Goal: Information Seeking & Learning: Find specific page/section

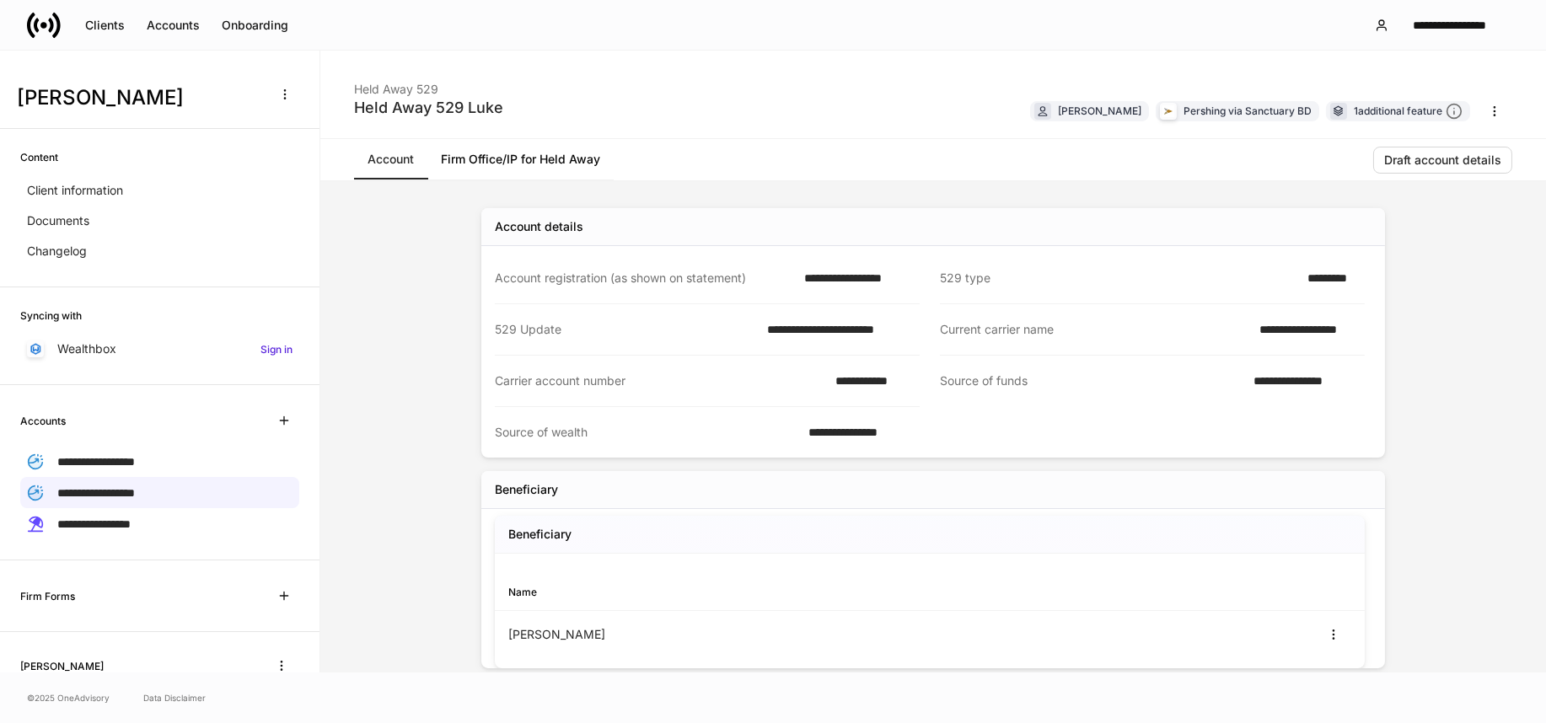
scroll to position [92, 0]
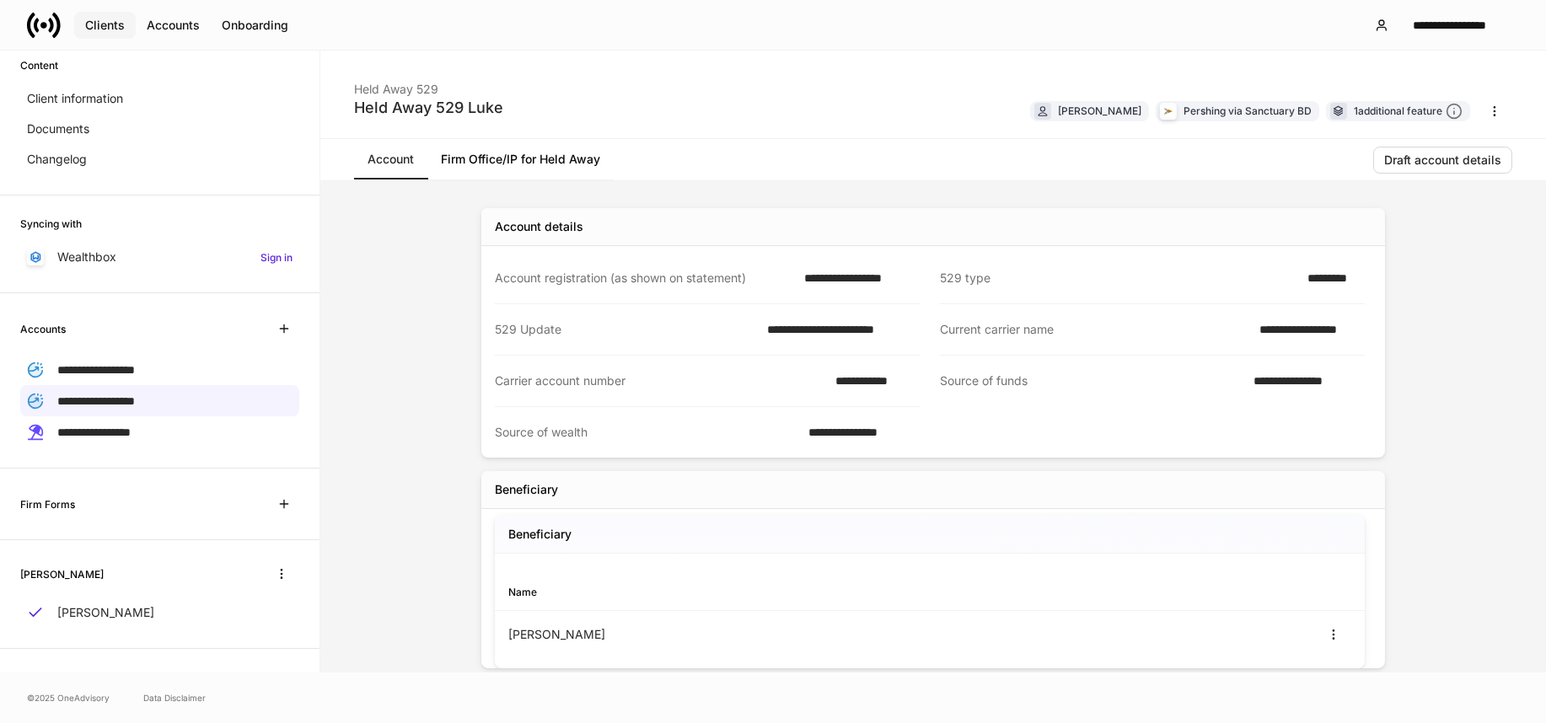
click at [109, 35] on button "Clients" at bounding box center [105, 25] width 62 height 27
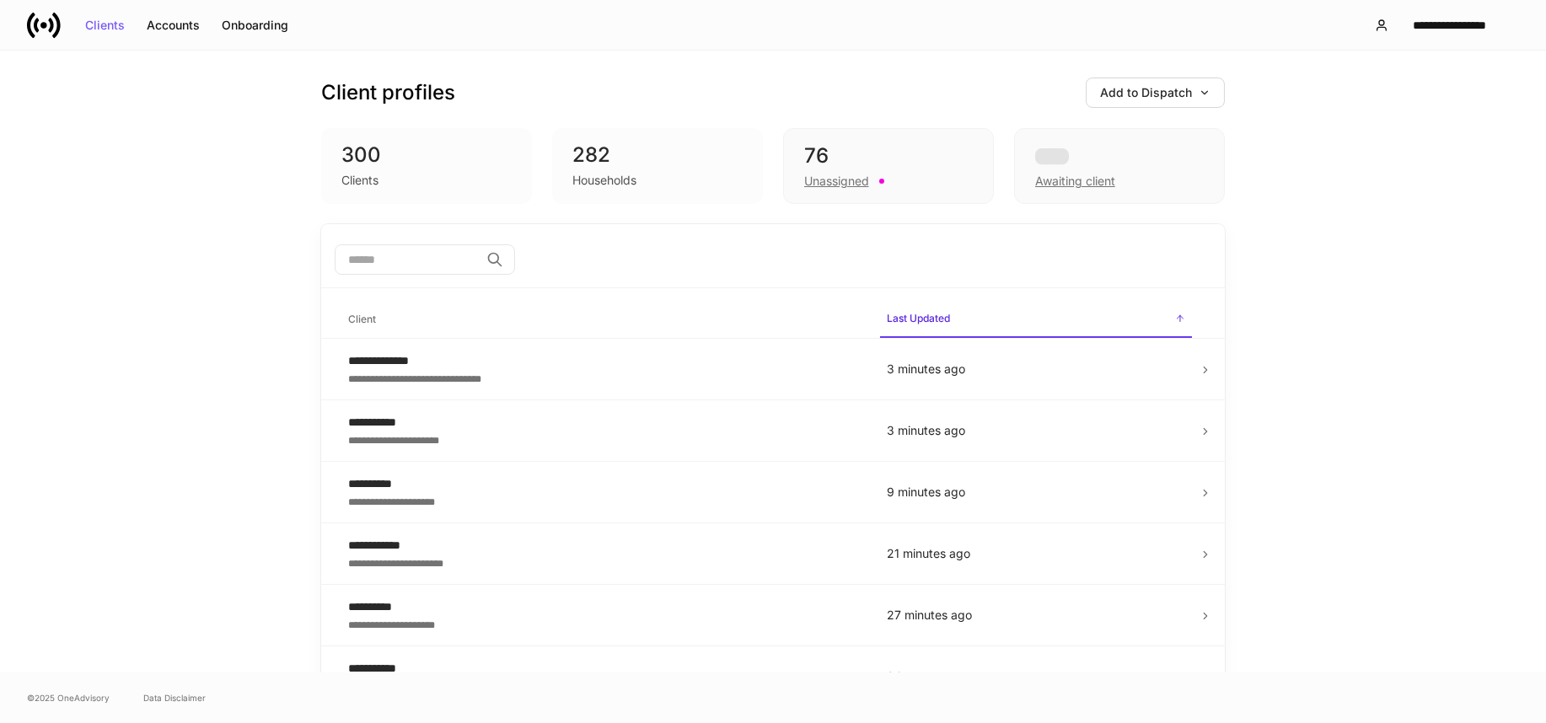
click at [377, 251] on input "search" at bounding box center [407, 259] width 145 height 30
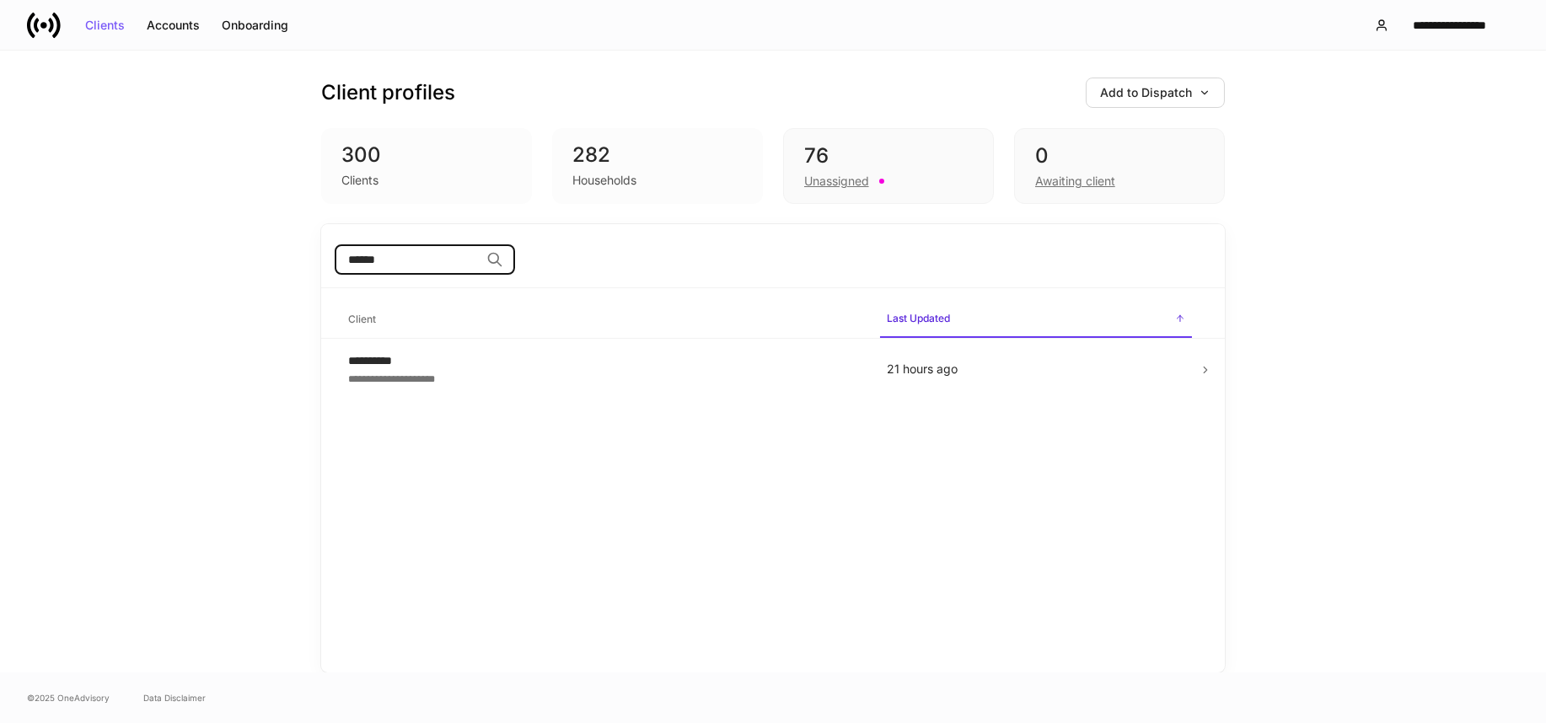
type input "******"
click at [367, 358] on div "**********" at bounding box center [604, 360] width 512 height 17
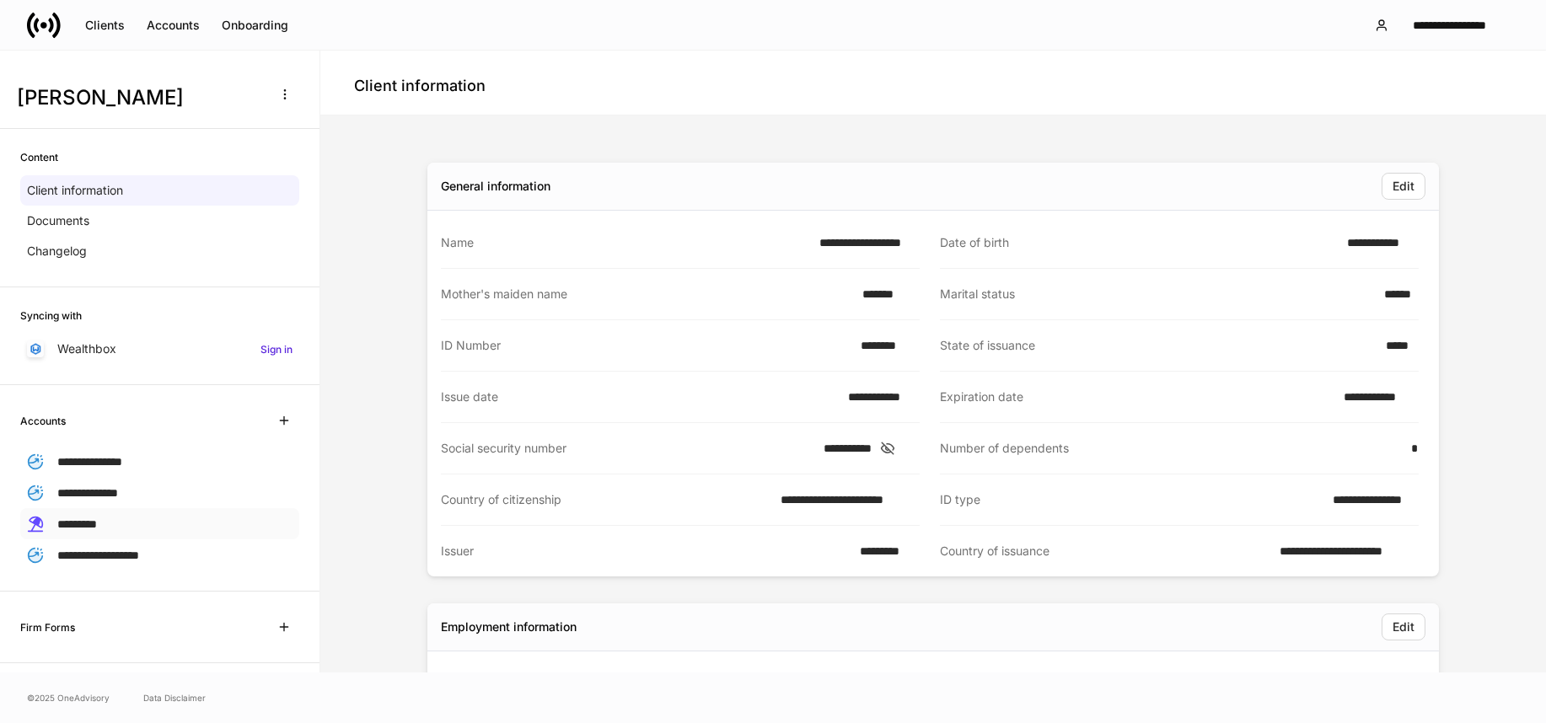
click at [90, 528] on span "*********" at bounding box center [77, 524] width 40 height 12
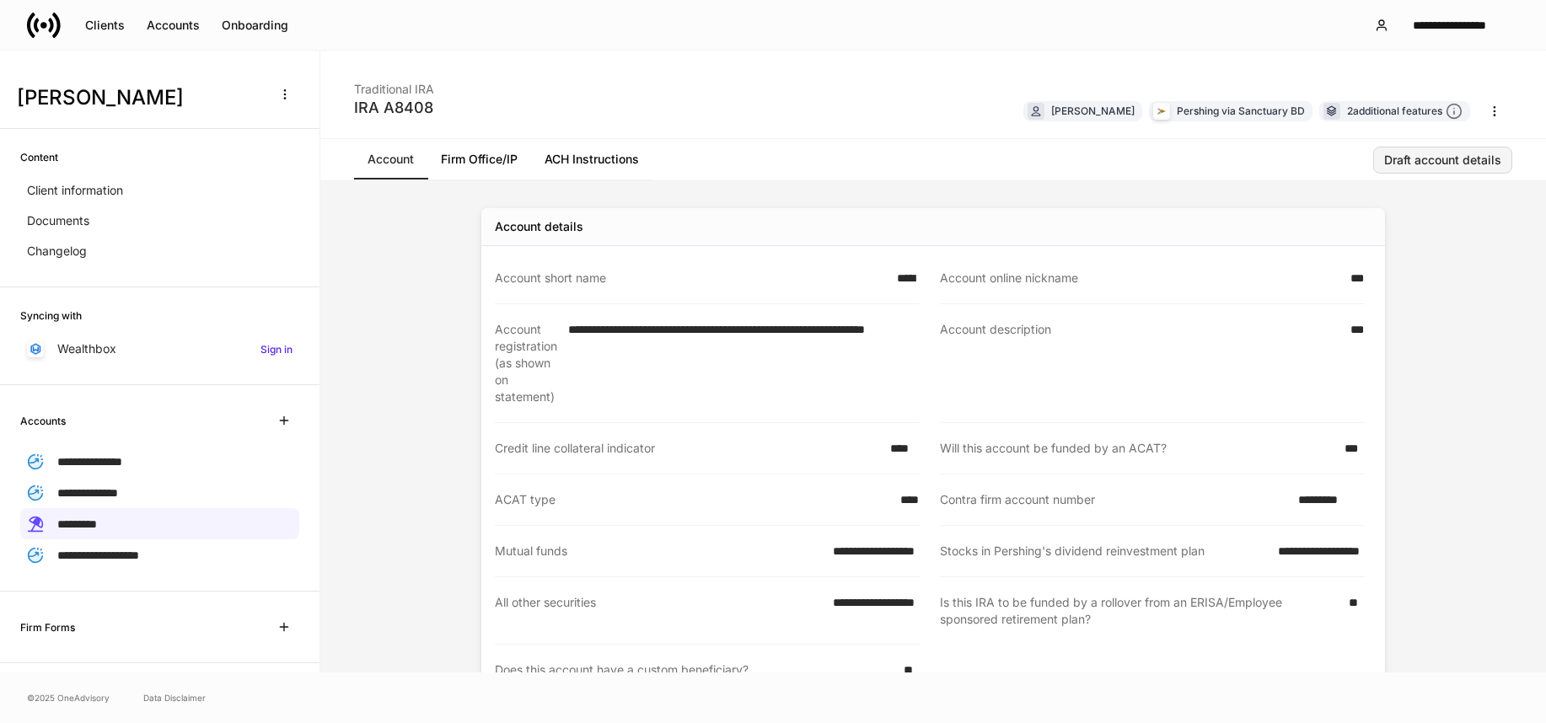
click at [1413, 161] on div "Draft account details" at bounding box center [1442, 160] width 117 height 12
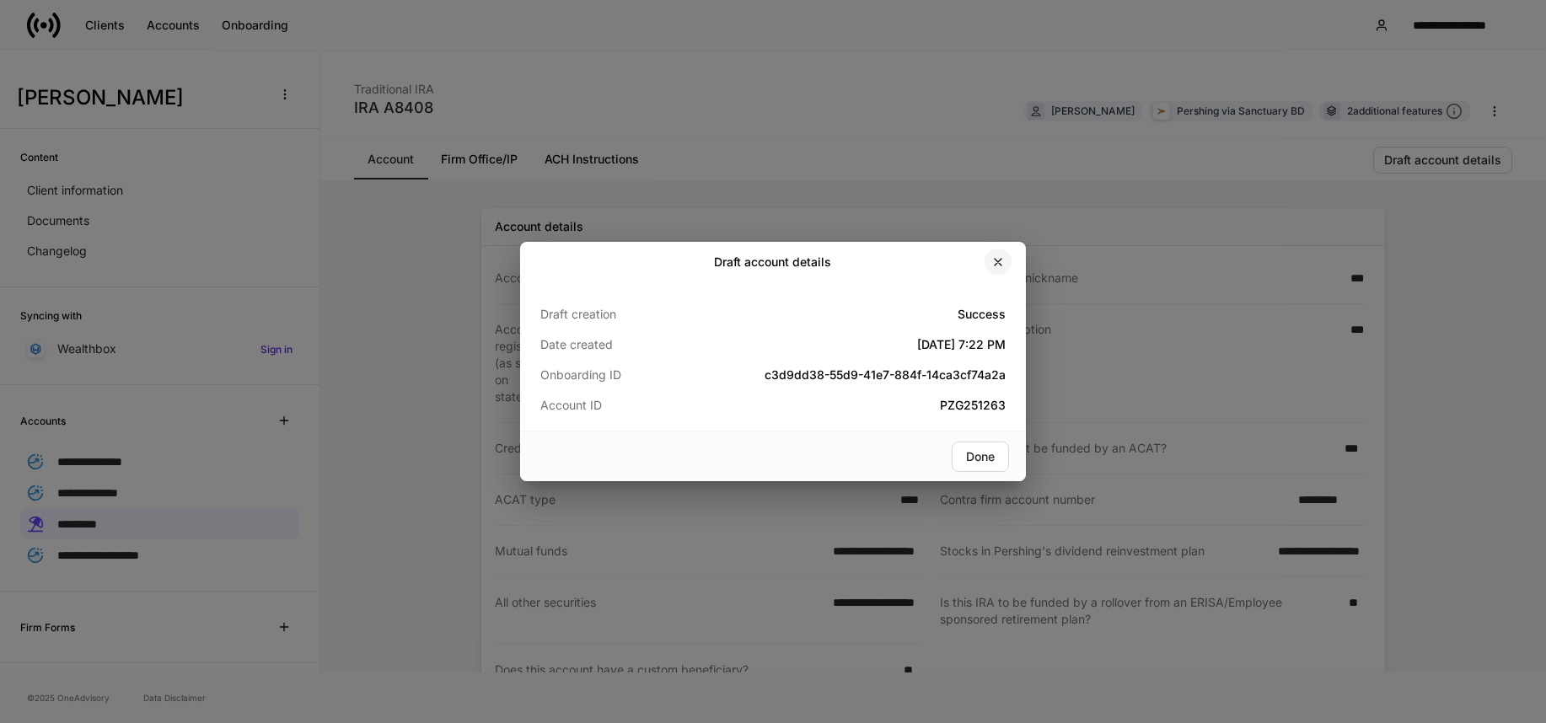
click at [1001, 260] on icon "button" at bounding box center [998, 262] width 7 height 7
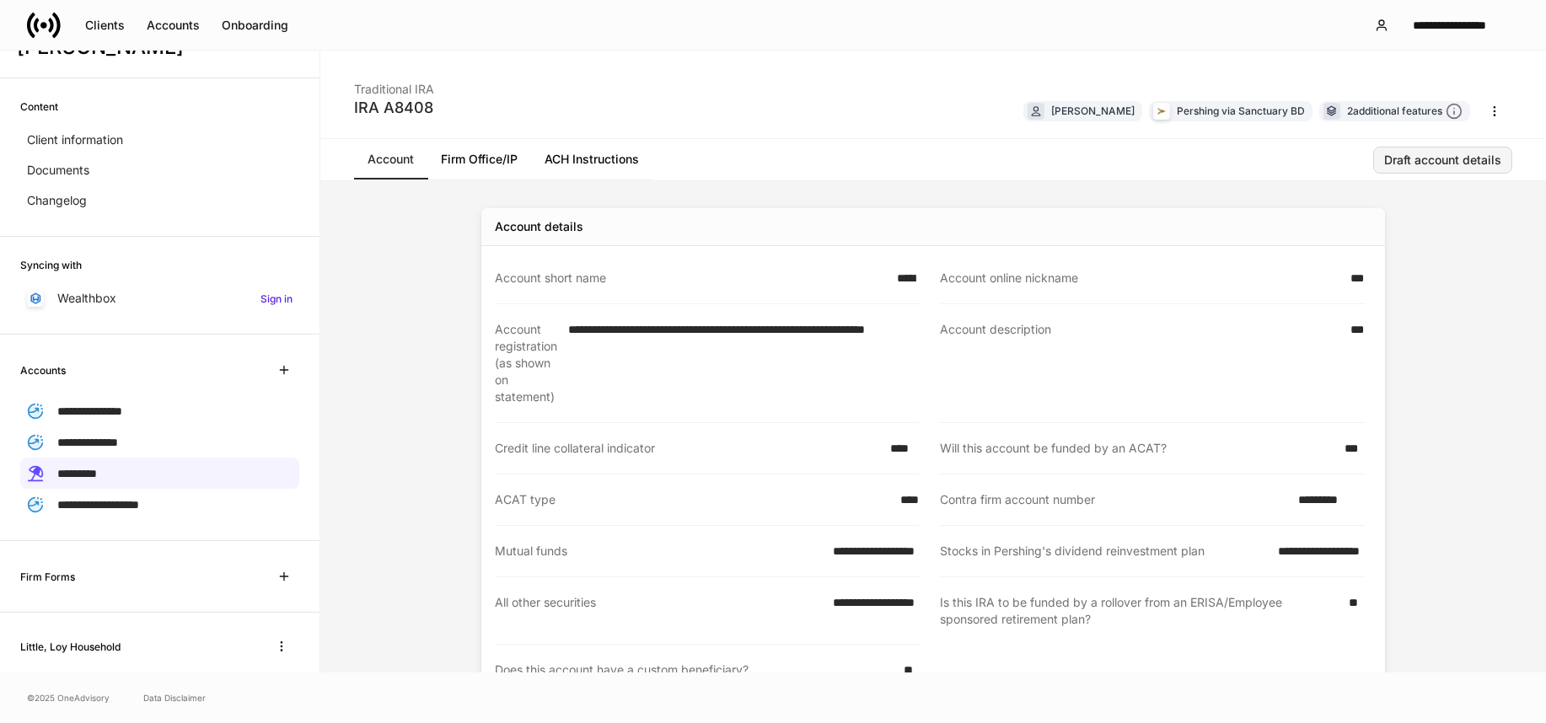
scroll to position [50, 0]
click at [1438, 166] on div "Draft account details" at bounding box center [1442, 160] width 117 height 12
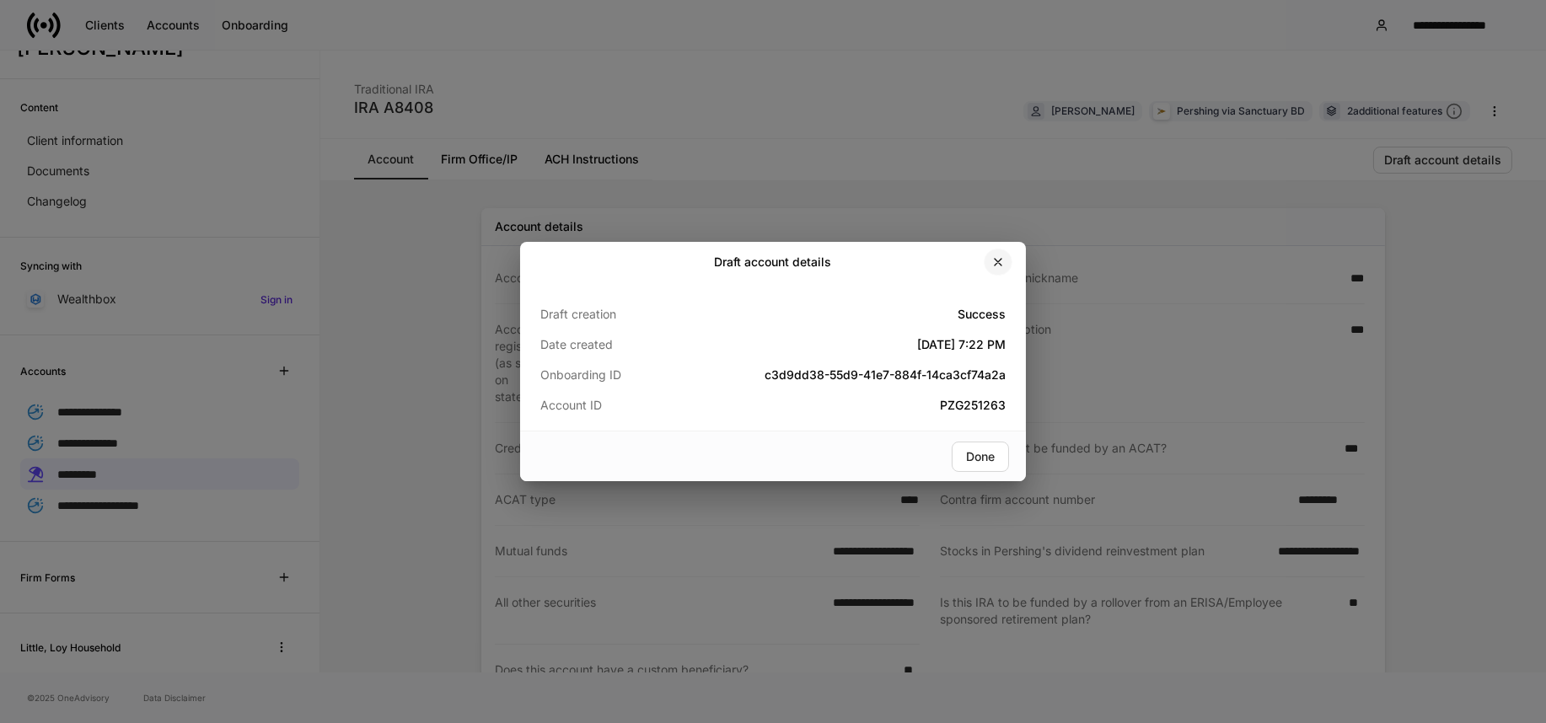
drag, startPoint x: 1006, startPoint y: 260, endPoint x: 1011, endPoint y: 251, distance: 10.6
click at [1006, 258] on button "button" at bounding box center [998, 262] width 29 height 27
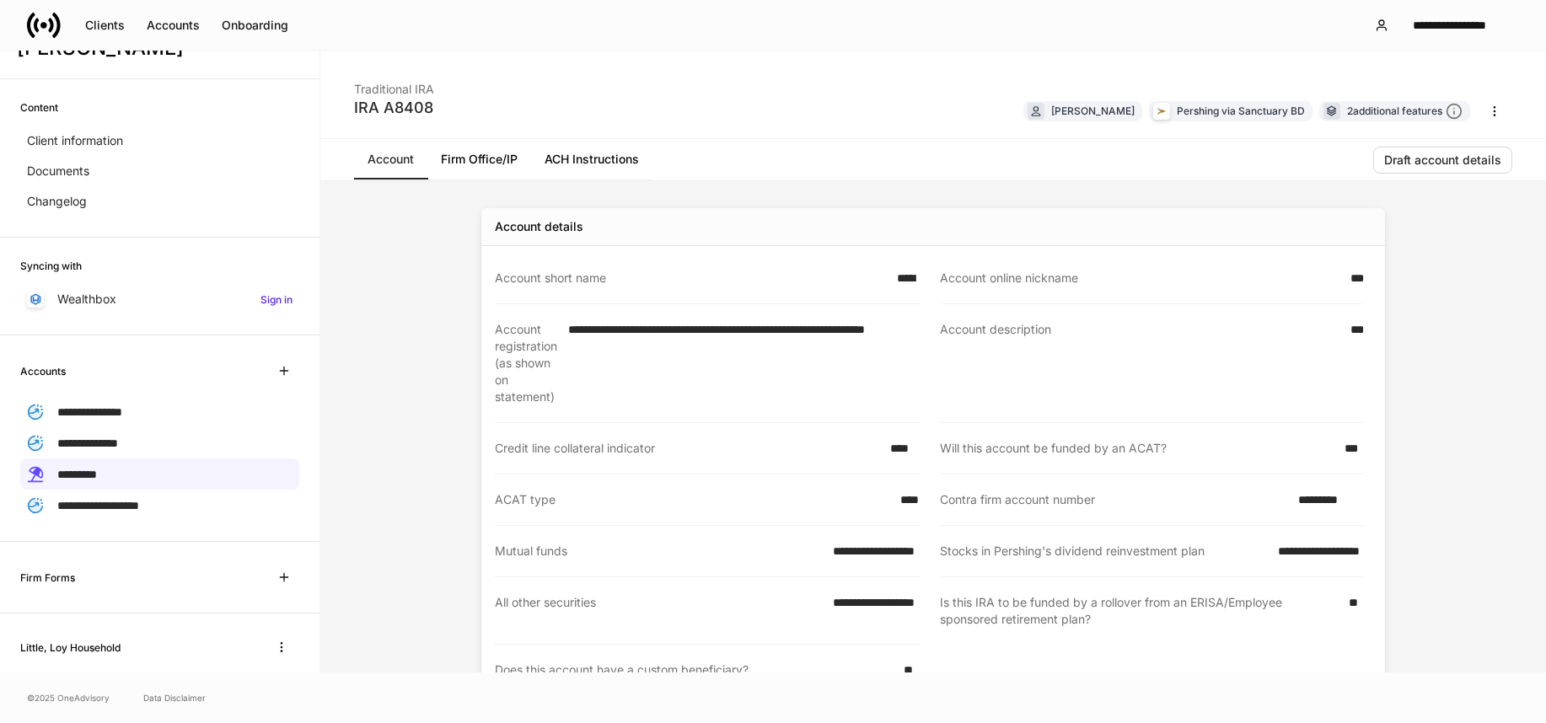
click at [472, 162] on link "Firm Office/IP" at bounding box center [479, 159] width 104 height 40
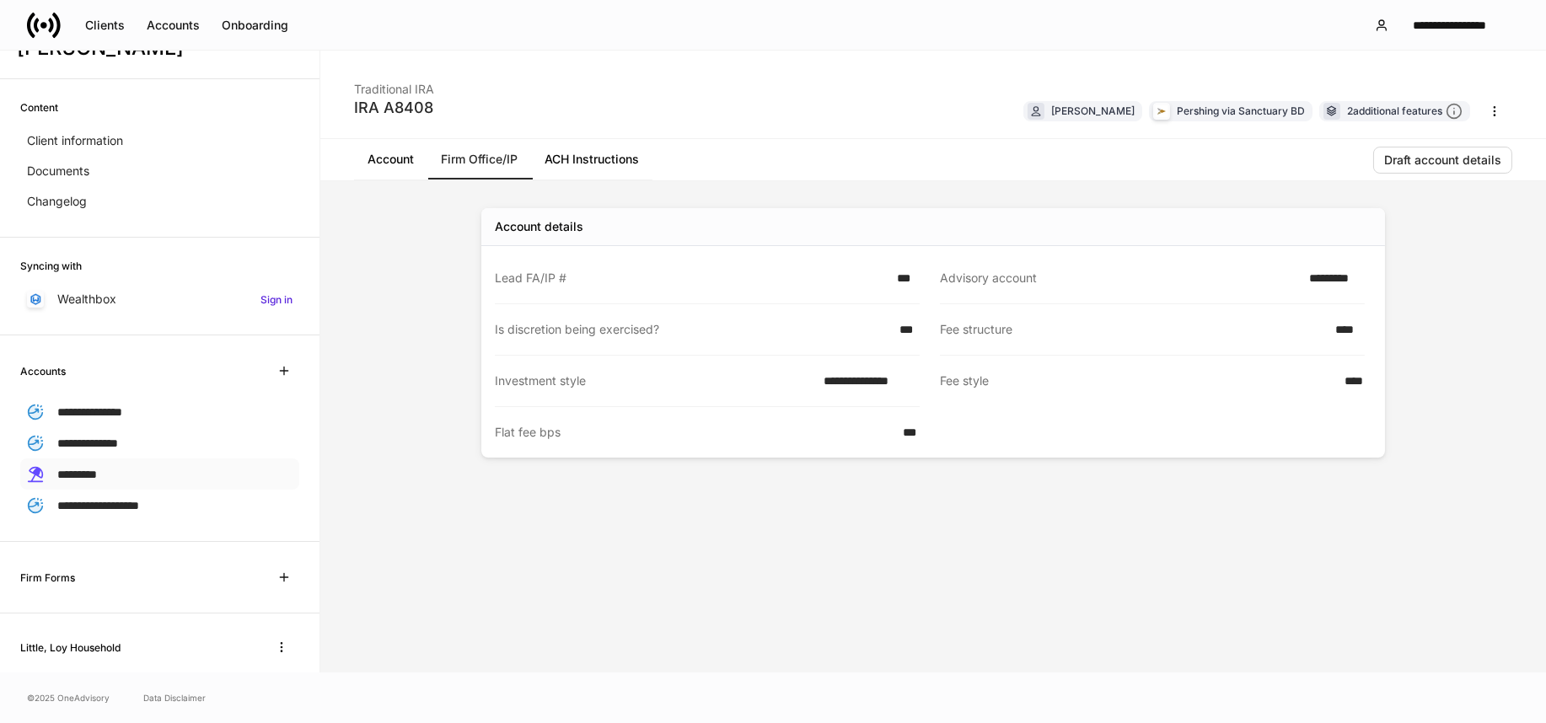
click at [65, 469] on span "*********" at bounding box center [77, 475] width 40 height 12
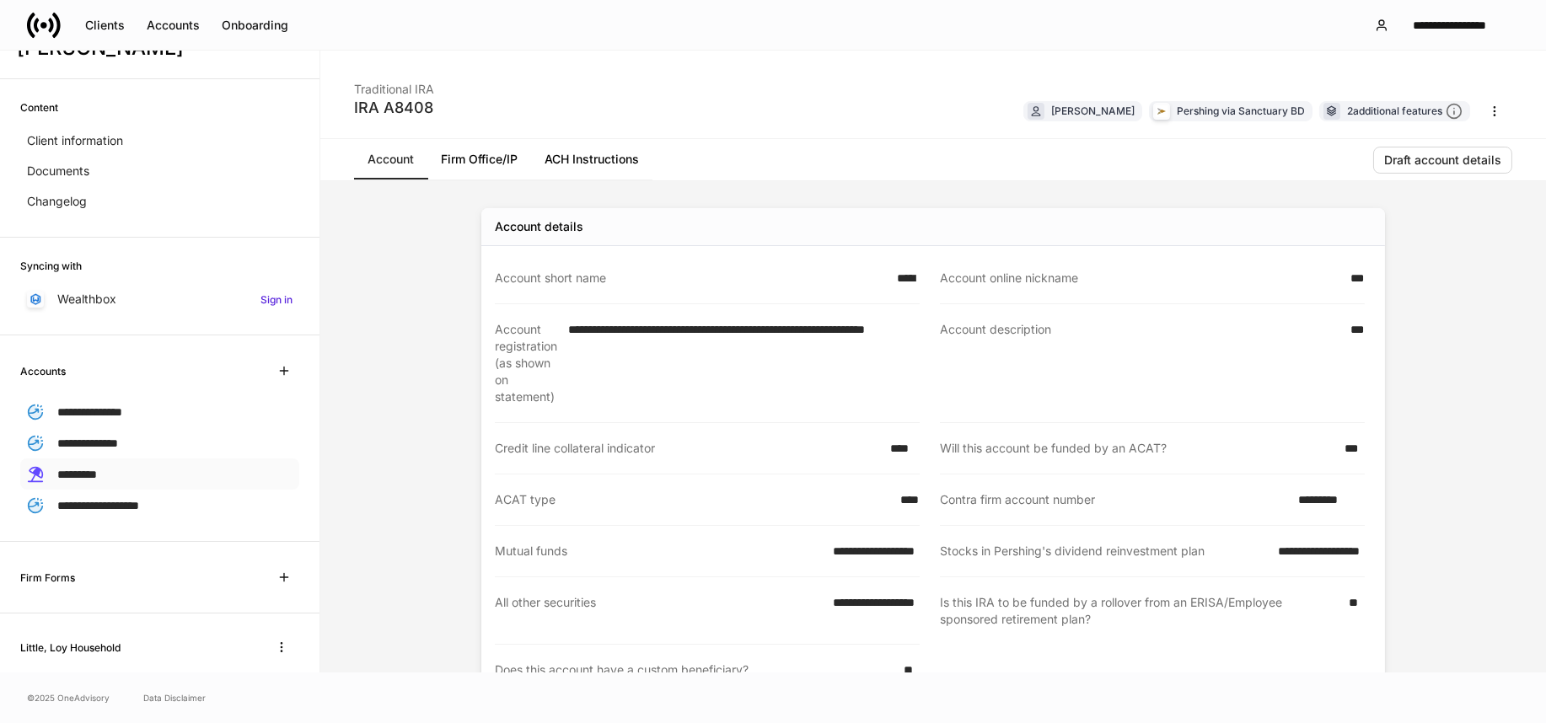
click at [88, 472] on span "*********" at bounding box center [77, 475] width 40 height 12
click at [89, 470] on span "*********" at bounding box center [77, 475] width 40 height 12
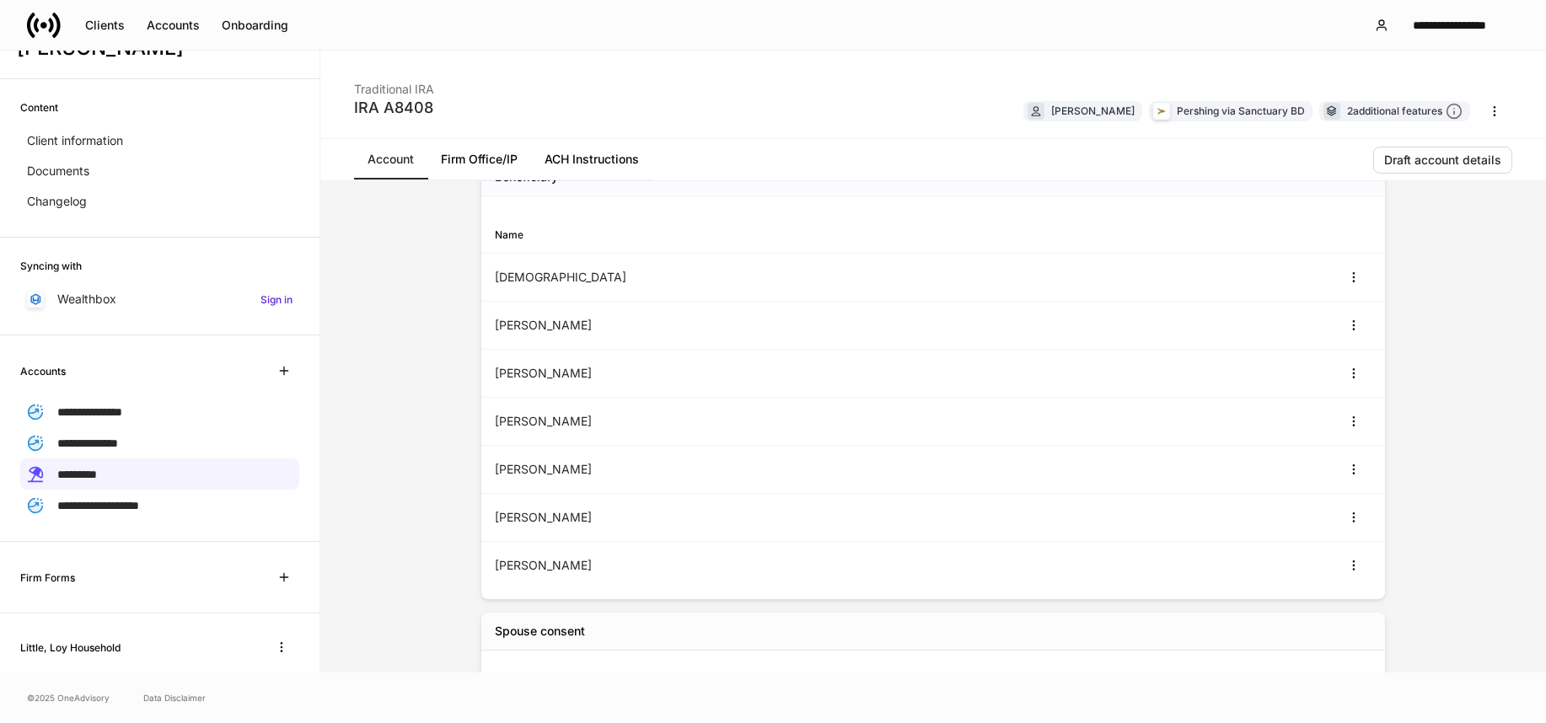
scroll to position [554, 0]
click at [73, 470] on span "*********" at bounding box center [77, 475] width 40 height 12
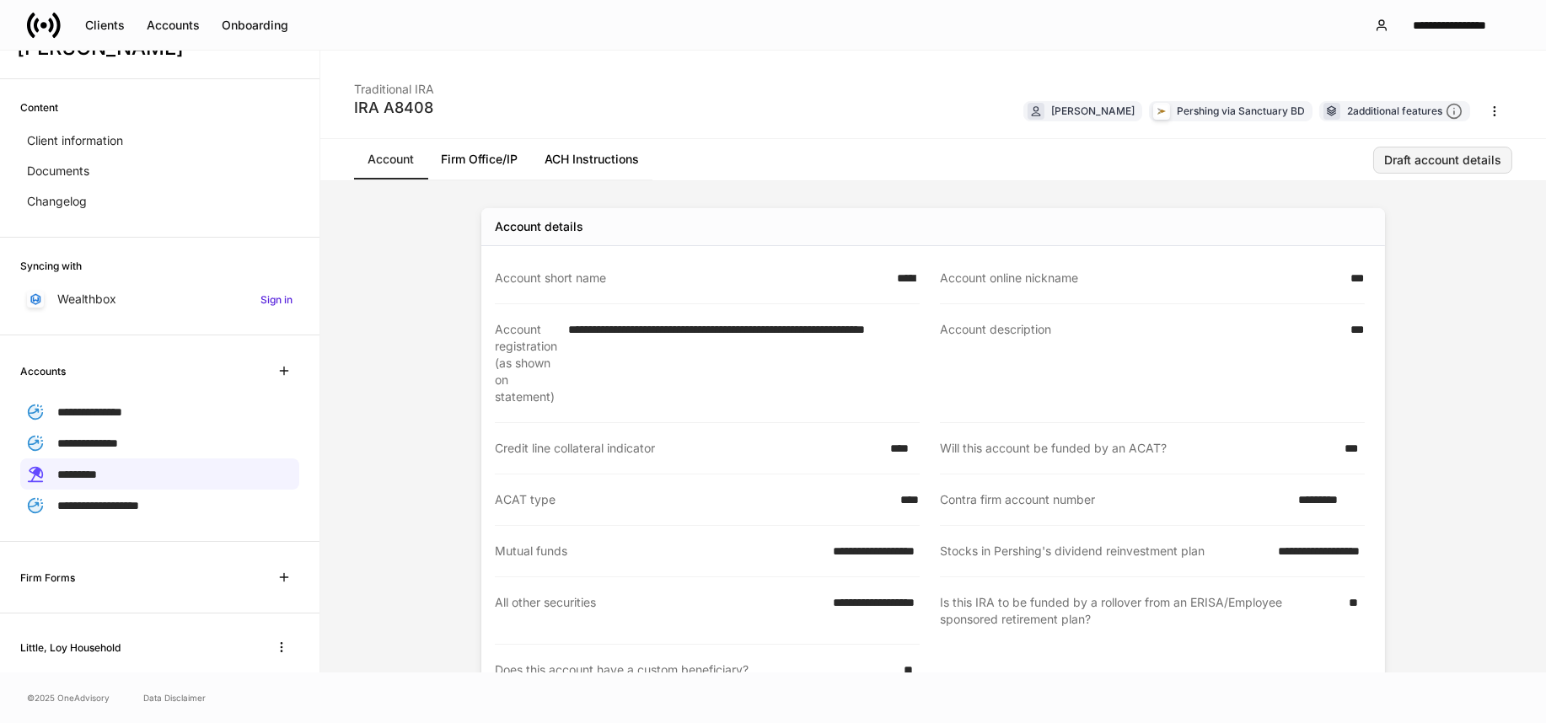
click at [1408, 161] on div "Draft account details" at bounding box center [1442, 160] width 117 height 12
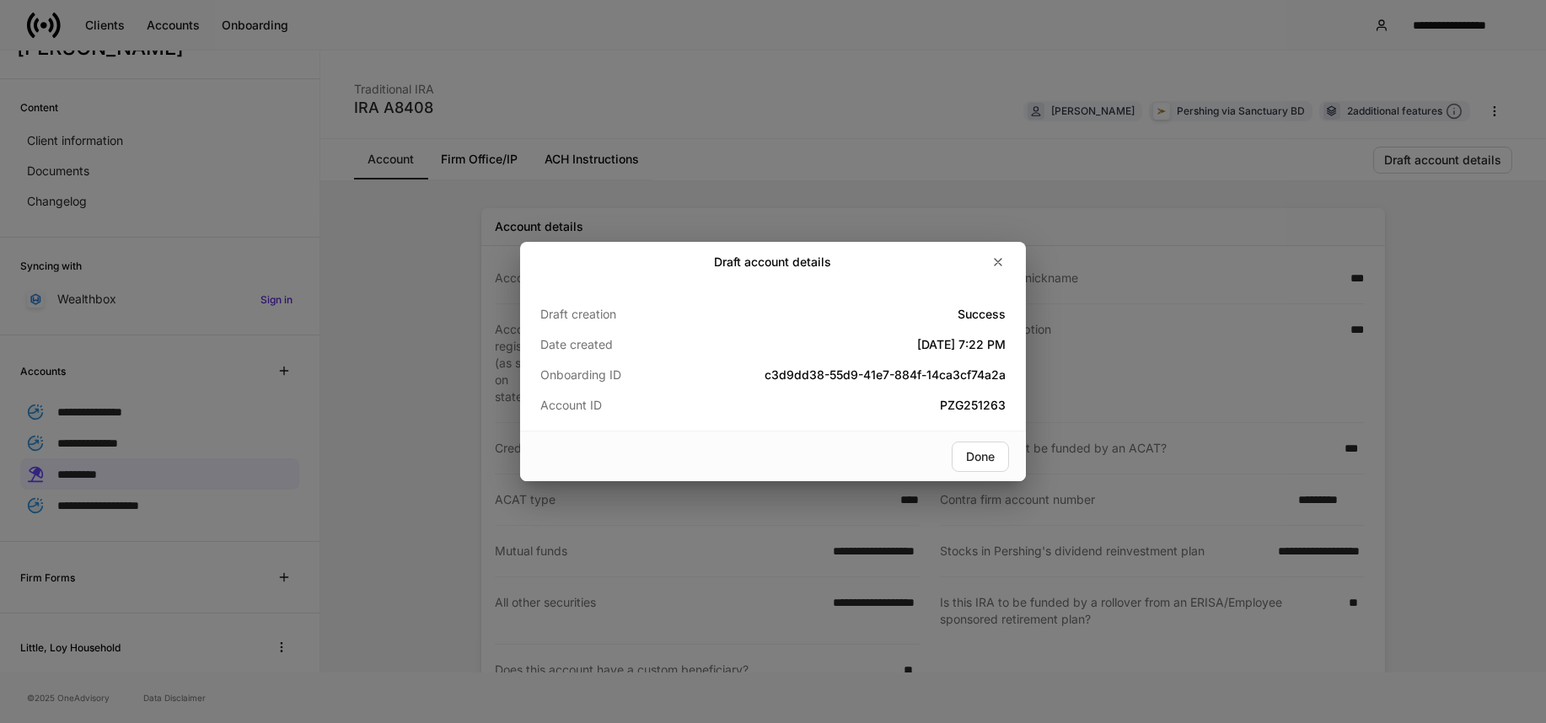
click at [1016, 257] on div "Draft account details" at bounding box center [773, 262] width 506 height 40
click at [1005, 253] on button "button" at bounding box center [998, 262] width 29 height 27
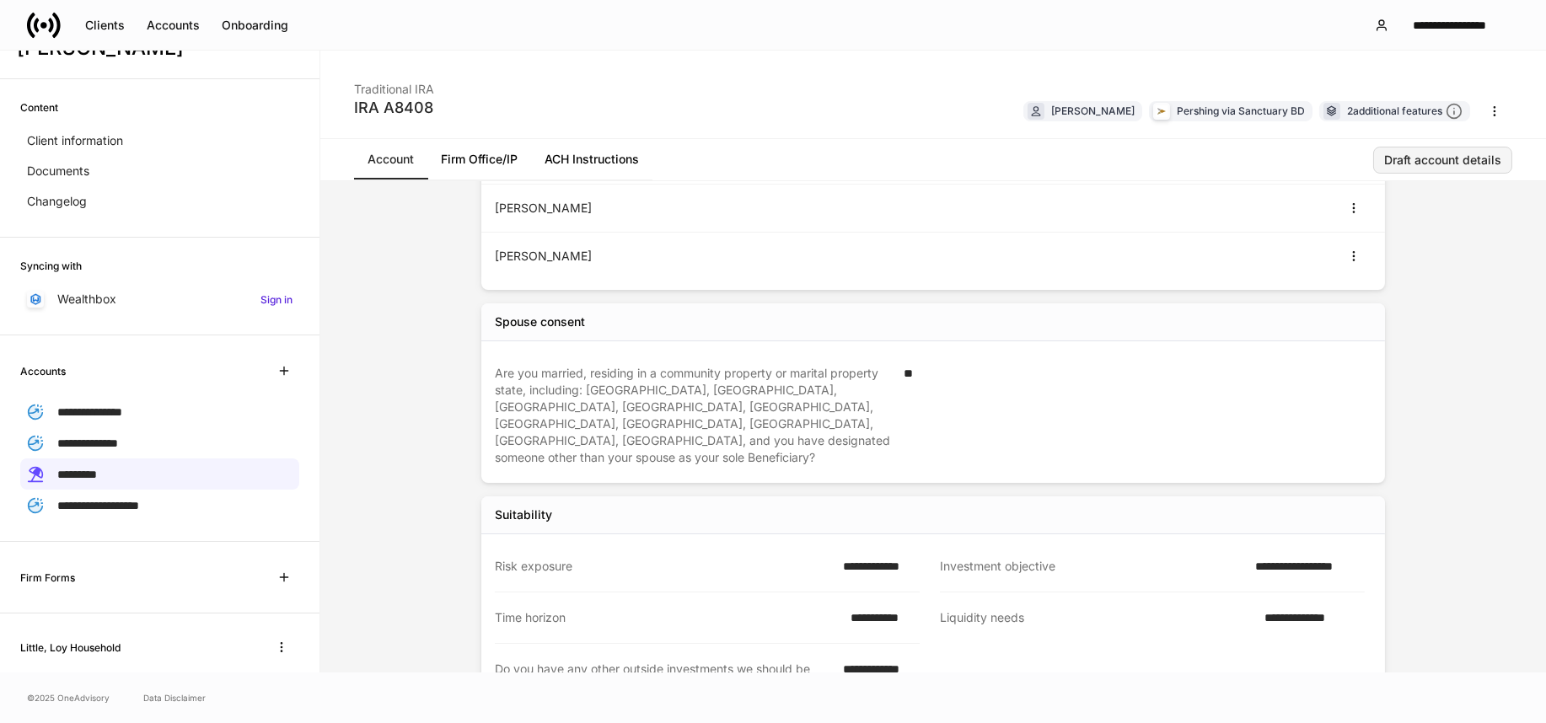
scroll to position [429, 0]
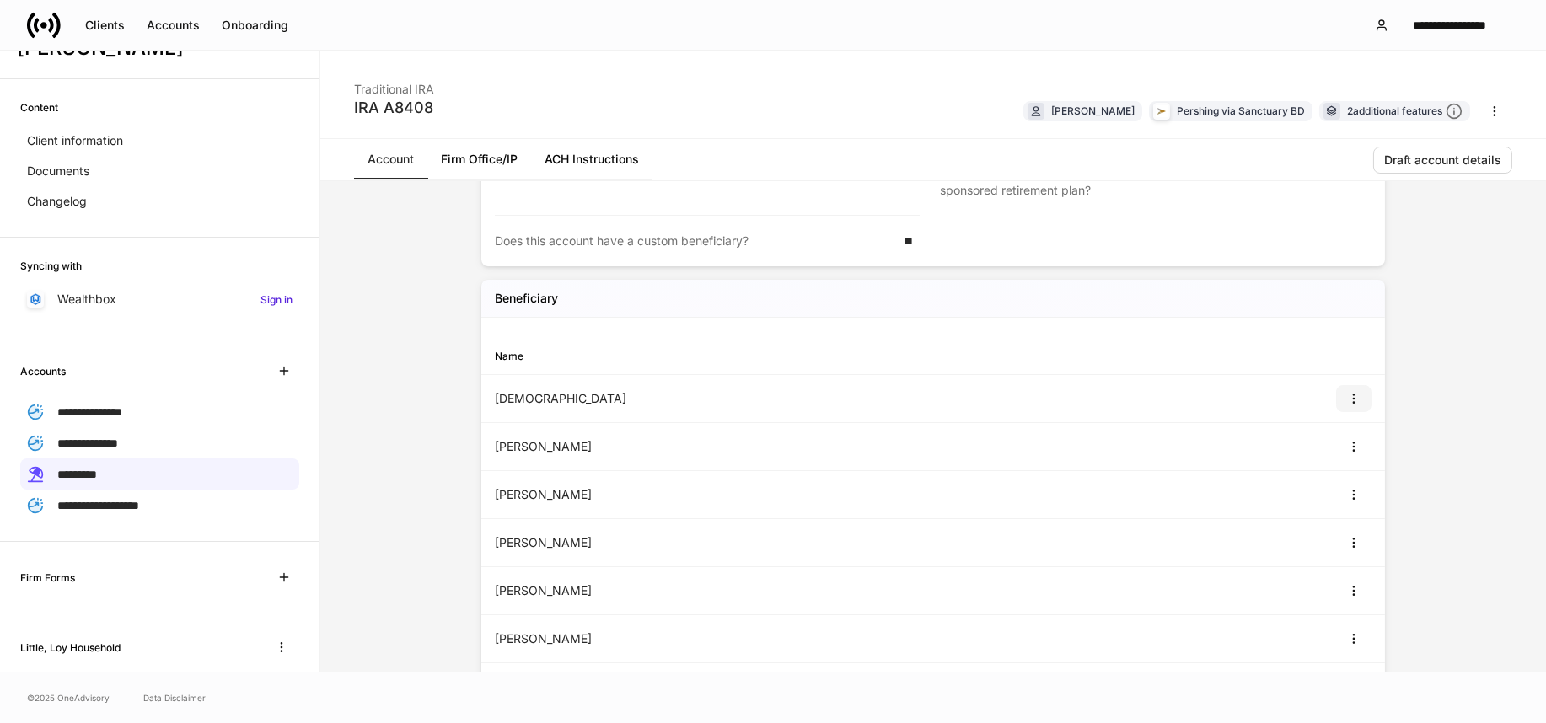
click at [1347, 396] on icon "button" at bounding box center [1353, 398] width 13 height 13
click at [1330, 431] on li "View" at bounding box center [1336, 438] width 54 height 27
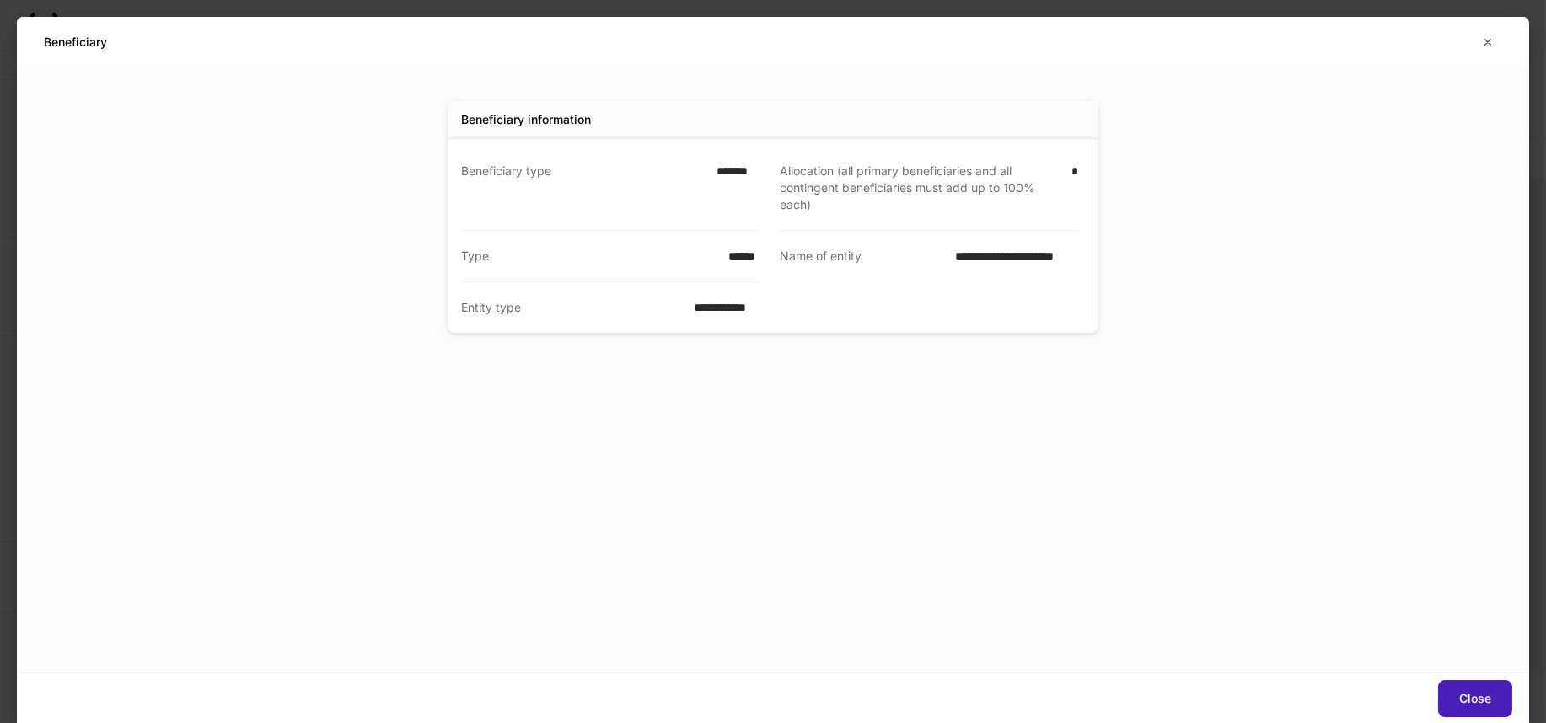
click at [1457, 689] on button "Close" at bounding box center [1475, 698] width 74 height 37
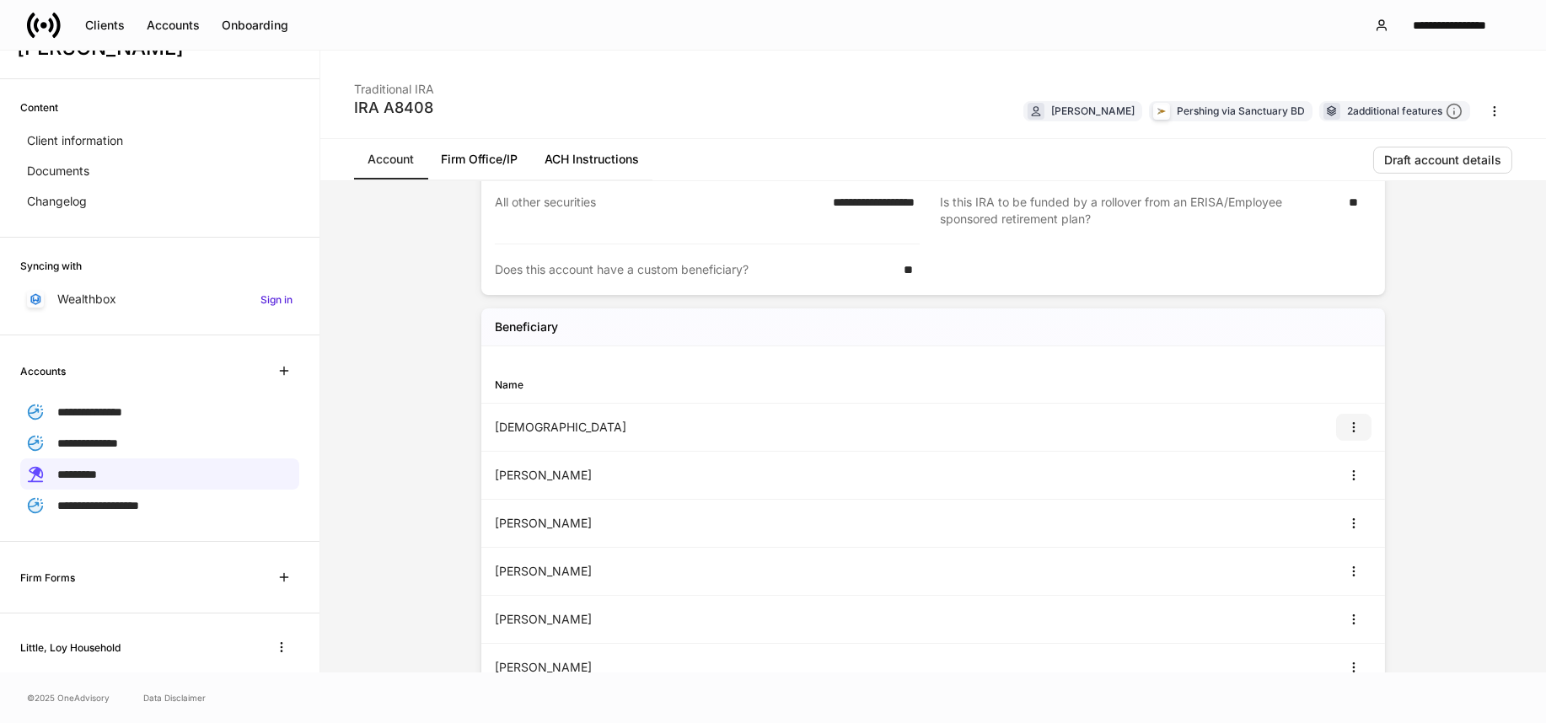
scroll to position [830, 0]
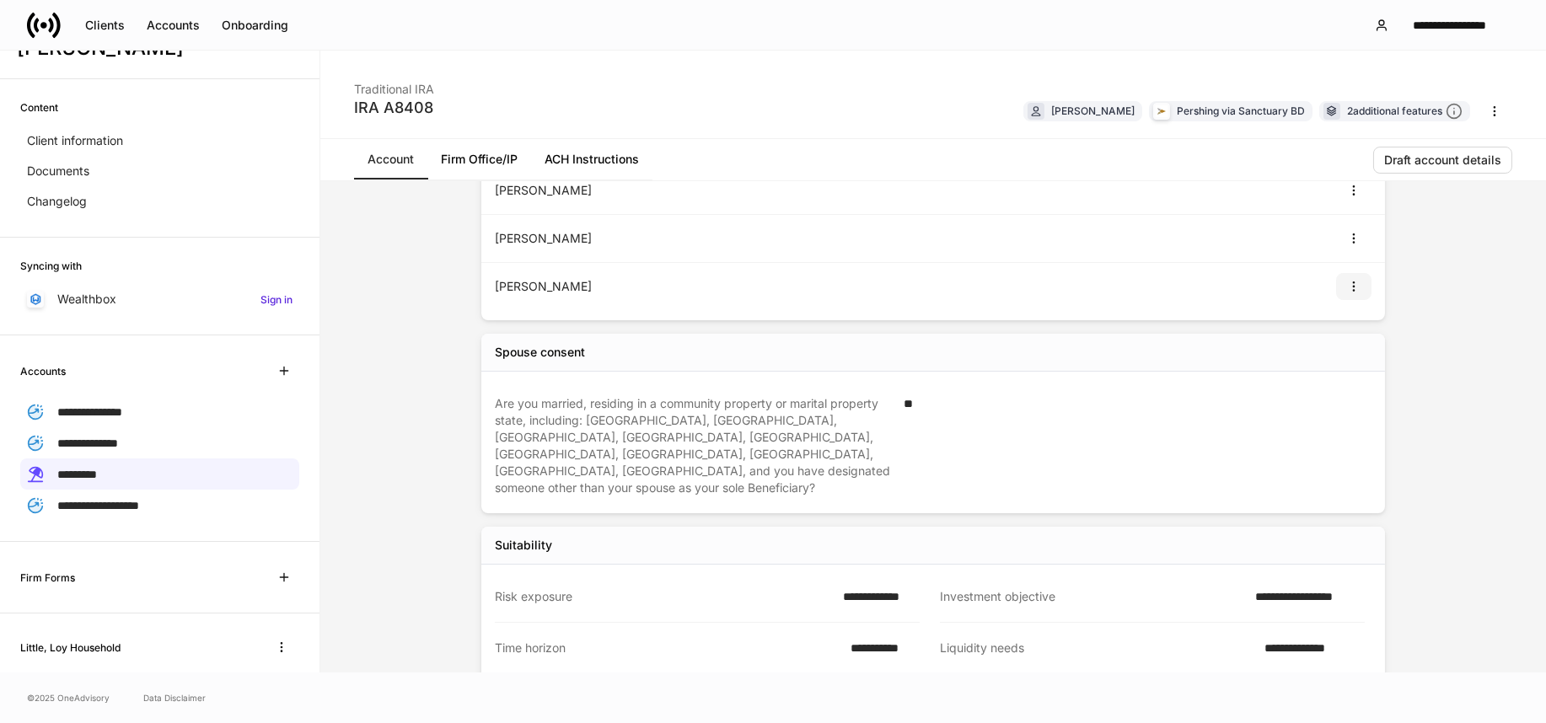
click at [1347, 283] on icon "button" at bounding box center [1353, 286] width 13 height 13
click at [1336, 330] on li "View" at bounding box center [1336, 326] width 54 height 27
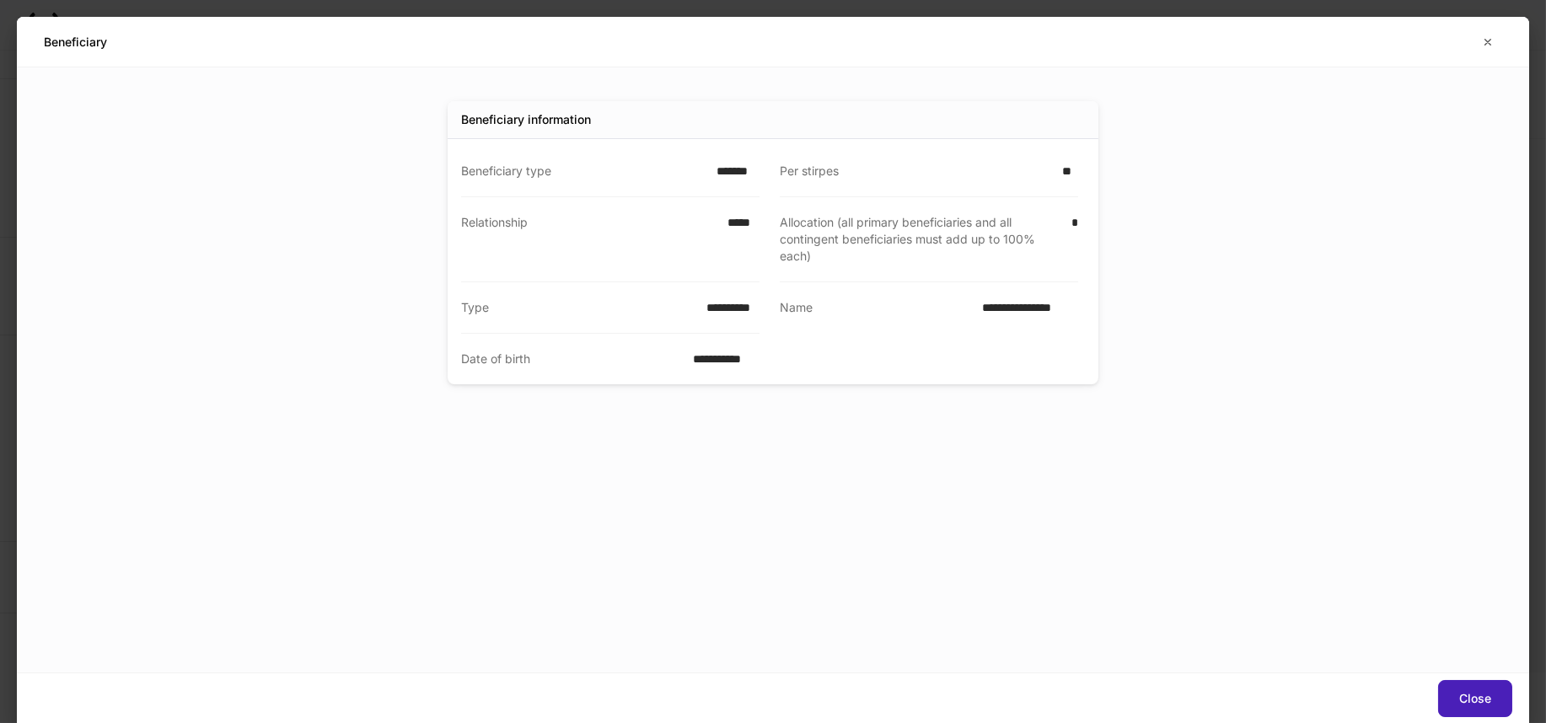
click at [1469, 681] on button "Close" at bounding box center [1475, 698] width 74 height 37
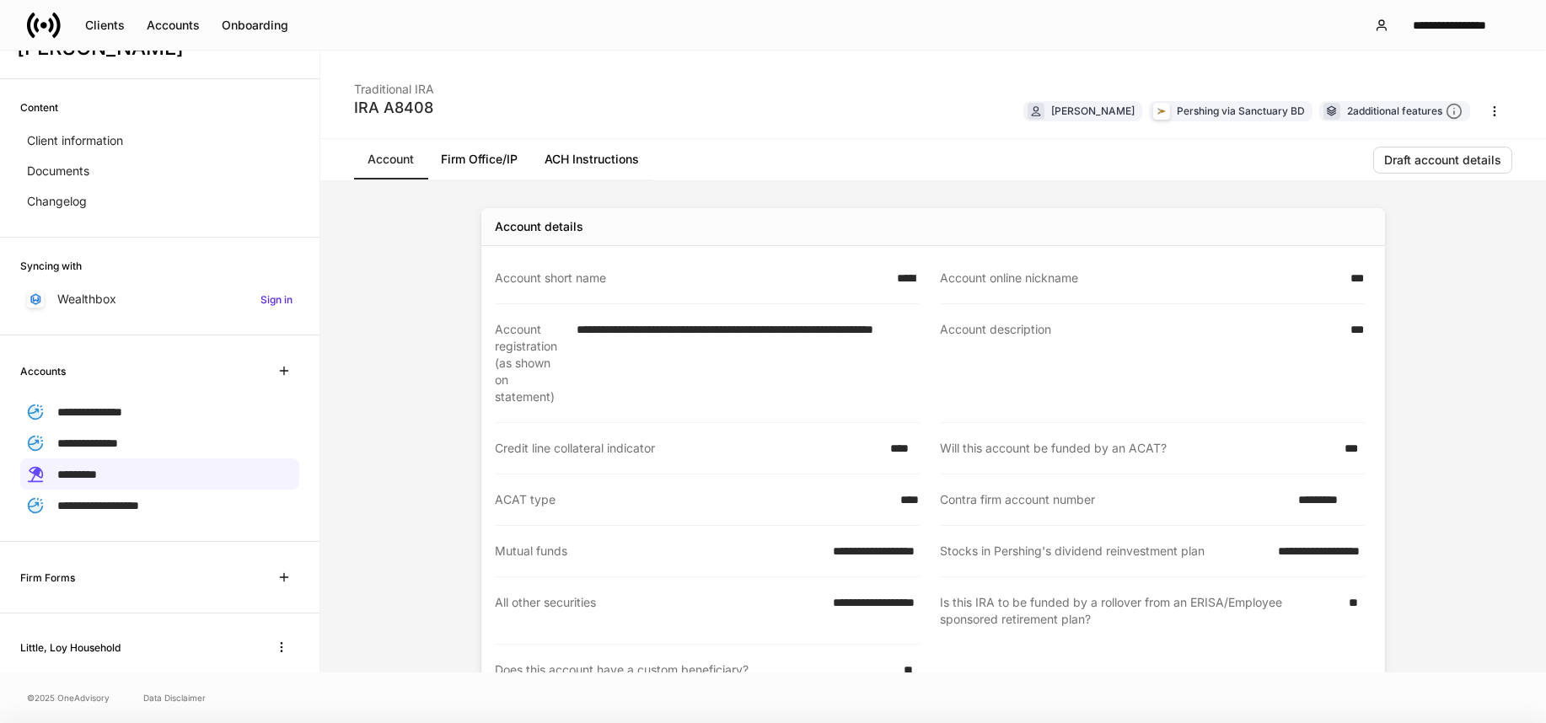
scroll to position [688, 0]
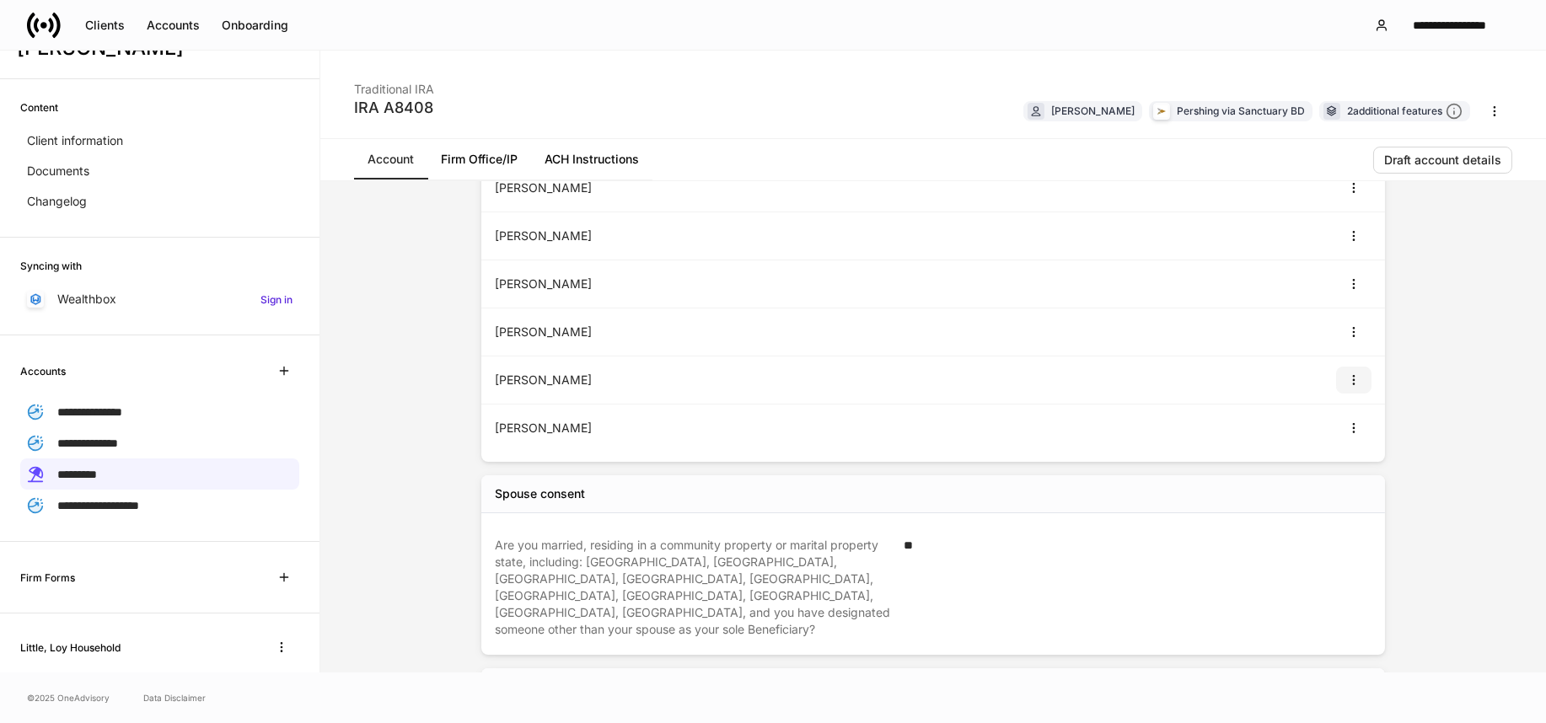
click at [1347, 378] on icon "button" at bounding box center [1353, 379] width 13 height 13
drag, startPoint x: 1334, startPoint y: 422, endPoint x: 1039, endPoint y: 422, distance: 295.1
click at [1333, 422] on li "View" at bounding box center [1336, 419] width 54 height 27
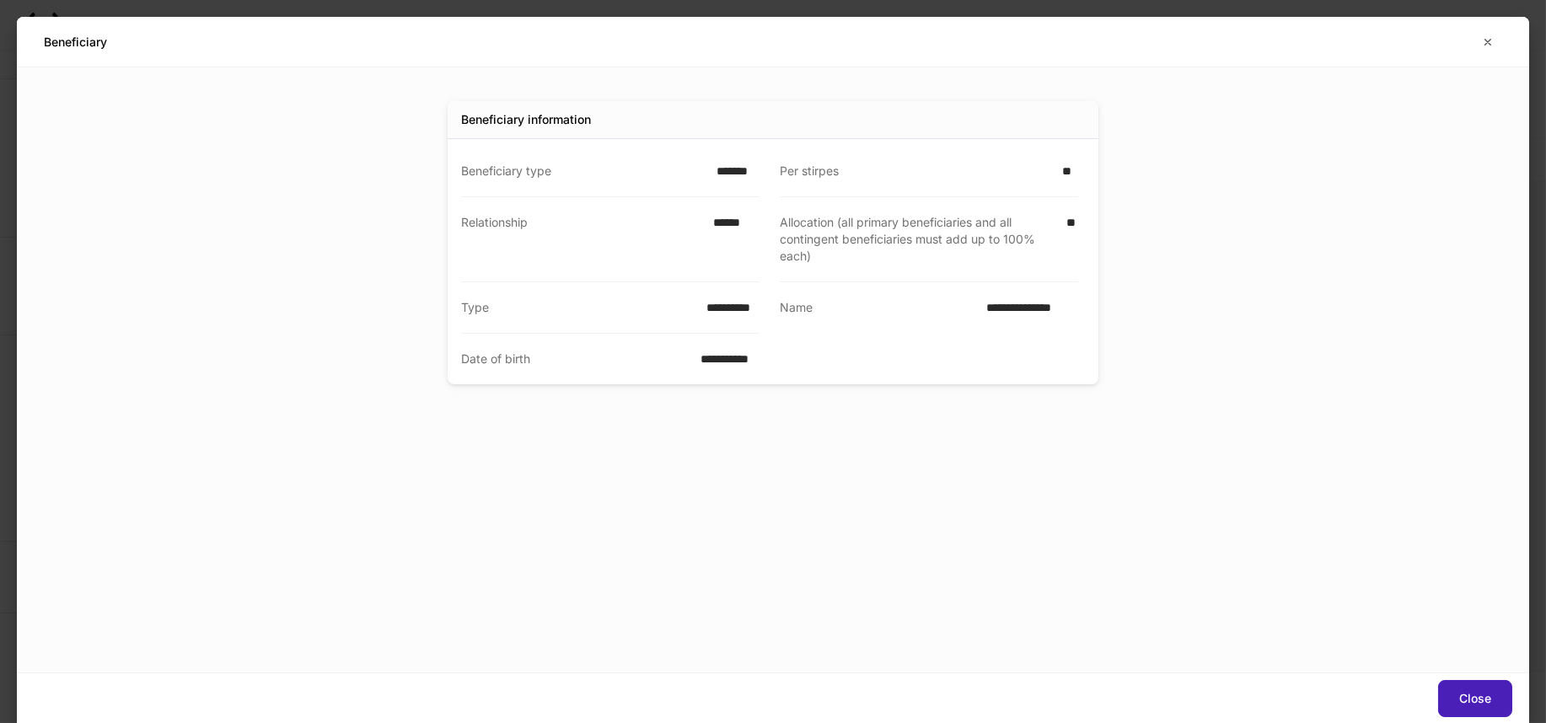
click at [1468, 681] on div "Close" at bounding box center [773, 698] width 1512 height 51
click at [1474, 689] on button "Close" at bounding box center [1475, 698] width 74 height 37
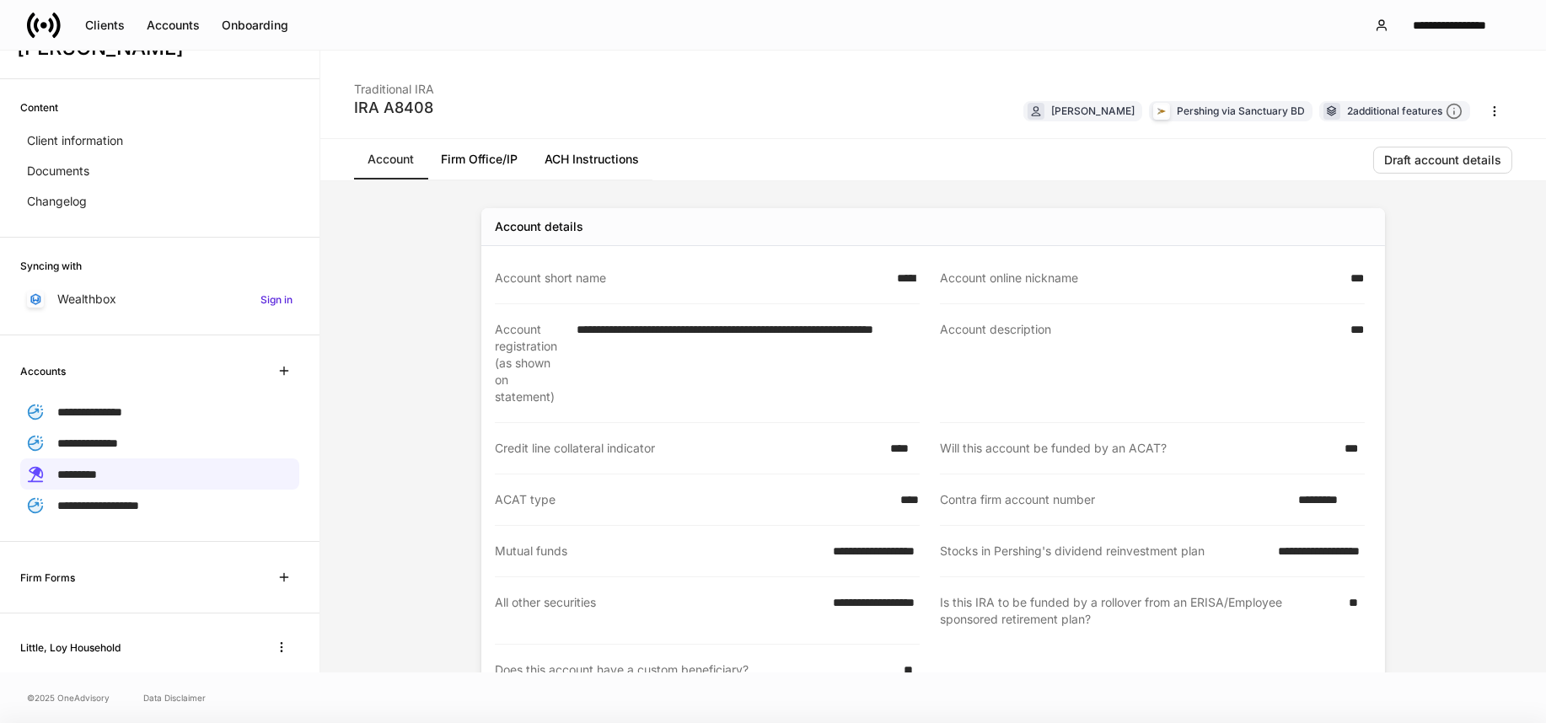
scroll to position [641, 0]
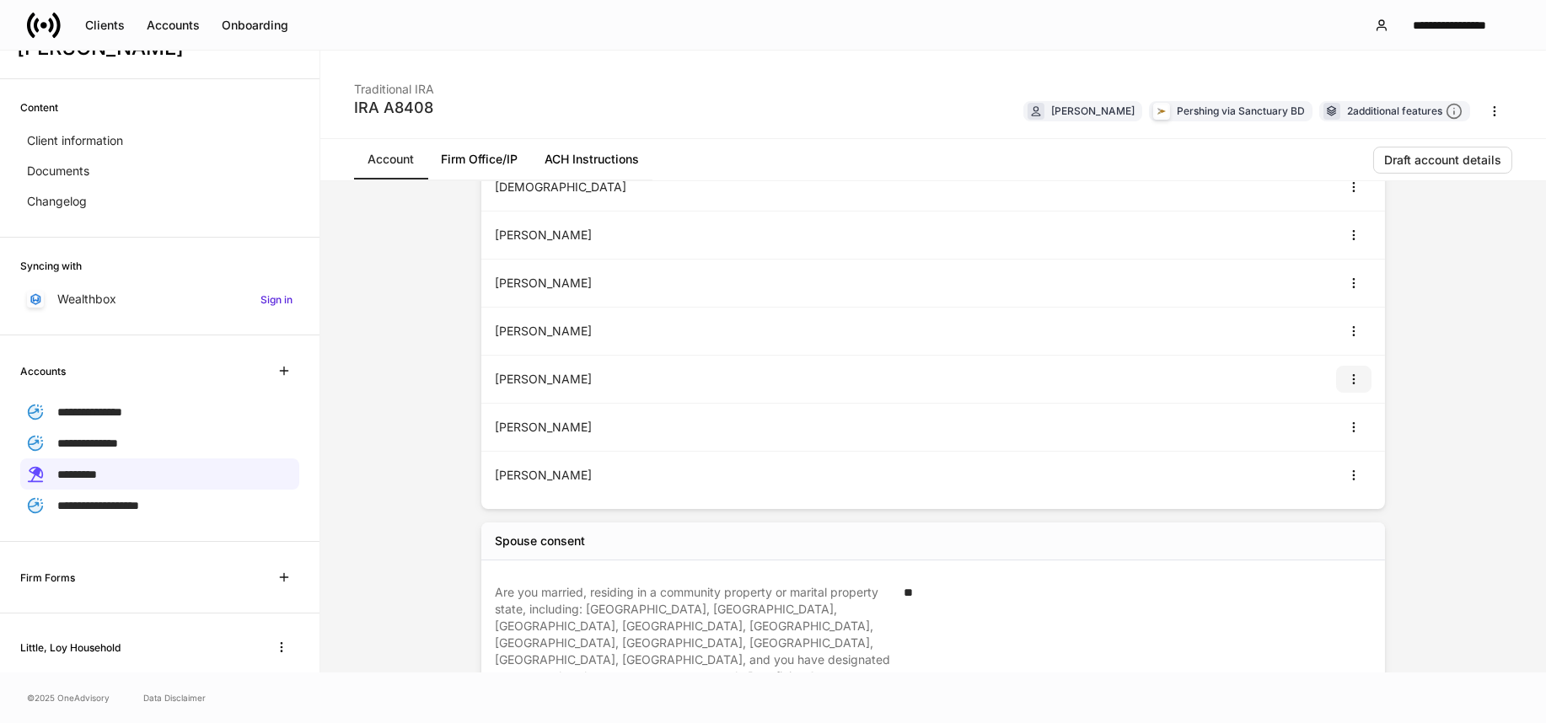
click at [1349, 375] on icon "button" at bounding box center [1353, 379] width 13 height 13
click at [1342, 430] on li "View" at bounding box center [1336, 418] width 54 height 27
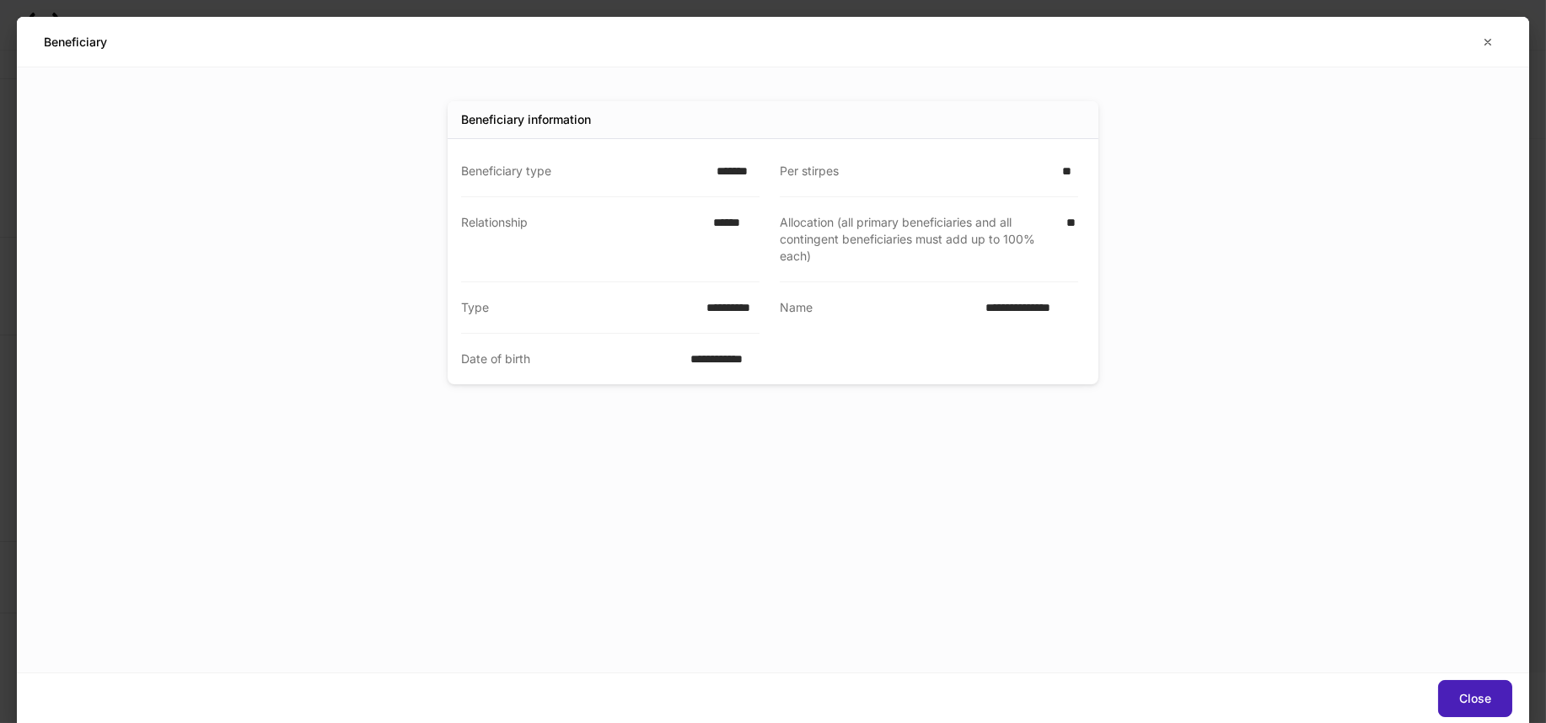
click at [1468, 685] on button "Close" at bounding box center [1475, 698] width 74 height 37
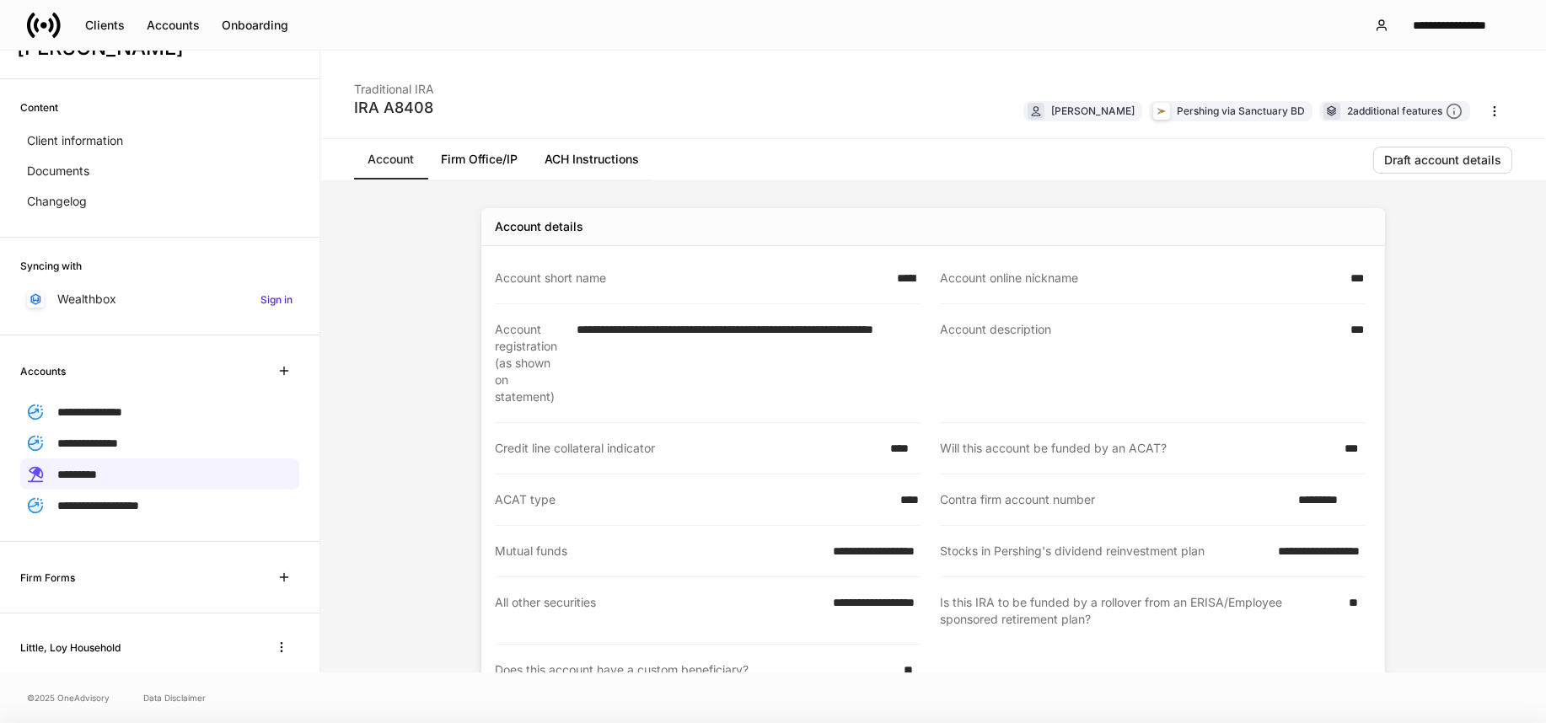
scroll to position [593, 0]
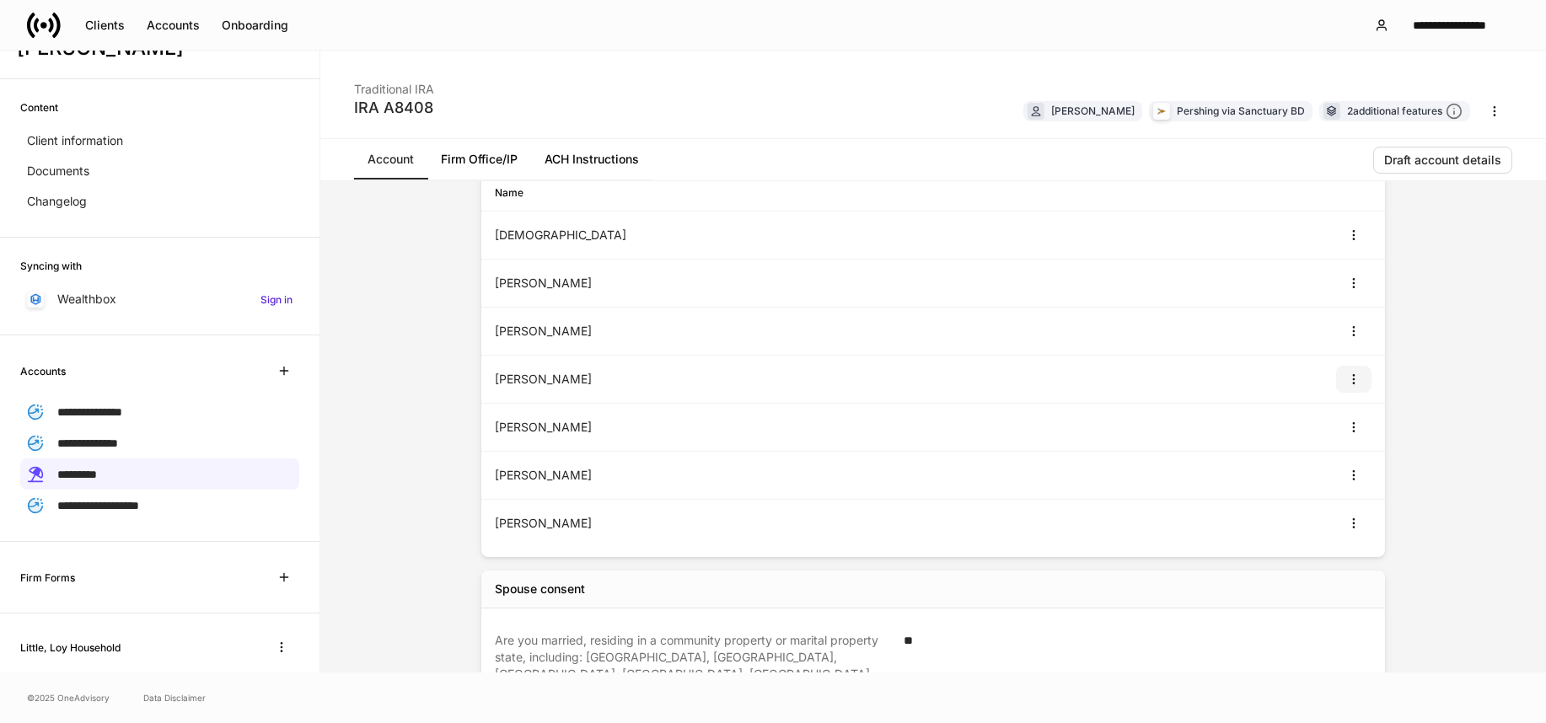
click at [1348, 377] on icon "button" at bounding box center [1353, 379] width 13 height 13
click at [1337, 416] on li "View" at bounding box center [1336, 419] width 54 height 27
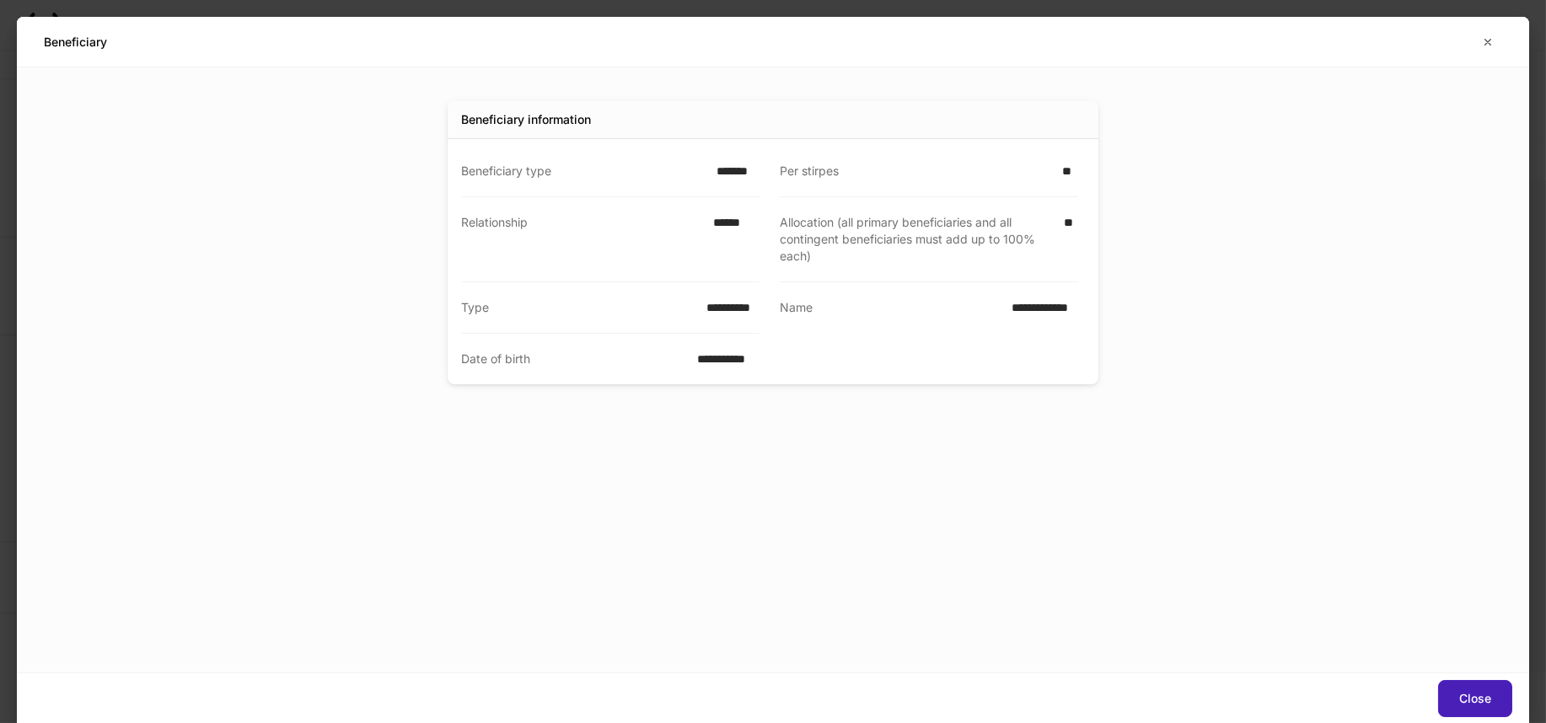
click at [1456, 689] on button "Close" at bounding box center [1475, 698] width 74 height 37
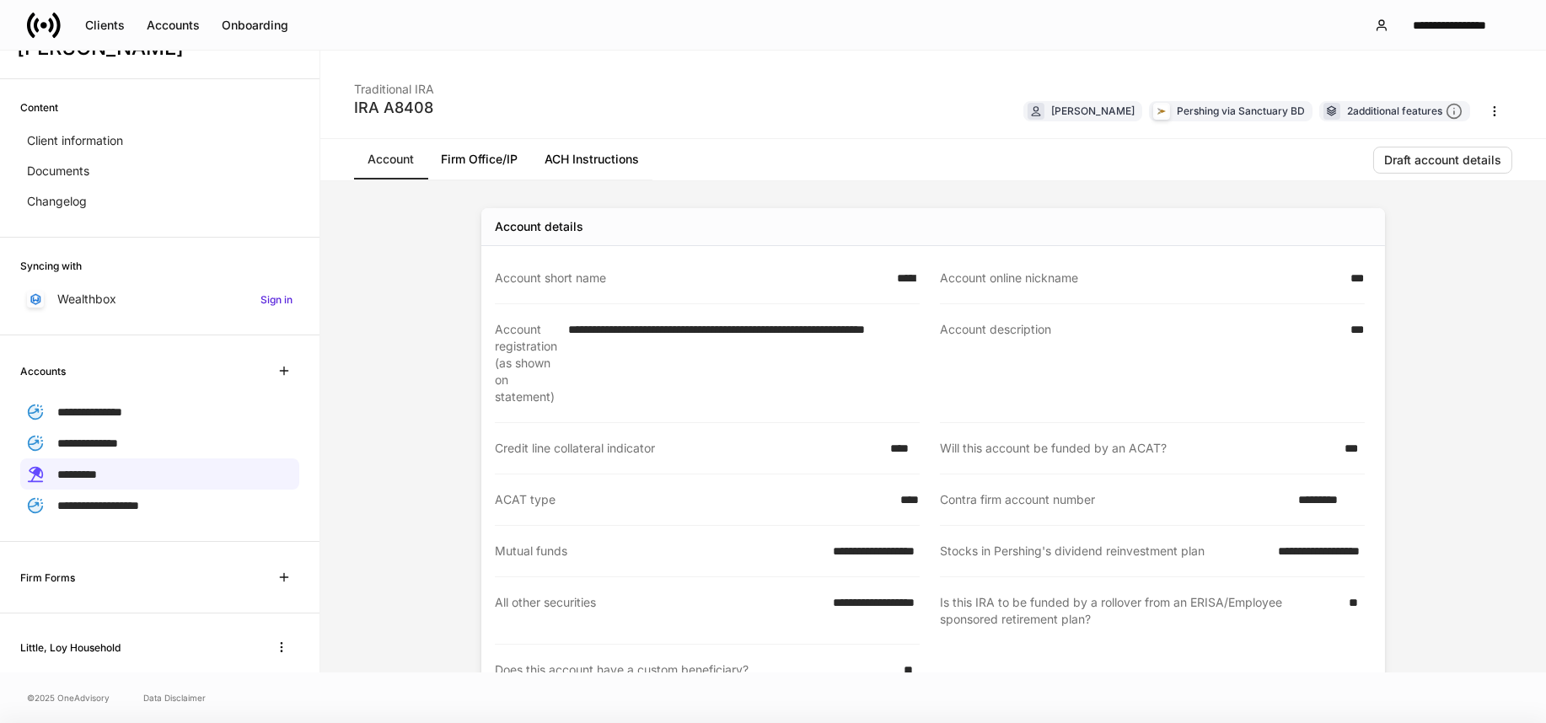
scroll to position [544, 0]
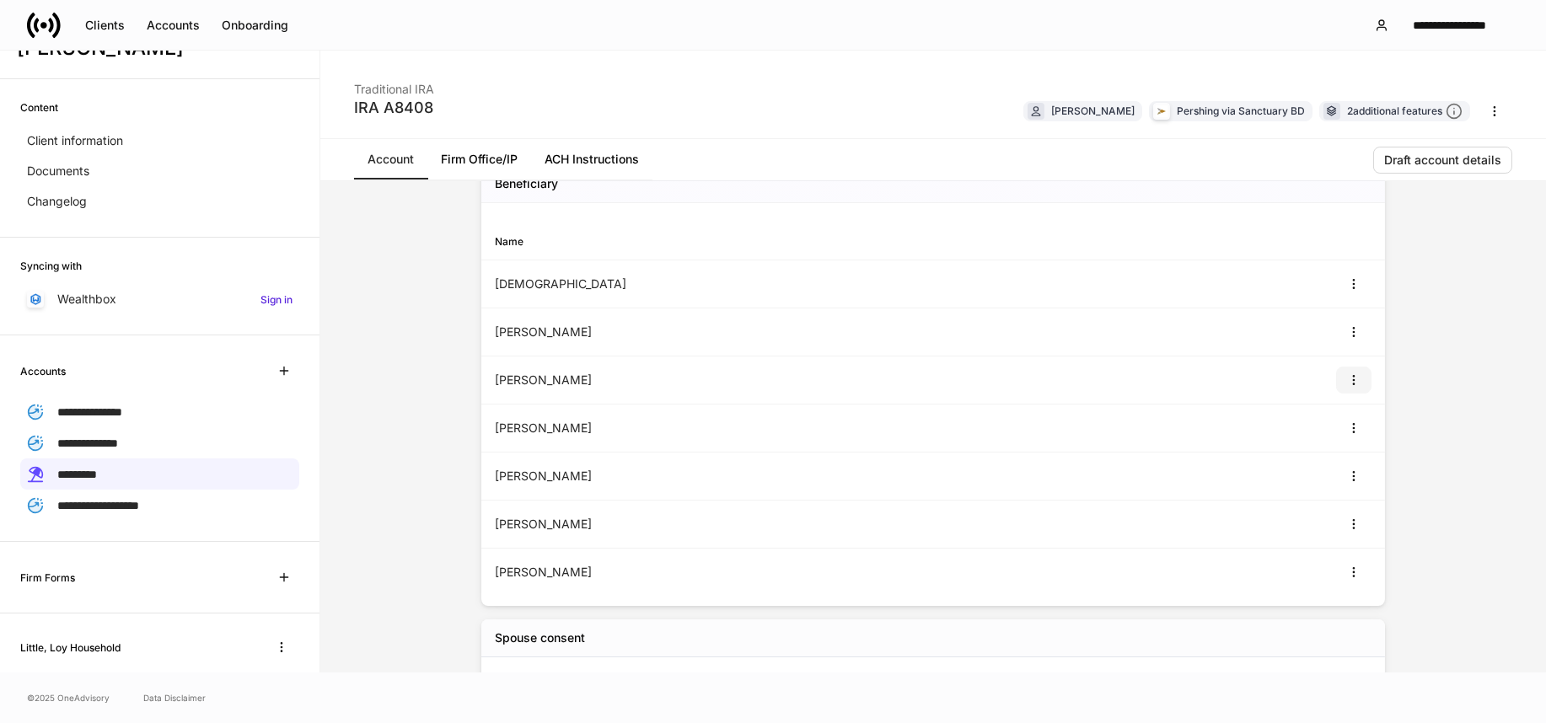
click at [1353, 379] on icon "button" at bounding box center [1353, 380] width 1 height 9
drag, startPoint x: 1542, startPoint y: 414, endPoint x: 1533, endPoint y: 448, distance: 35.8
click at [1536, 457] on div at bounding box center [773, 361] width 1546 height 723
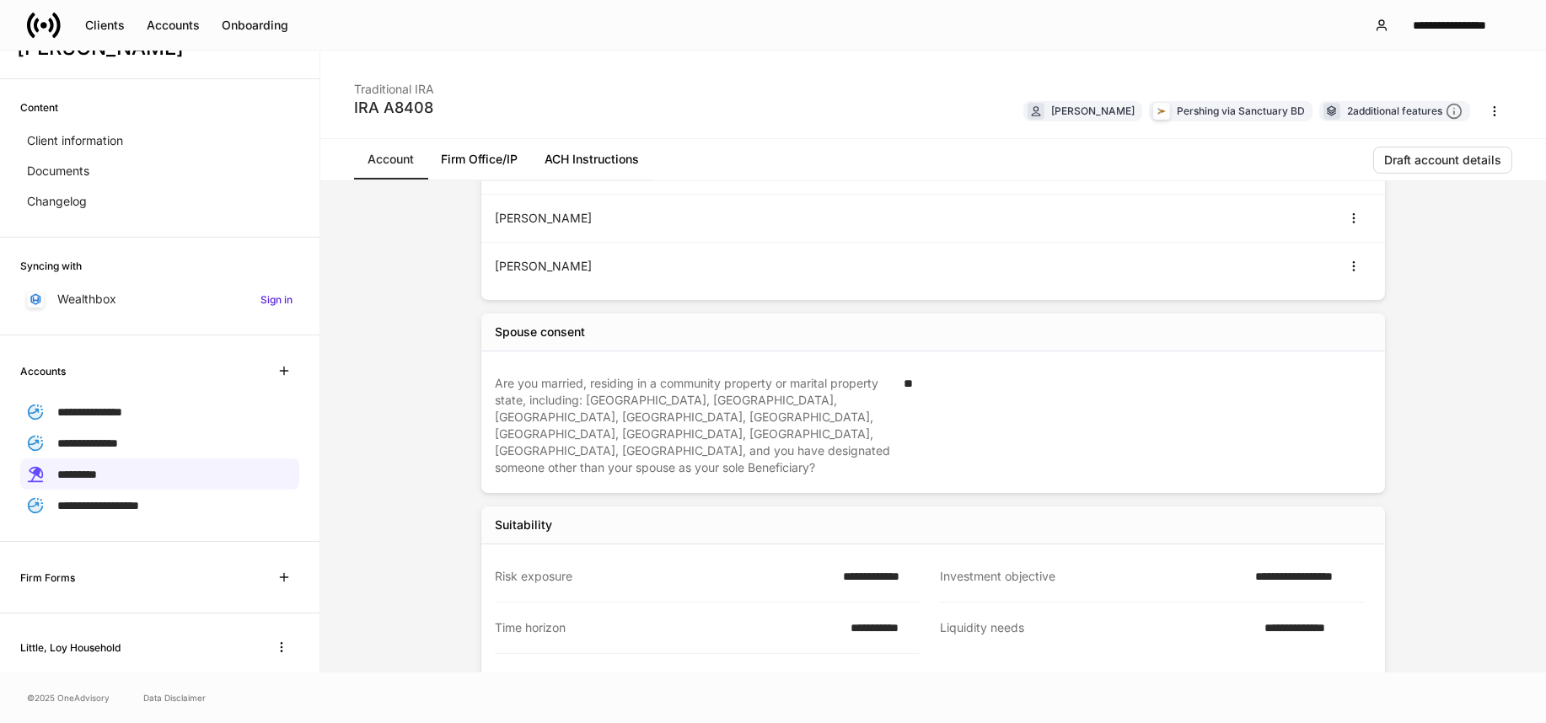
click at [1533, 537] on div "**********" at bounding box center [933, 426] width 1226 height 491
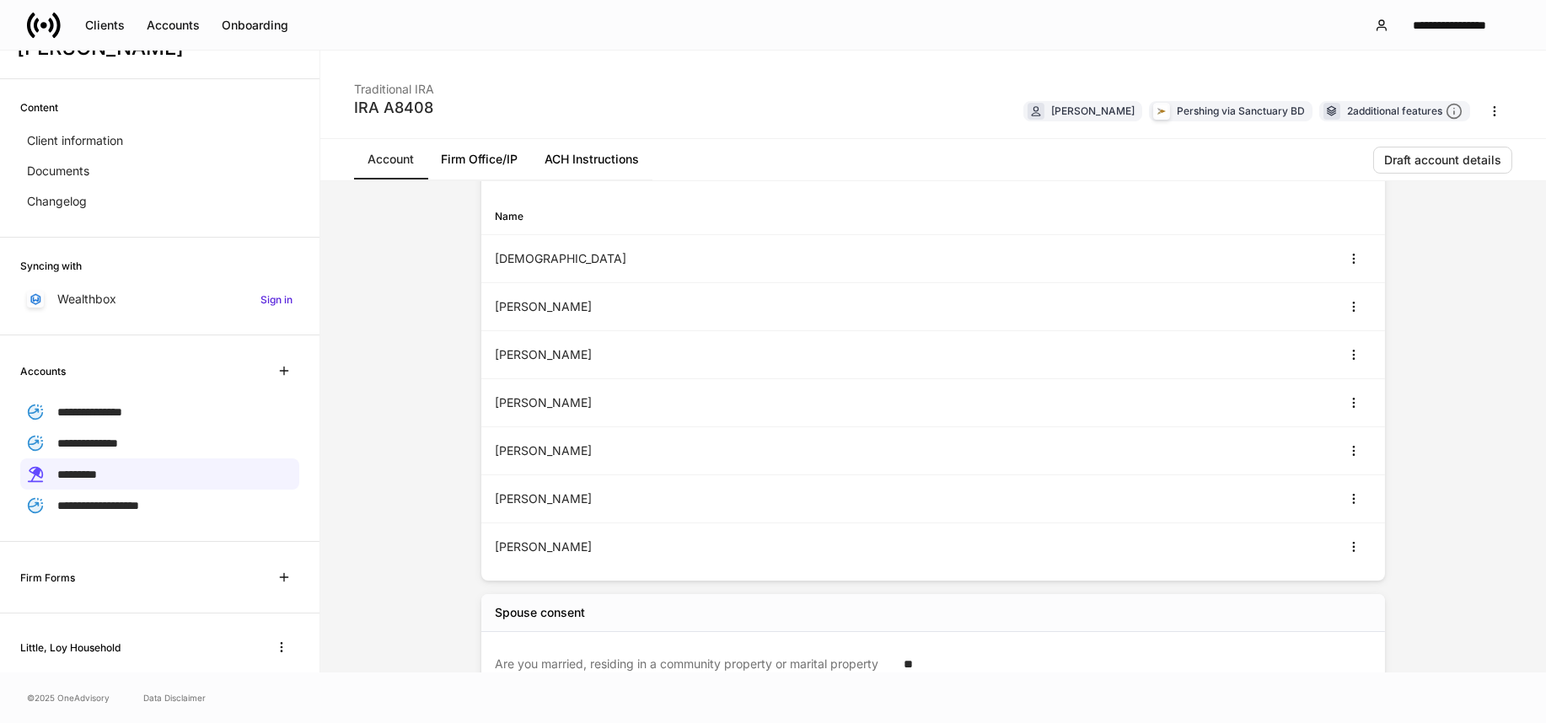
scroll to position [501, 0]
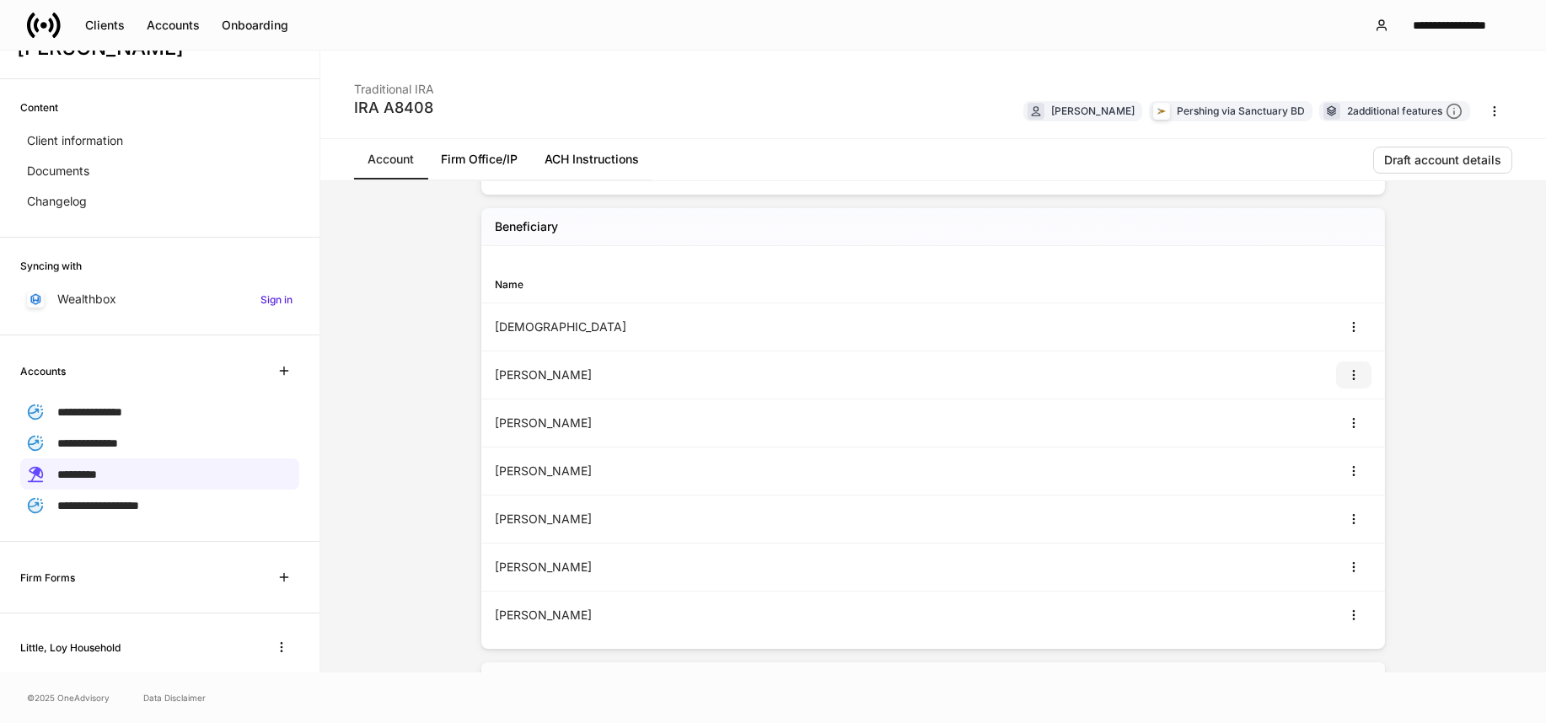
click at [1347, 377] on icon "button" at bounding box center [1353, 374] width 13 height 13
click at [1330, 413] on li "View" at bounding box center [1336, 414] width 54 height 27
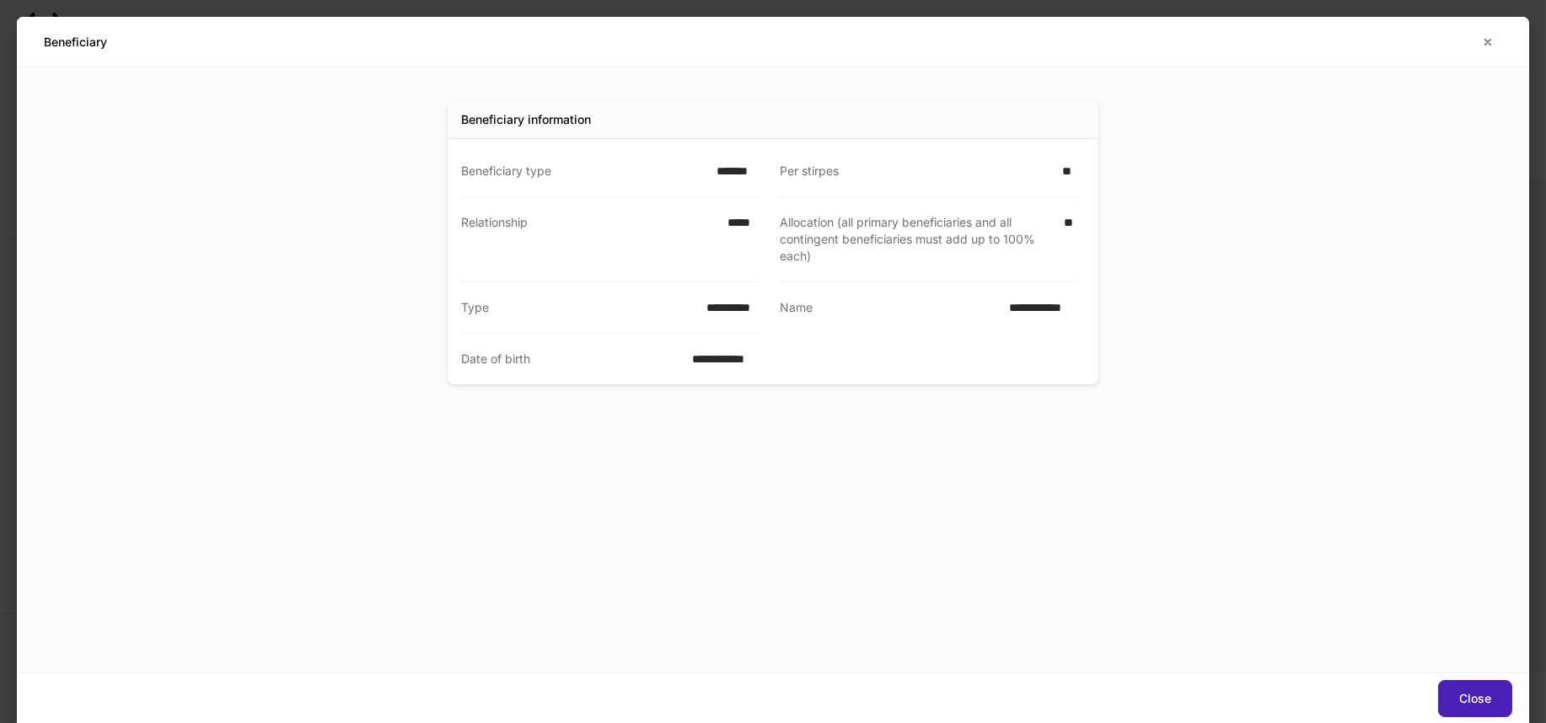
click at [1453, 681] on button "Close" at bounding box center [1475, 698] width 74 height 37
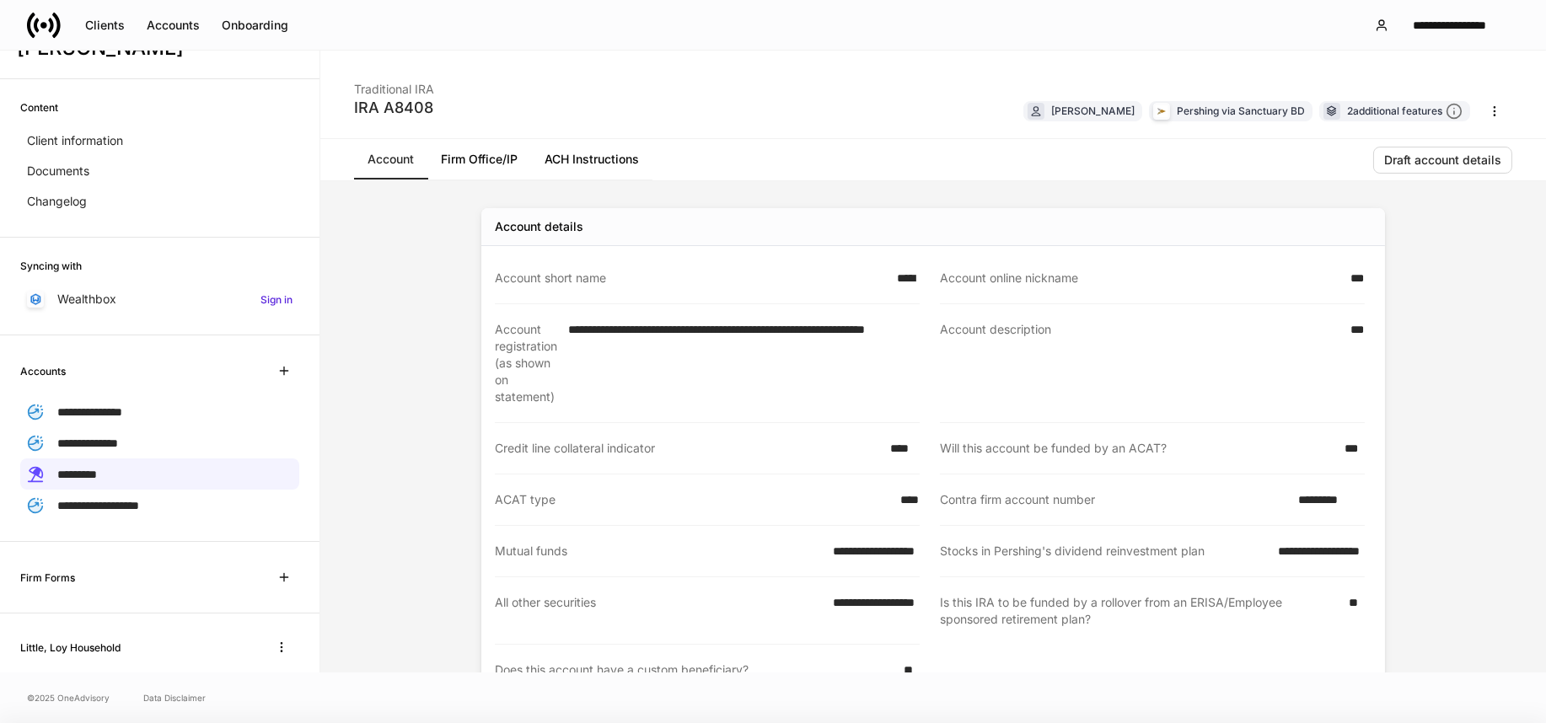
scroll to position [448, 0]
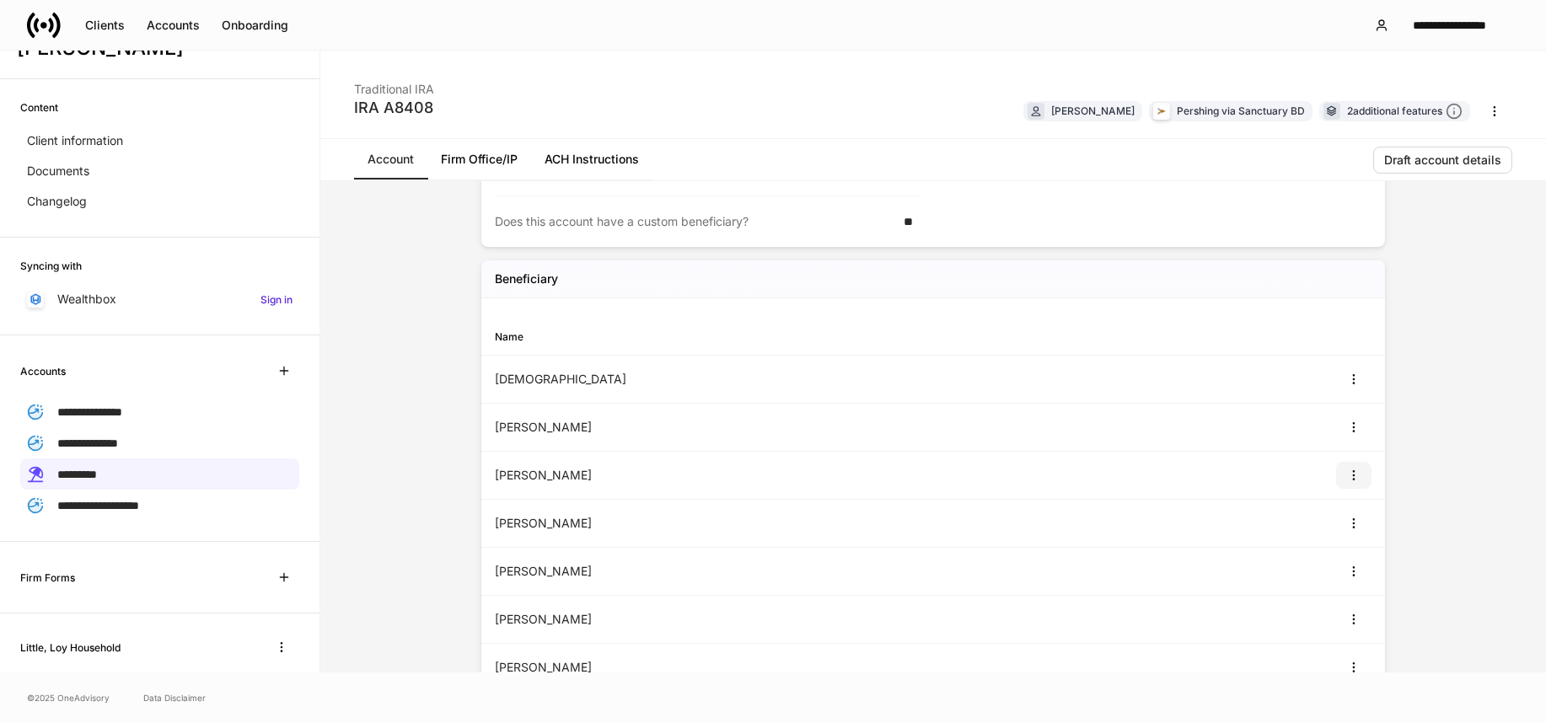
click at [1347, 474] on icon "button" at bounding box center [1353, 475] width 13 height 13
click at [1348, 516] on li "View" at bounding box center [1336, 515] width 54 height 27
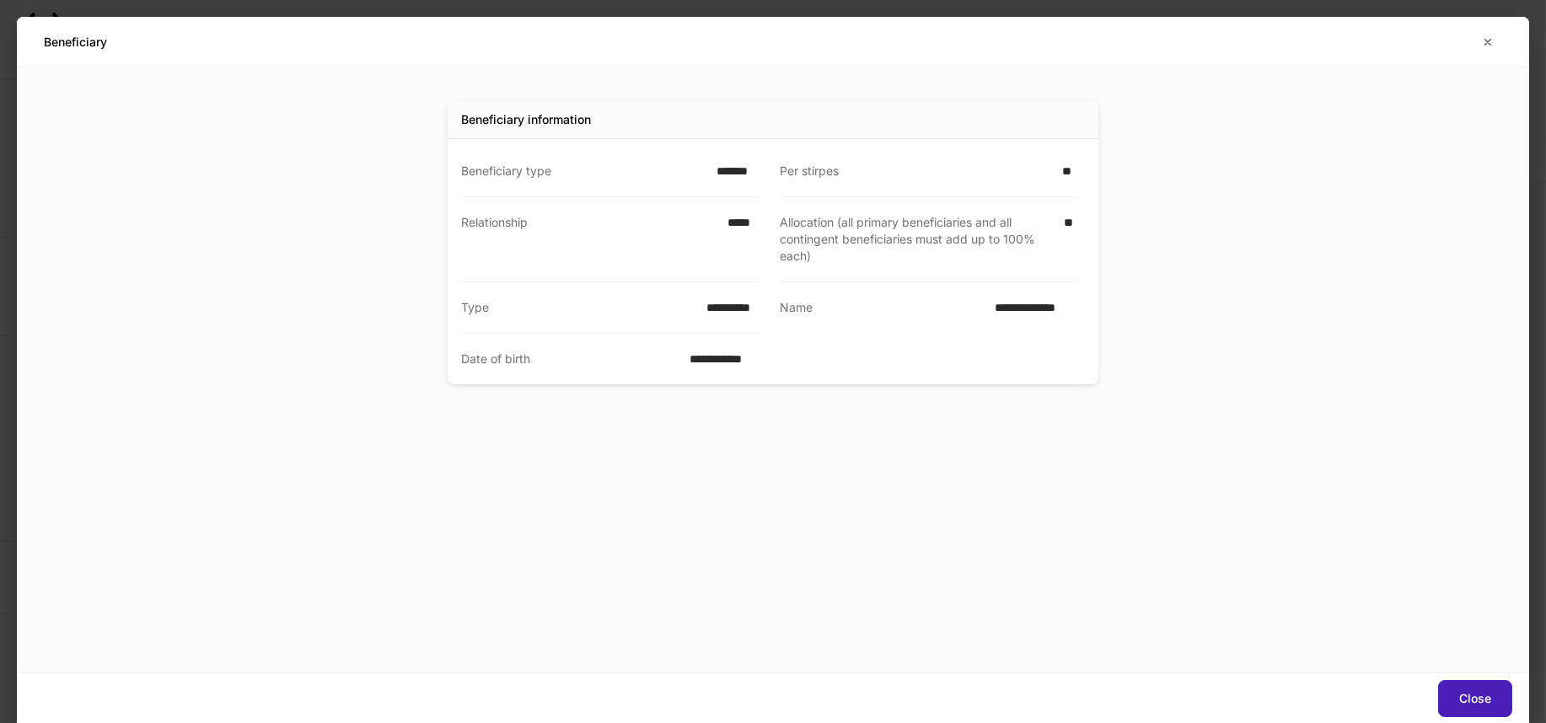
drag, startPoint x: 1483, startPoint y: 692, endPoint x: 1465, endPoint y: 690, distance: 17.9
click at [1481, 693] on div "Close" at bounding box center [1475, 699] width 32 height 12
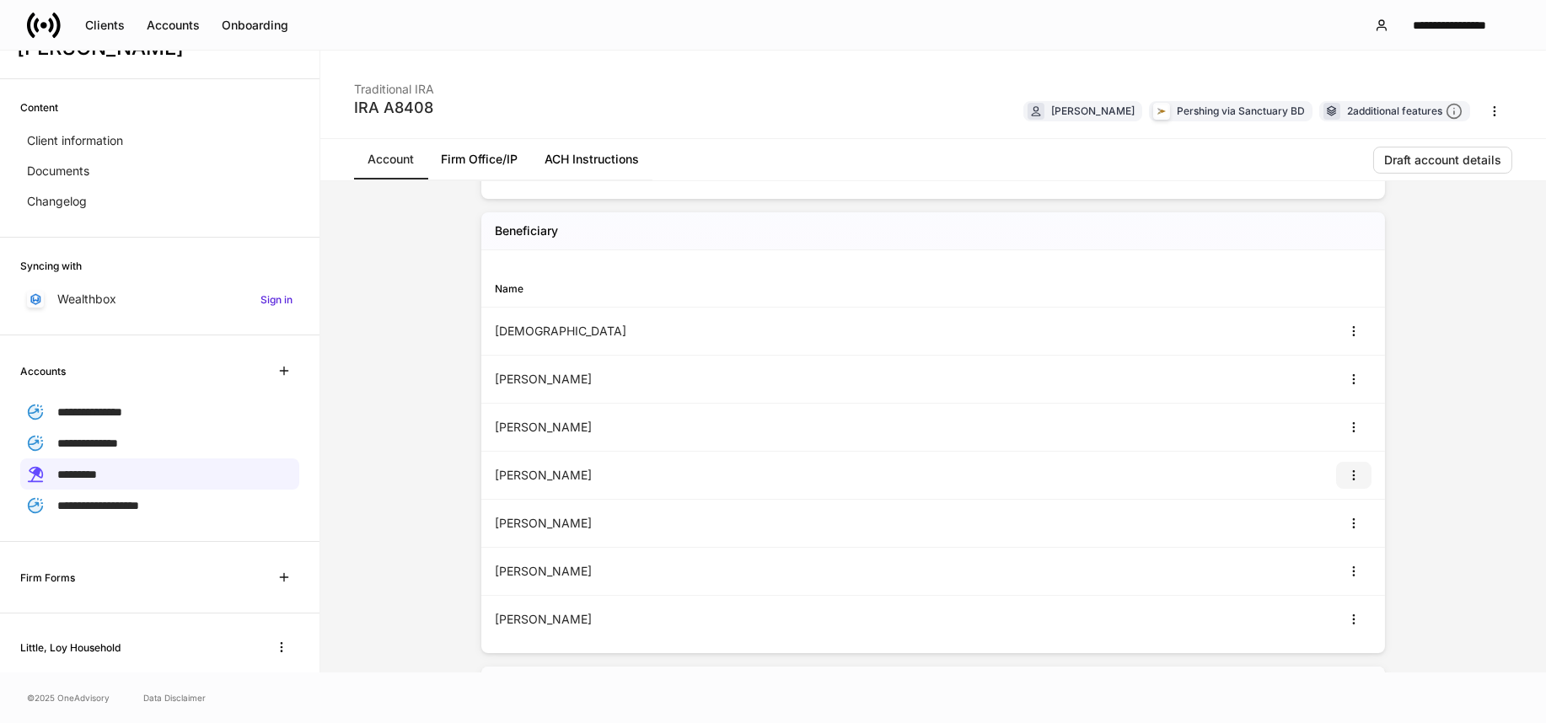
click at [1344, 469] on button "button" at bounding box center [1353, 475] width 35 height 27
click at [1326, 513] on li "View" at bounding box center [1336, 515] width 54 height 27
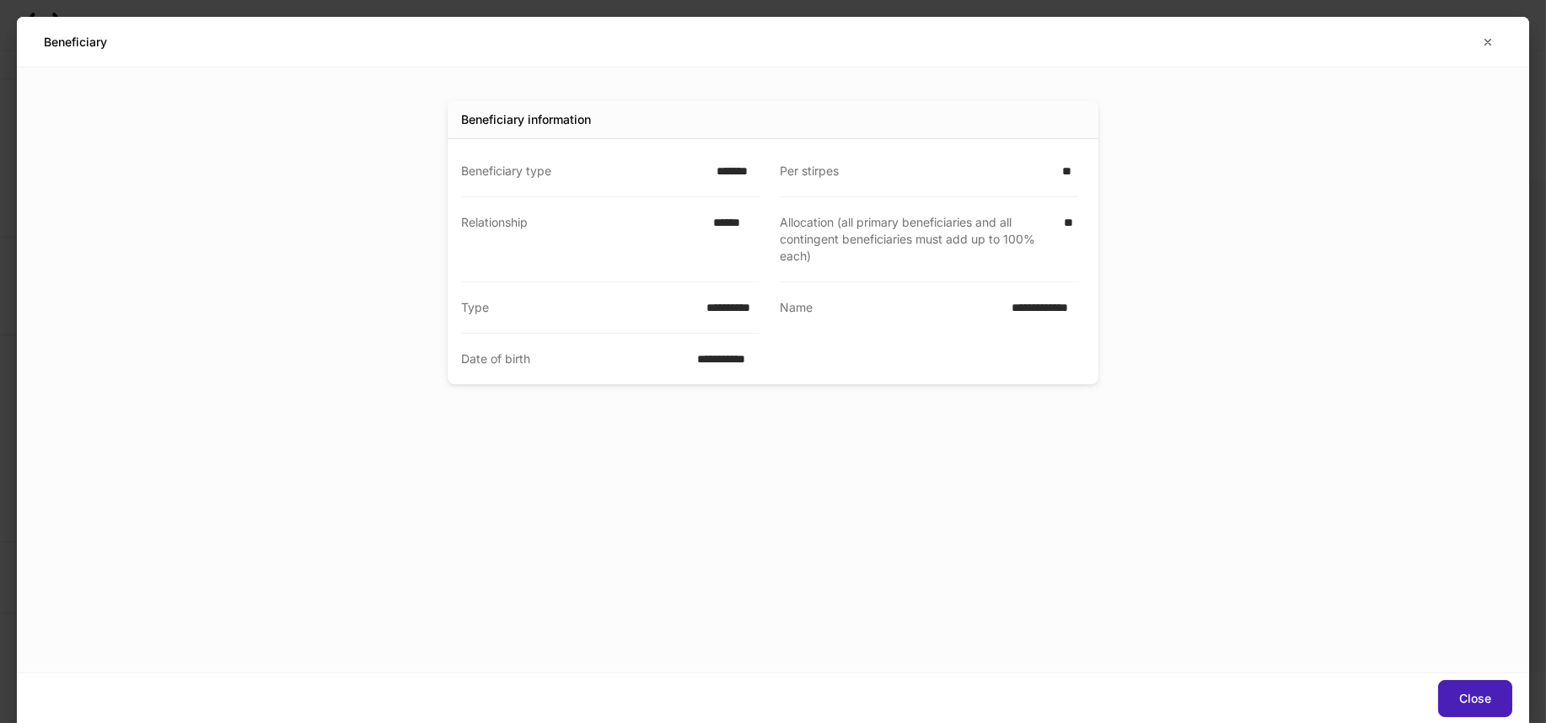
click at [1463, 688] on button "Close" at bounding box center [1475, 698] width 74 height 37
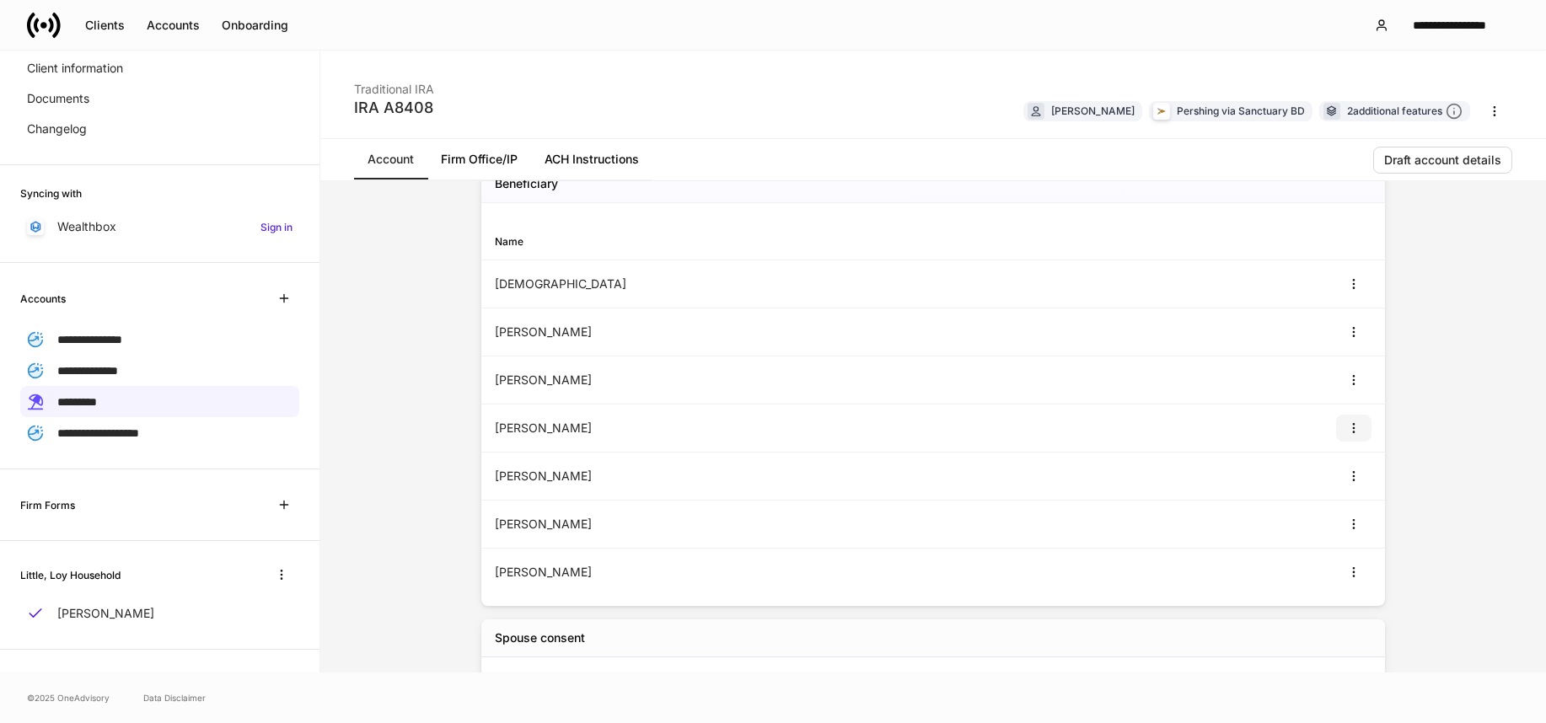
scroll to position [50, 0]
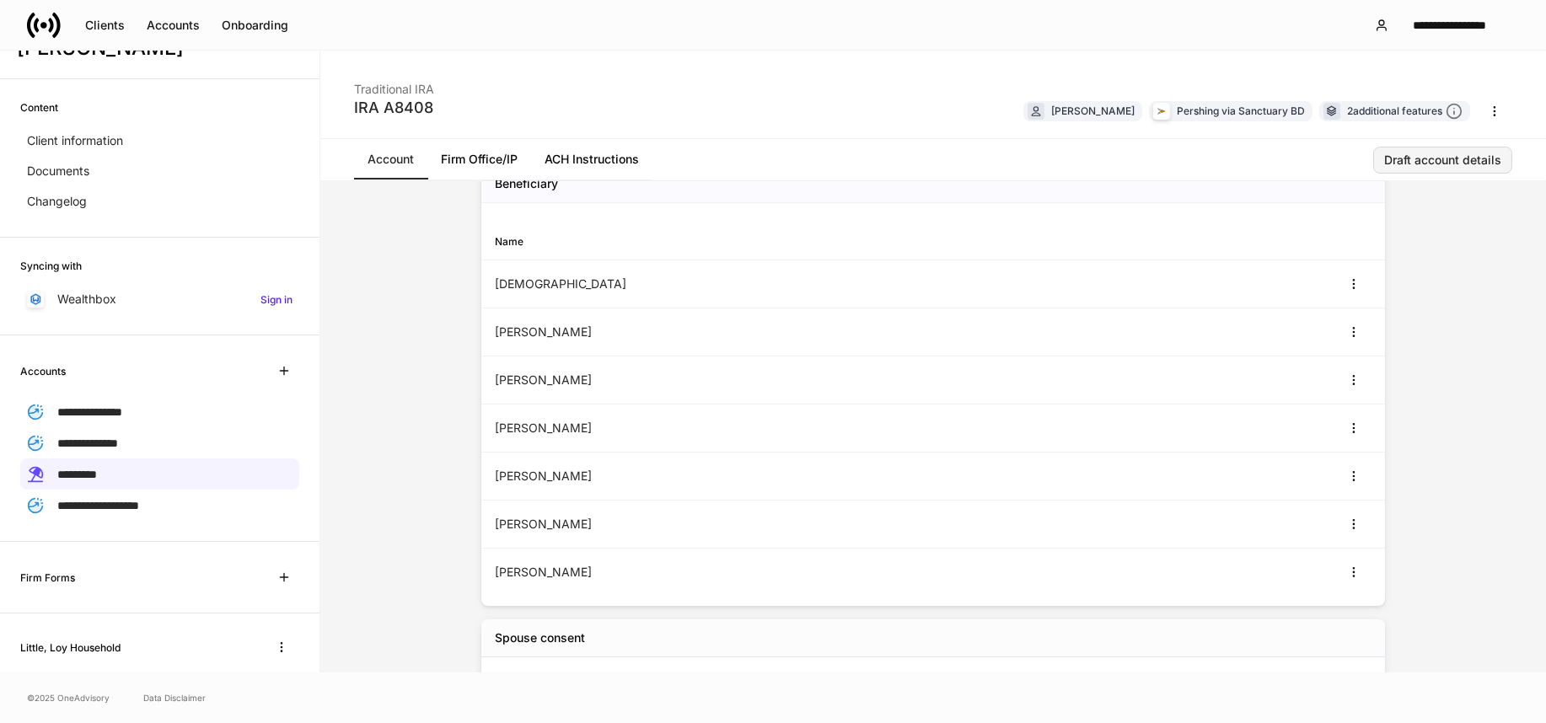
click at [1395, 155] on div "Draft account details" at bounding box center [1442, 160] width 117 height 12
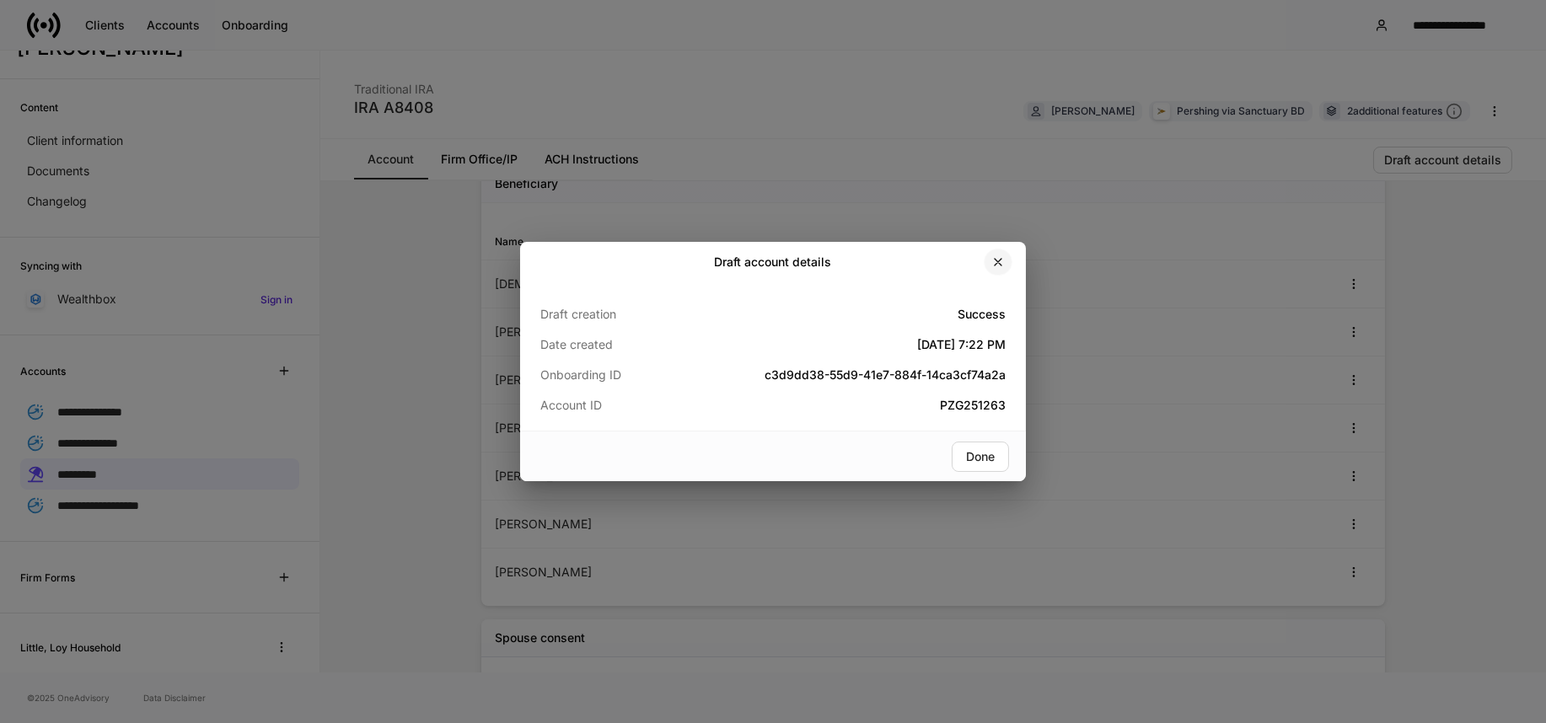
click at [998, 265] on icon "button" at bounding box center [997, 261] width 13 height 13
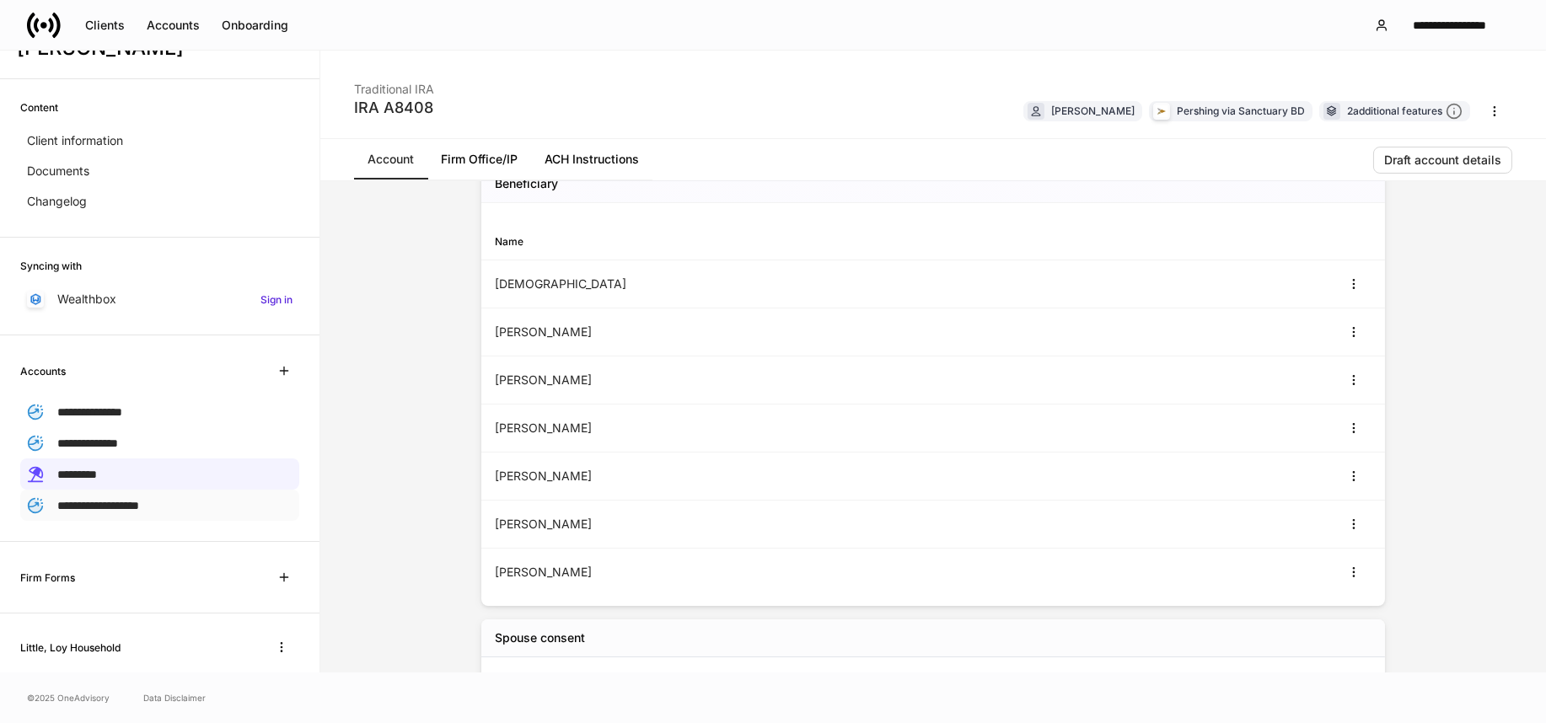
drag, startPoint x: 137, startPoint y: 507, endPoint x: 146, endPoint y: 497, distance: 13.2
click at [137, 506] on span "**********" at bounding box center [98, 506] width 82 height 12
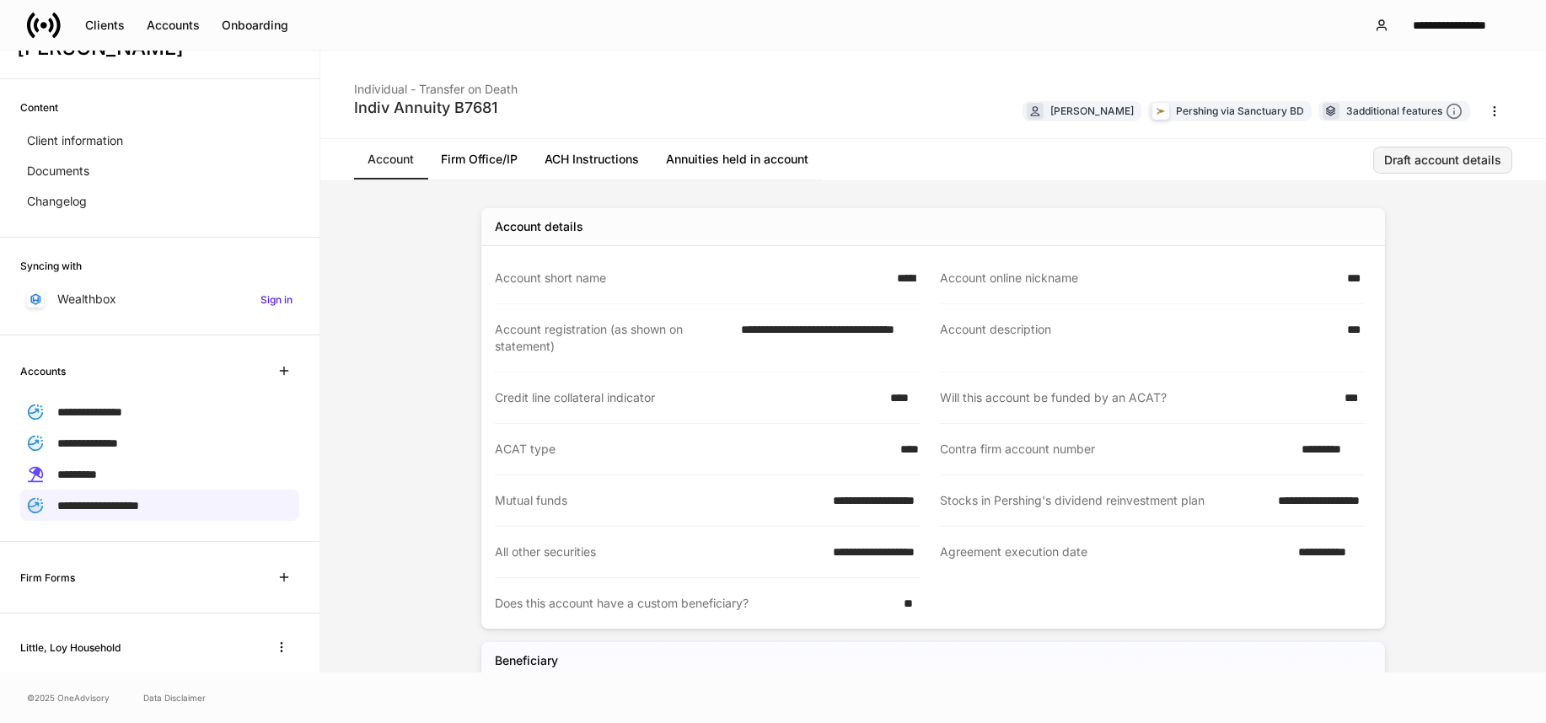
click at [1422, 160] on div "Draft account details" at bounding box center [1442, 160] width 117 height 12
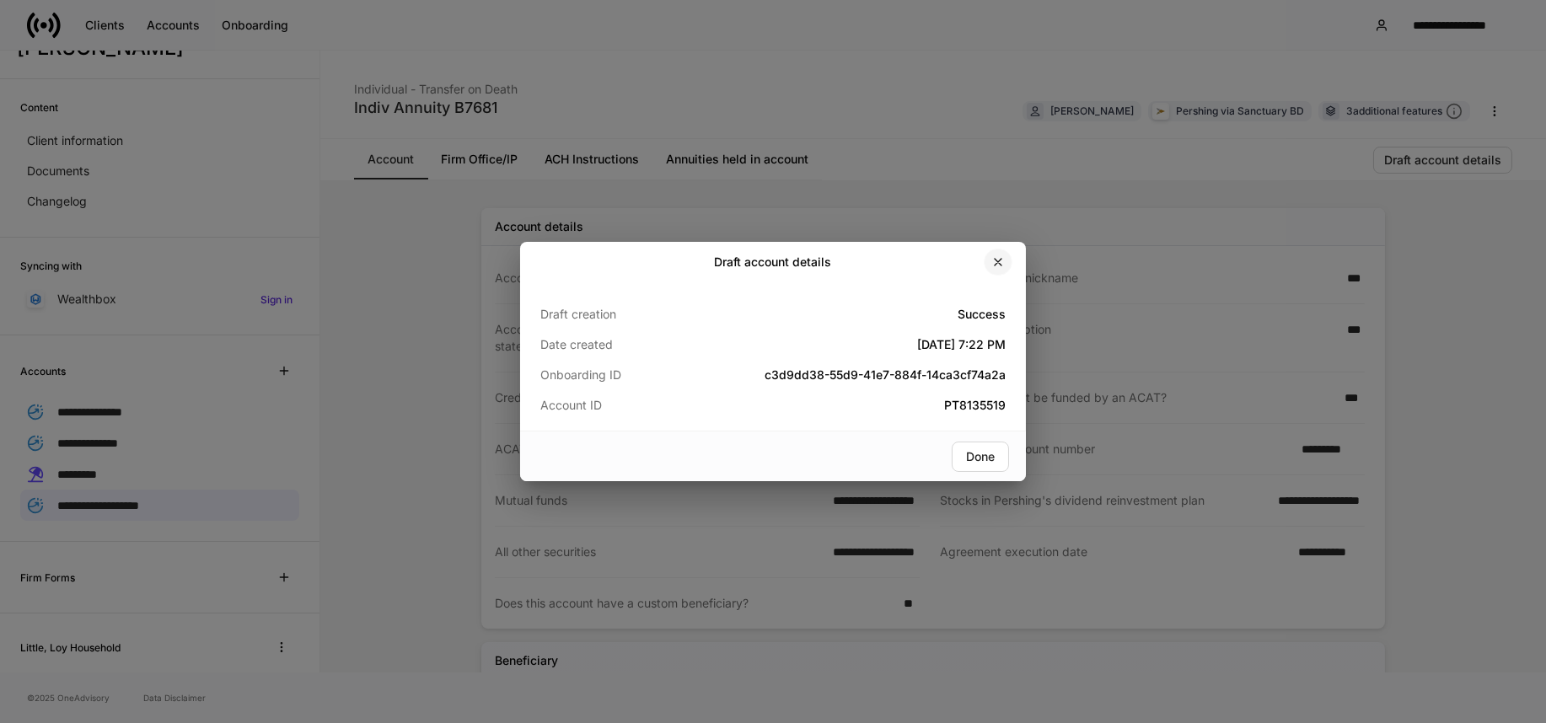
click at [998, 254] on button "button" at bounding box center [998, 262] width 29 height 27
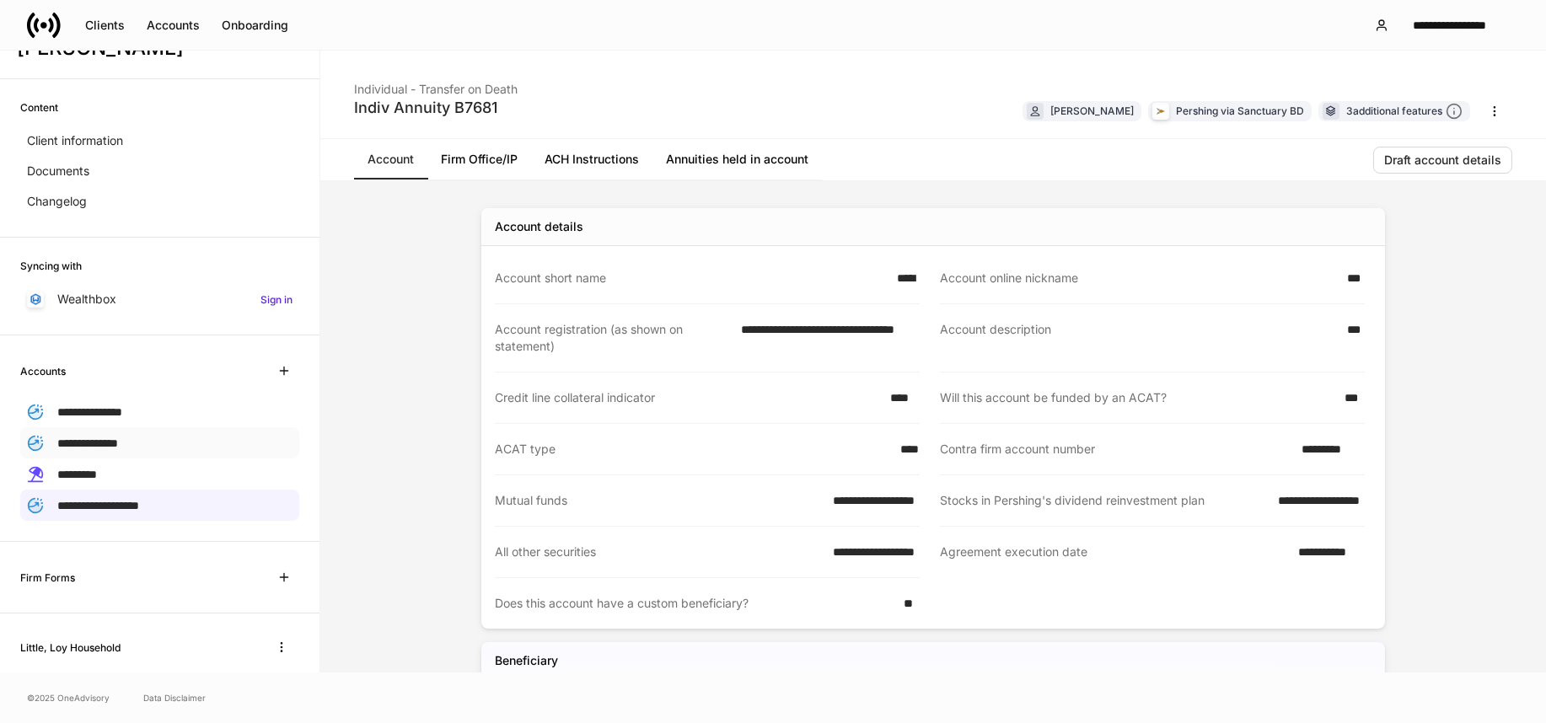
drag, startPoint x: 104, startPoint y: 443, endPoint x: 121, endPoint y: 434, distance: 19.6
click at [104, 442] on span "**********" at bounding box center [87, 444] width 61 height 12
click at [1454, 159] on div "Draft account details" at bounding box center [1442, 160] width 117 height 12
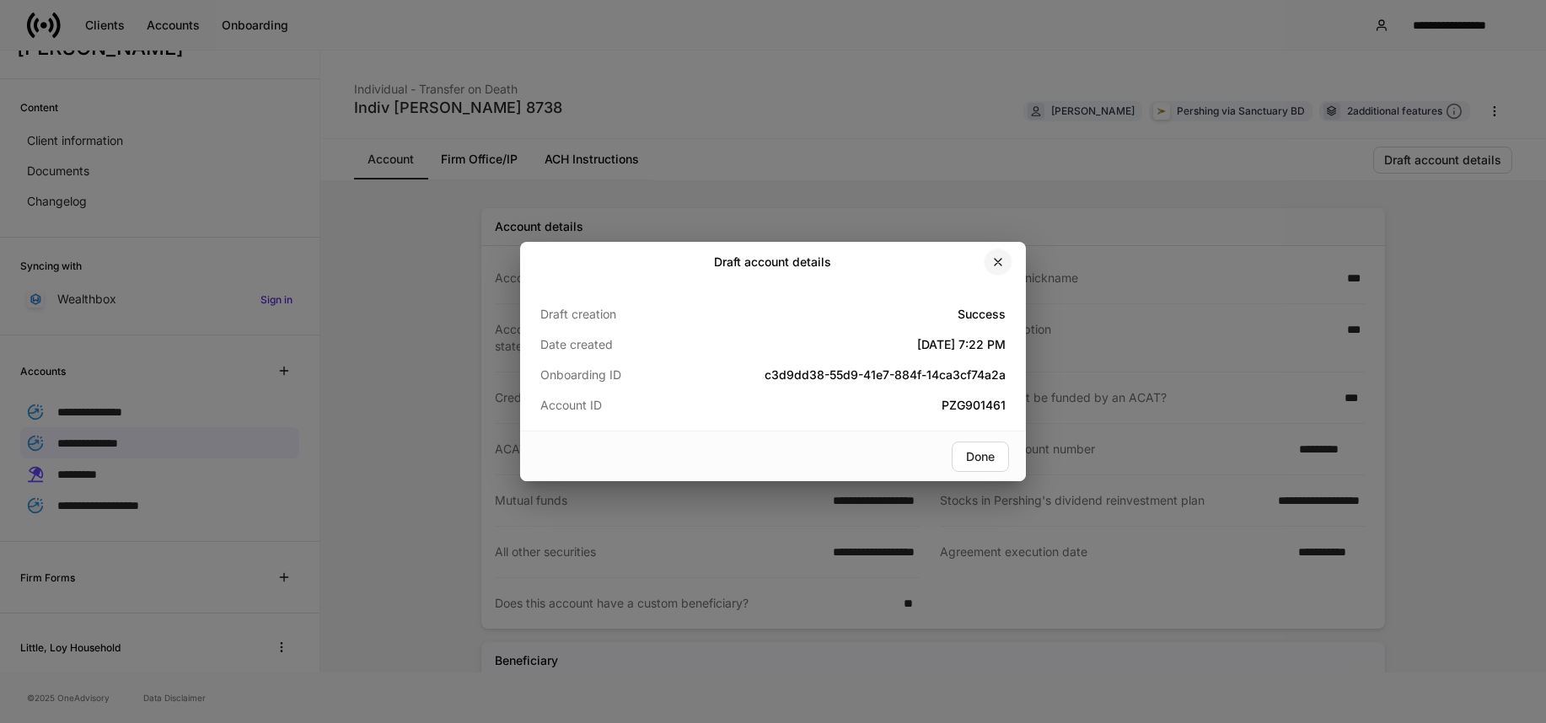
click at [1006, 253] on button "button" at bounding box center [998, 262] width 29 height 27
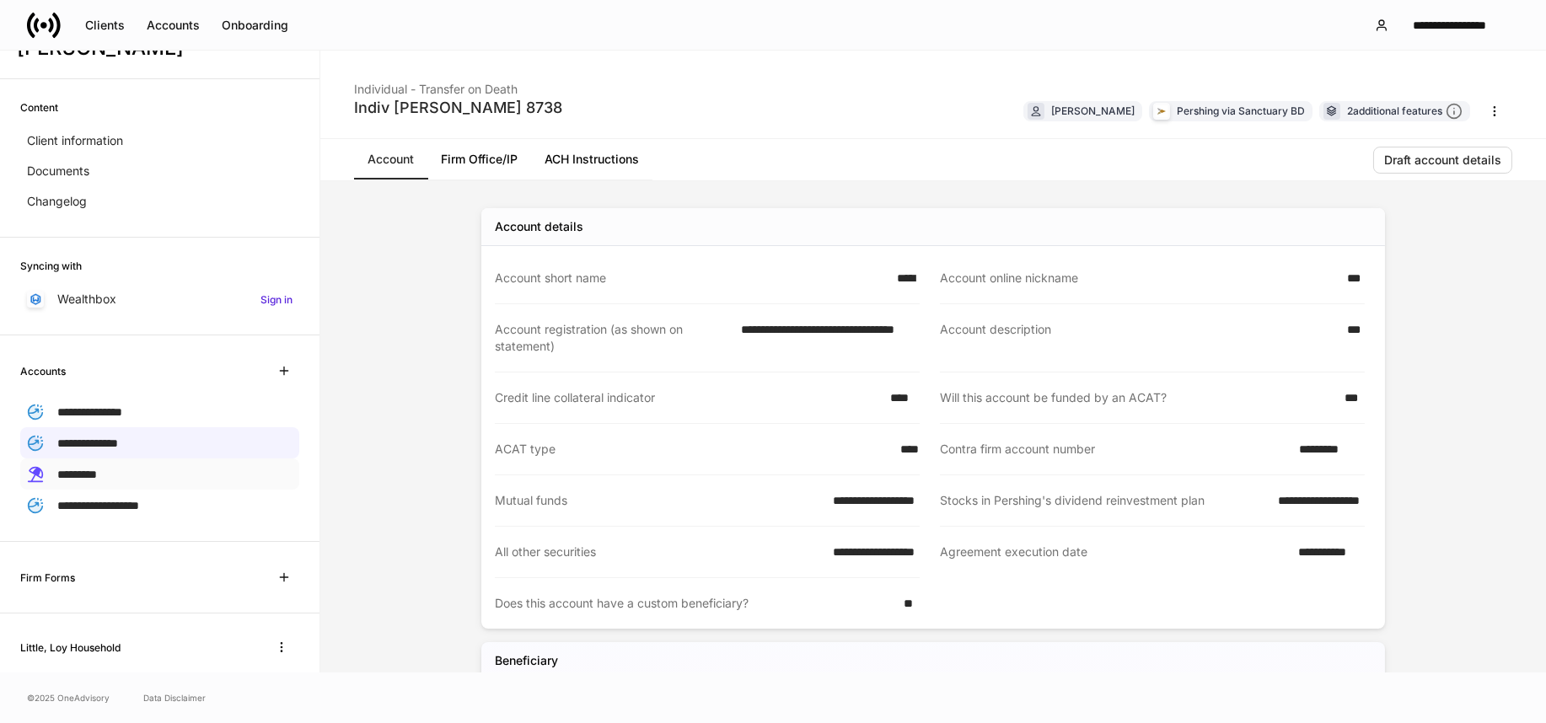
click at [97, 471] on span "*********" at bounding box center [77, 475] width 40 height 12
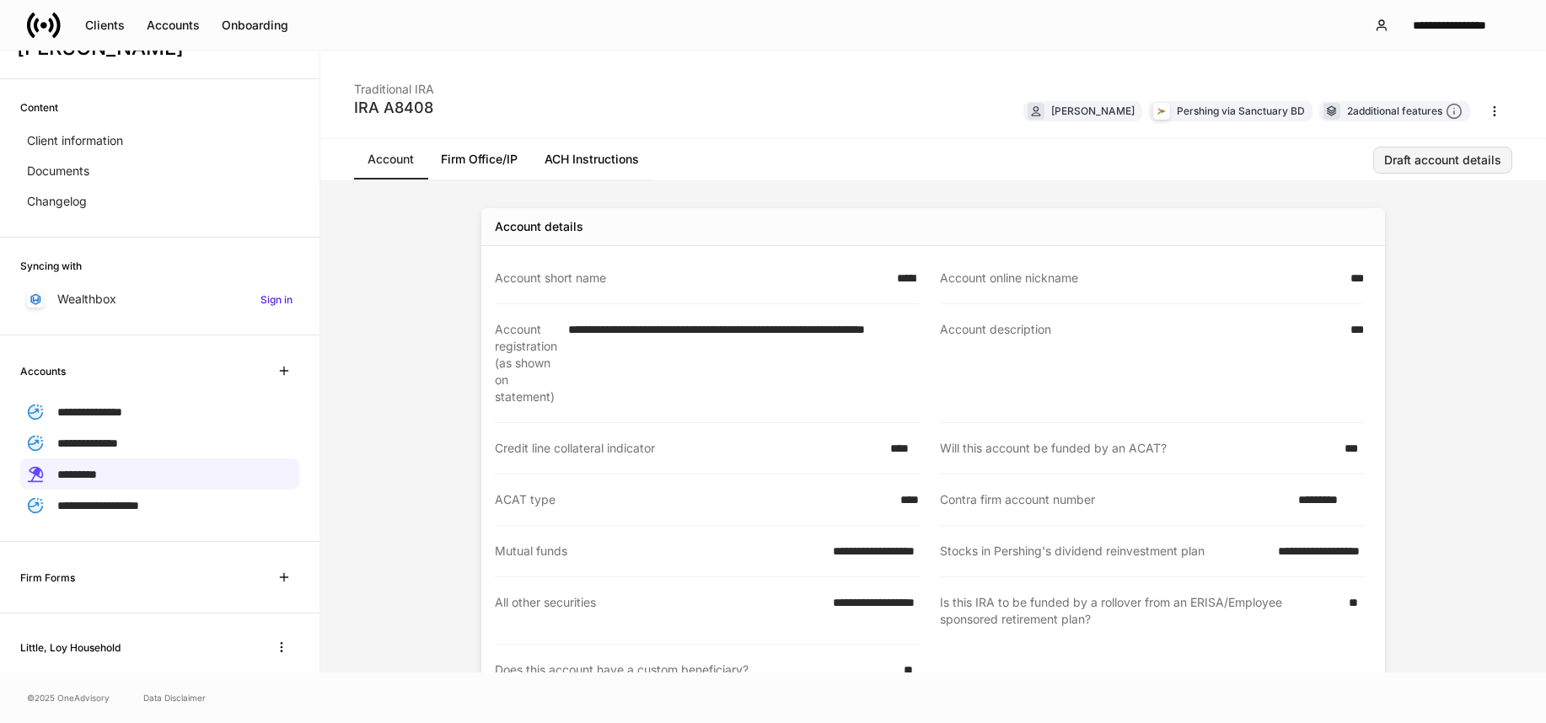
click at [1409, 161] on div "Draft account details" at bounding box center [1442, 160] width 117 height 12
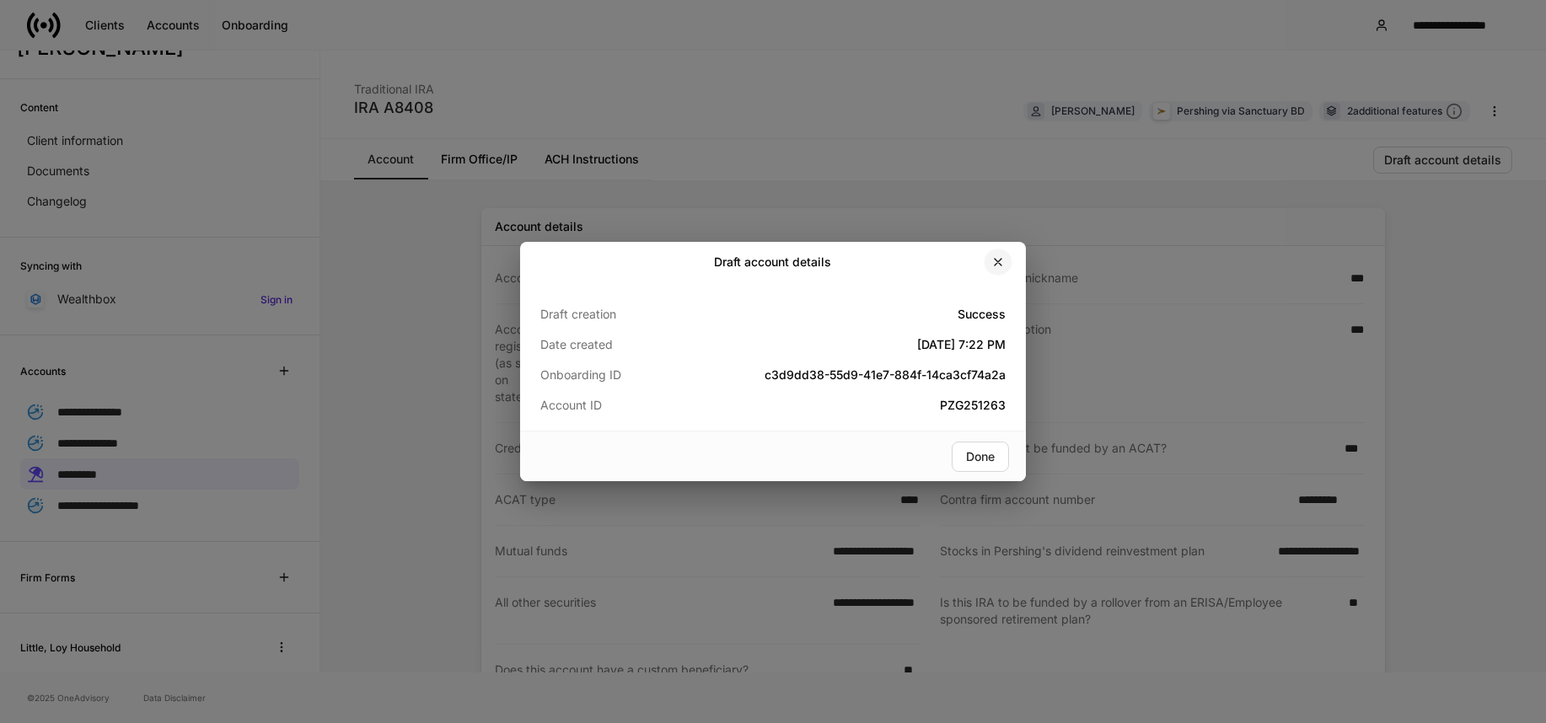
click at [1000, 263] on icon "button" at bounding box center [998, 262] width 7 height 7
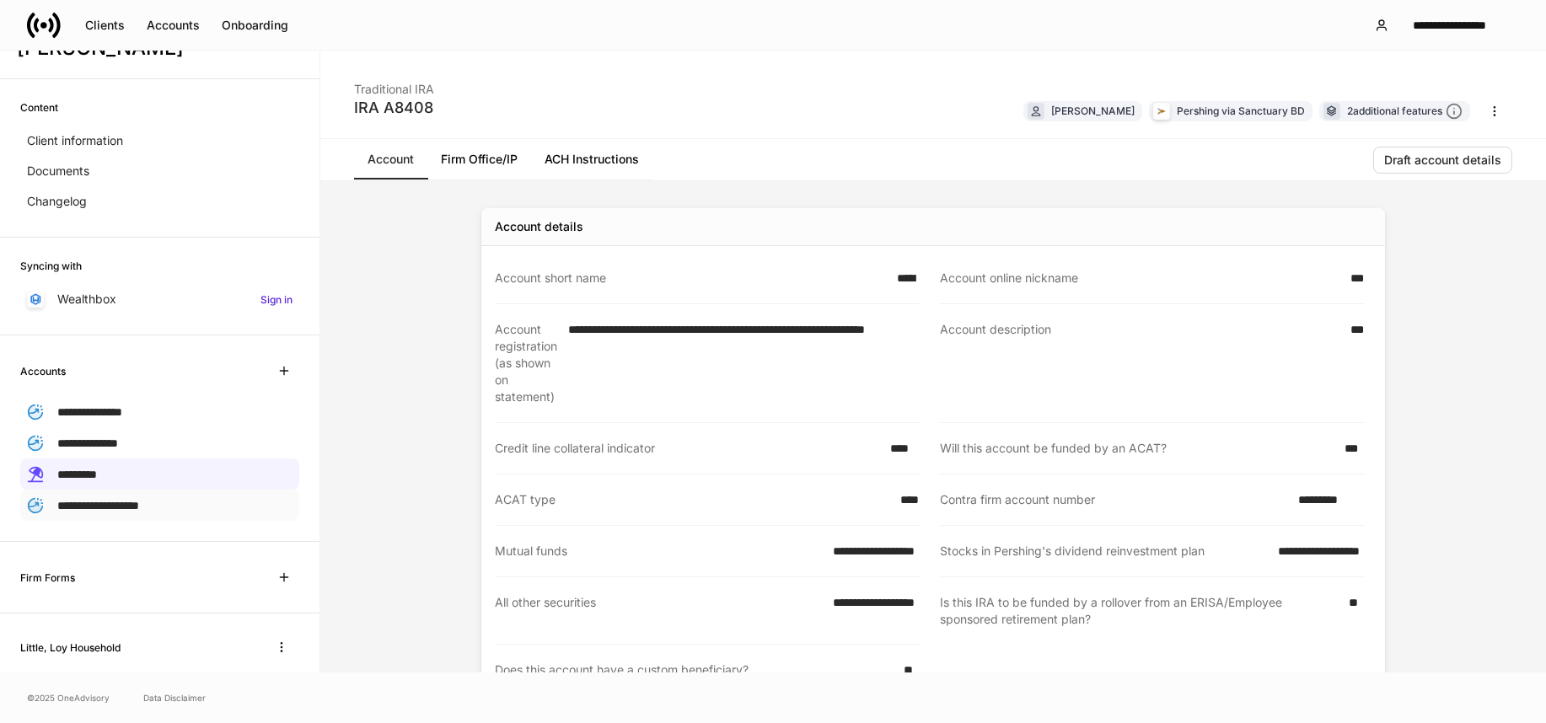
click at [109, 501] on span "**********" at bounding box center [98, 506] width 82 height 12
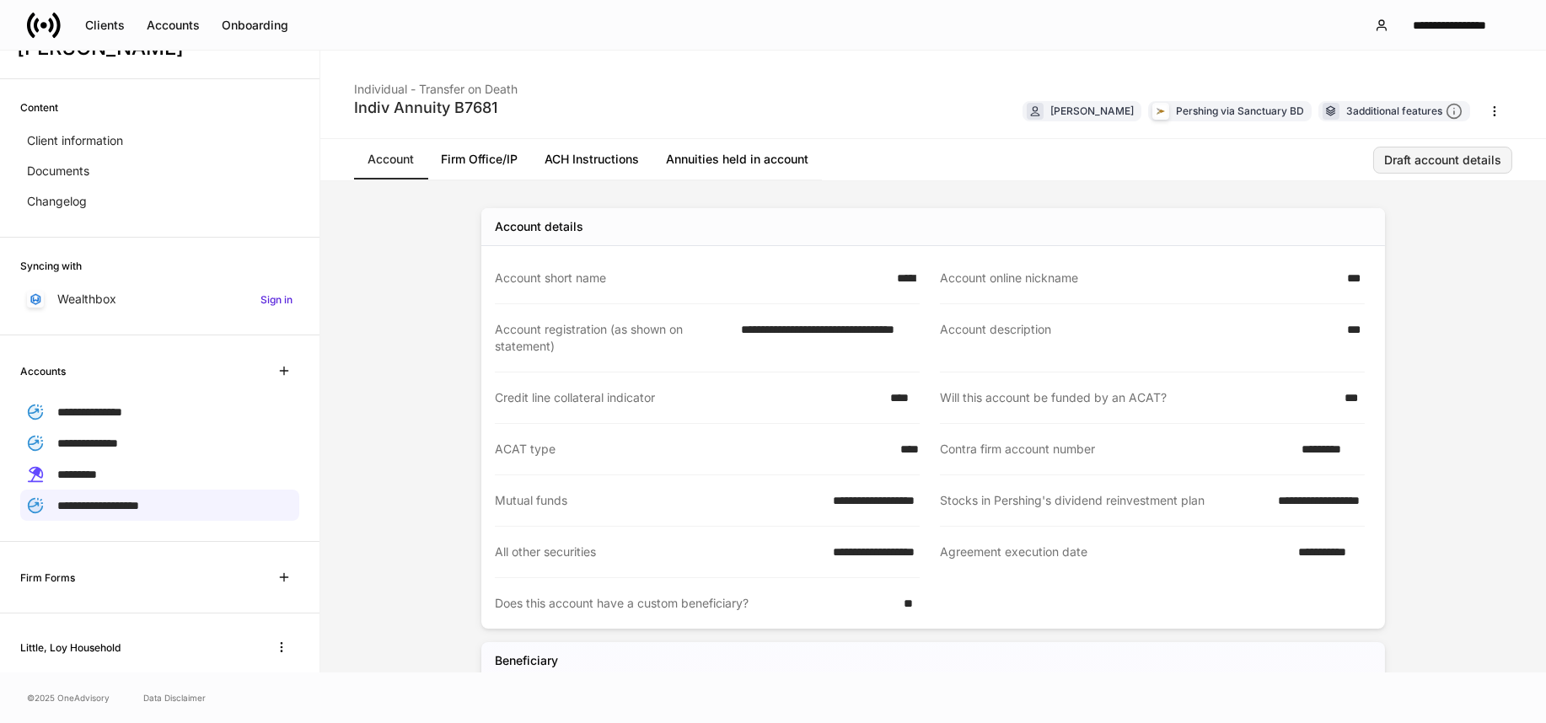
click at [1404, 160] on div "Draft account details" at bounding box center [1442, 160] width 117 height 12
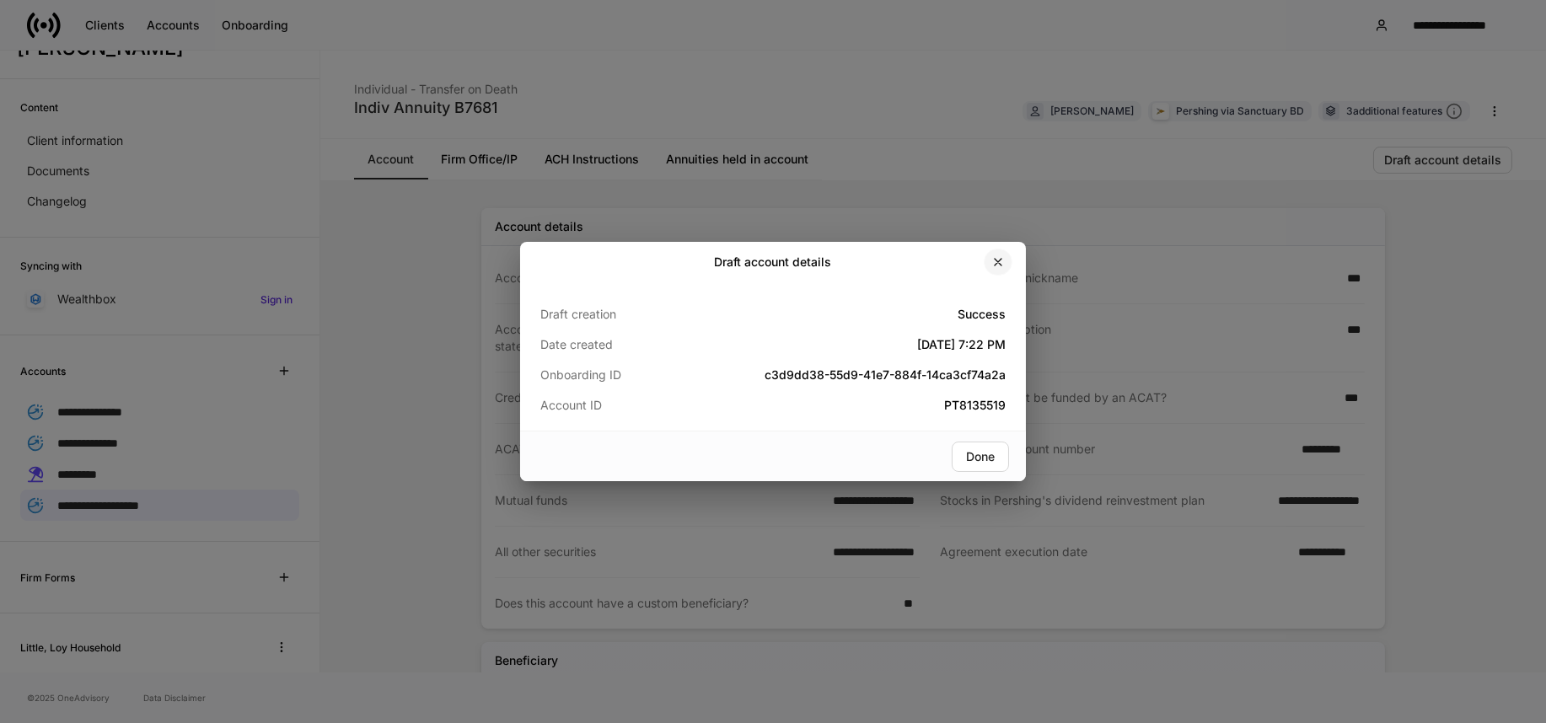
click at [1003, 259] on icon "button" at bounding box center [997, 261] width 13 height 13
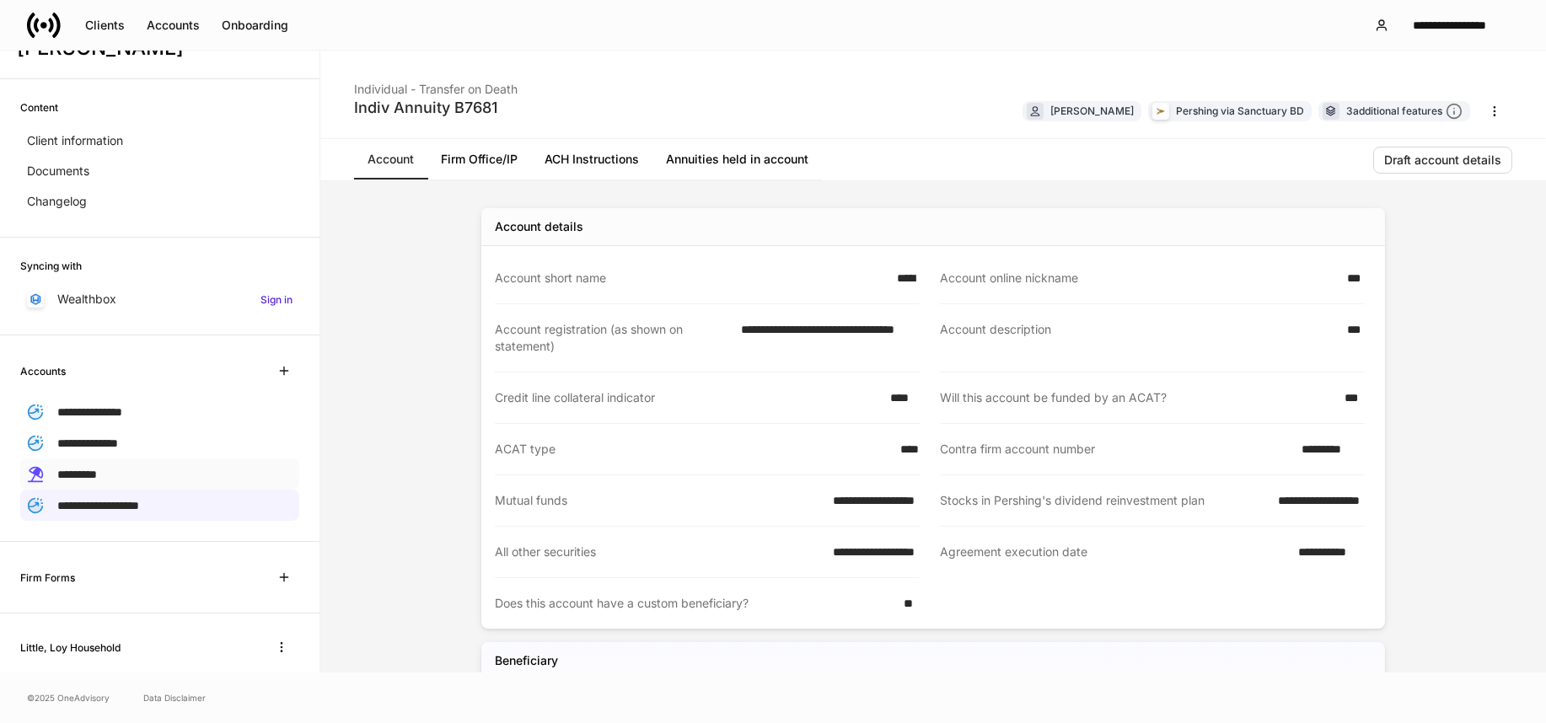
click at [97, 469] on span "*********" at bounding box center [77, 475] width 40 height 12
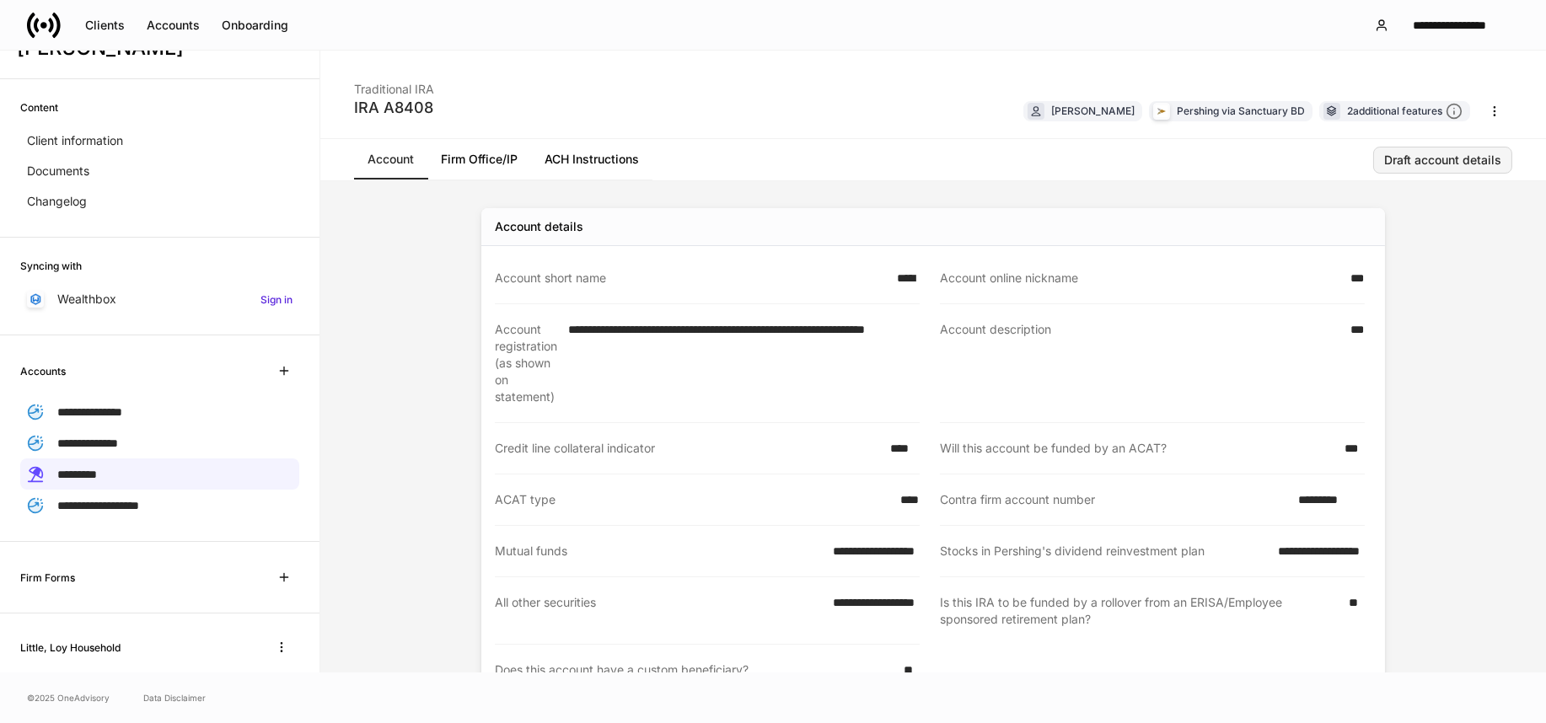
click at [1413, 163] on div "Draft account details" at bounding box center [1442, 160] width 117 height 12
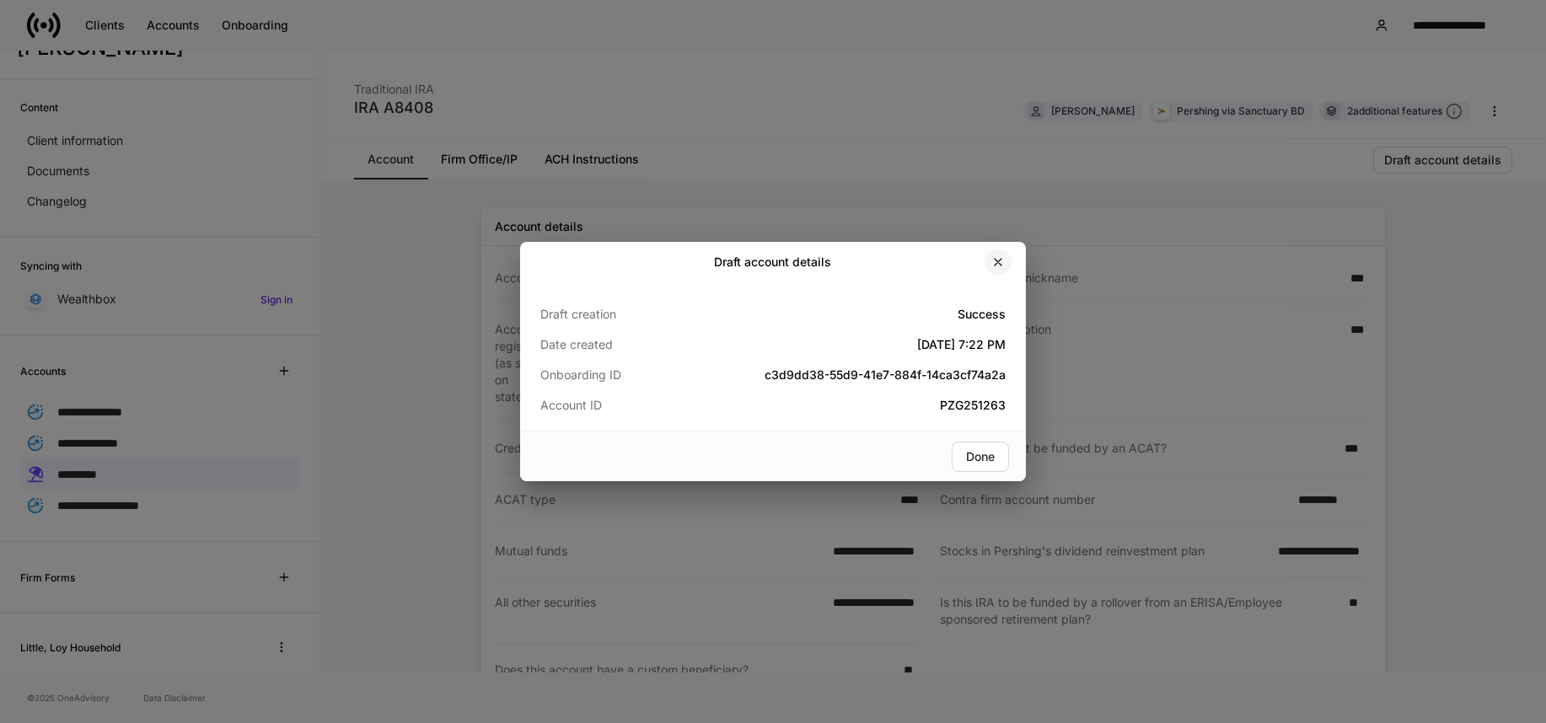
click at [996, 258] on icon "button" at bounding box center [997, 261] width 13 height 13
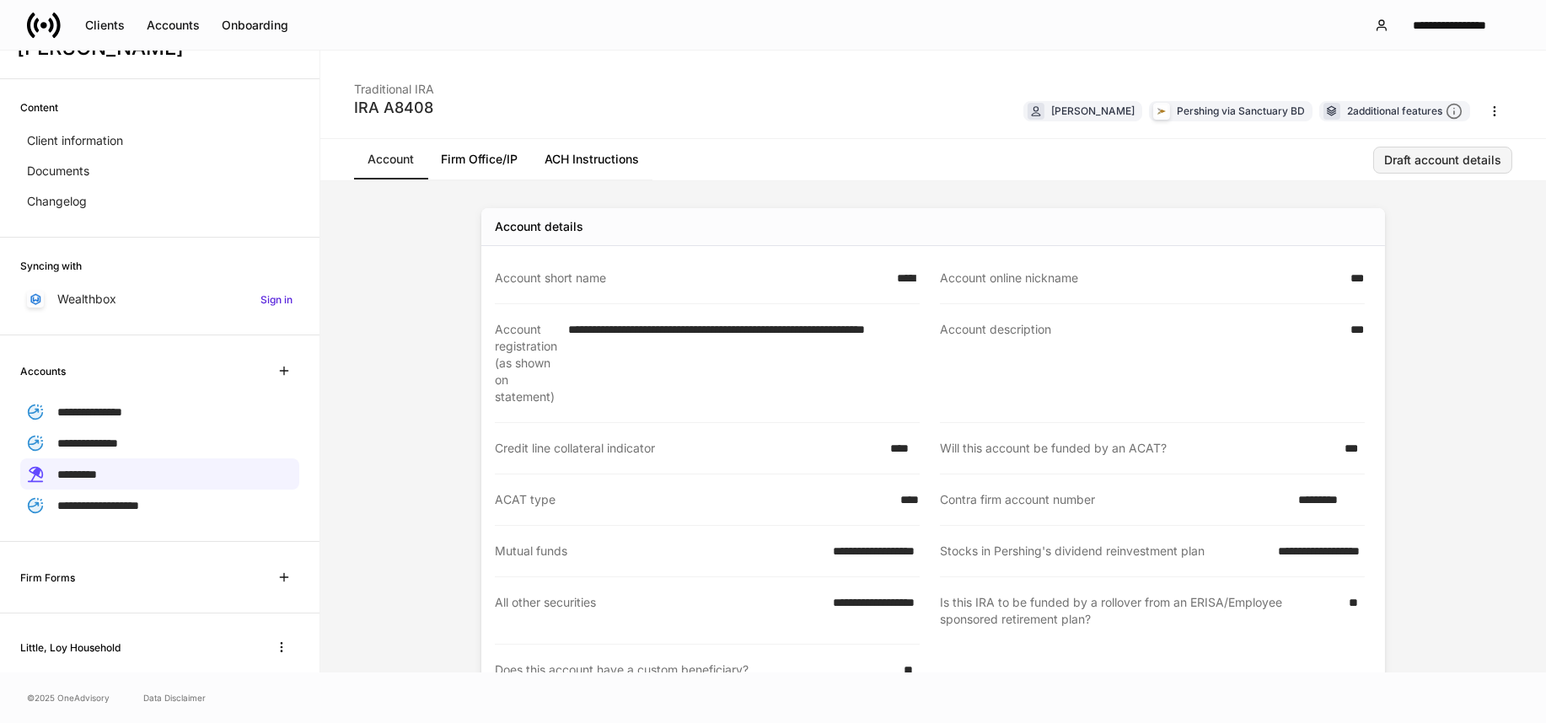
scroll to position [429, 0]
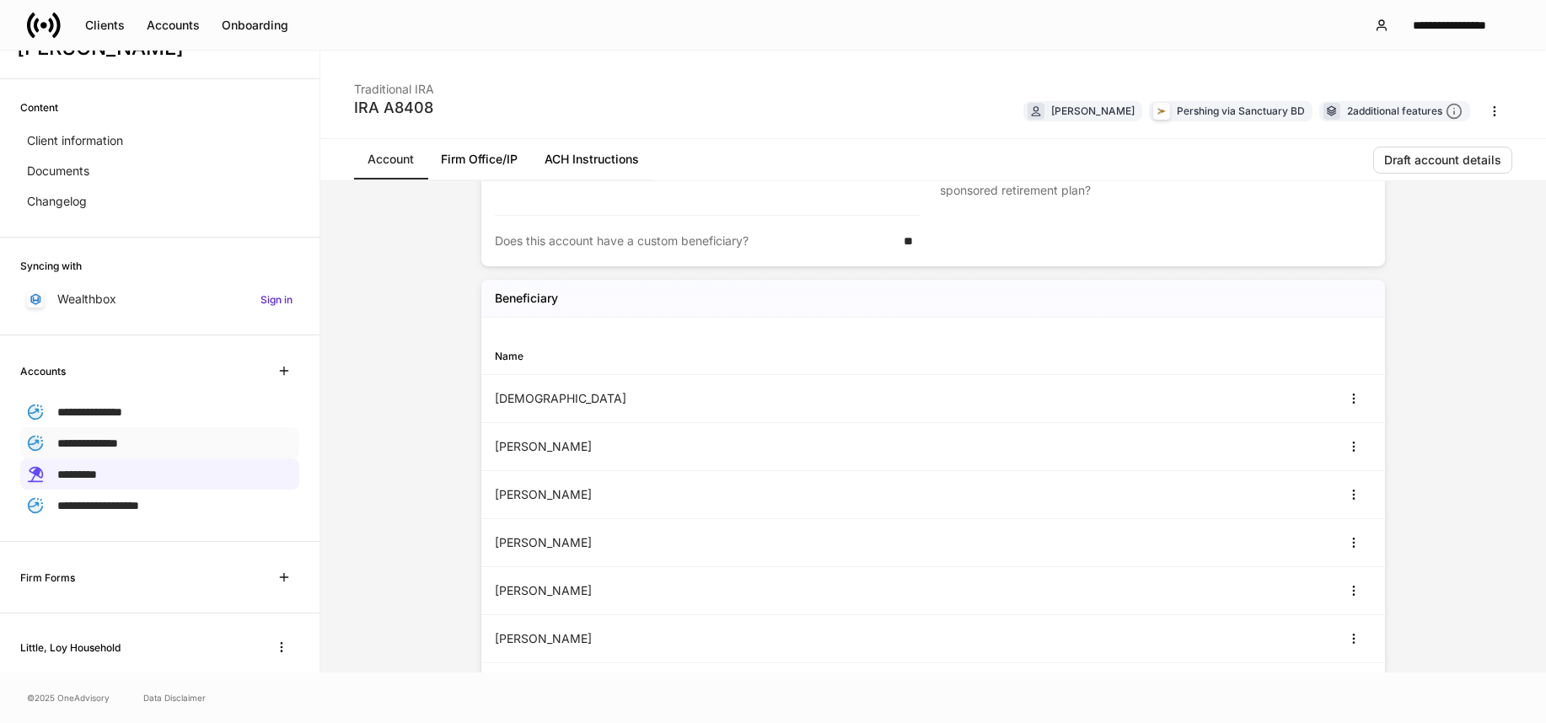
drag, startPoint x: 123, startPoint y: 410, endPoint x: 118, endPoint y: 431, distance: 21.7
click at [122, 410] on span "**********" at bounding box center [89, 412] width 65 height 12
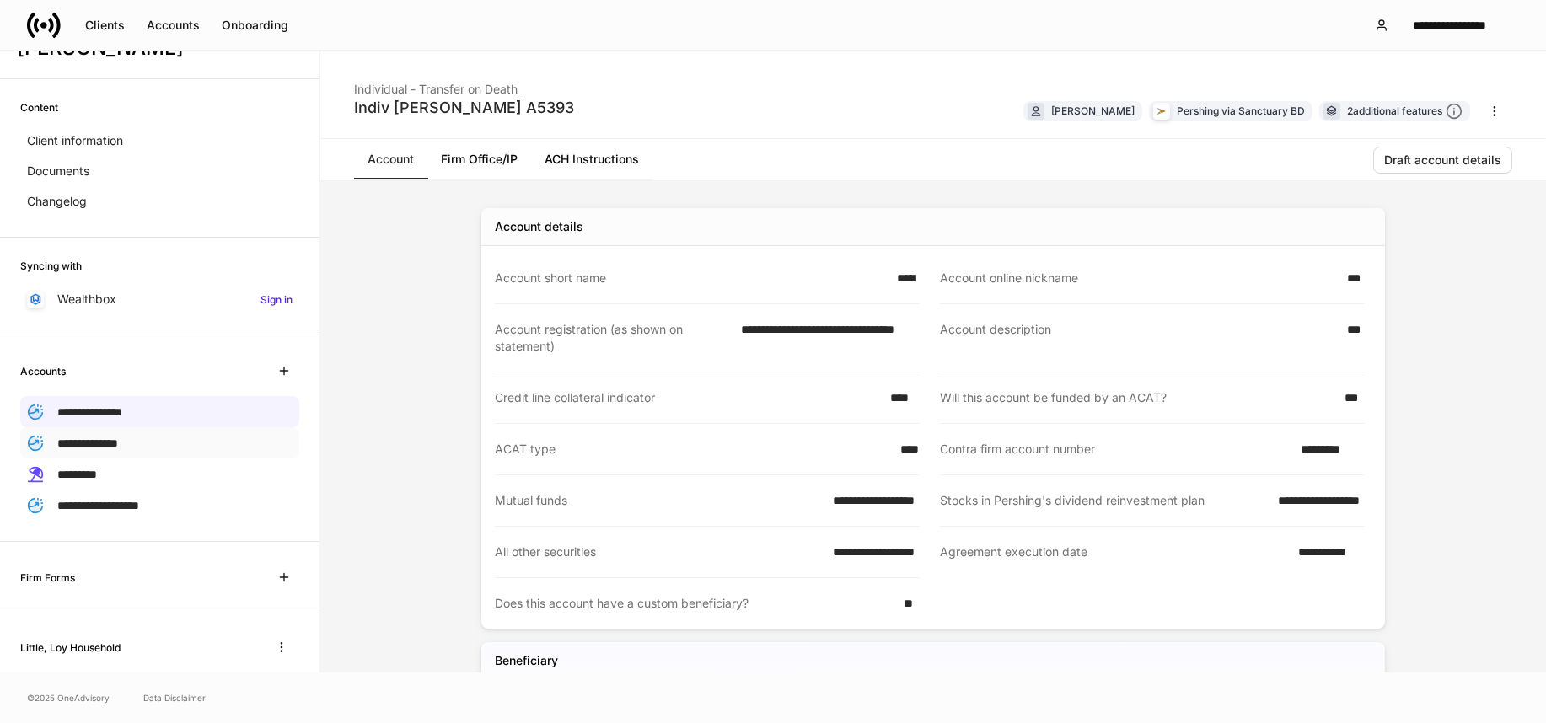
click at [118, 438] on span "**********" at bounding box center [87, 444] width 61 height 12
click at [1426, 168] on button "Draft account details" at bounding box center [1442, 160] width 139 height 27
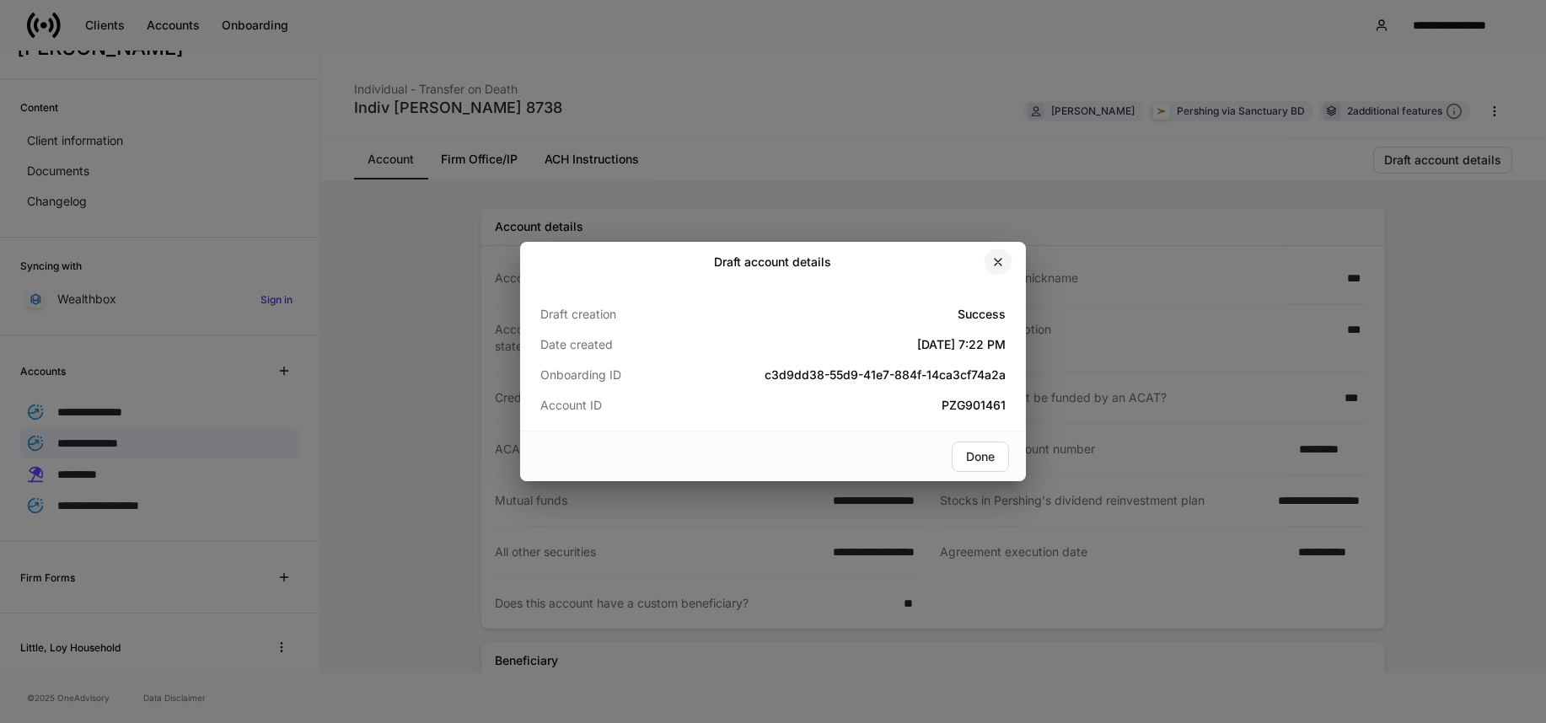
click at [1004, 263] on icon "button" at bounding box center [997, 261] width 13 height 13
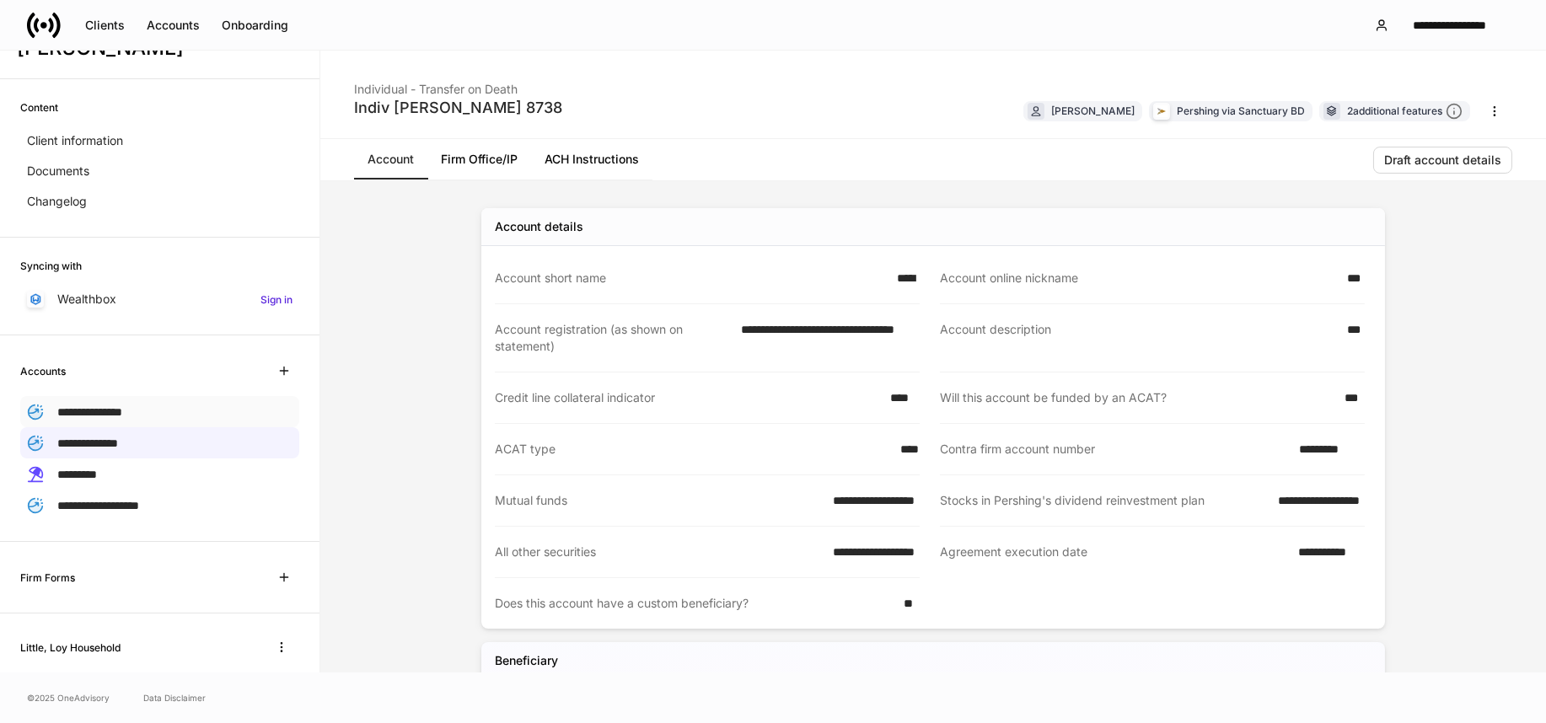
drag, startPoint x: 108, startPoint y: 409, endPoint x: 411, endPoint y: 360, distance: 306.6
click at [110, 409] on span "**********" at bounding box center [89, 412] width 65 height 12
click at [1452, 158] on div "Draft account details" at bounding box center [1442, 160] width 117 height 12
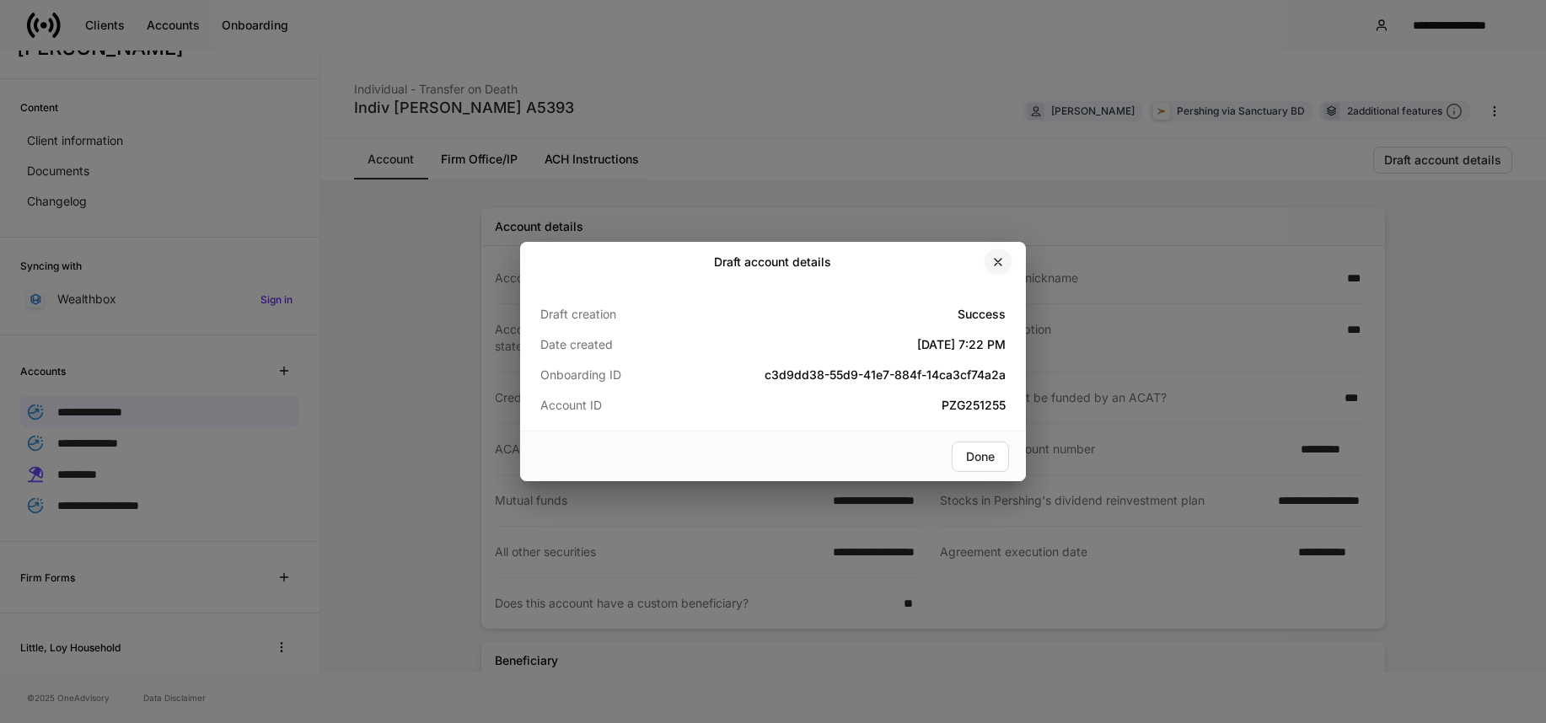
click at [1000, 260] on icon "button" at bounding box center [998, 262] width 7 height 7
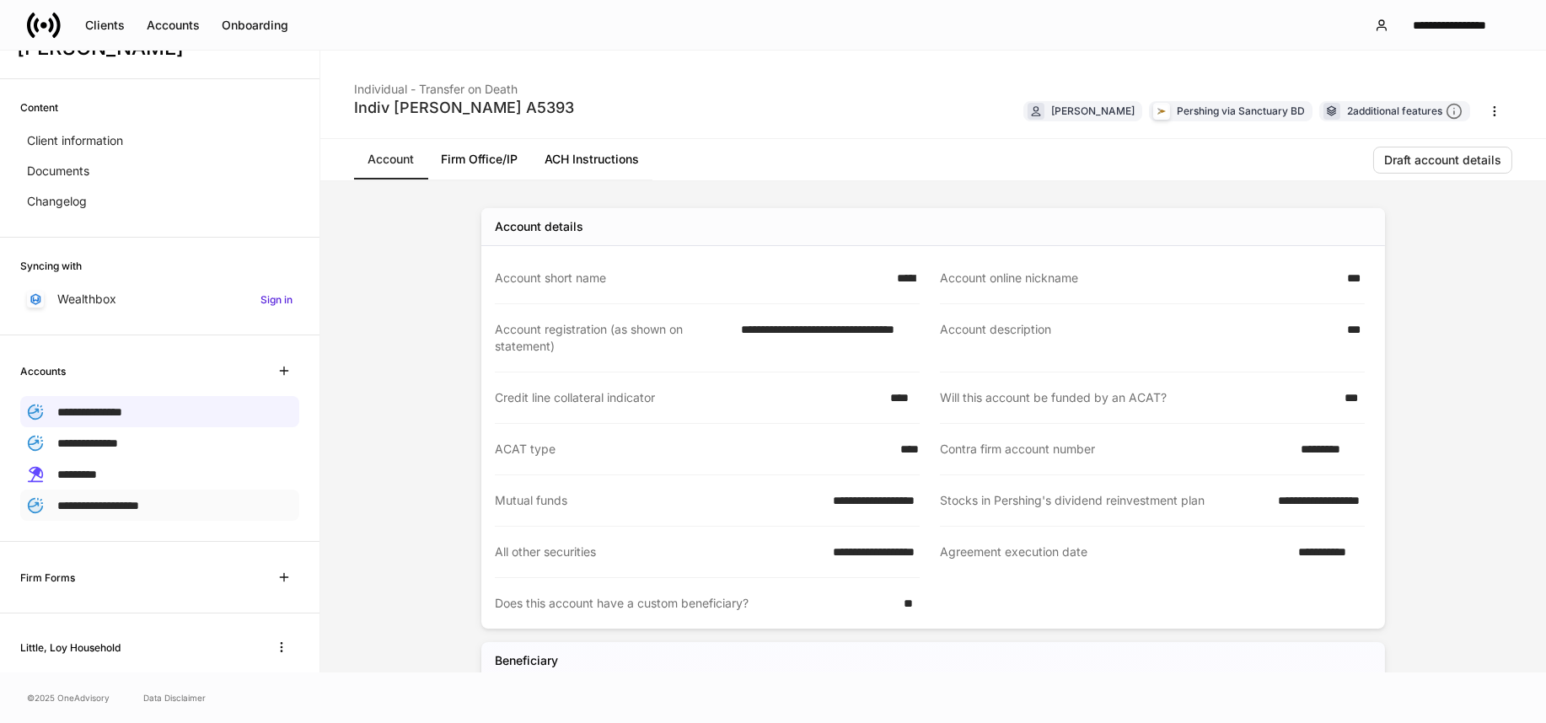
drag, startPoint x: 138, startPoint y: 496, endPoint x: 155, endPoint y: 491, distance: 17.4
click at [139, 500] on span "**********" at bounding box center [98, 506] width 82 height 12
click at [1474, 148] on button "Draft account details" at bounding box center [1442, 160] width 139 height 27
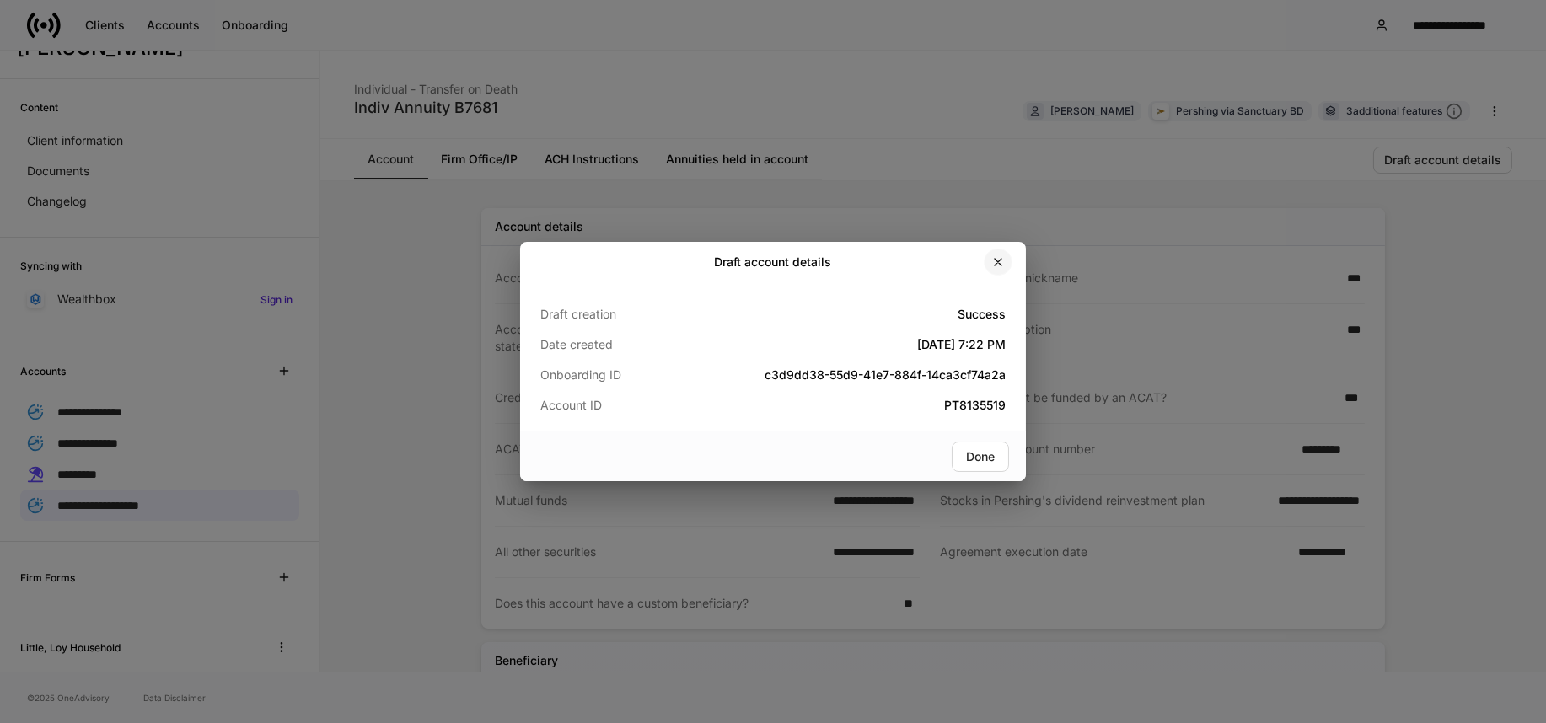
drag, startPoint x: 994, startPoint y: 266, endPoint x: 846, endPoint y: 309, distance: 153.7
click at [992, 266] on icon "button" at bounding box center [997, 261] width 13 height 13
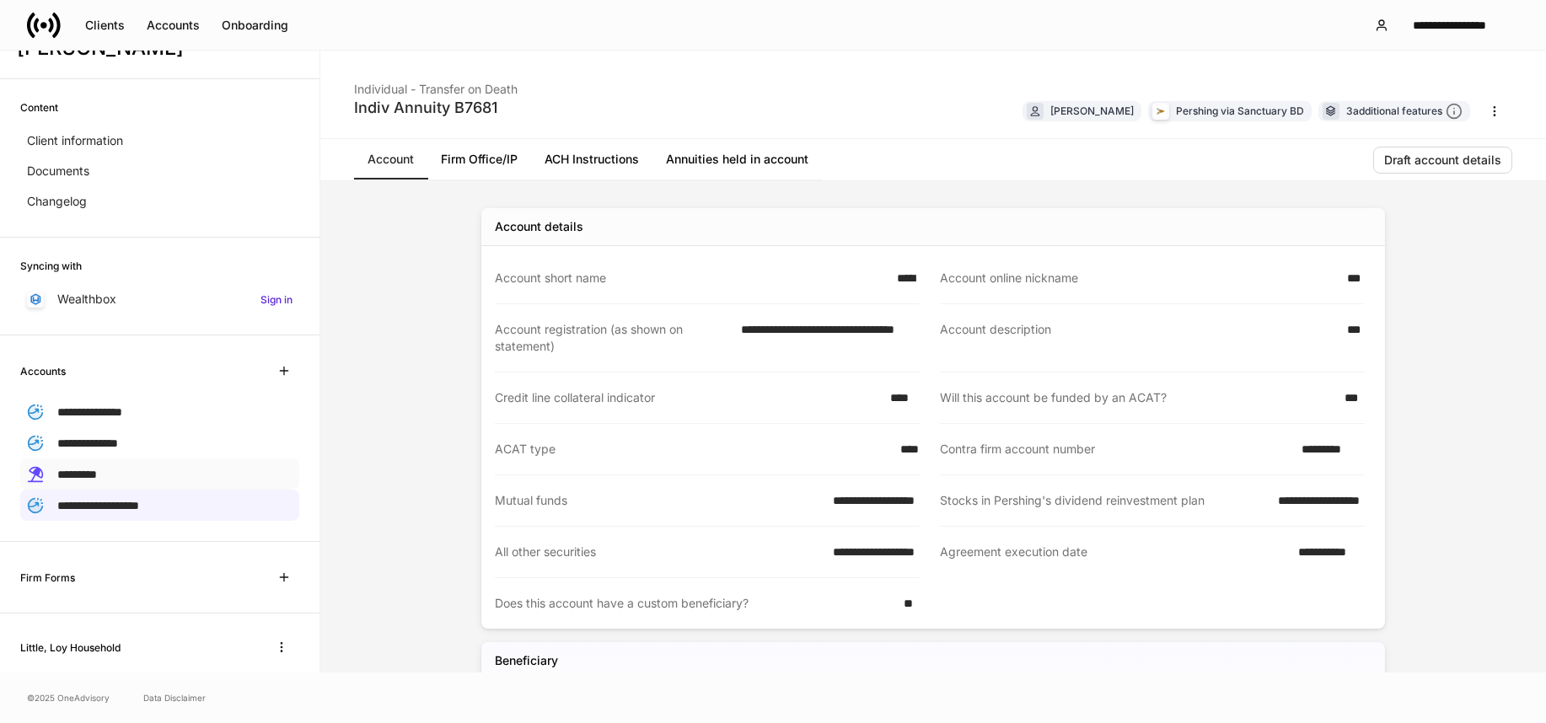
click at [94, 461] on div "*********" at bounding box center [159, 474] width 279 height 31
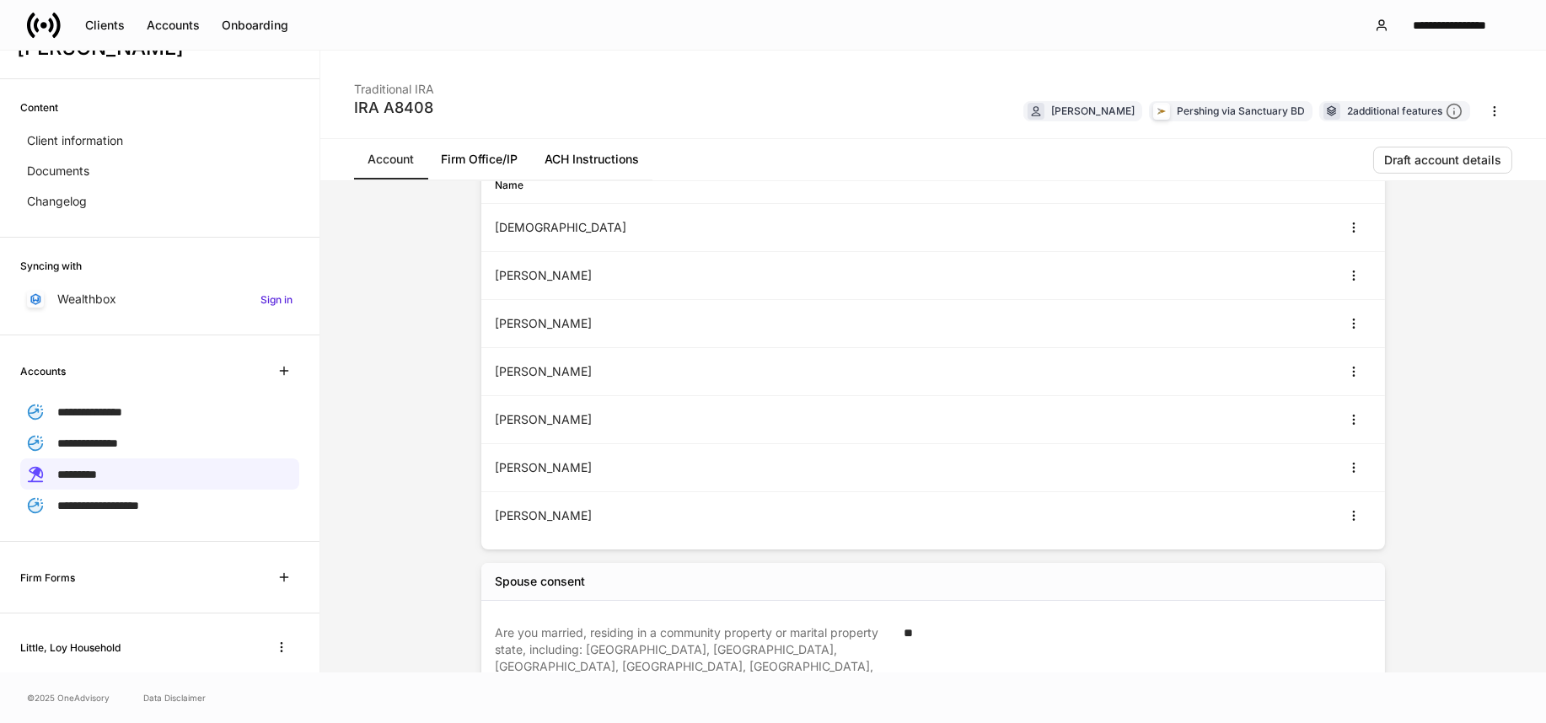
scroll to position [609, 0]
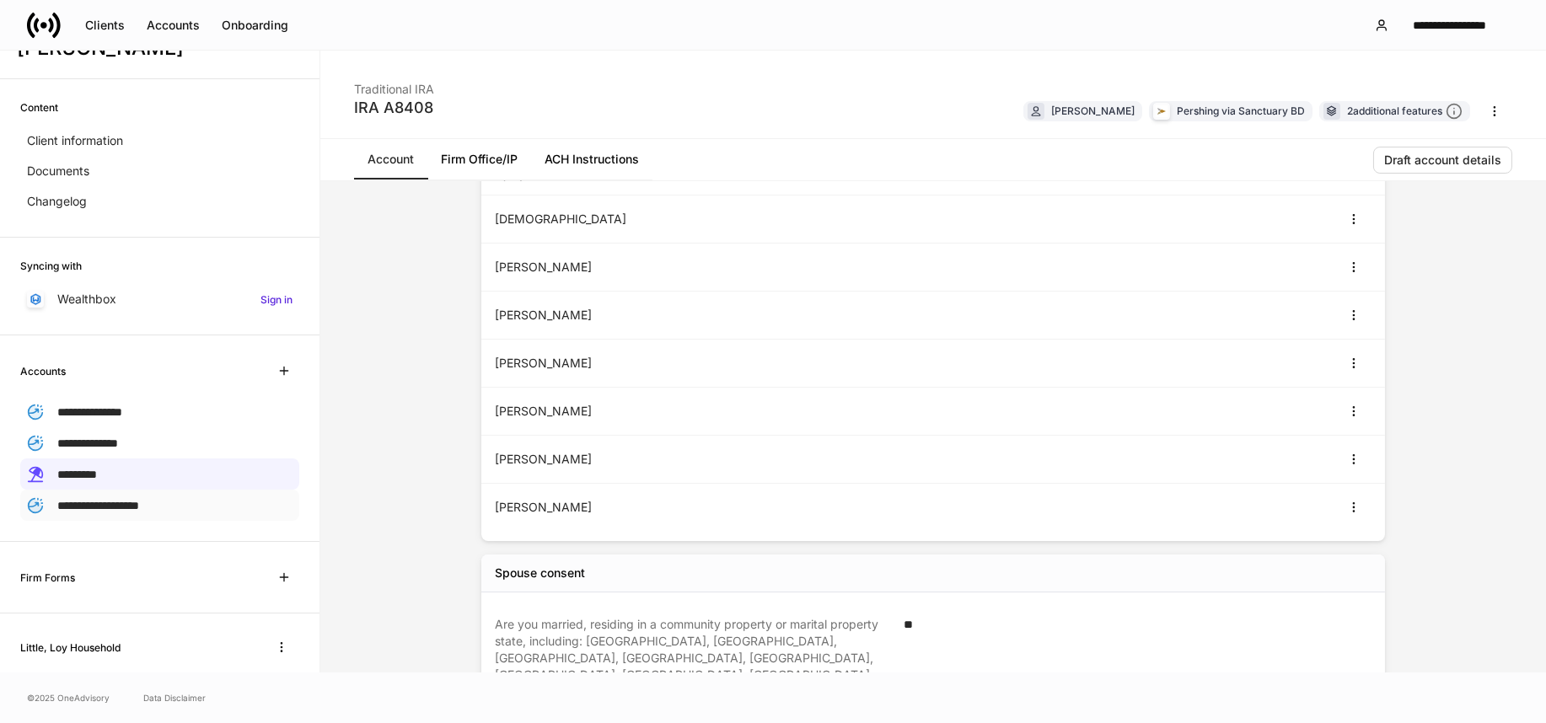
click at [156, 491] on div "**********" at bounding box center [159, 505] width 279 height 31
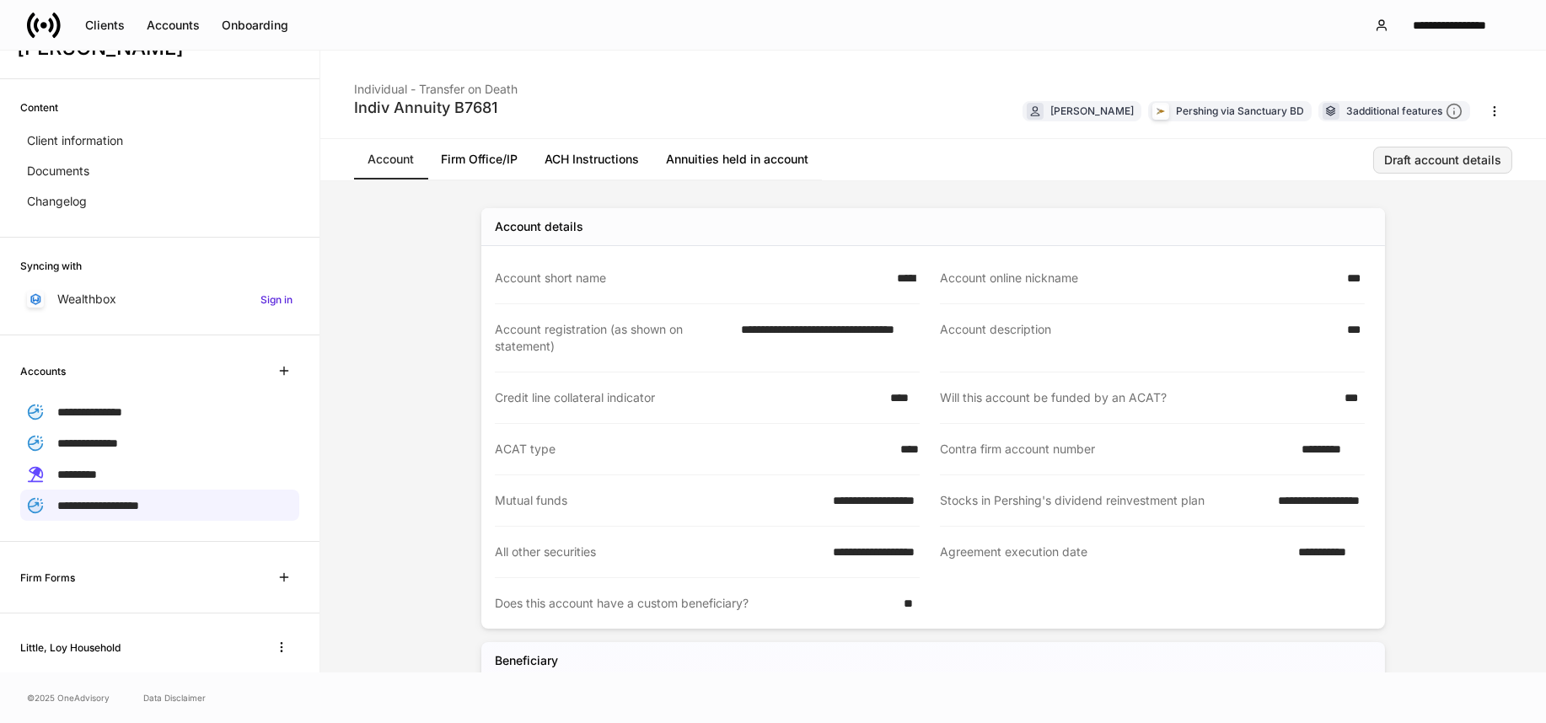
click at [1471, 157] on div "Draft account details" at bounding box center [1442, 160] width 117 height 12
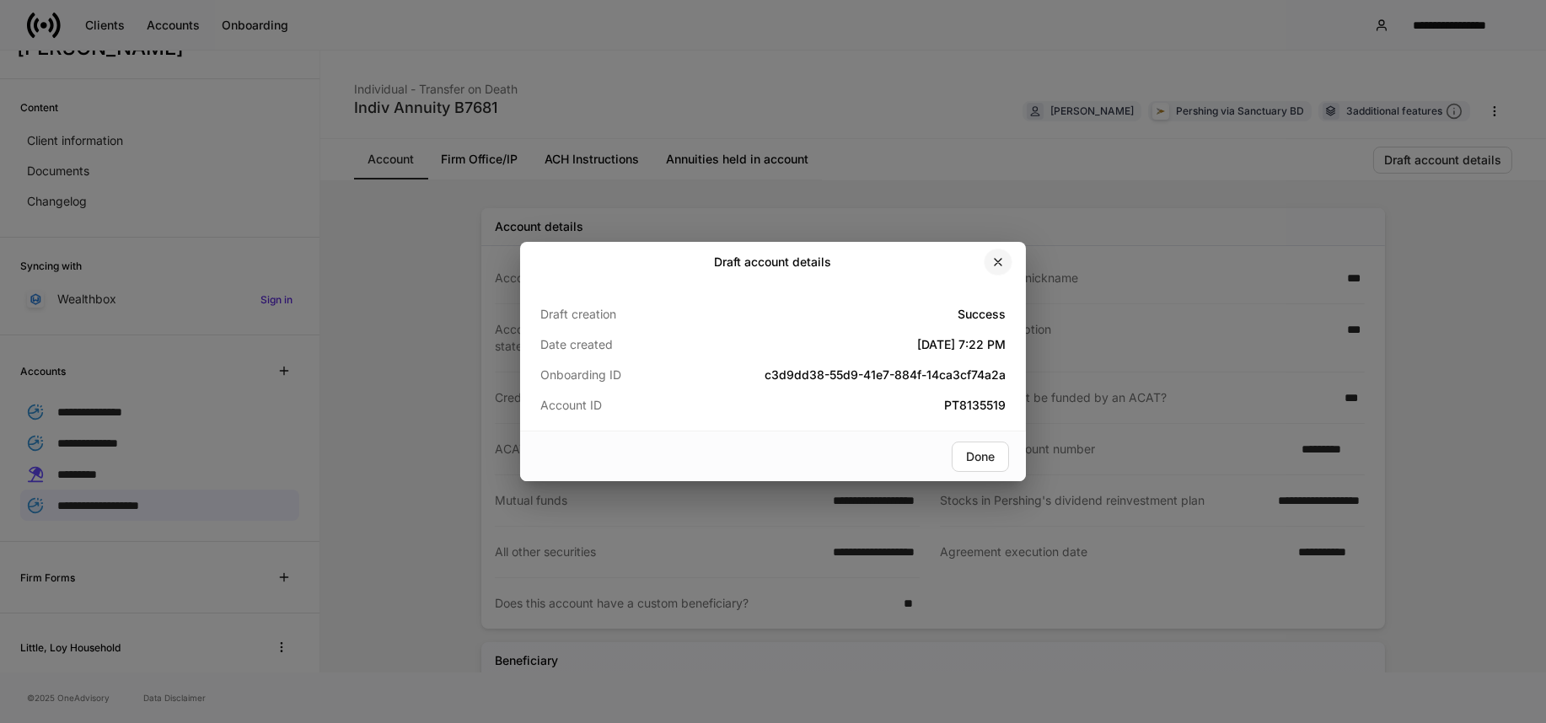
click at [992, 267] on icon "button" at bounding box center [997, 261] width 13 height 13
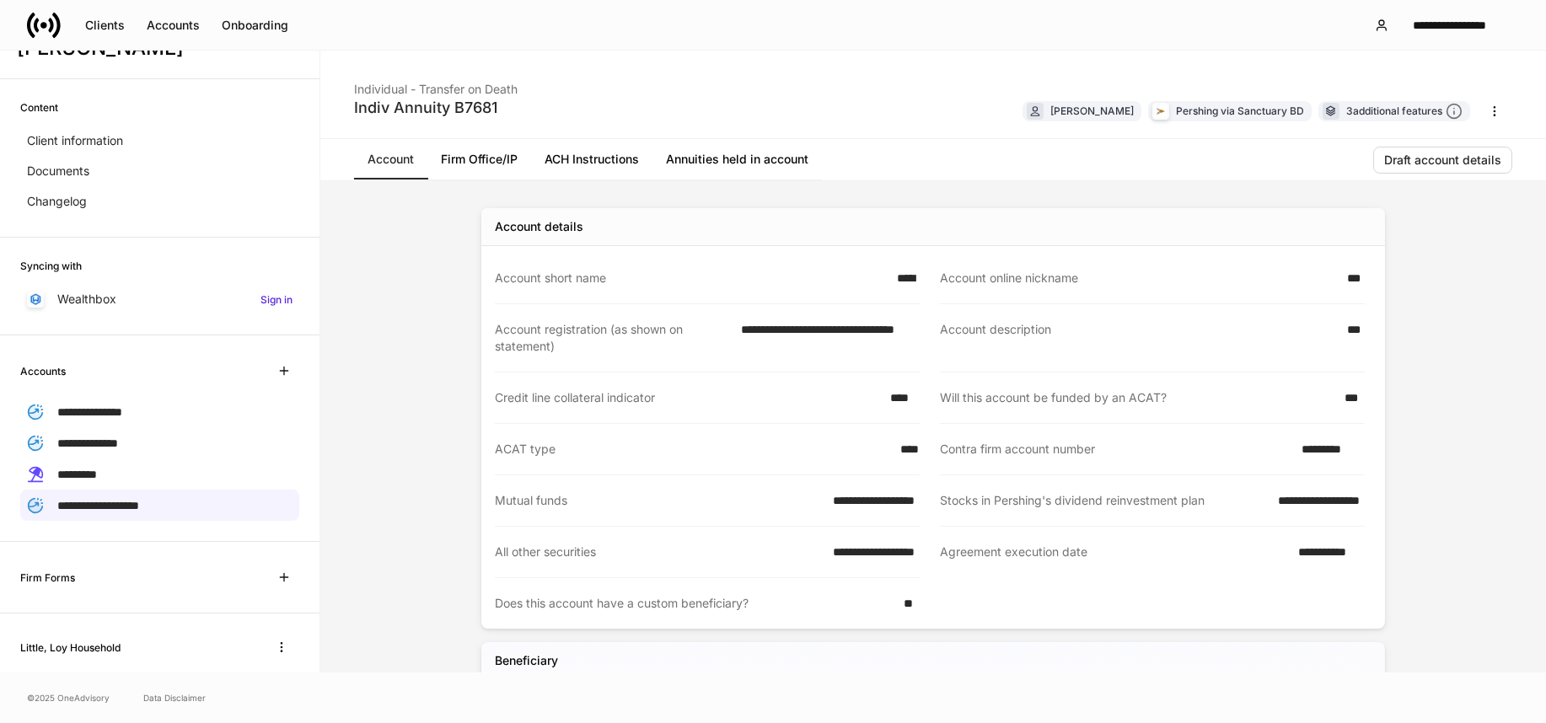
drag, startPoint x: 78, startPoint y: 470, endPoint x: 429, endPoint y: 355, distance: 370.0
click at [78, 470] on span "*********" at bounding box center [77, 475] width 40 height 12
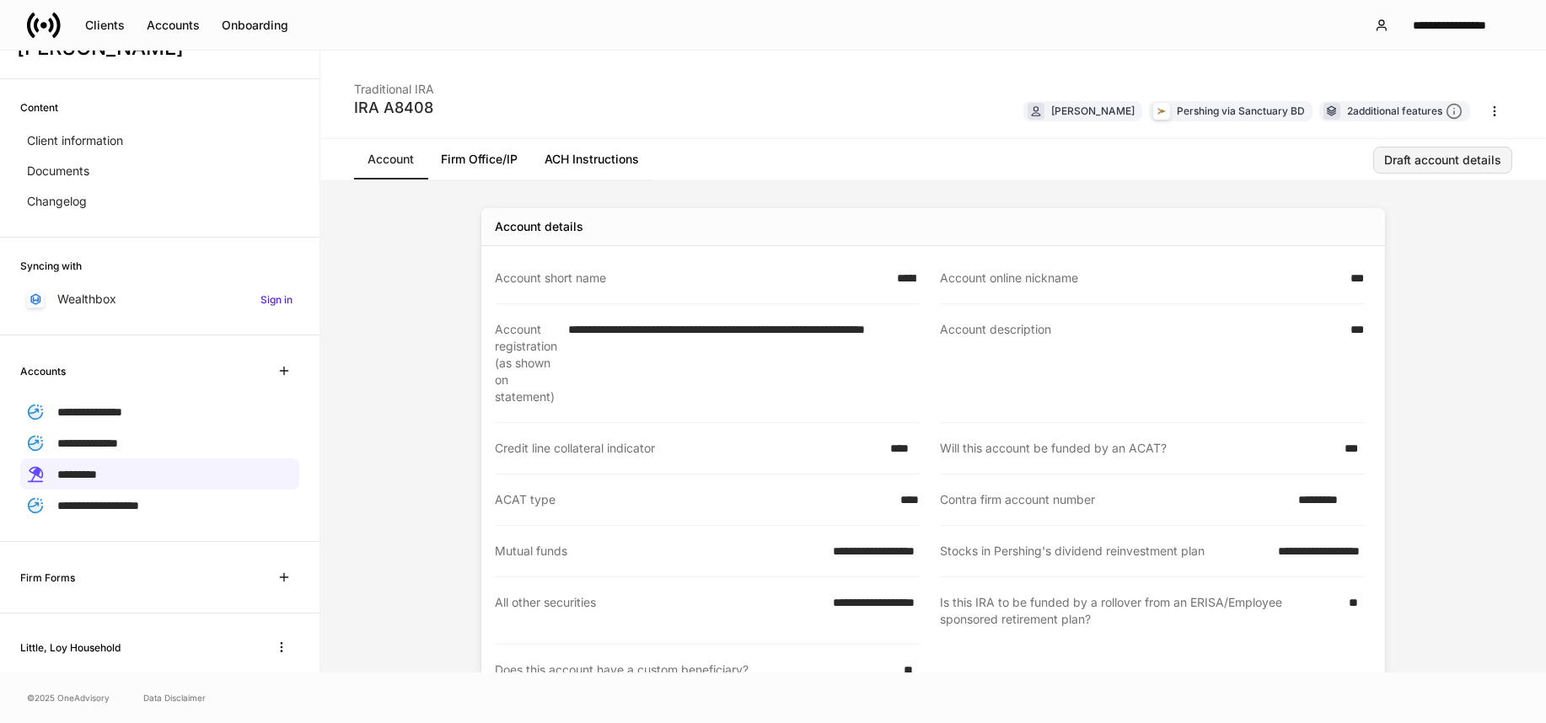
click at [1416, 164] on div "Draft account details" at bounding box center [1442, 160] width 117 height 12
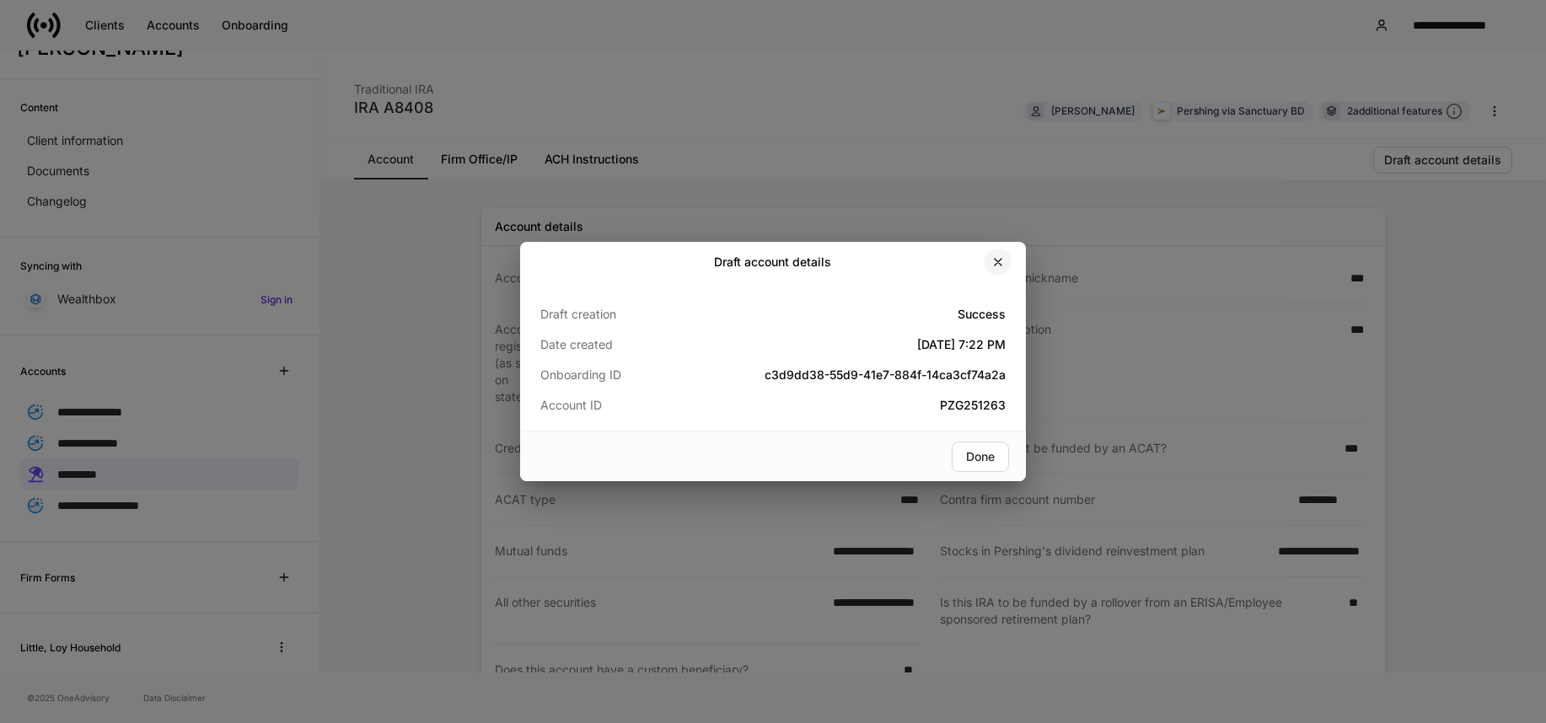
click at [1002, 257] on icon "button" at bounding box center [997, 261] width 13 height 13
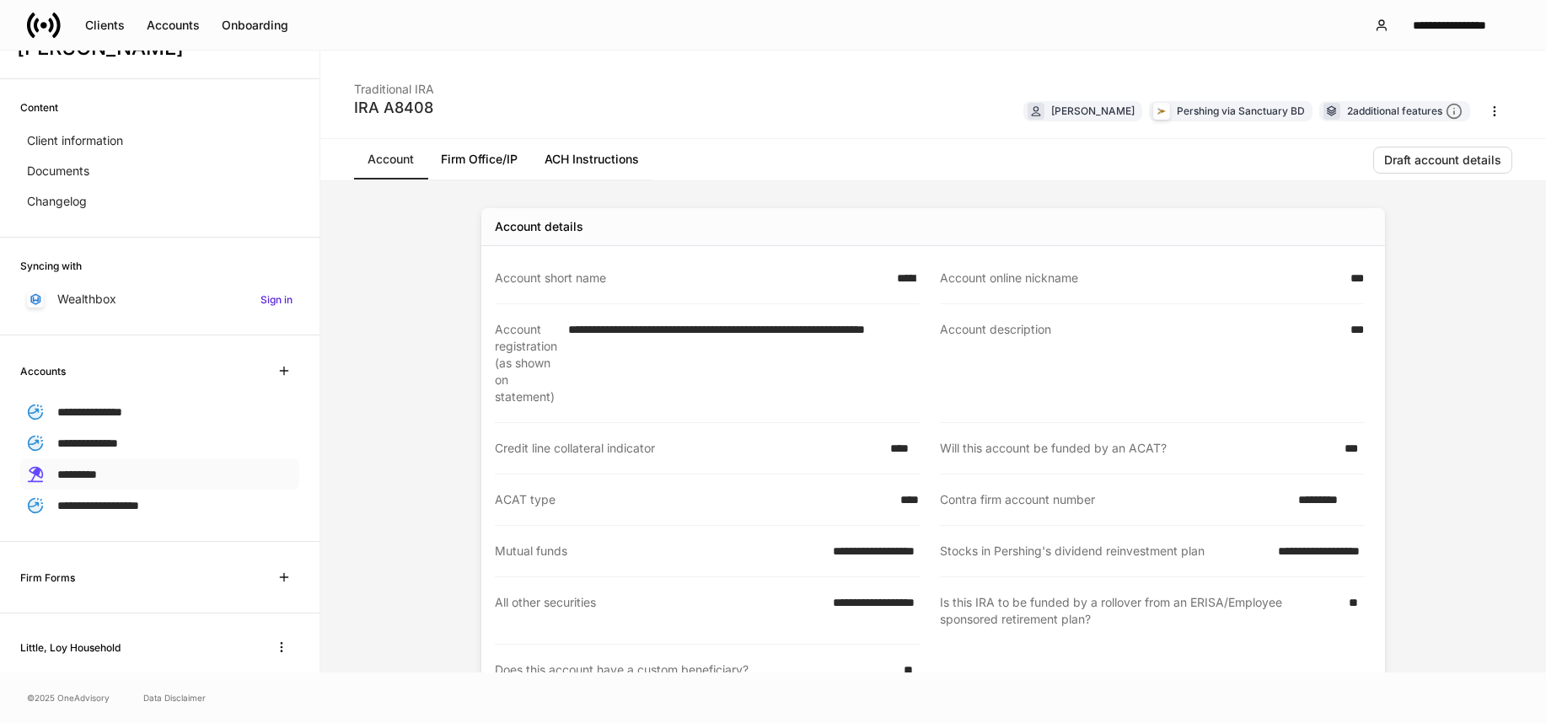
click at [94, 470] on span "*********" at bounding box center [77, 475] width 40 height 12
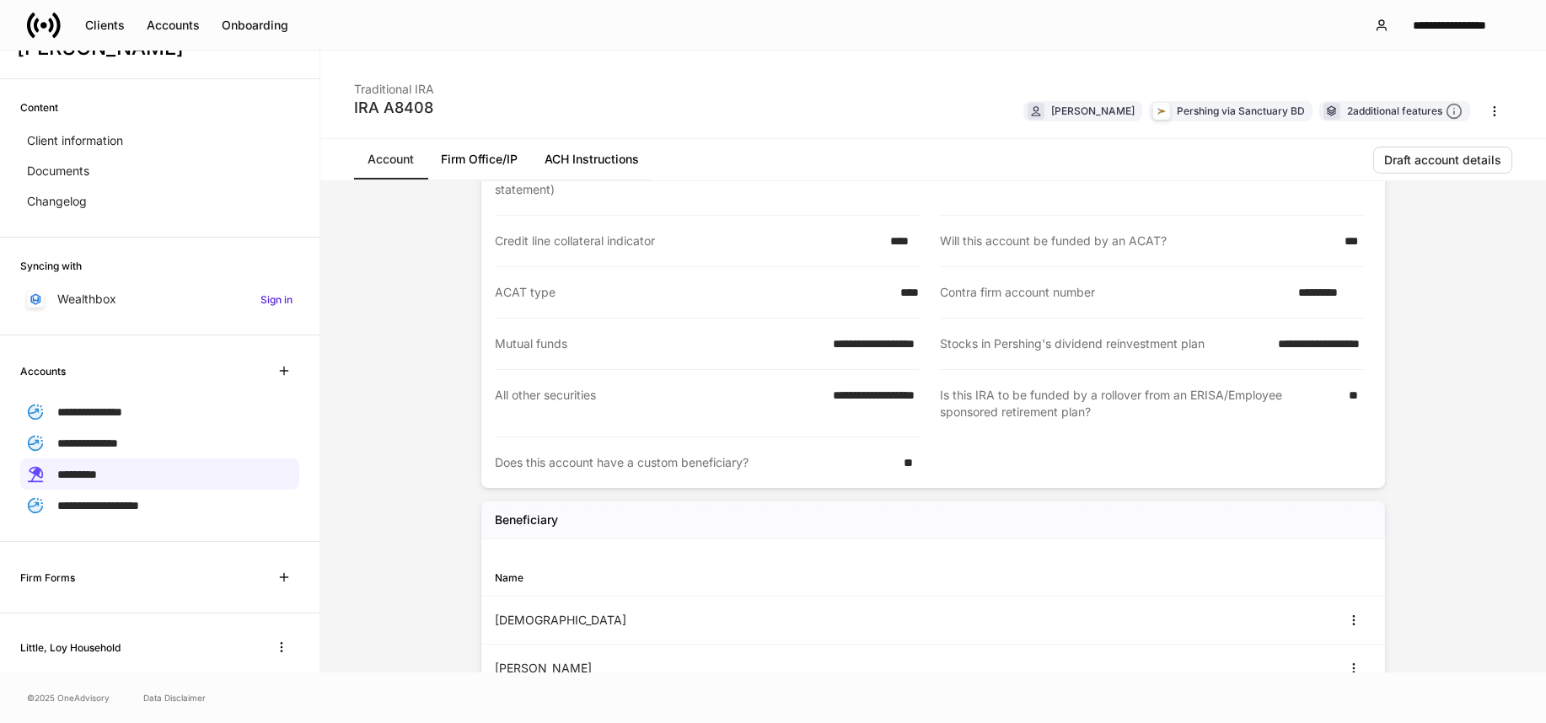
scroll to position [637, 0]
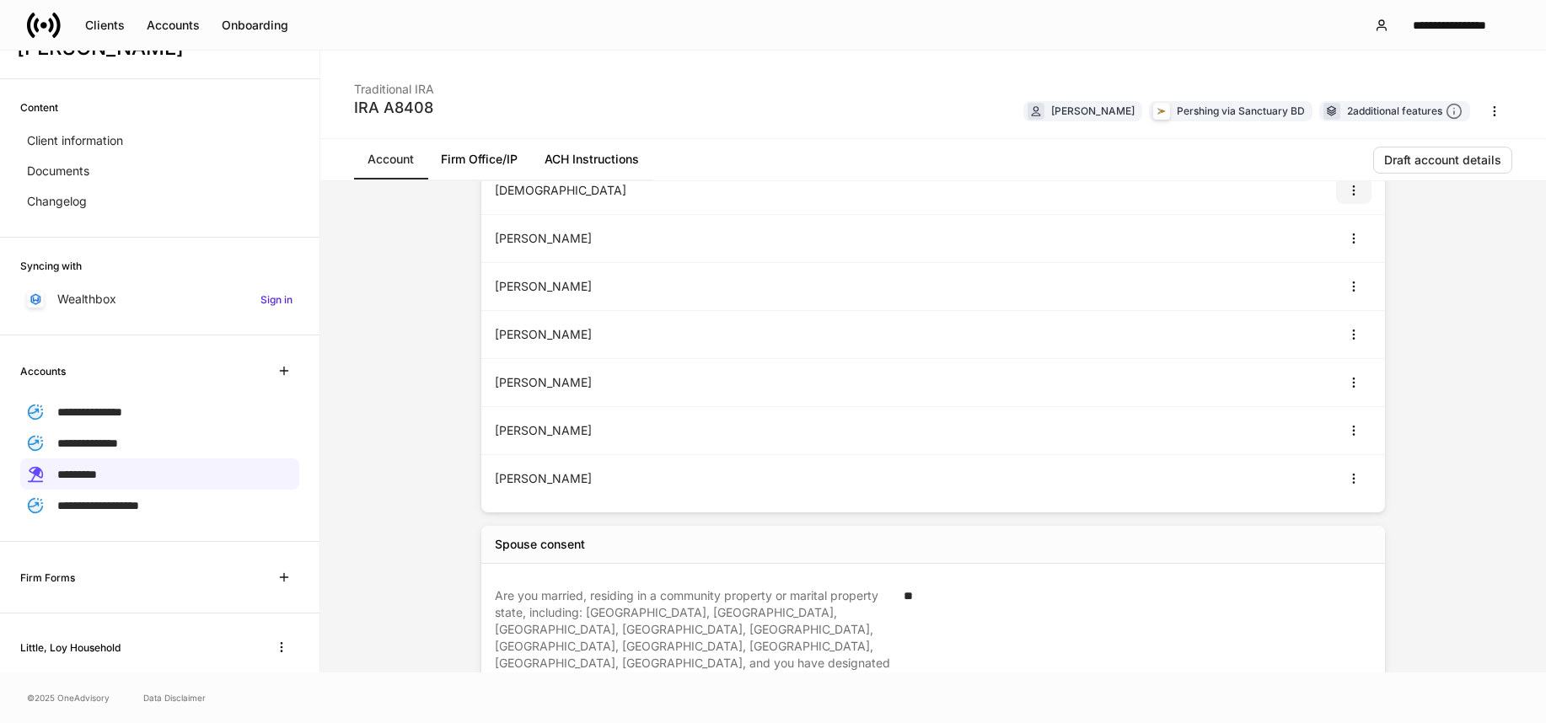
click at [1350, 188] on icon "button" at bounding box center [1353, 190] width 13 height 13
click at [1340, 228] on li "View" at bounding box center [1336, 230] width 54 height 27
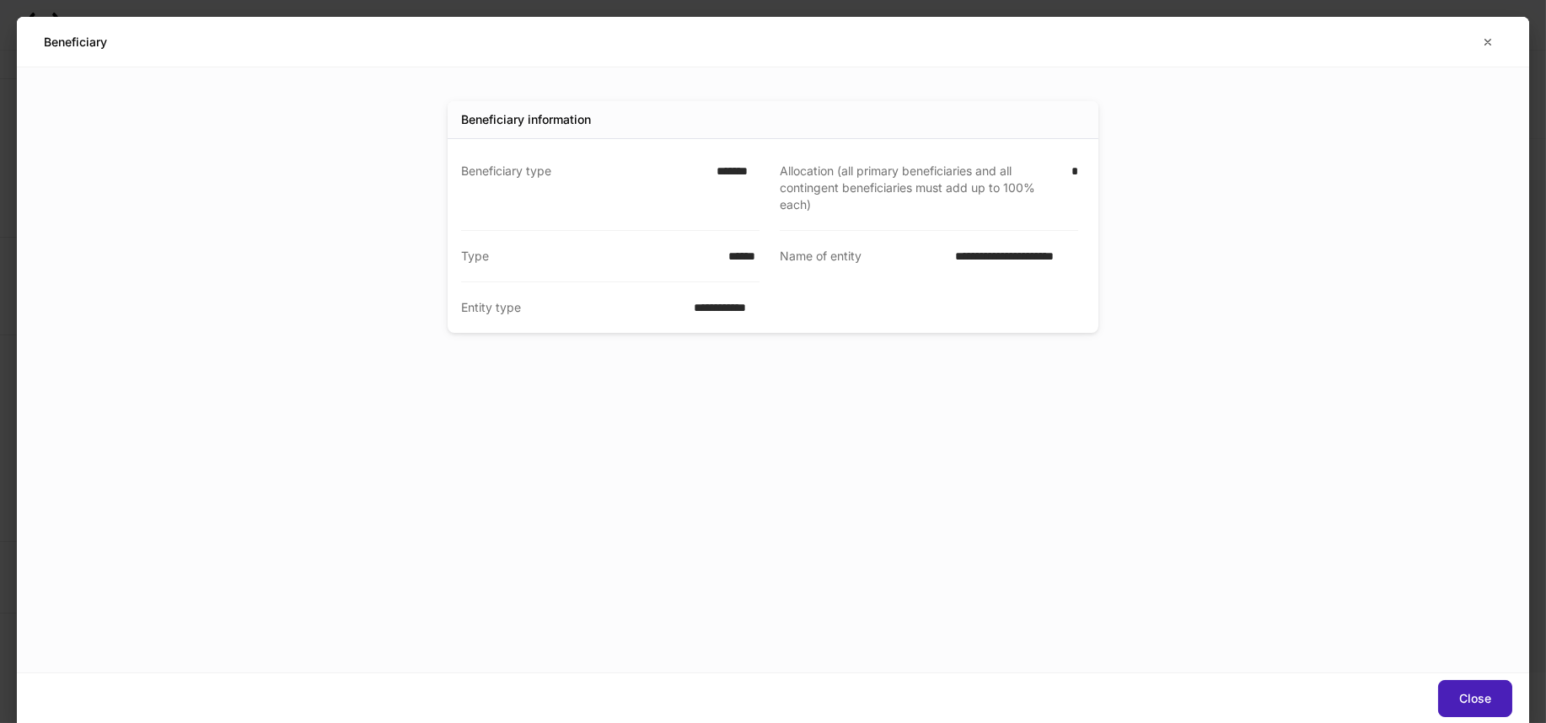
click at [1486, 680] on button "Close" at bounding box center [1475, 698] width 74 height 37
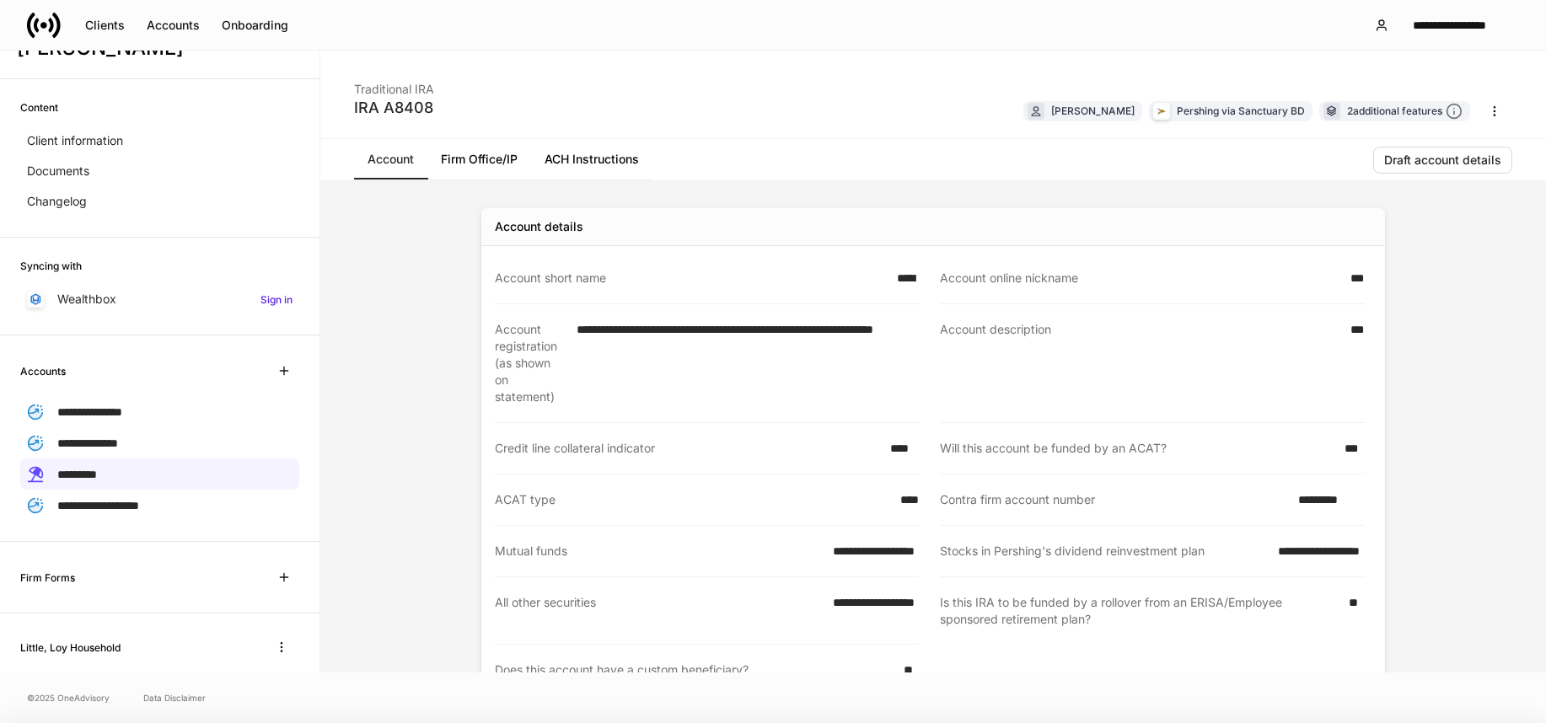
scroll to position [400, 0]
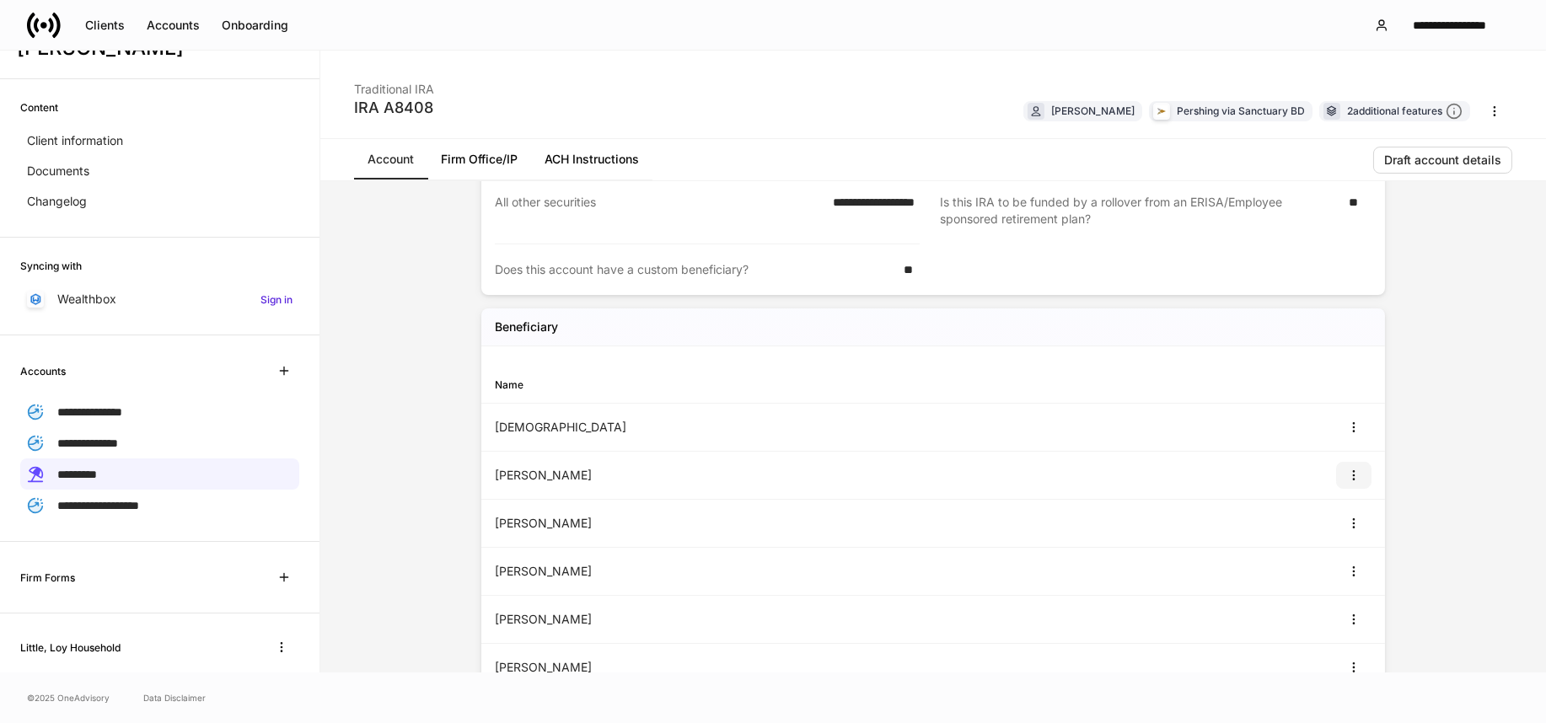
click at [1350, 474] on icon "button" at bounding box center [1353, 475] width 13 height 13
click at [1327, 519] on li "View" at bounding box center [1336, 515] width 54 height 27
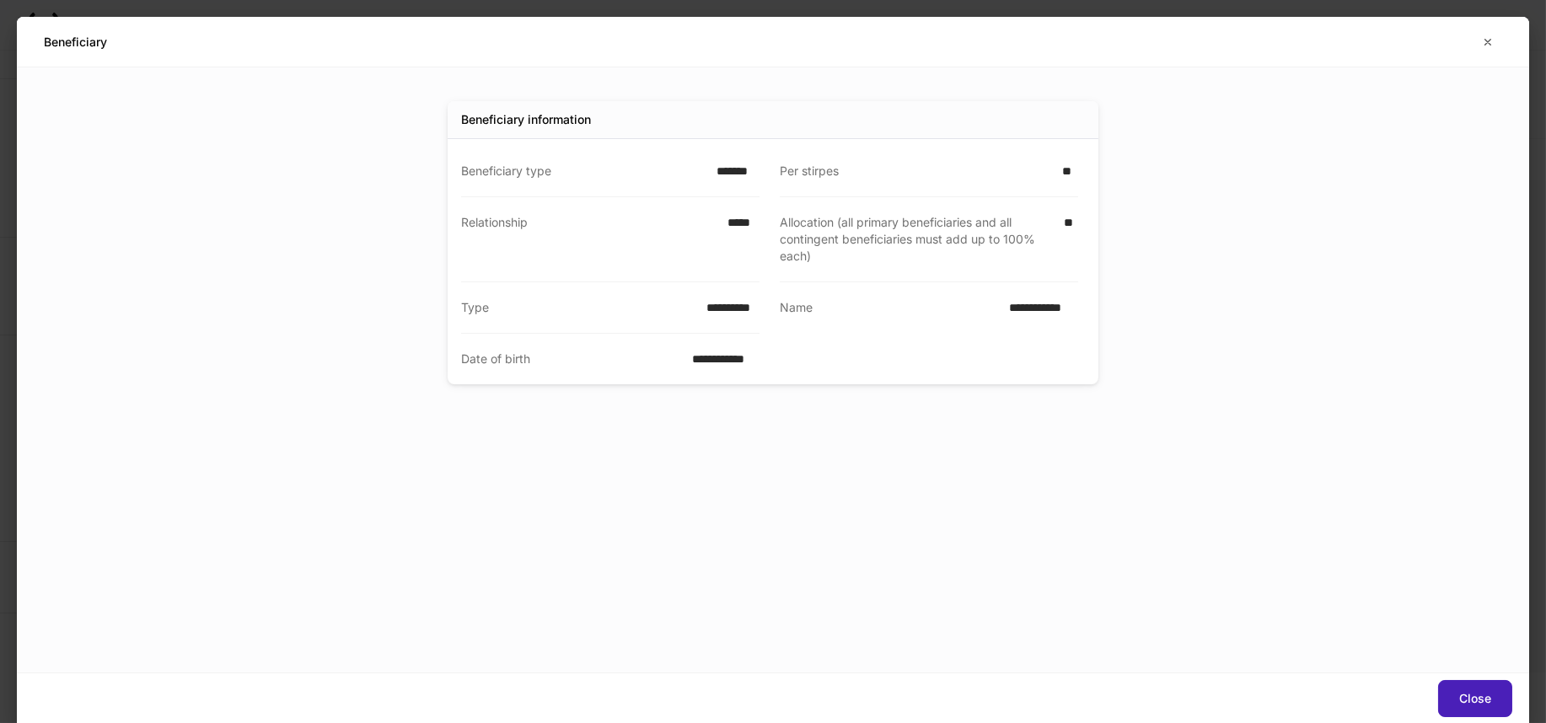
click at [1485, 683] on button "Close" at bounding box center [1475, 698] width 74 height 37
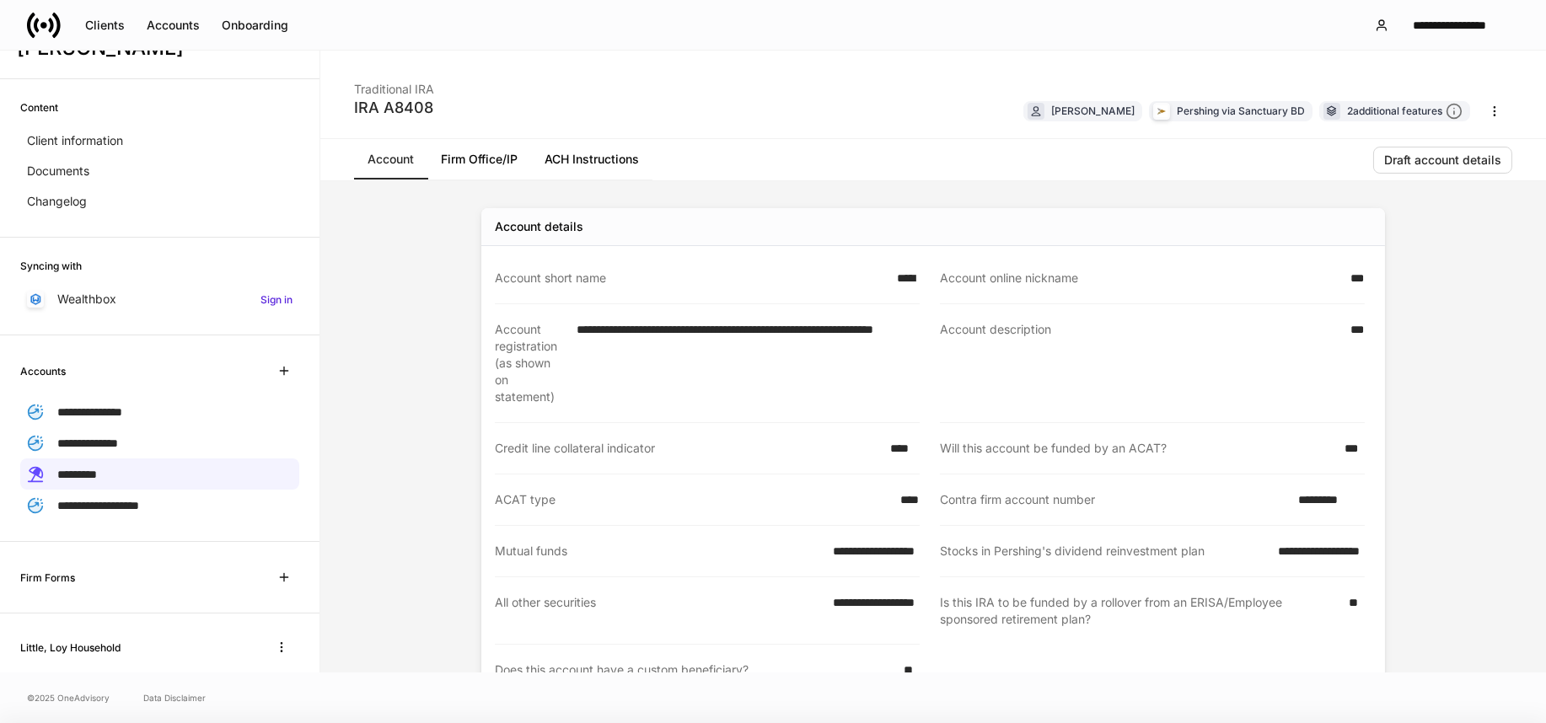
scroll to position [448, 0]
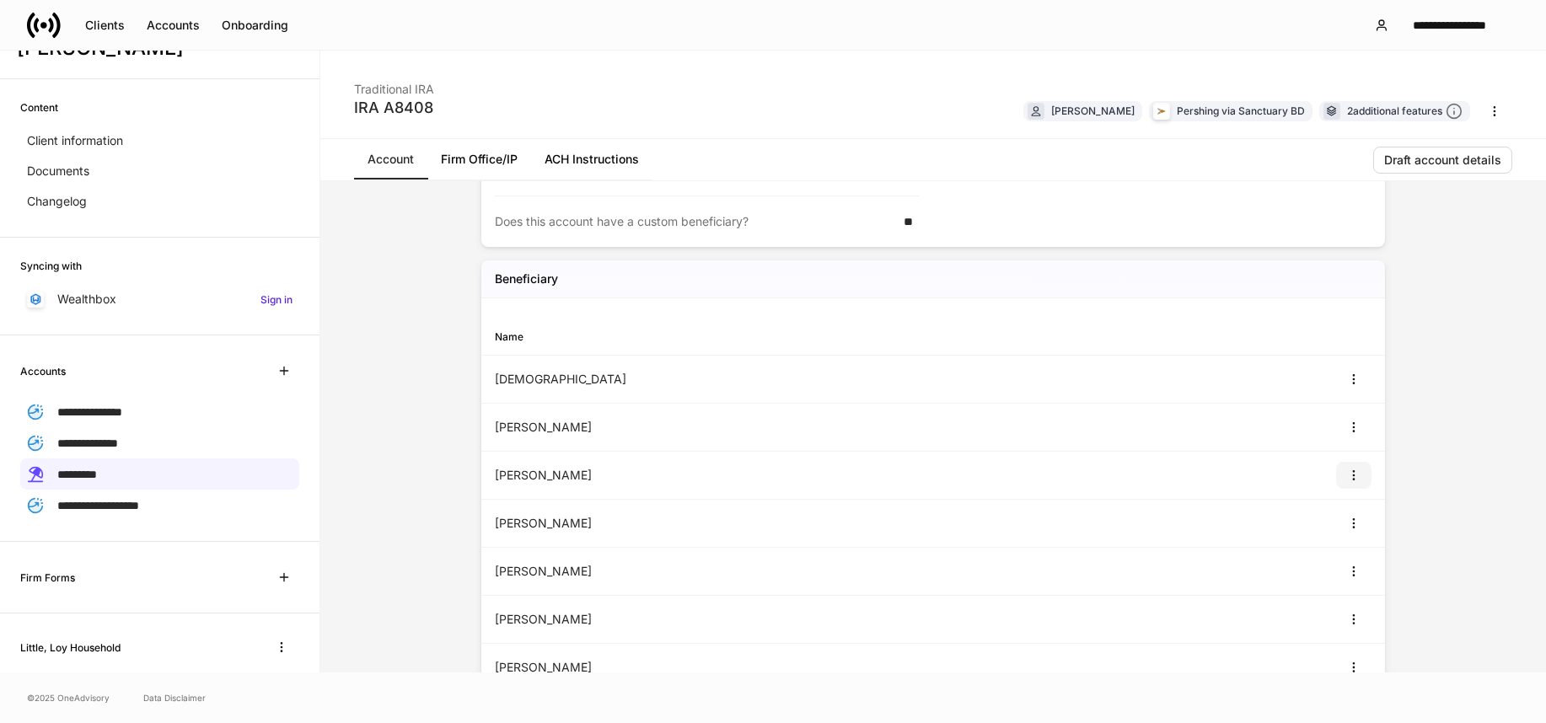
click at [1353, 475] on icon "button" at bounding box center [1353, 475] width 1 height 9
click at [1339, 511] on li "View" at bounding box center [1336, 515] width 54 height 27
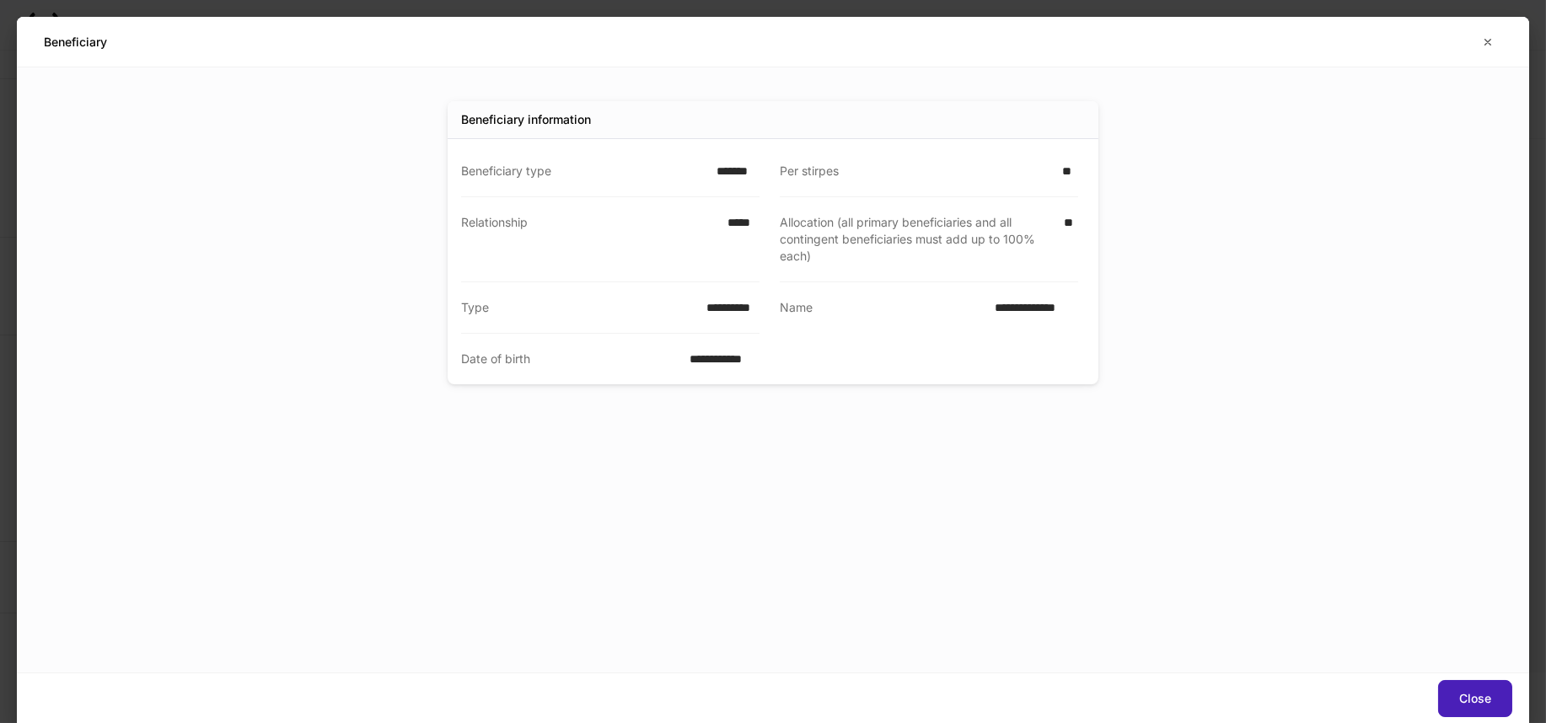
click at [1492, 689] on button "Close" at bounding box center [1475, 698] width 74 height 37
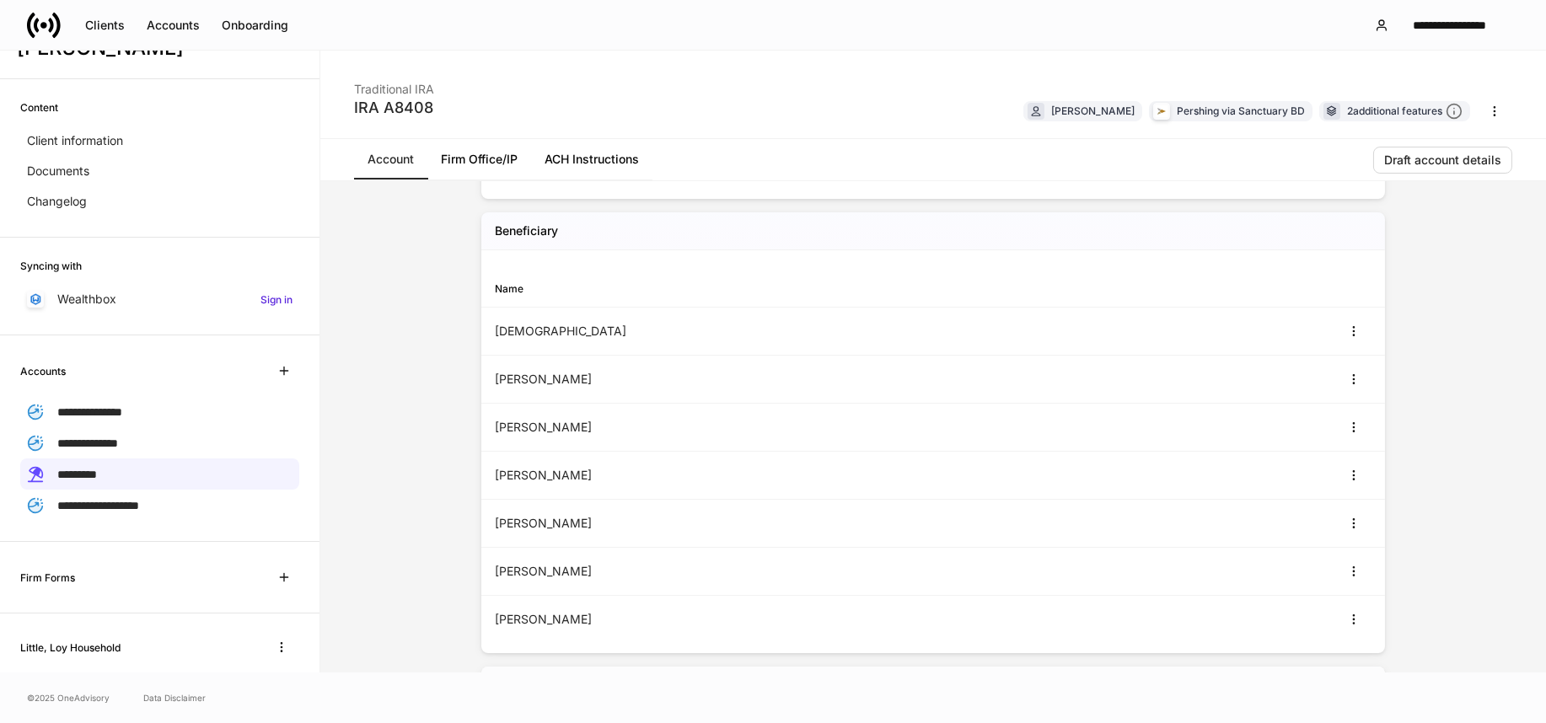
click at [514, 471] on div "[PERSON_NAME]" at bounding box center [714, 475] width 438 height 17
click at [1347, 476] on icon "button" at bounding box center [1353, 475] width 13 height 13
drag, startPoint x: 1340, startPoint y: 515, endPoint x: 1017, endPoint y: 499, distance: 324.1
click at [1340, 515] on li "View" at bounding box center [1336, 515] width 54 height 27
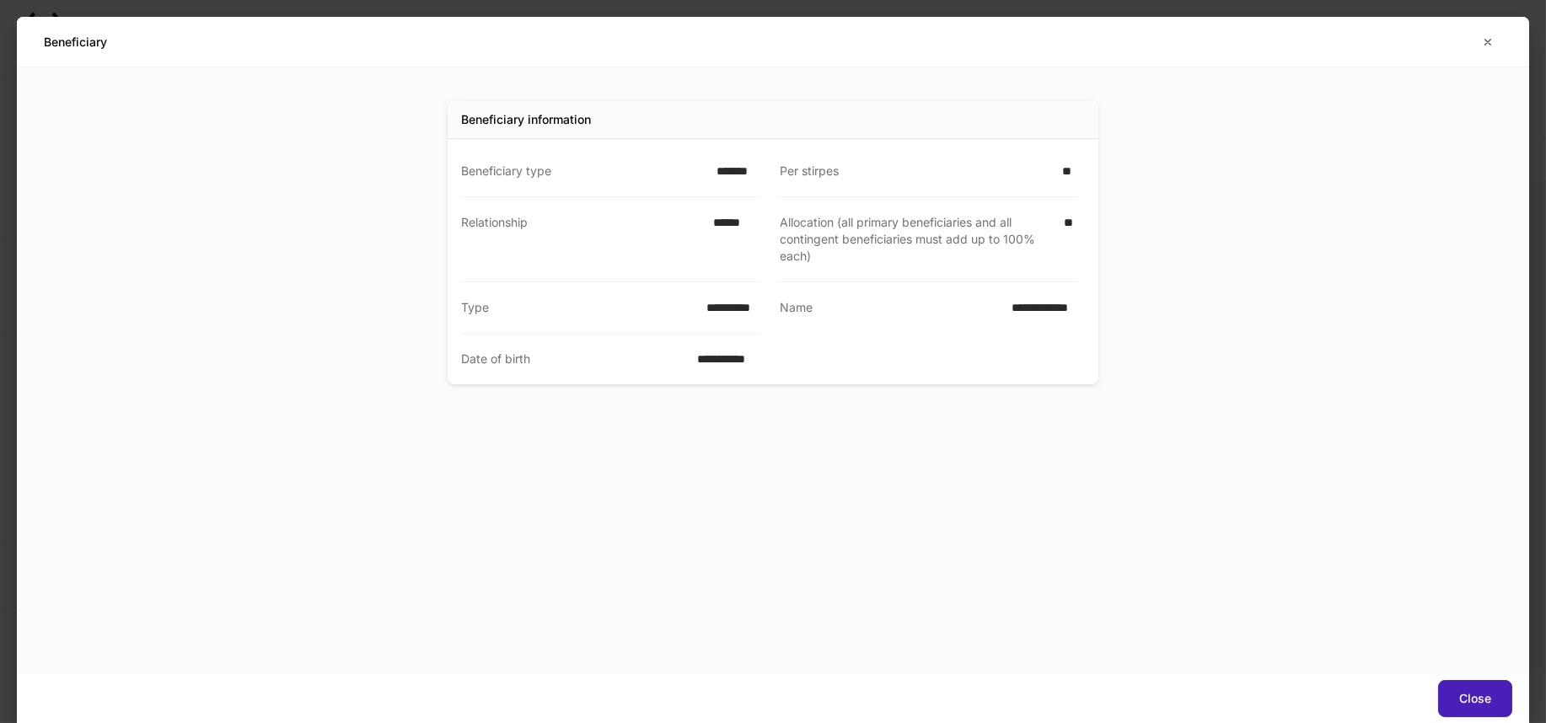
click at [1496, 683] on button "Close" at bounding box center [1475, 698] width 74 height 37
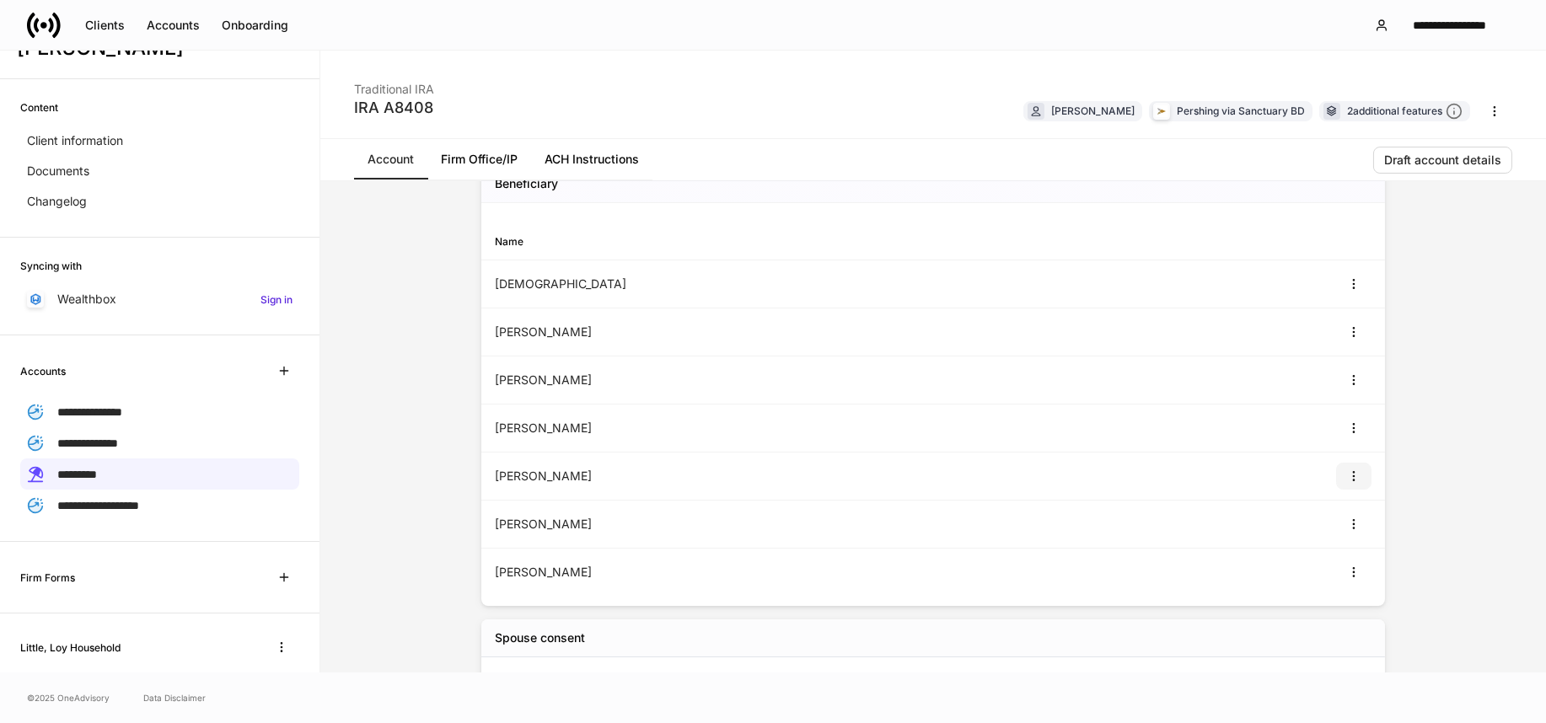
click at [1347, 472] on icon "button" at bounding box center [1353, 476] width 13 height 13
click at [1342, 508] on li "View" at bounding box center [1336, 515] width 54 height 27
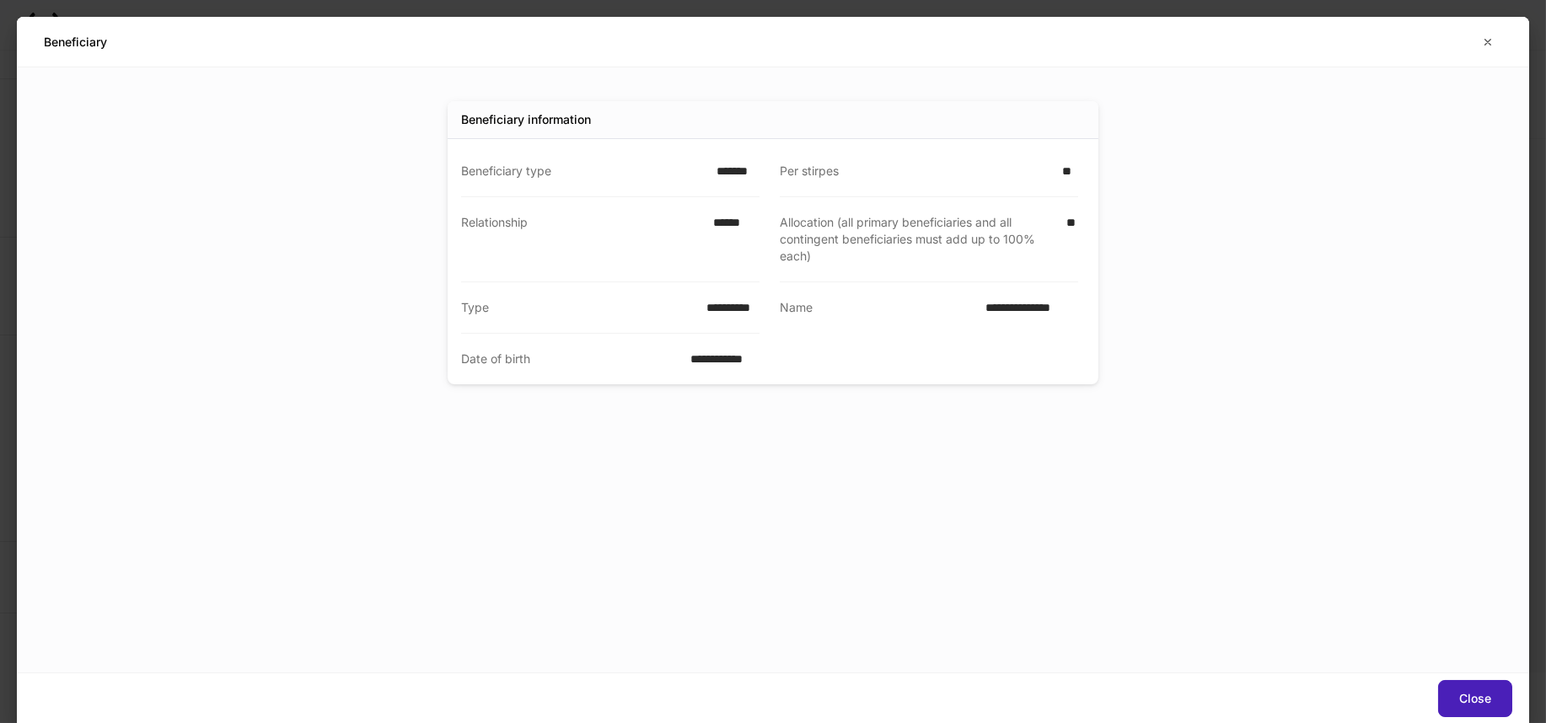
click at [1469, 681] on button "Close" at bounding box center [1475, 698] width 74 height 37
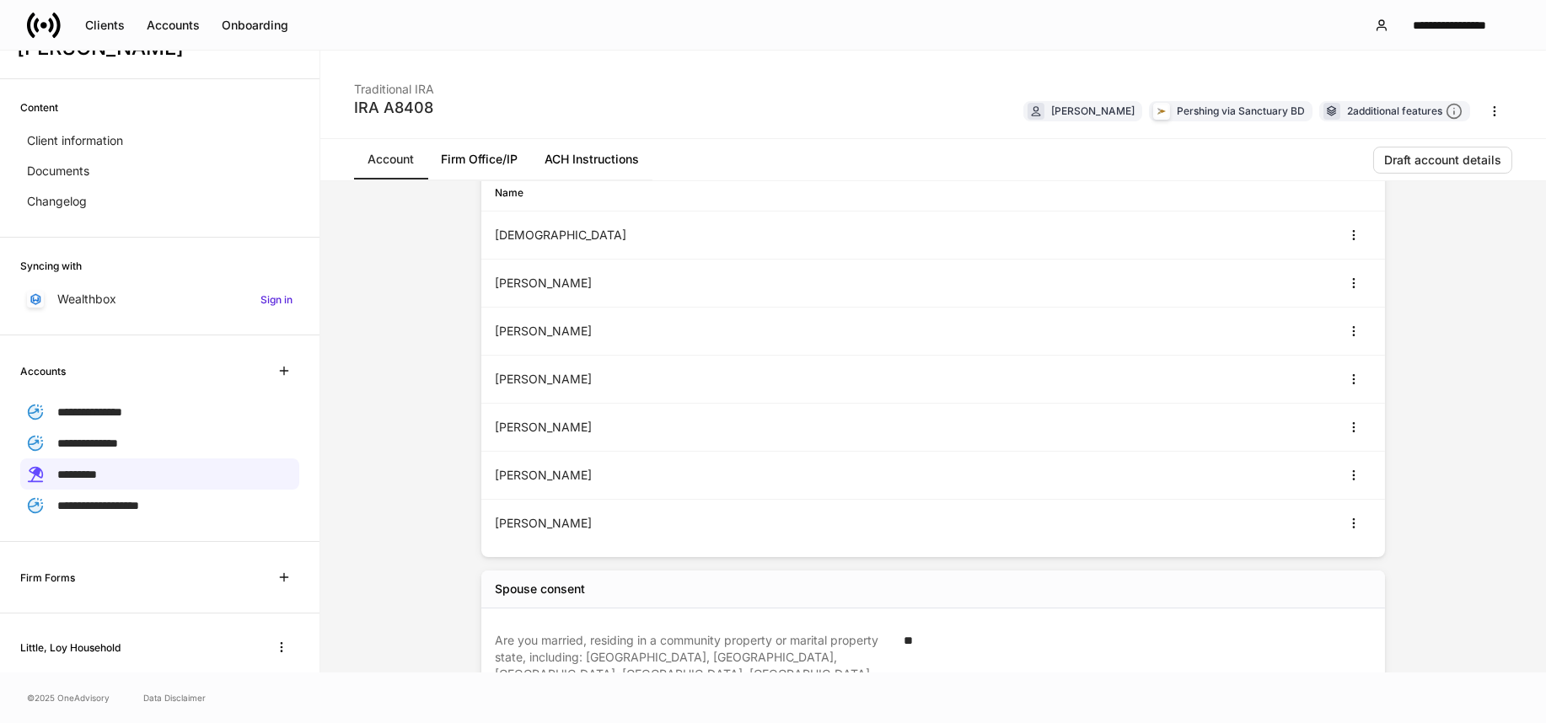
click at [548, 469] on div "[PERSON_NAME]" at bounding box center [714, 475] width 438 height 17
click at [1353, 475] on icon "button" at bounding box center [1353, 475] width 1 height 9
click at [1348, 522] on li "View" at bounding box center [1336, 515] width 54 height 27
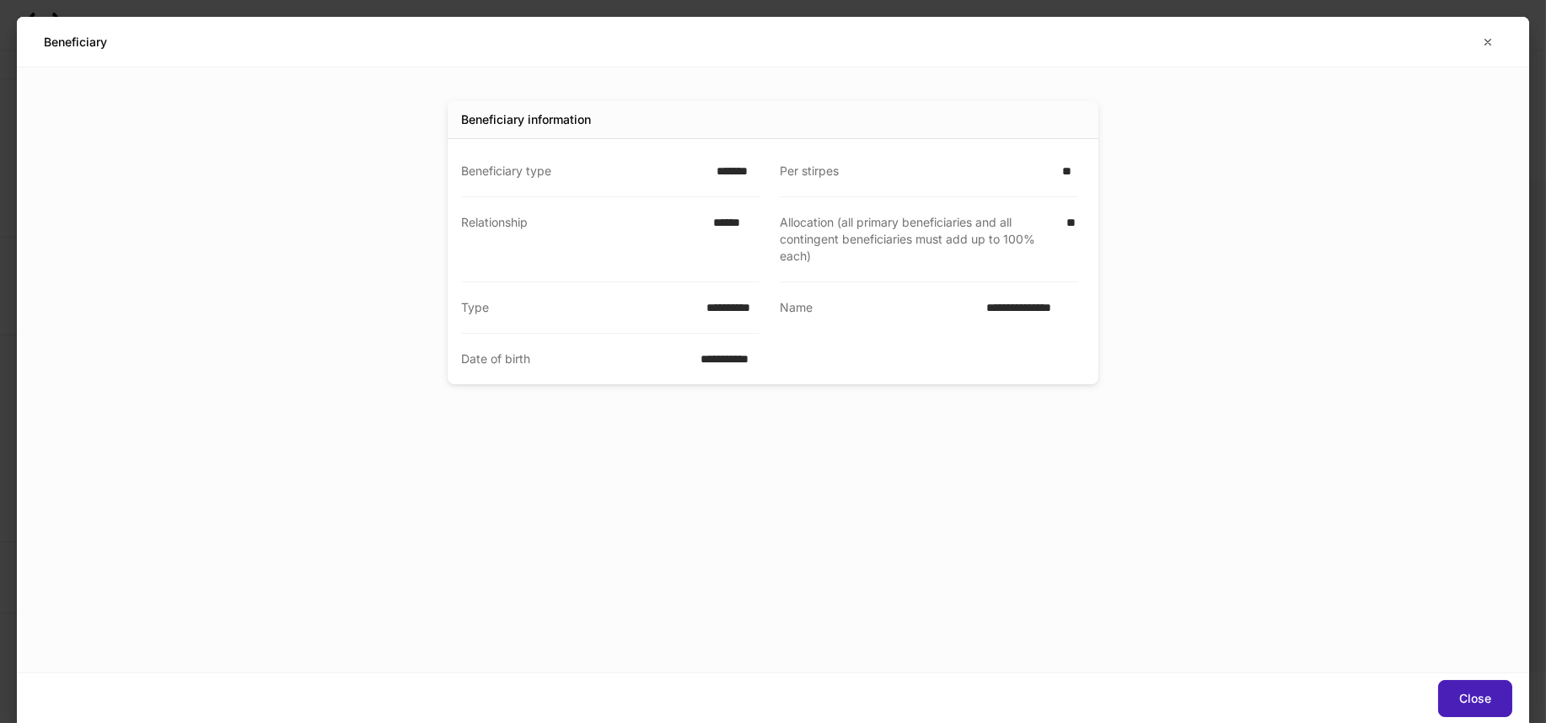
click at [1491, 685] on button "Close" at bounding box center [1475, 698] width 74 height 37
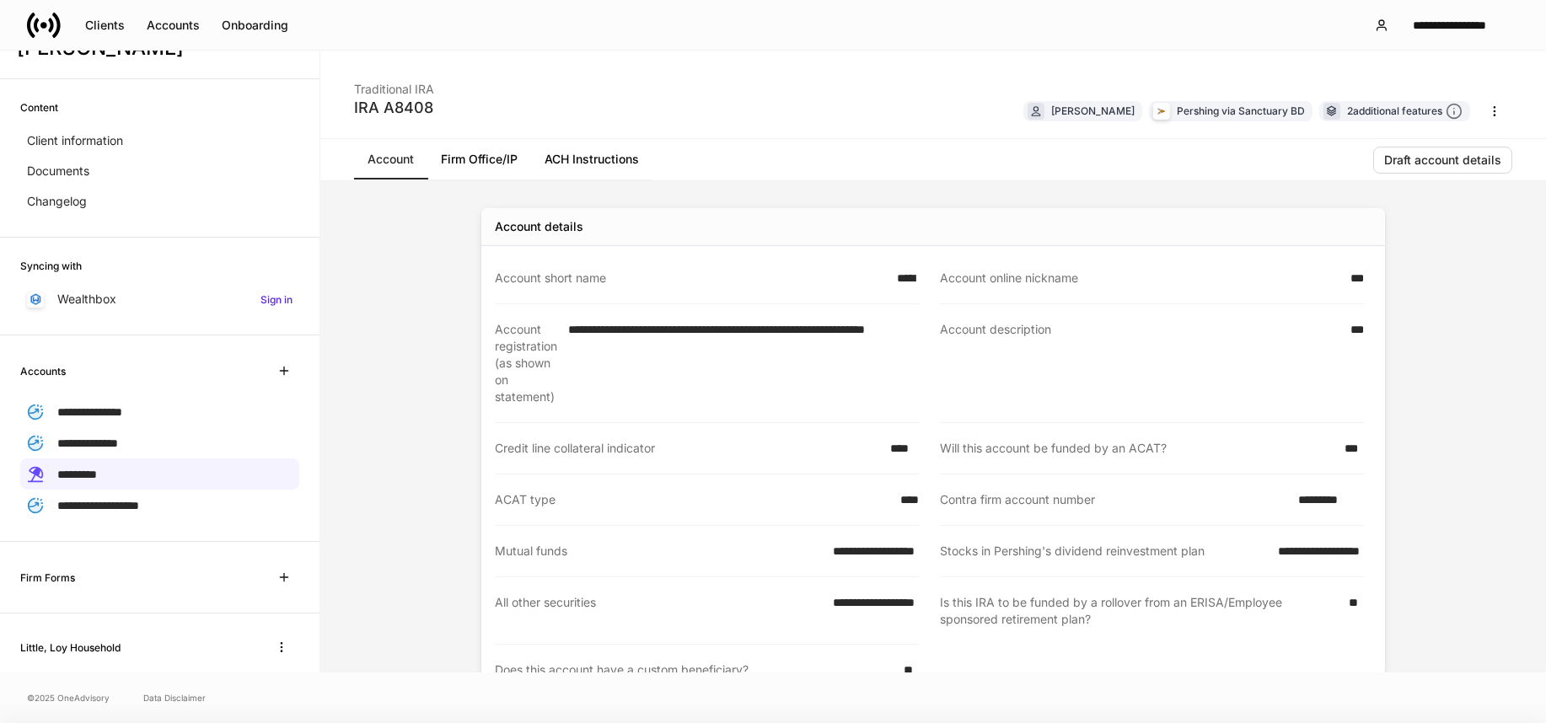
scroll to position [641, 0]
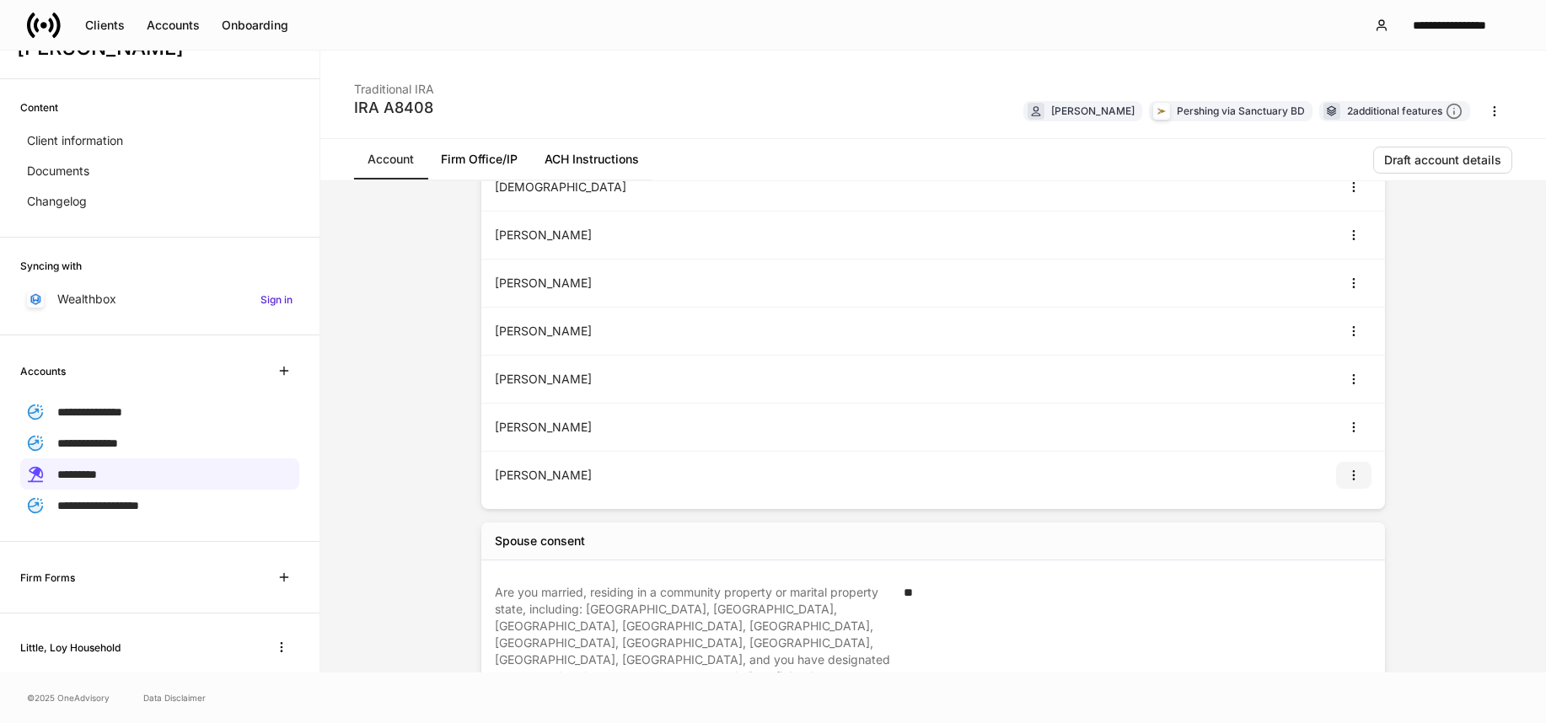
click at [1347, 476] on icon "button" at bounding box center [1353, 475] width 13 height 13
click at [1315, 519] on li "View" at bounding box center [1336, 515] width 54 height 27
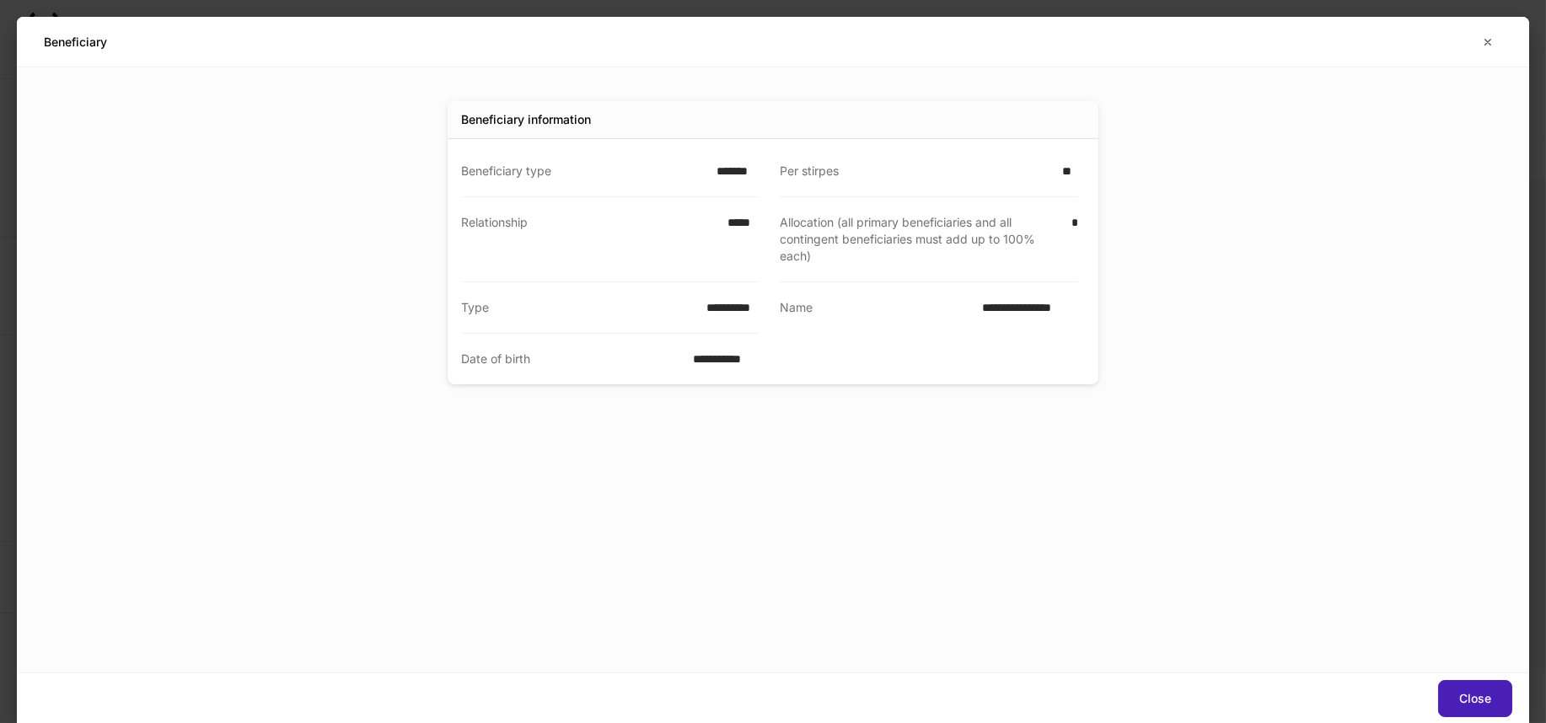
click at [1472, 693] on div "Close" at bounding box center [1475, 699] width 32 height 12
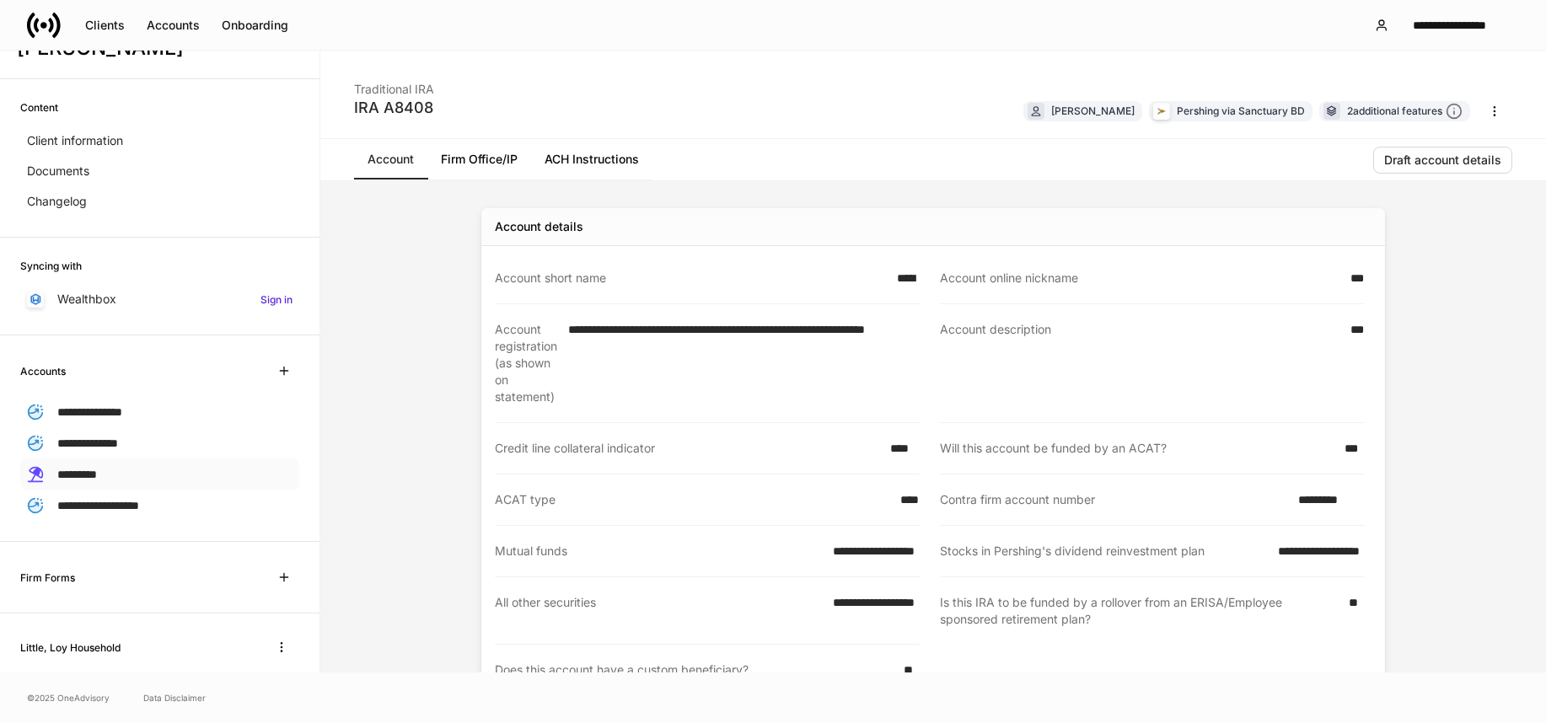
click at [67, 469] on span "*********" at bounding box center [77, 475] width 40 height 12
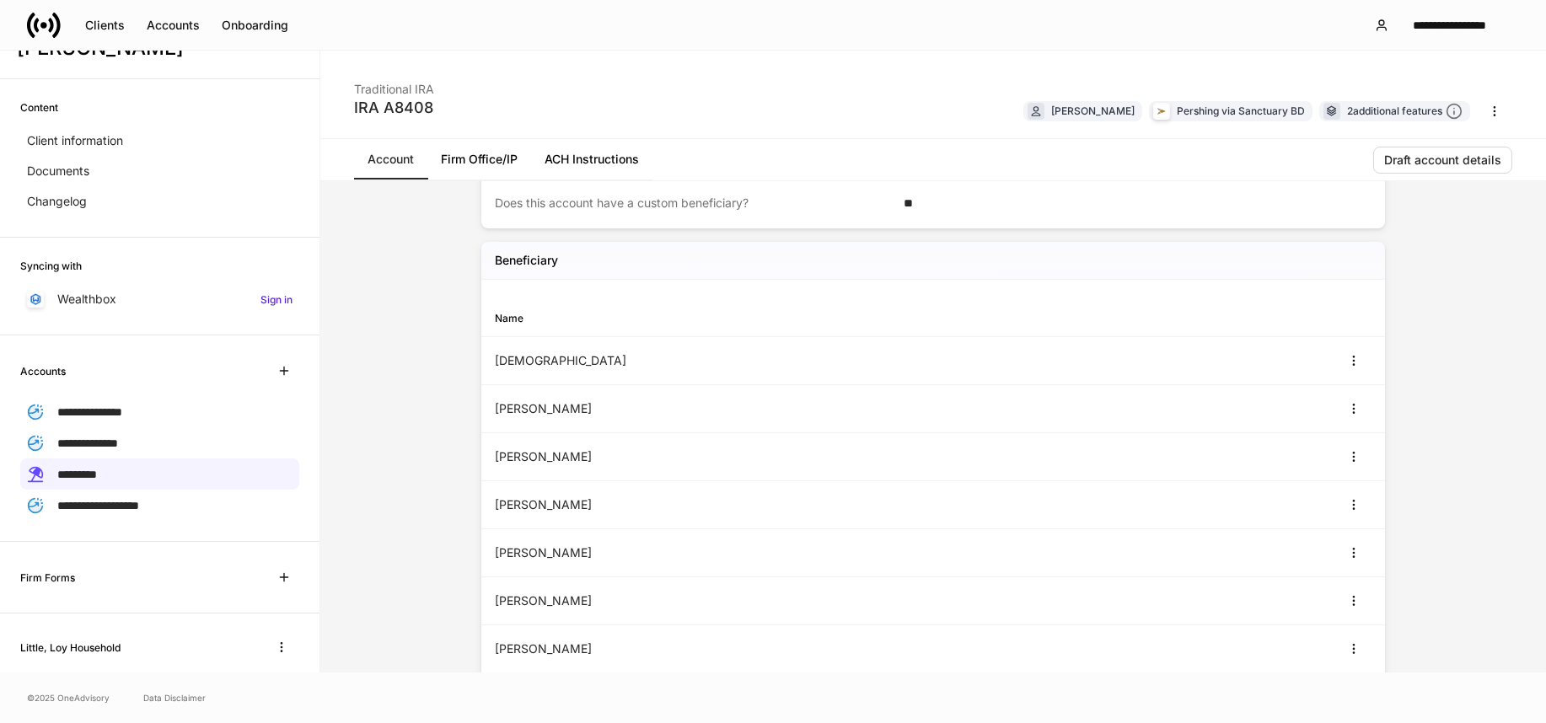
scroll to position [443, 0]
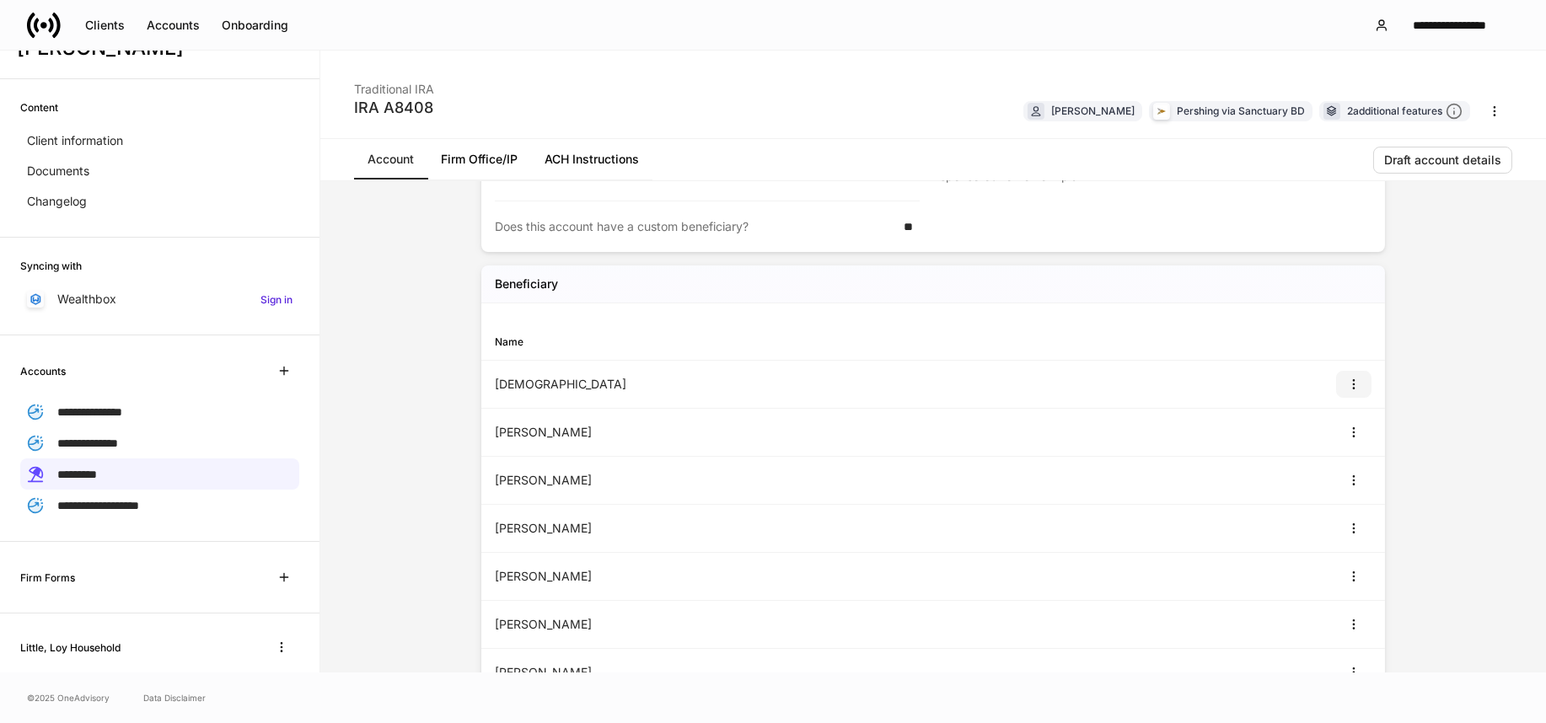
click at [1347, 386] on icon "button" at bounding box center [1353, 384] width 13 height 13
click at [1325, 429] on li "View" at bounding box center [1336, 424] width 54 height 27
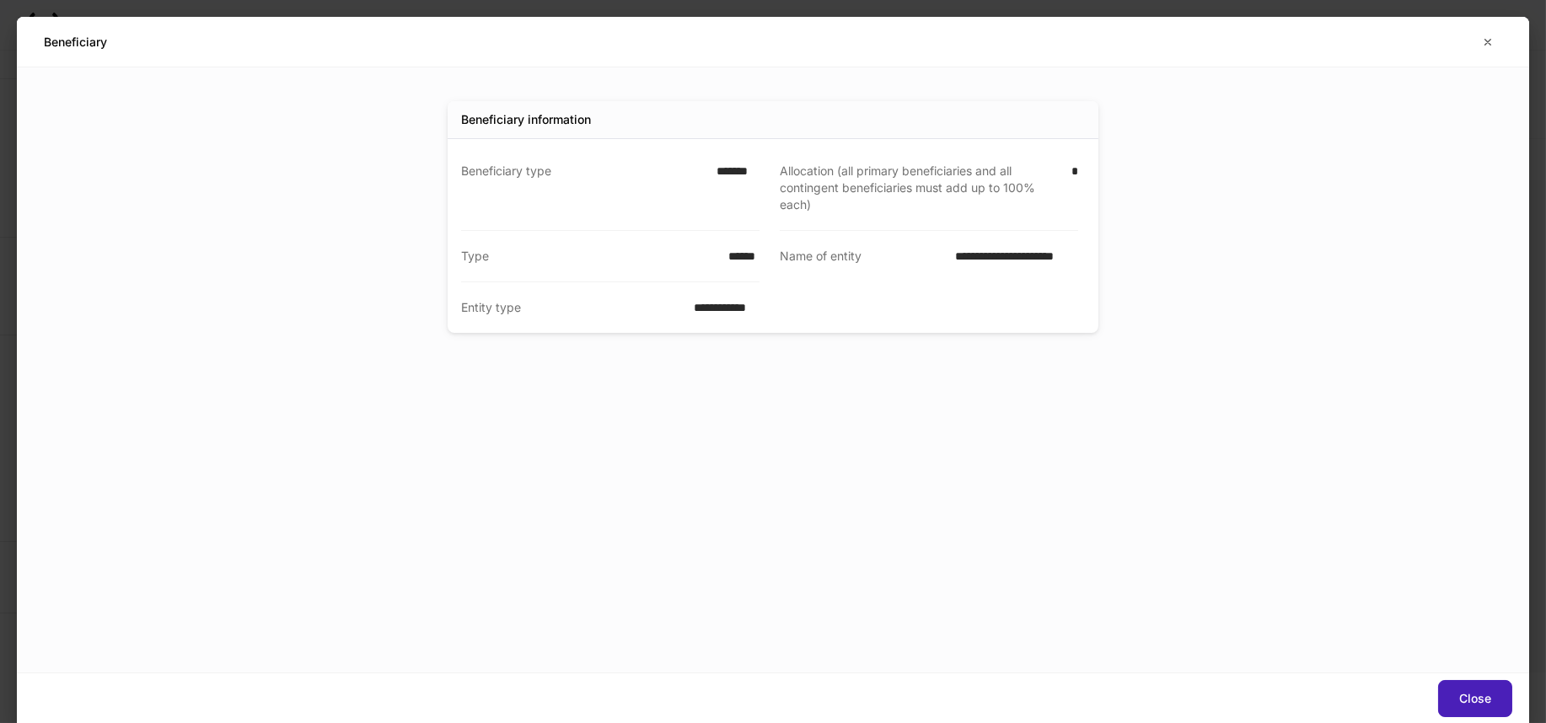
click at [1463, 695] on div "Close" at bounding box center [1475, 699] width 32 height 12
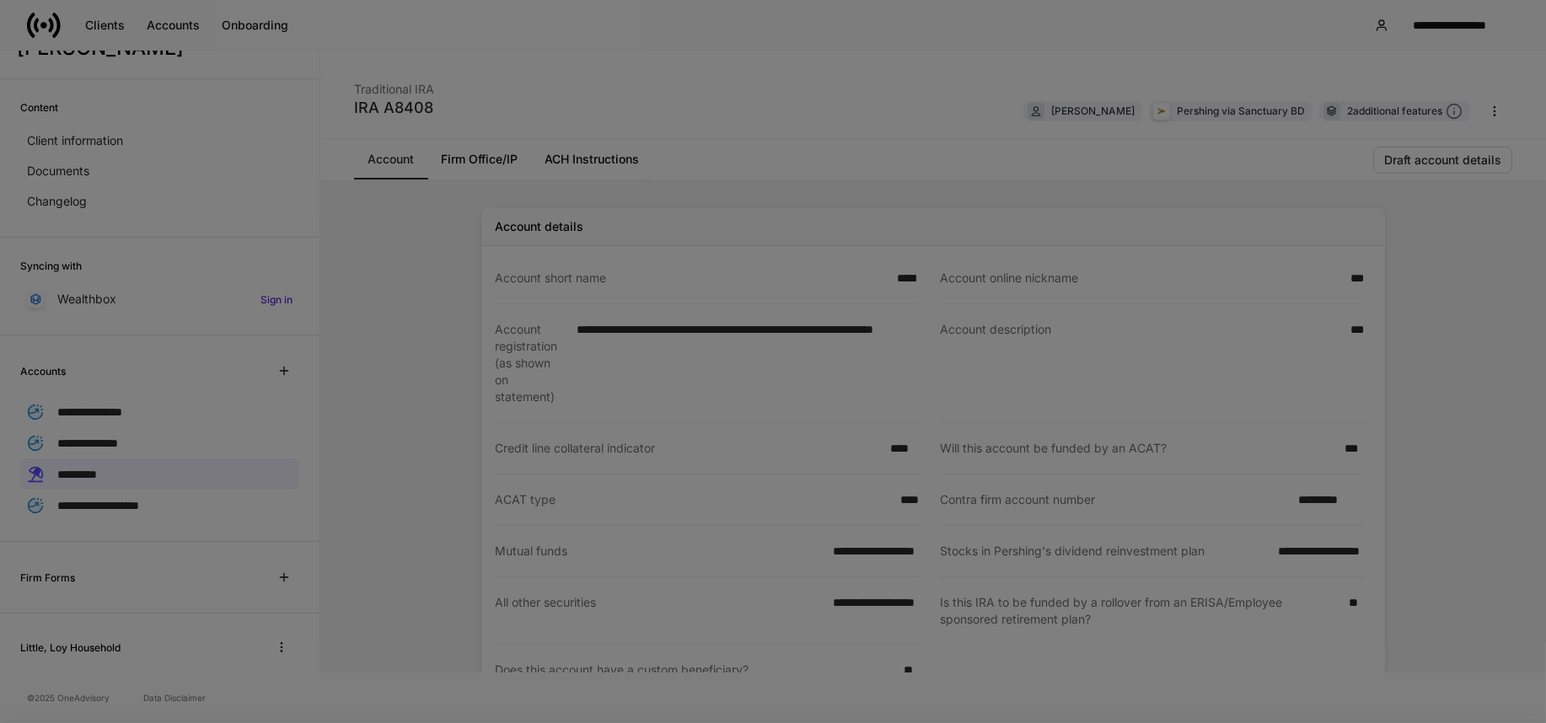
scroll to position [400, 0]
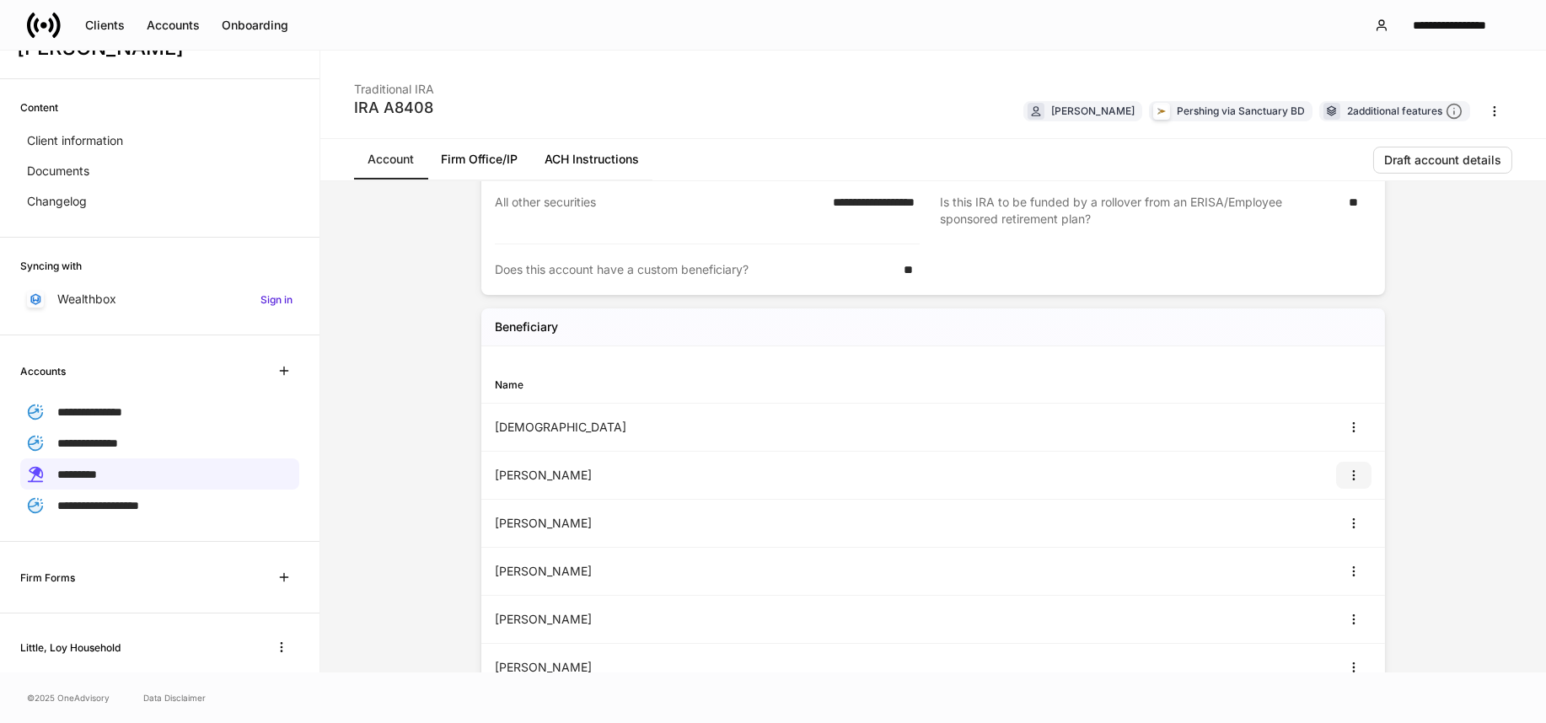
click at [1351, 479] on icon "button" at bounding box center [1353, 475] width 13 height 13
drag, startPoint x: 1345, startPoint y: 521, endPoint x: 1257, endPoint y: 521, distance: 88.5
click at [1345, 521] on li "View" at bounding box center [1336, 515] width 54 height 27
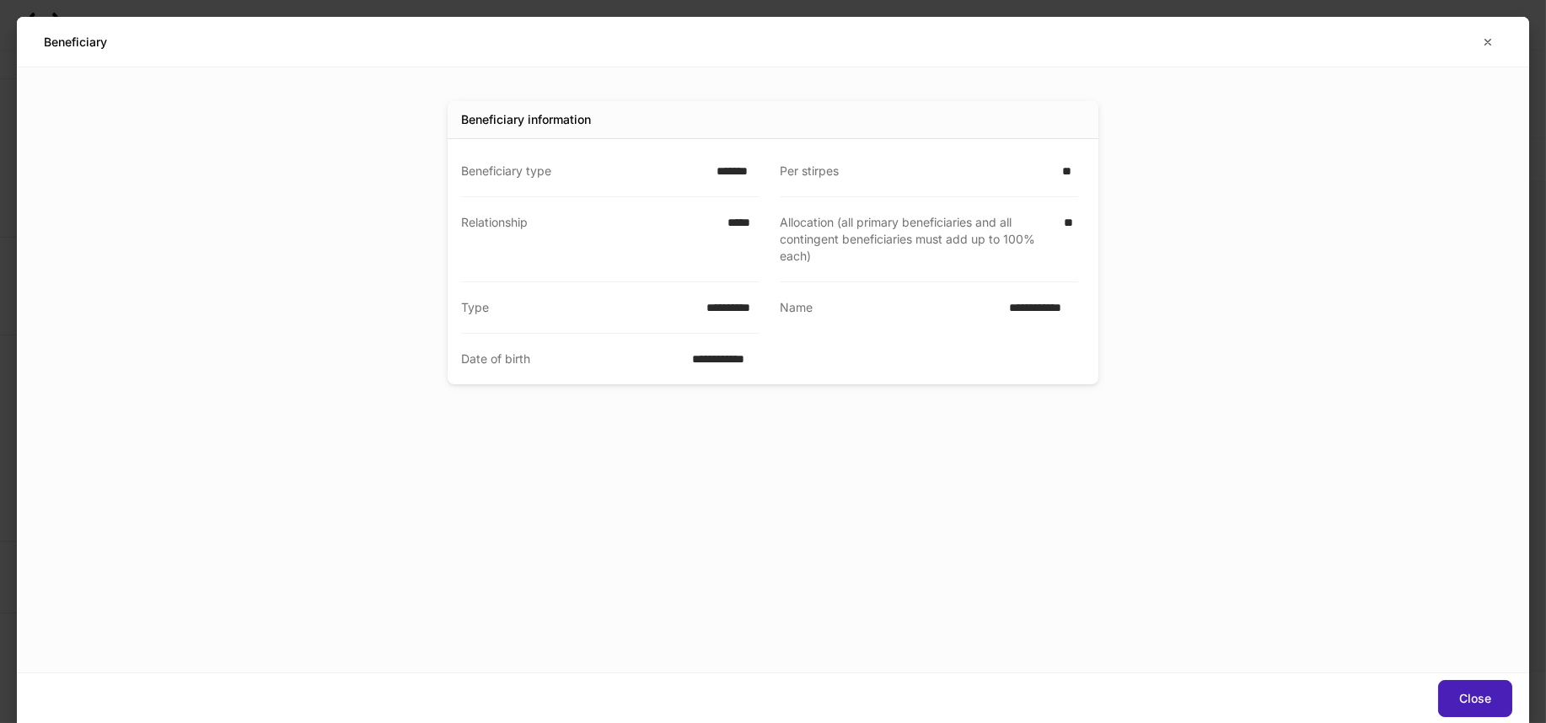
click at [1460, 683] on button "Close" at bounding box center [1475, 698] width 74 height 37
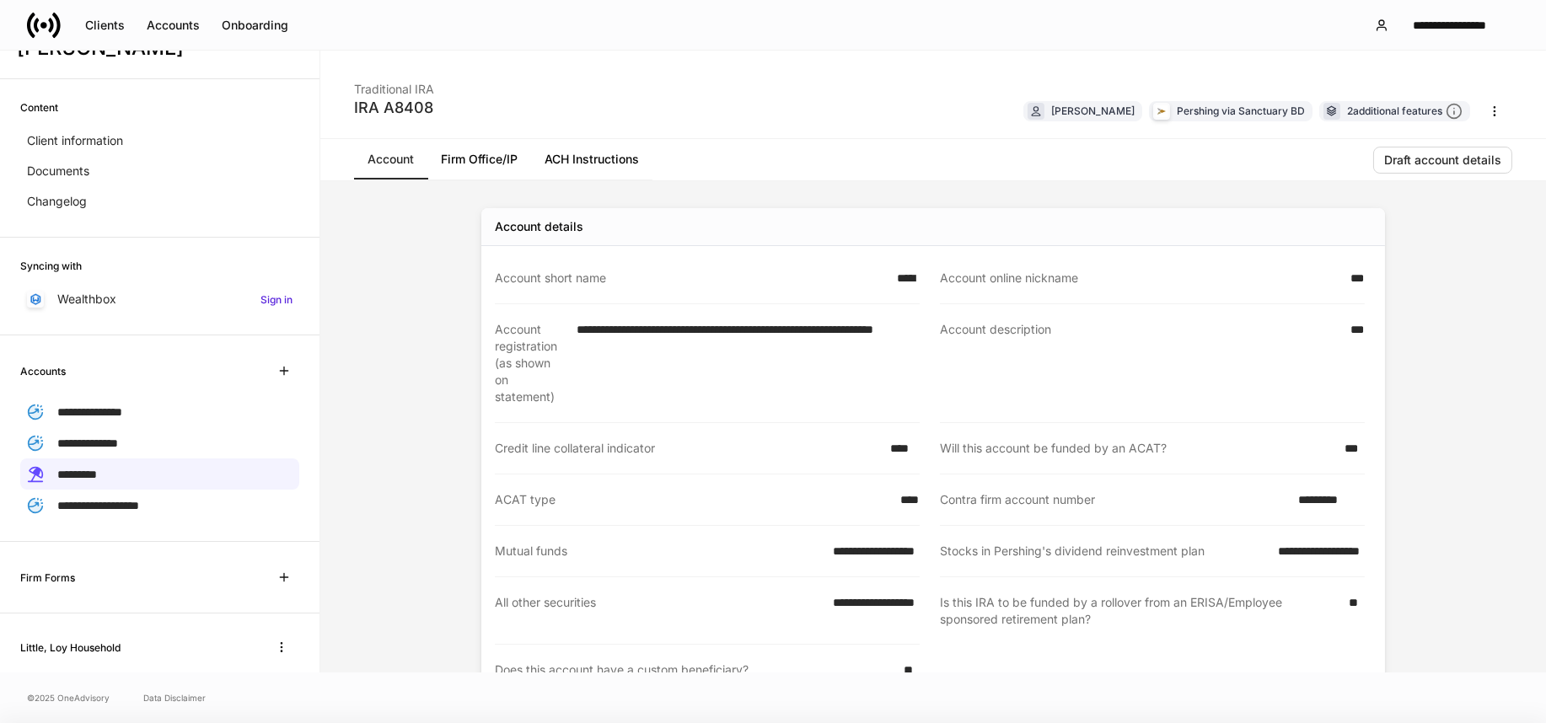
scroll to position [448, 0]
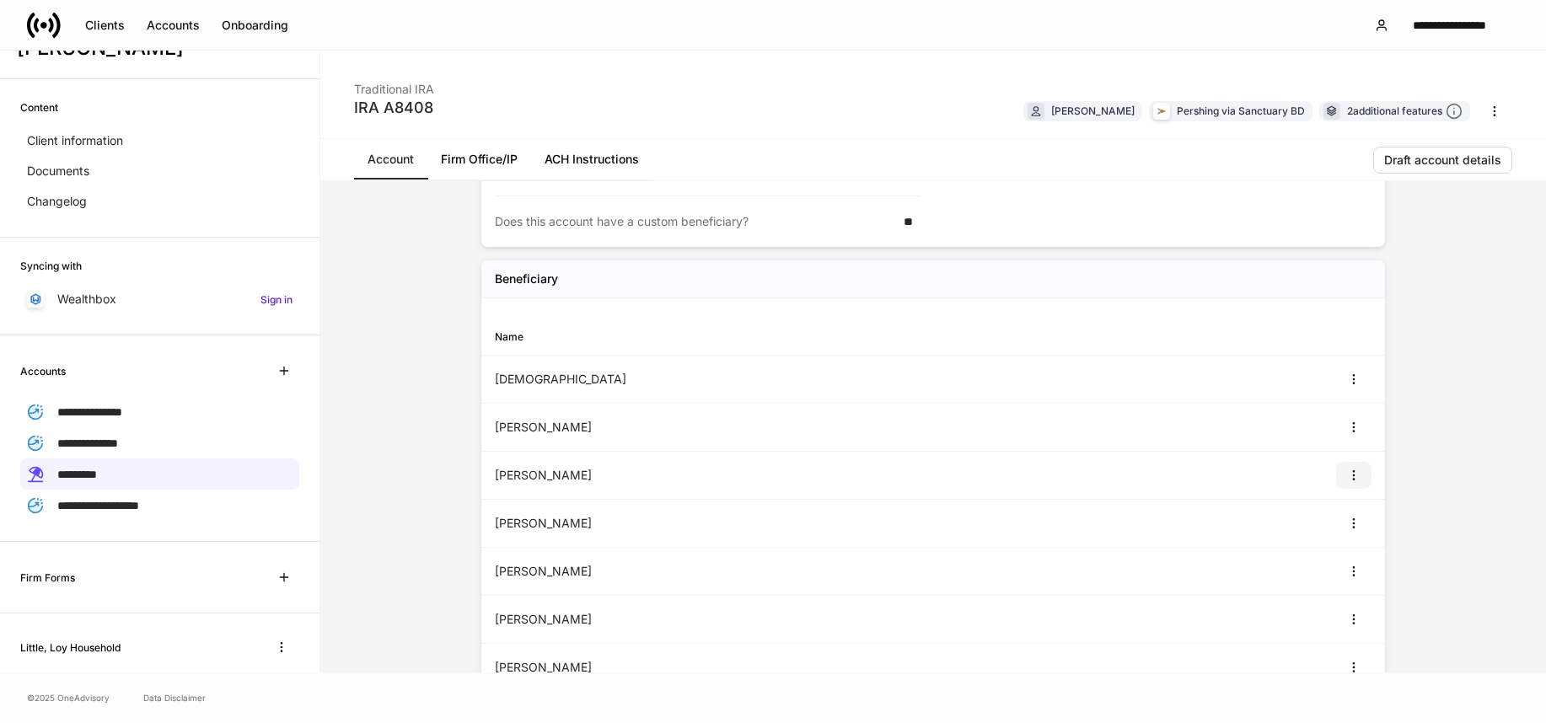
click at [1347, 472] on icon "button" at bounding box center [1353, 475] width 13 height 13
click at [1346, 516] on li "View" at bounding box center [1336, 515] width 54 height 27
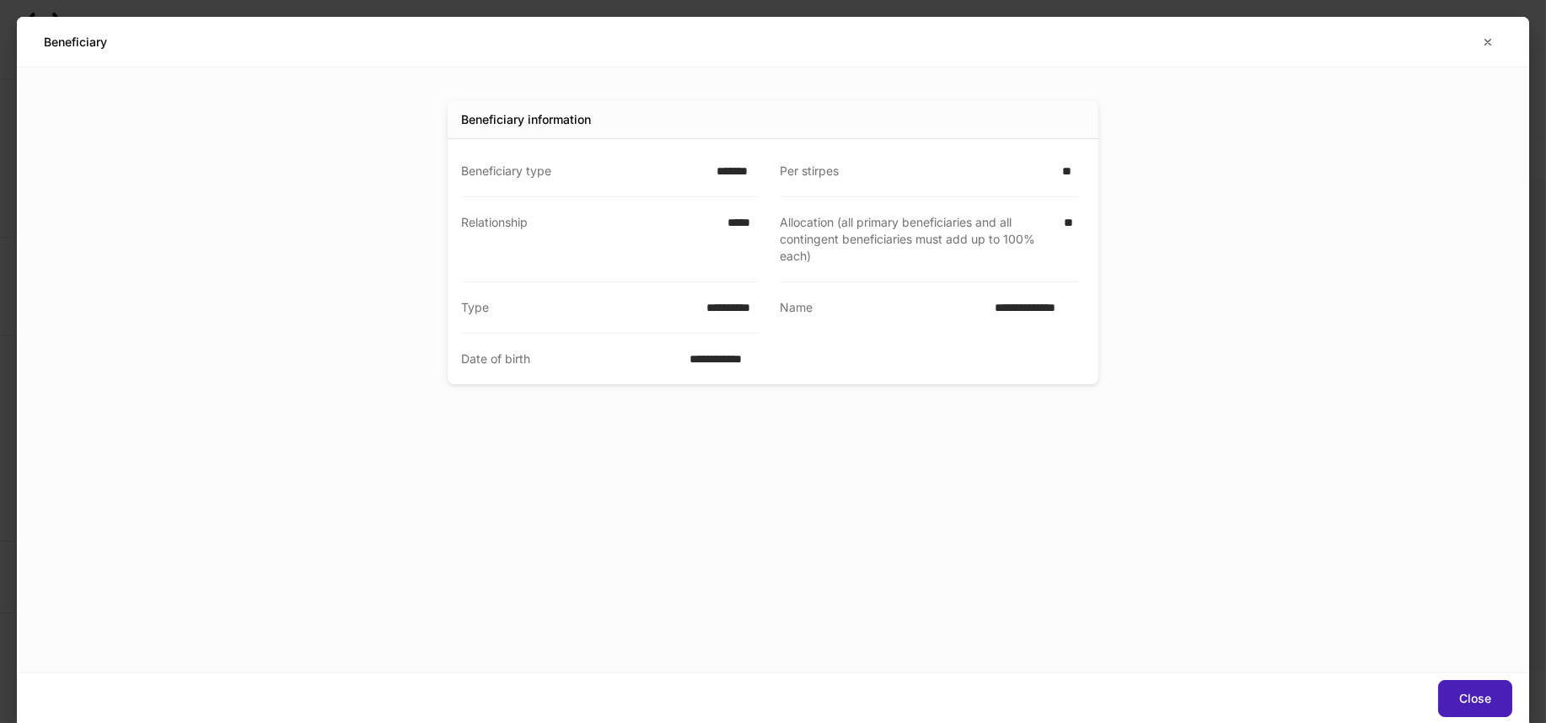
click at [1470, 683] on button "Close" at bounding box center [1475, 698] width 74 height 37
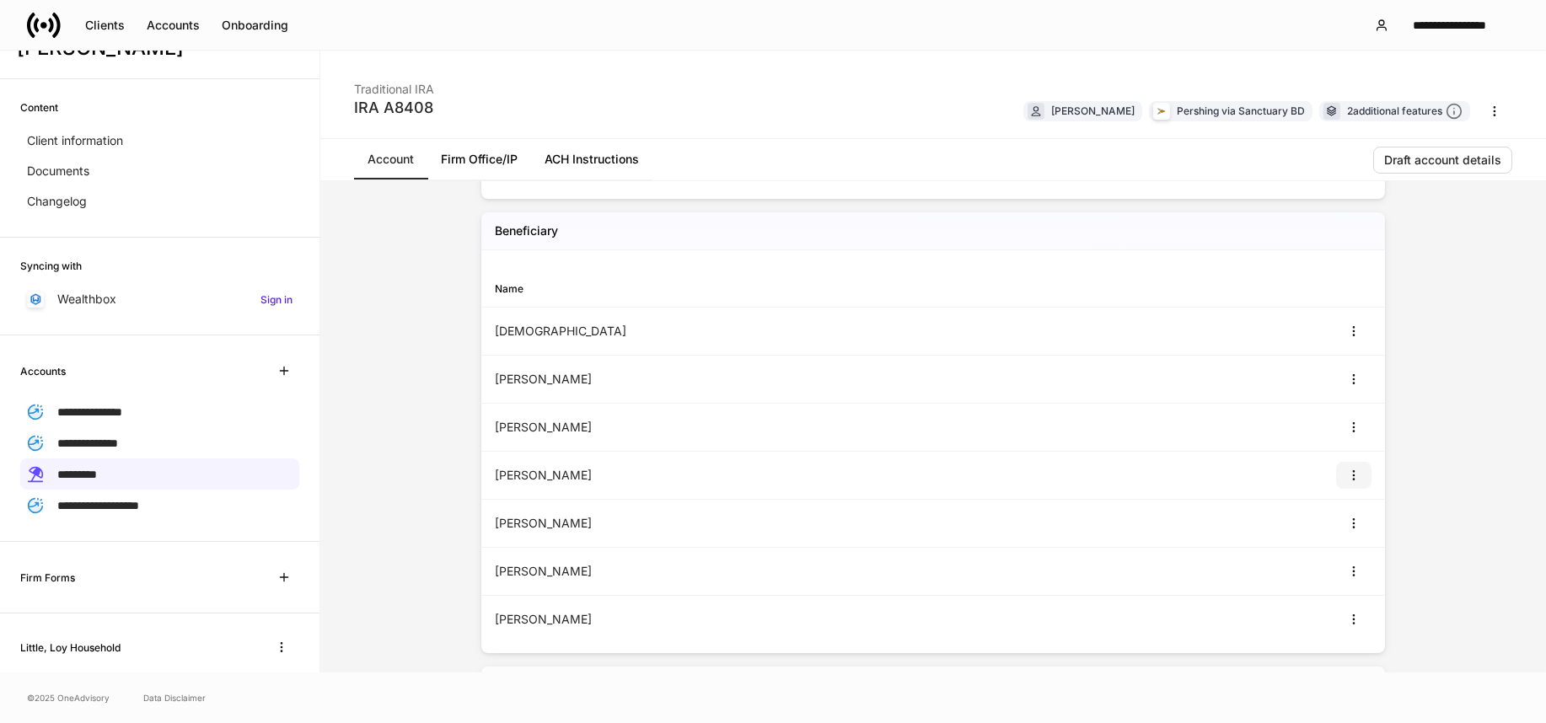
click at [1353, 478] on icon "button" at bounding box center [1353, 475] width 1 height 9
drag, startPoint x: 1343, startPoint y: 529, endPoint x: 1207, endPoint y: 500, distance: 138.7
click at [1342, 527] on li "View" at bounding box center [1336, 515] width 54 height 27
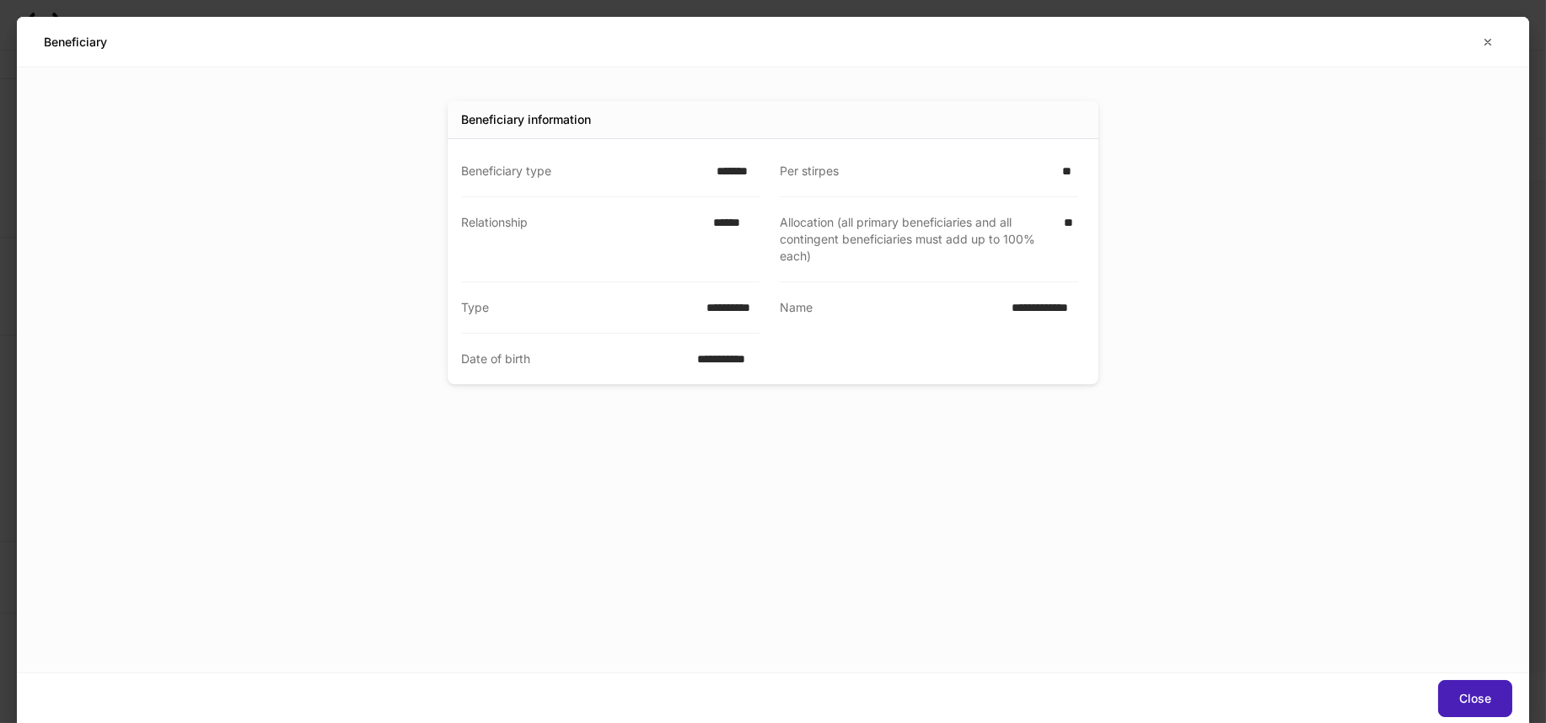
click at [1458, 683] on button "Close" at bounding box center [1475, 698] width 74 height 37
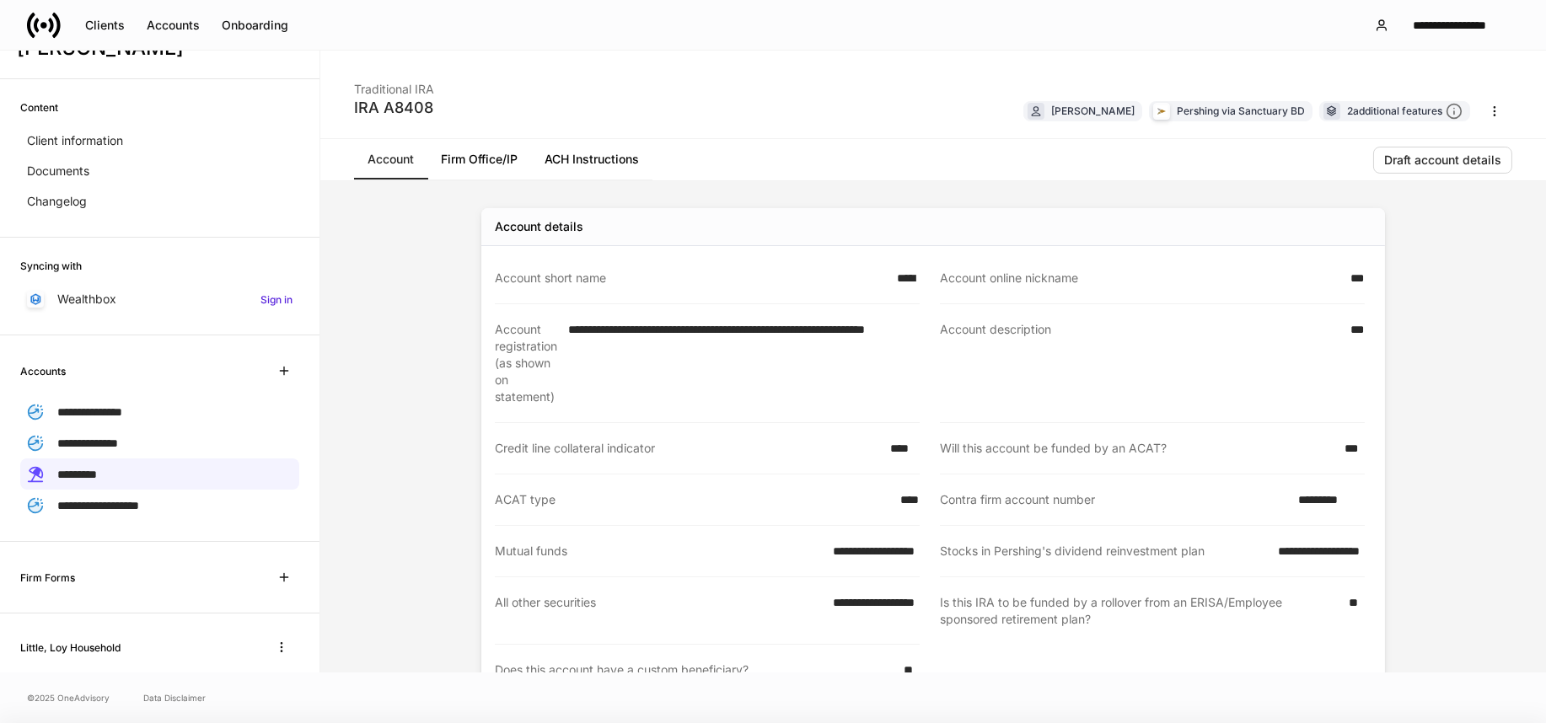
scroll to position [544, 0]
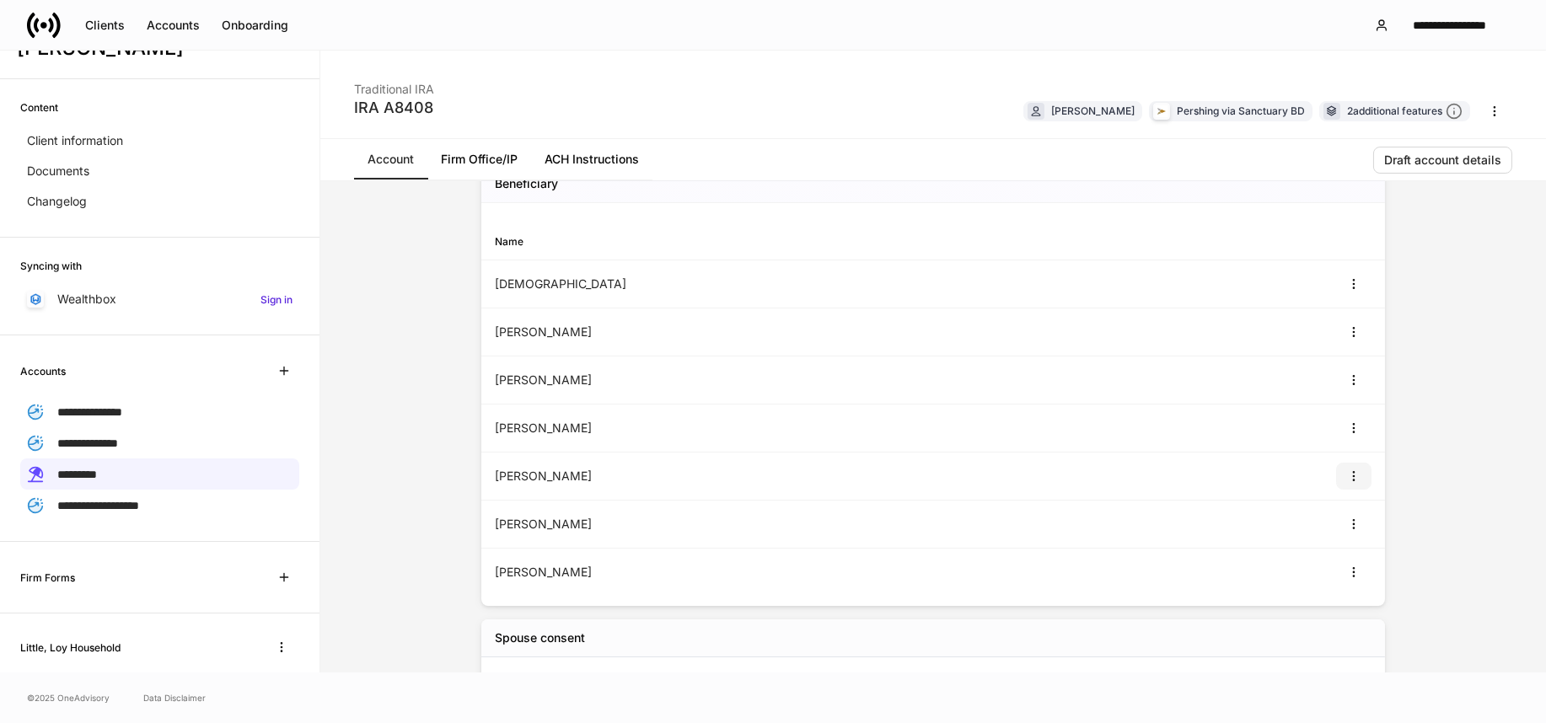
click at [1347, 473] on icon "button" at bounding box center [1353, 476] width 13 height 13
click at [1331, 518] on li "View" at bounding box center [1336, 515] width 54 height 27
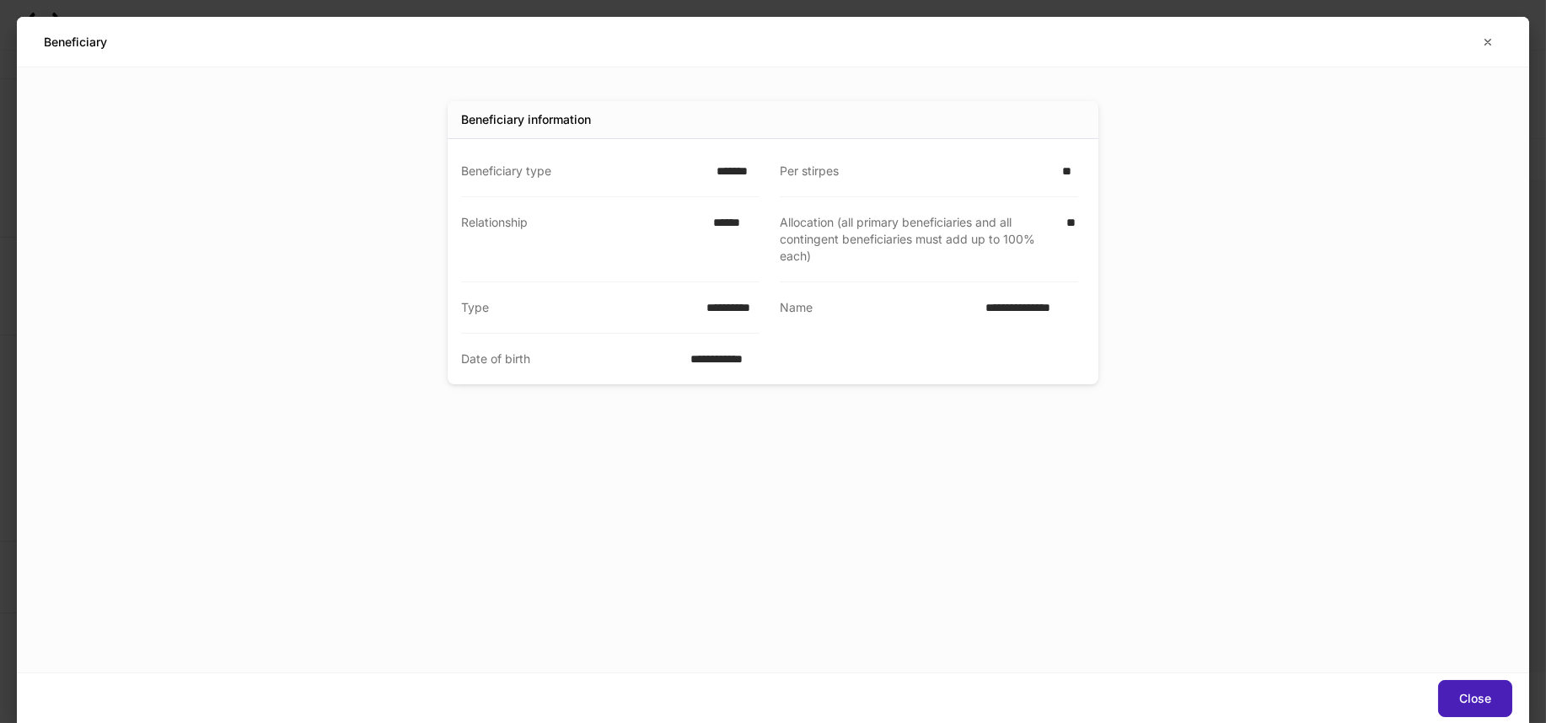
click at [1462, 695] on div "Close" at bounding box center [1475, 699] width 32 height 12
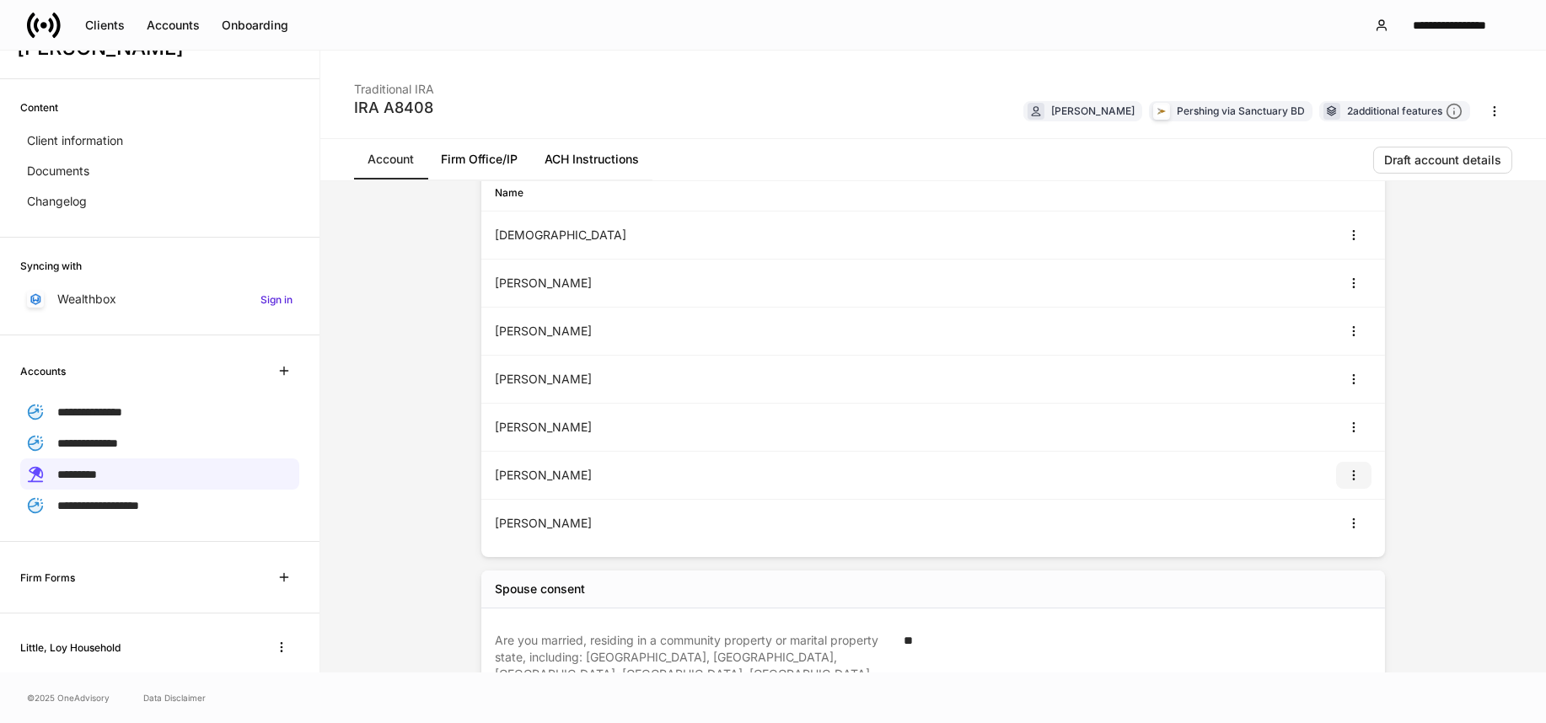
click at [1350, 475] on icon "button" at bounding box center [1353, 475] width 13 height 13
click at [1342, 528] on li "View" at bounding box center [1336, 515] width 54 height 27
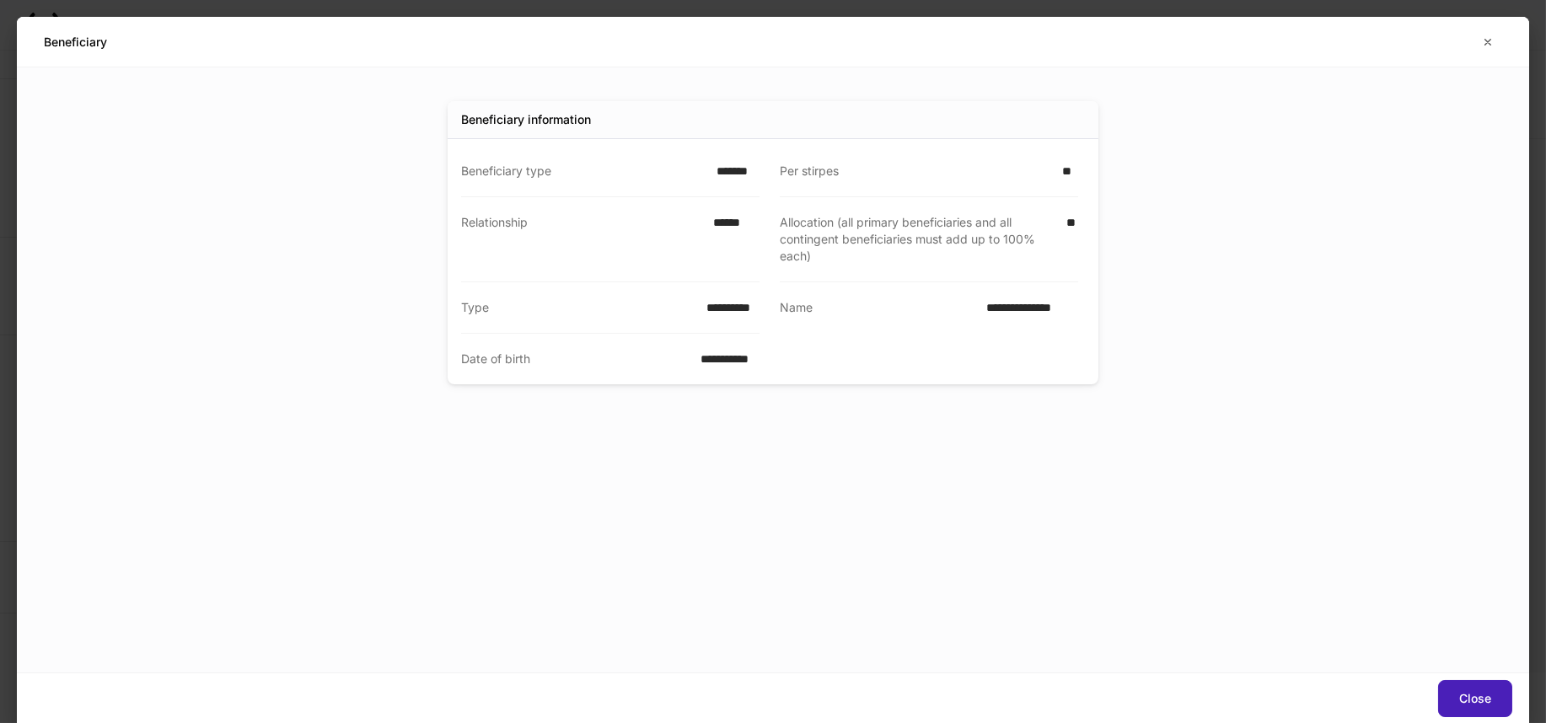
click at [1460, 690] on button "Close" at bounding box center [1475, 698] width 74 height 37
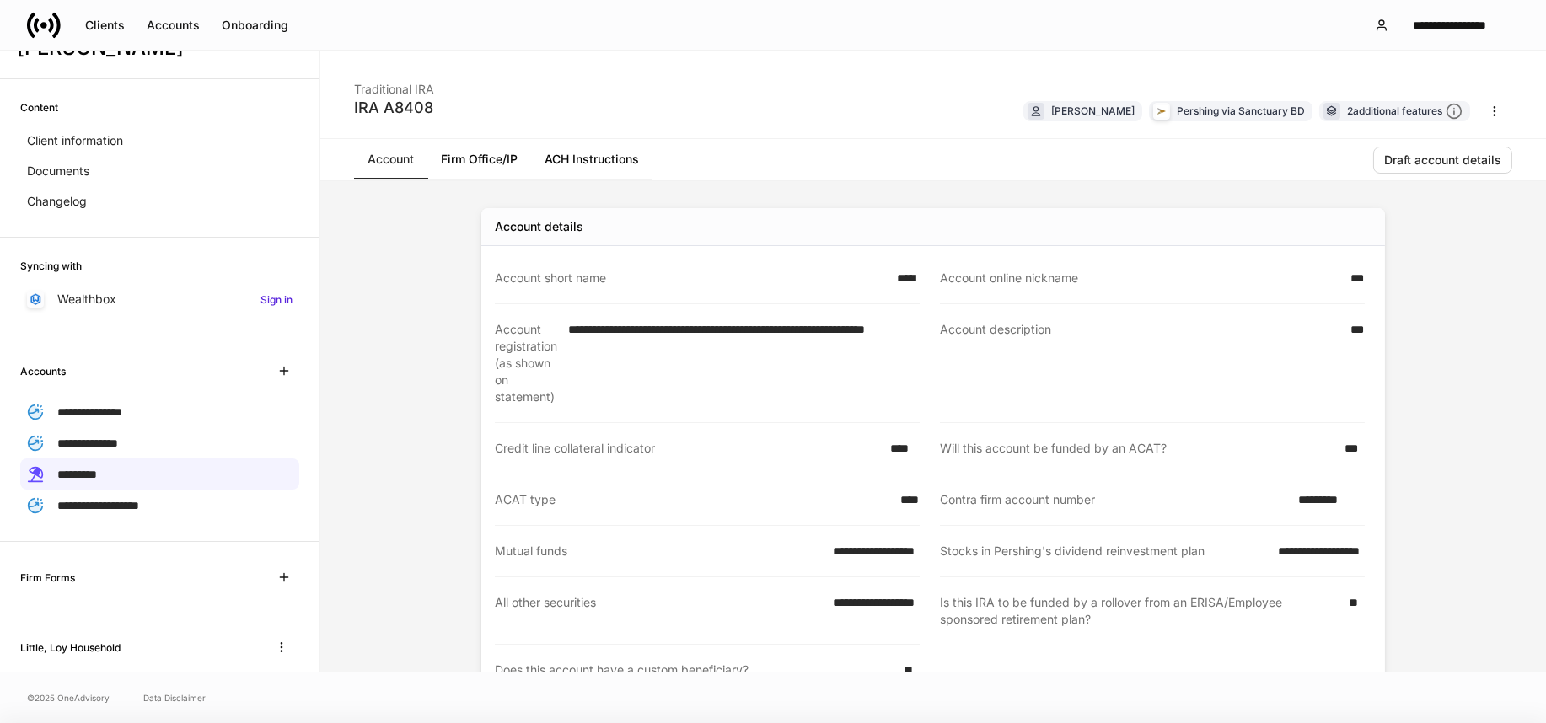
scroll to position [641, 0]
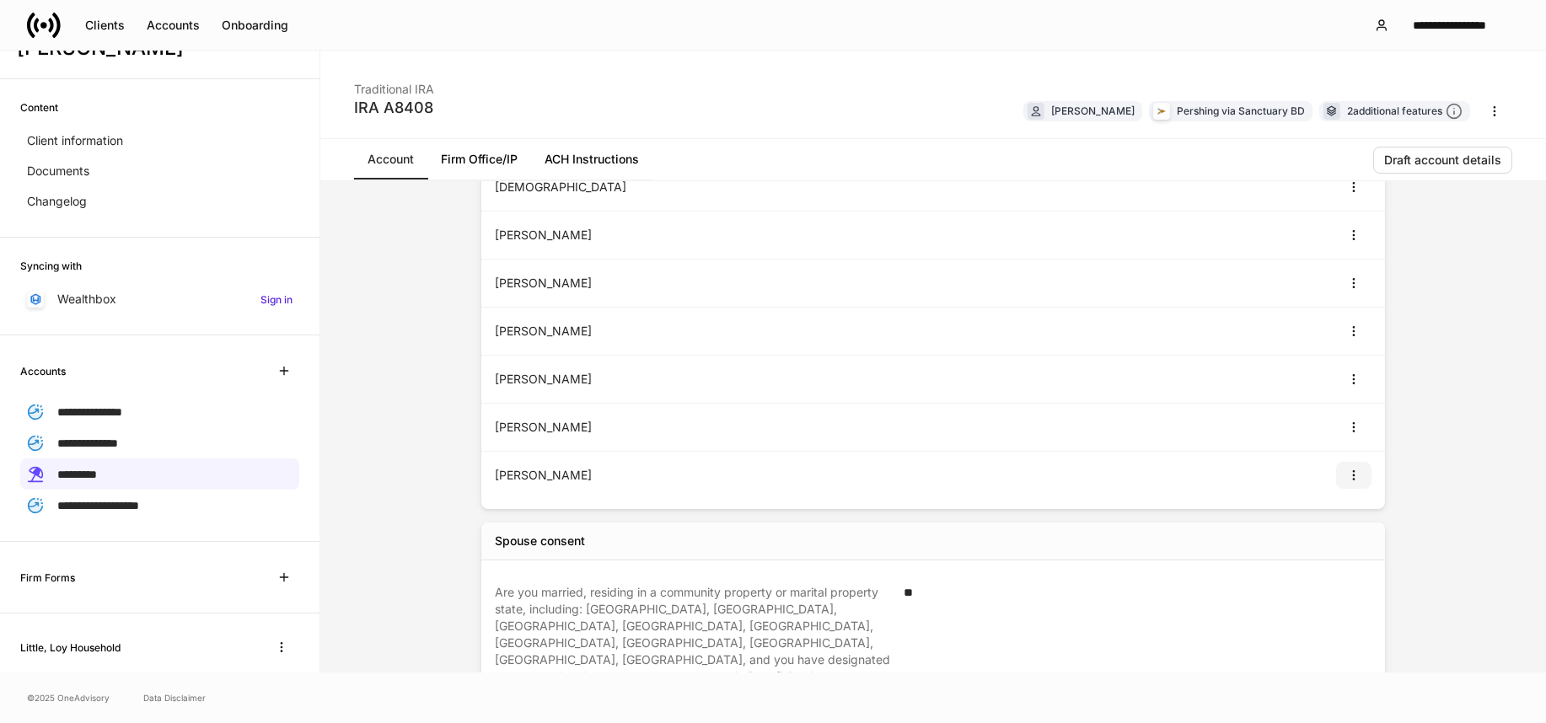
click at [1352, 483] on button "button" at bounding box center [1353, 475] width 35 height 27
click at [1336, 511] on li "View" at bounding box center [1336, 515] width 54 height 27
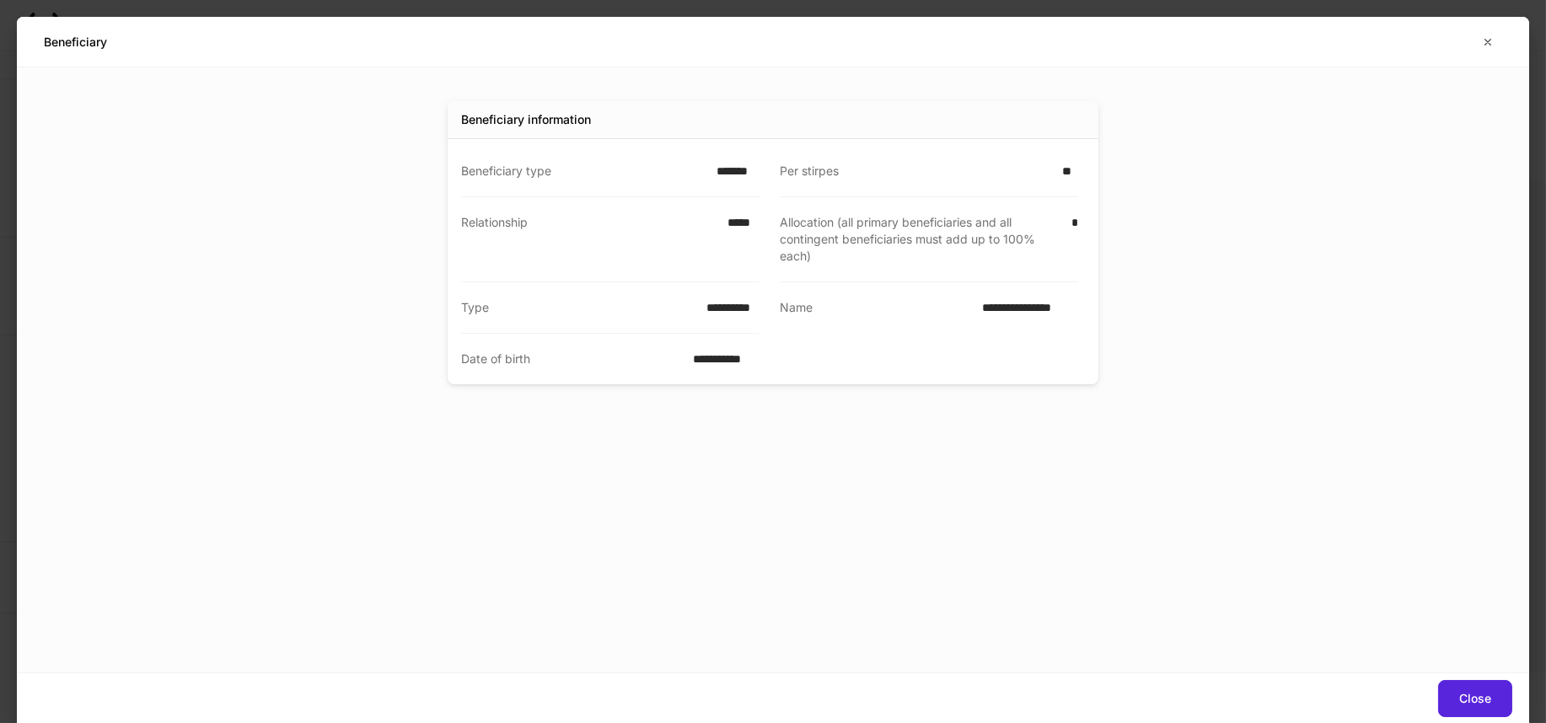
drag, startPoint x: 1265, startPoint y: 505, endPoint x: 1274, endPoint y: 515, distance: 13.7
drag, startPoint x: 1274, startPoint y: 515, endPoint x: 1404, endPoint y: 497, distance: 131.0
click at [1404, 497] on div "**********" at bounding box center [773, 369] width 1512 height 605
click at [1481, 685] on button "Close" at bounding box center [1475, 698] width 74 height 37
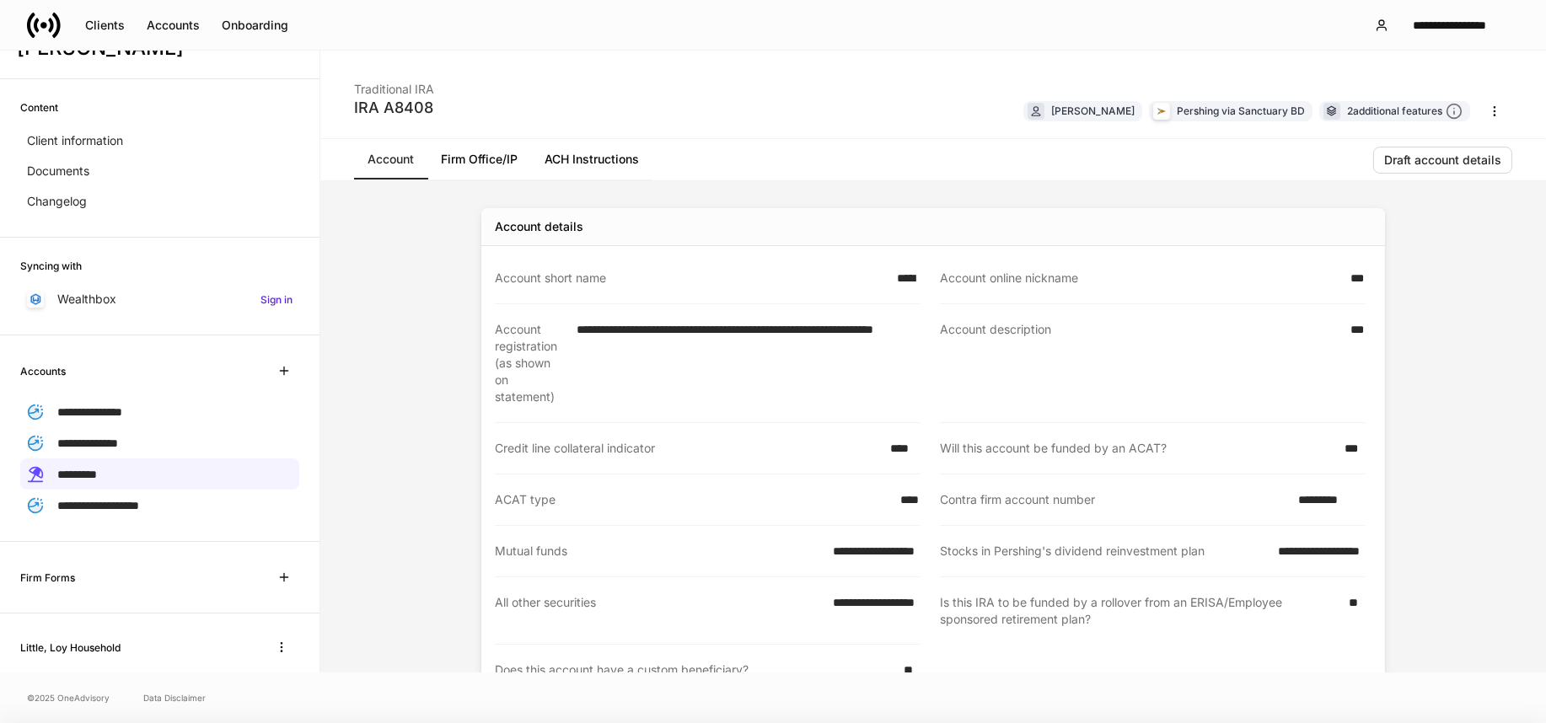
scroll to position [688, 0]
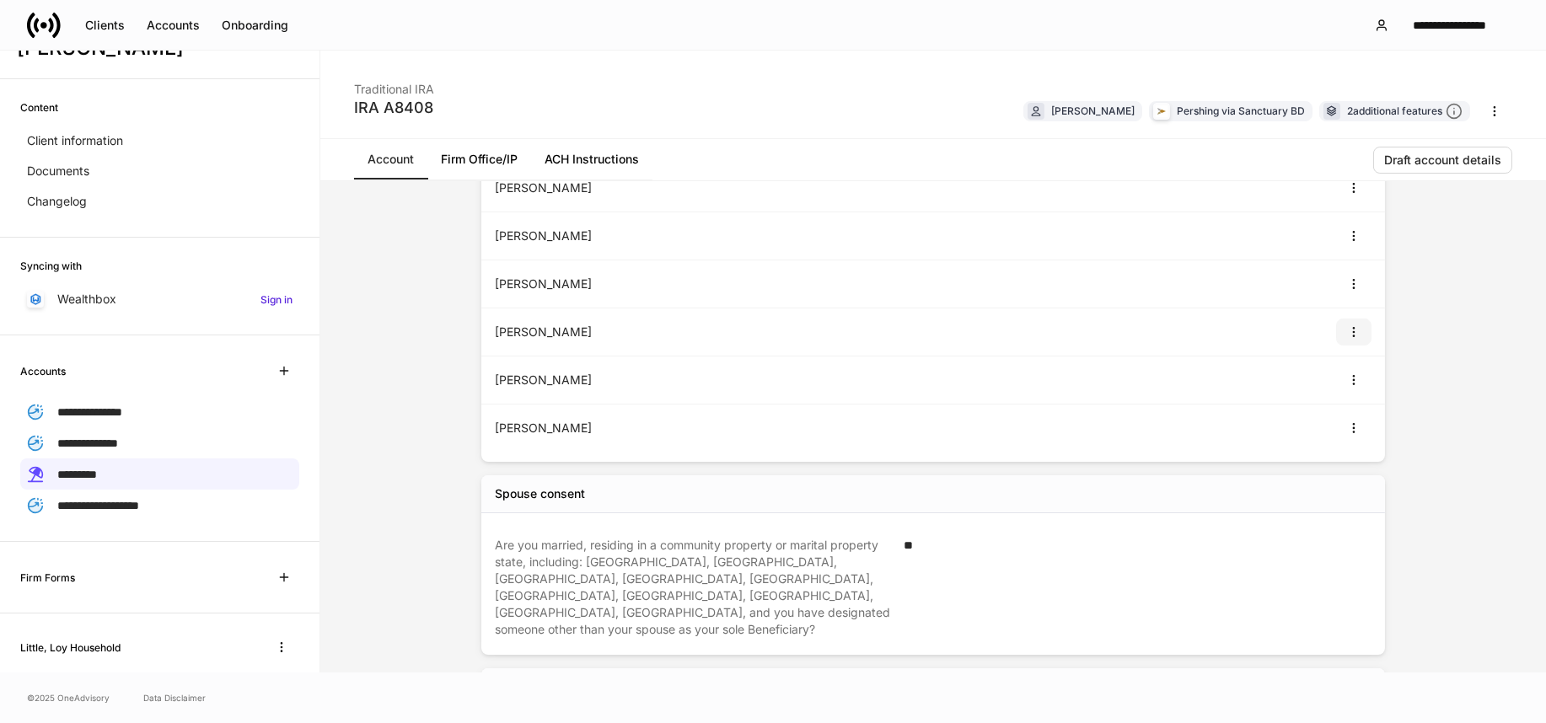
click at [1349, 329] on icon "button" at bounding box center [1353, 331] width 13 height 13
click at [1328, 379] on li "View" at bounding box center [1336, 371] width 54 height 27
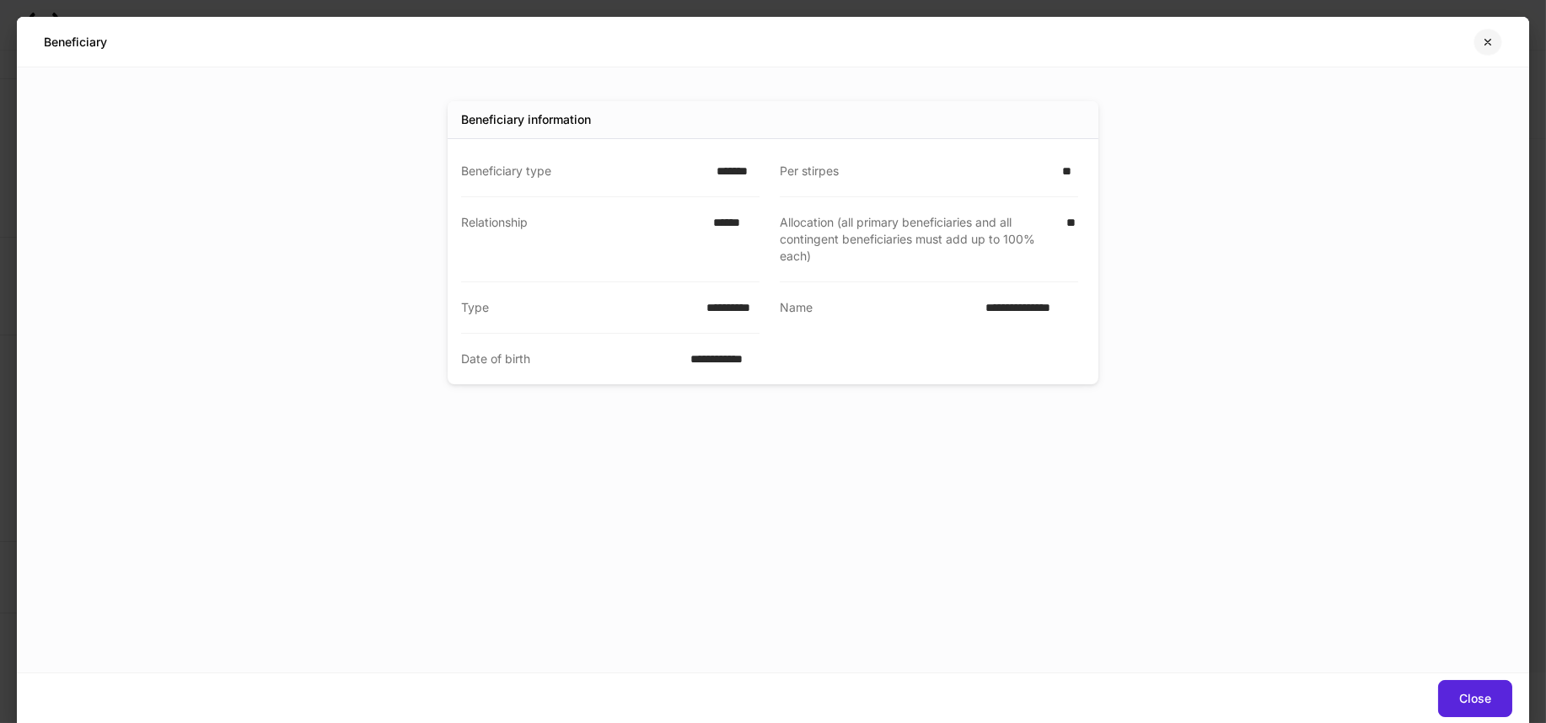
click at [1488, 45] on icon "button" at bounding box center [1487, 41] width 13 height 13
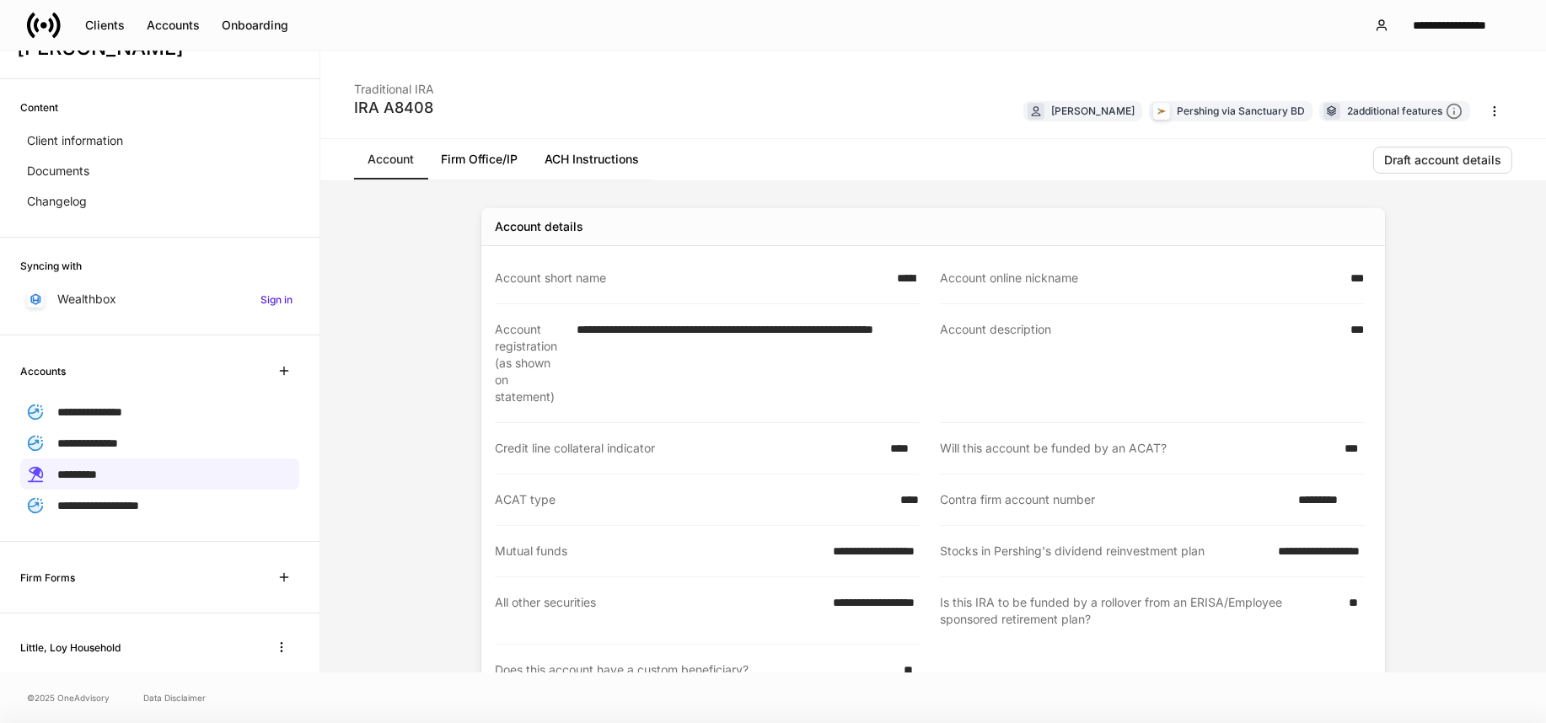
scroll to position [593, 0]
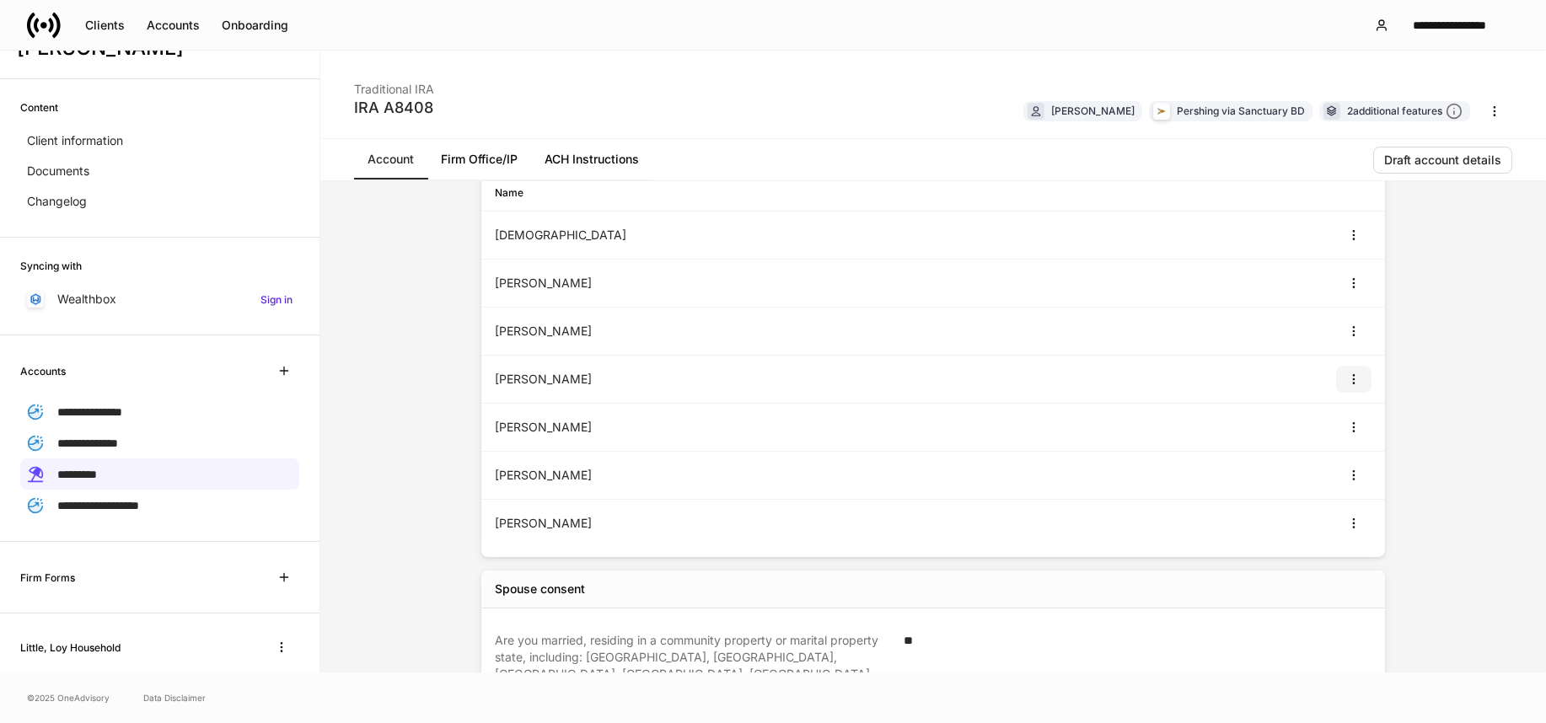
click at [1351, 377] on icon "button" at bounding box center [1353, 379] width 13 height 13
click at [1328, 422] on li "View" at bounding box center [1336, 419] width 54 height 27
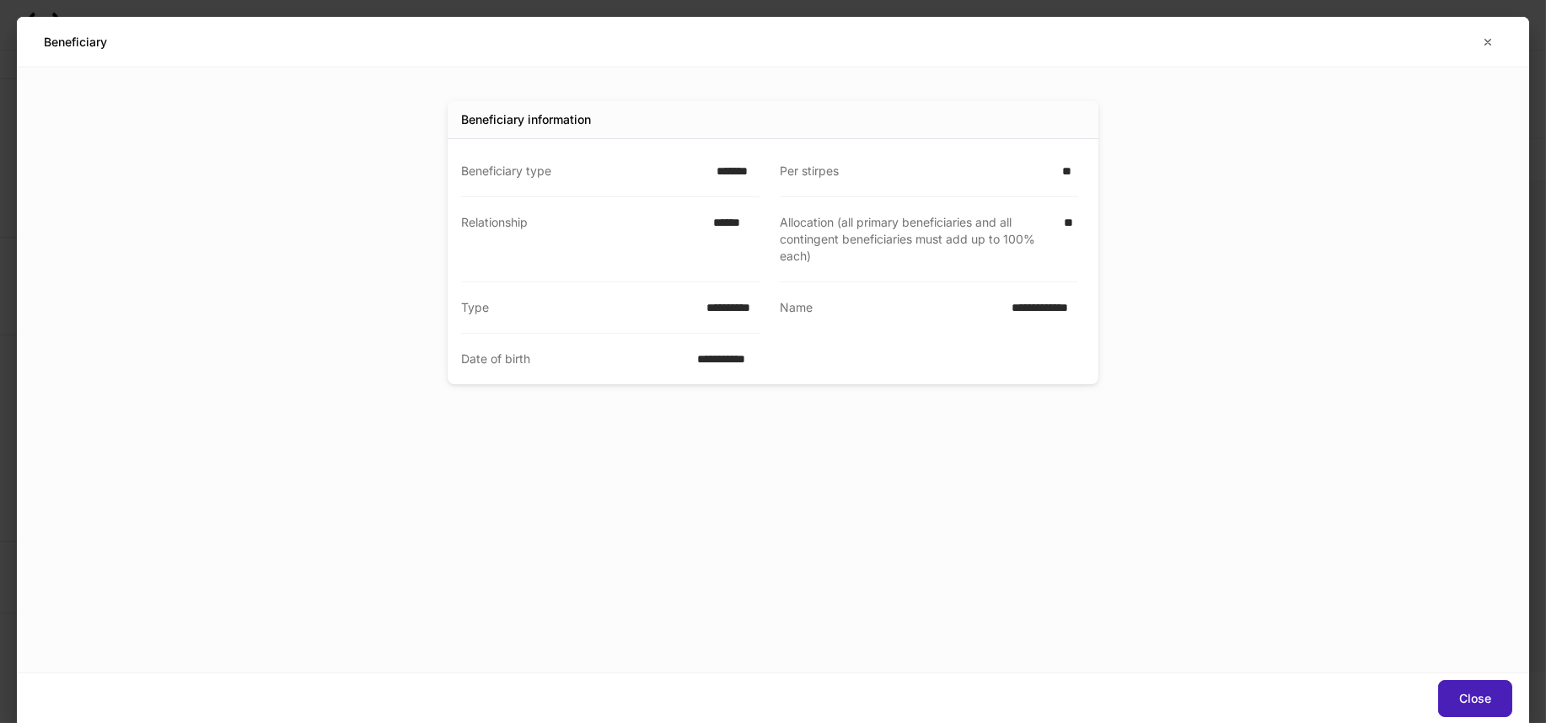
drag, startPoint x: 1485, startPoint y: 693, endPoint x: 1397, endPoint y: 674, distance: 89.8
click at [1484, 693] on div "Close" at bounding box center [1475, 699] width 32 height 12
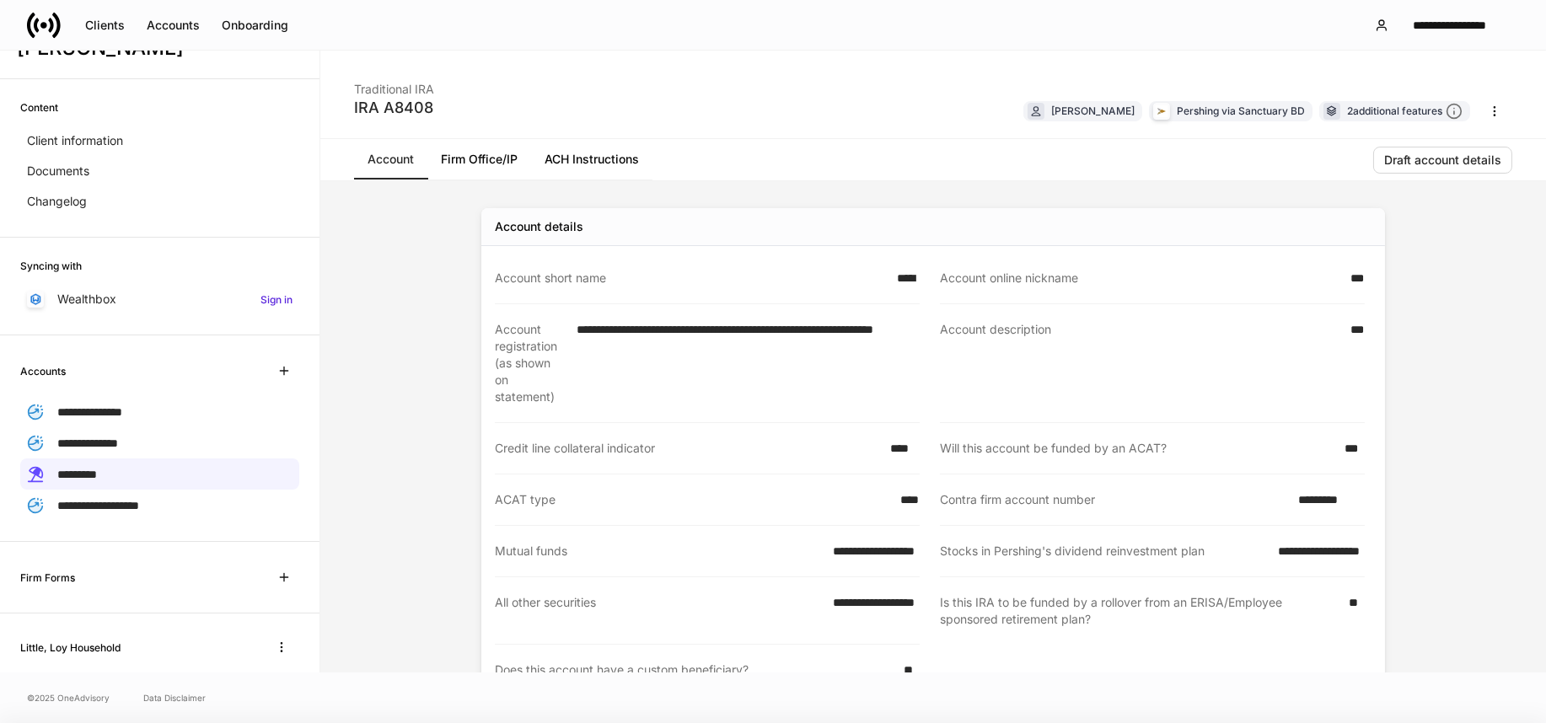
scroll to position [544, 0]
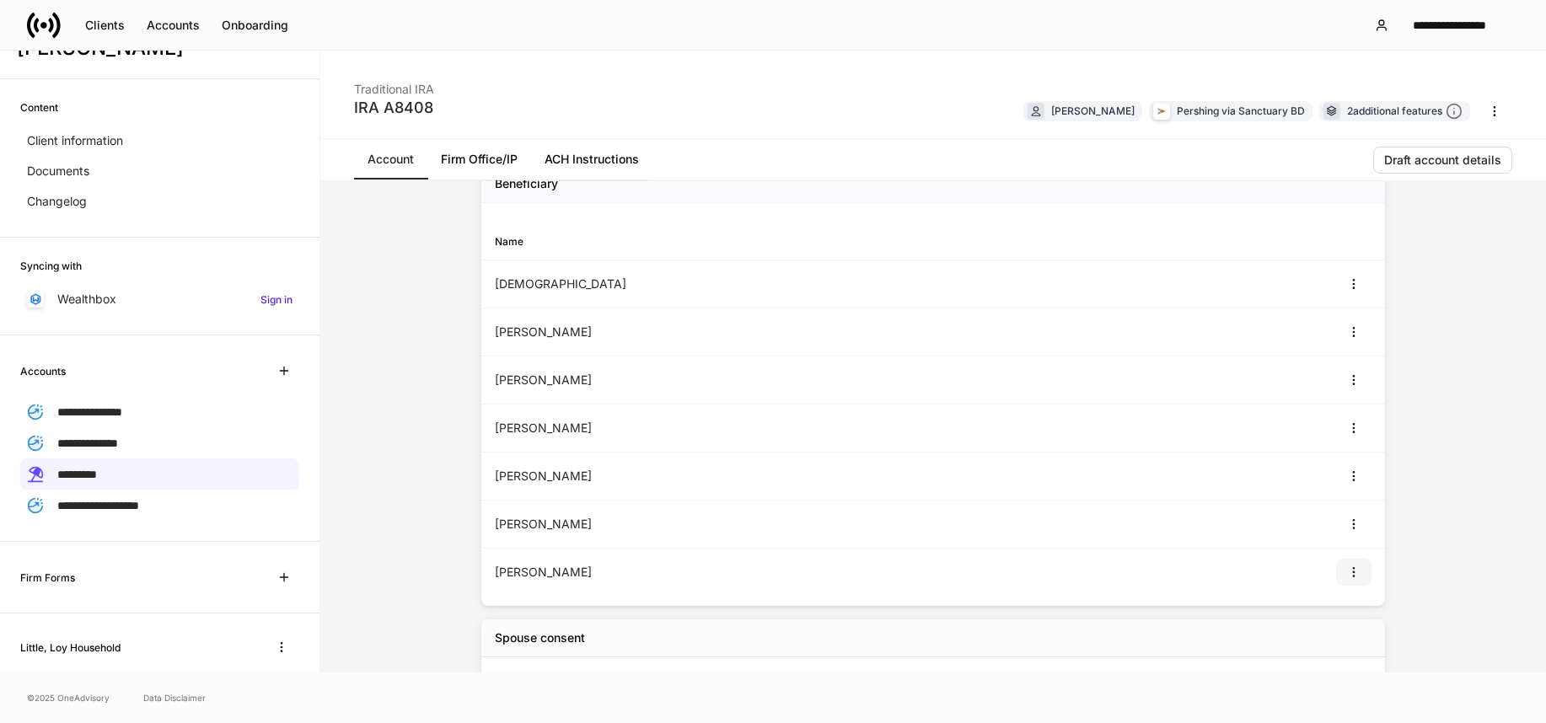
click at [1347, 577] on icon "button" at bounding box center [1353, 572] width 13 height 13
click at [1336, 607] on li "View" at bounding box center [1336, 612] width 54 height 27
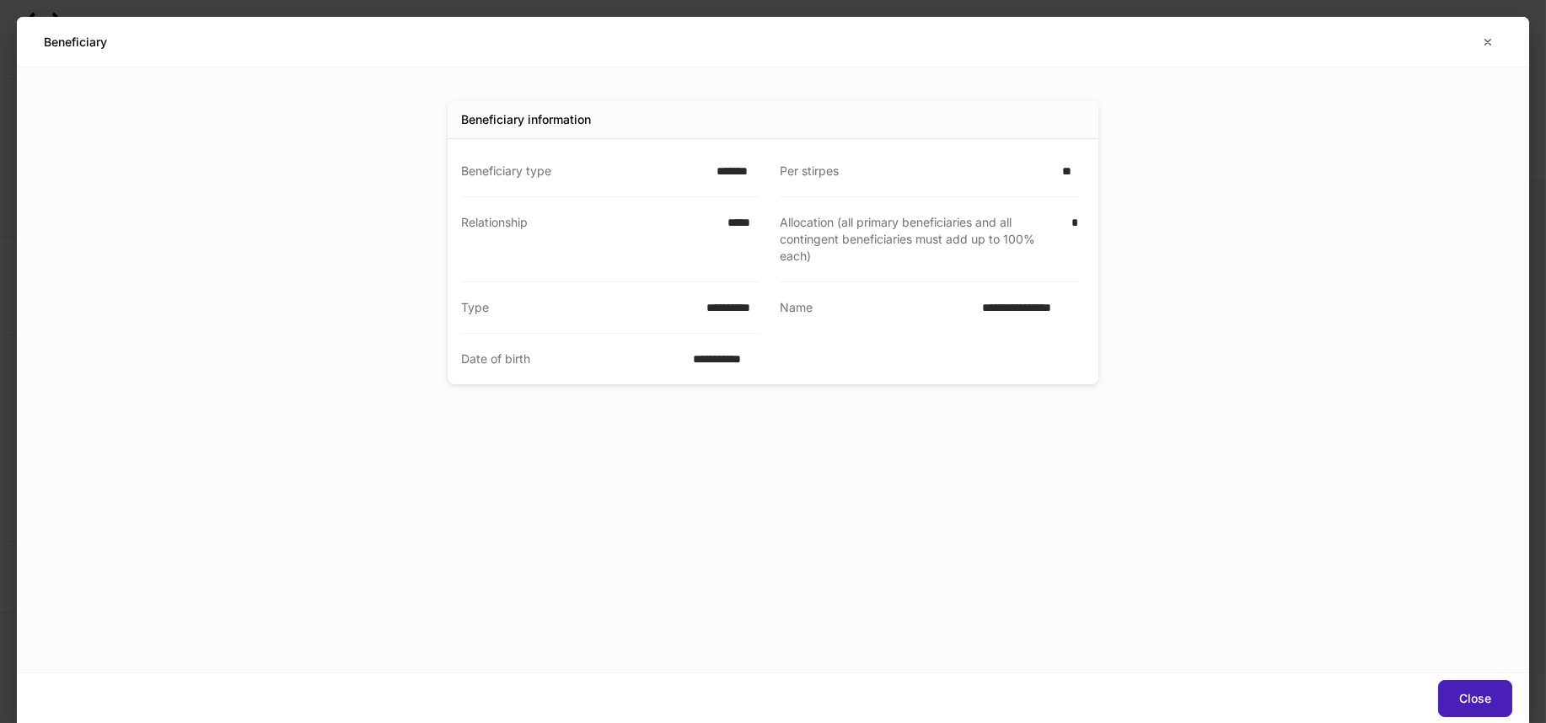
drag, startPoint x: 1451, startPoint y: 690, endPoint x: 1439, endPoint y: 685, distance: 12.8
click at [1450, 689] on button "Close" at bounding box center [1475, 698] width 74 height 37
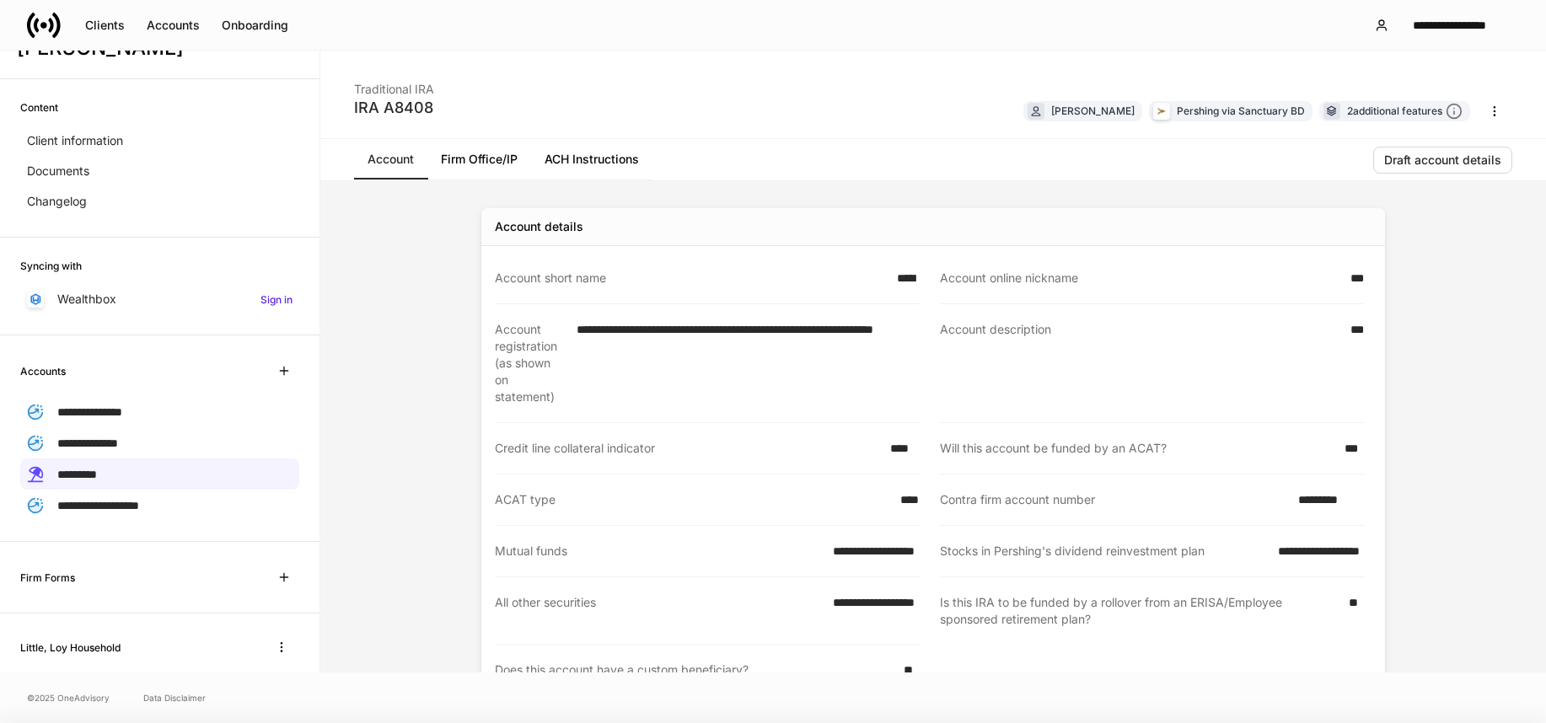
scroll to position [688, 0]
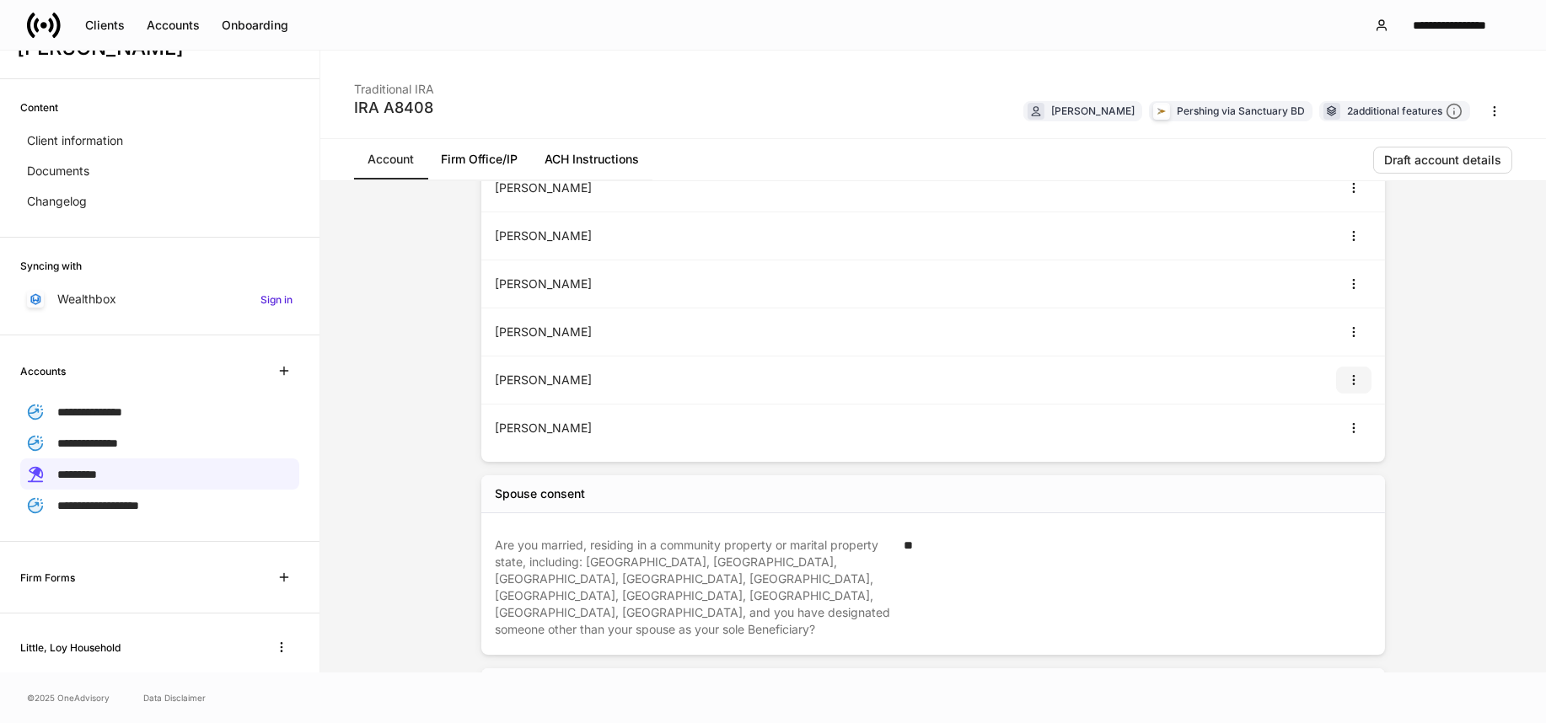
click at [1353, 382] on icon "button" at bounding box center [1353, 380] width 1 height 9
click at [1346, 431] on li "View" at bounding box center [1336, 419] width 54 height 27
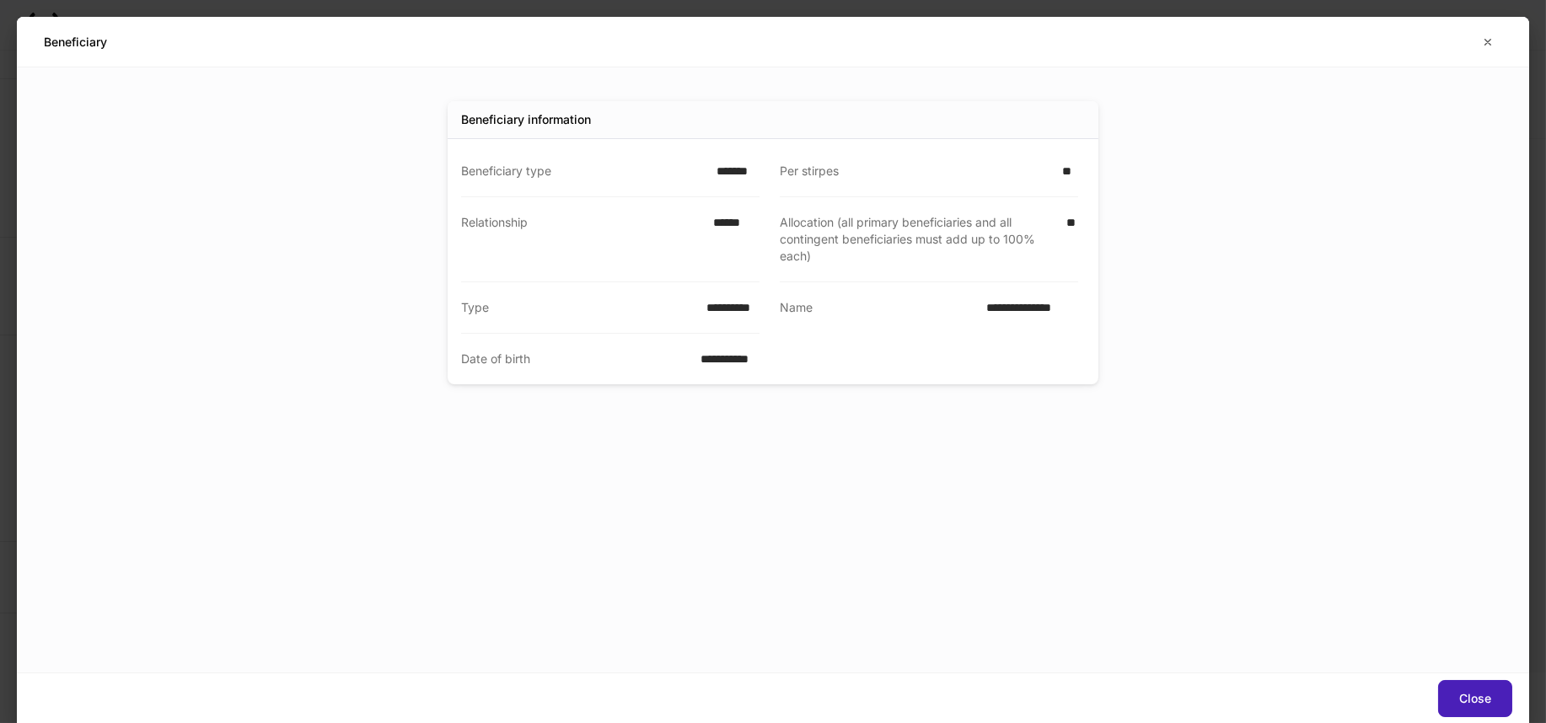
click at [1468, 689] on button "Close" at bounding box center [1475, 698] width 74 height 37
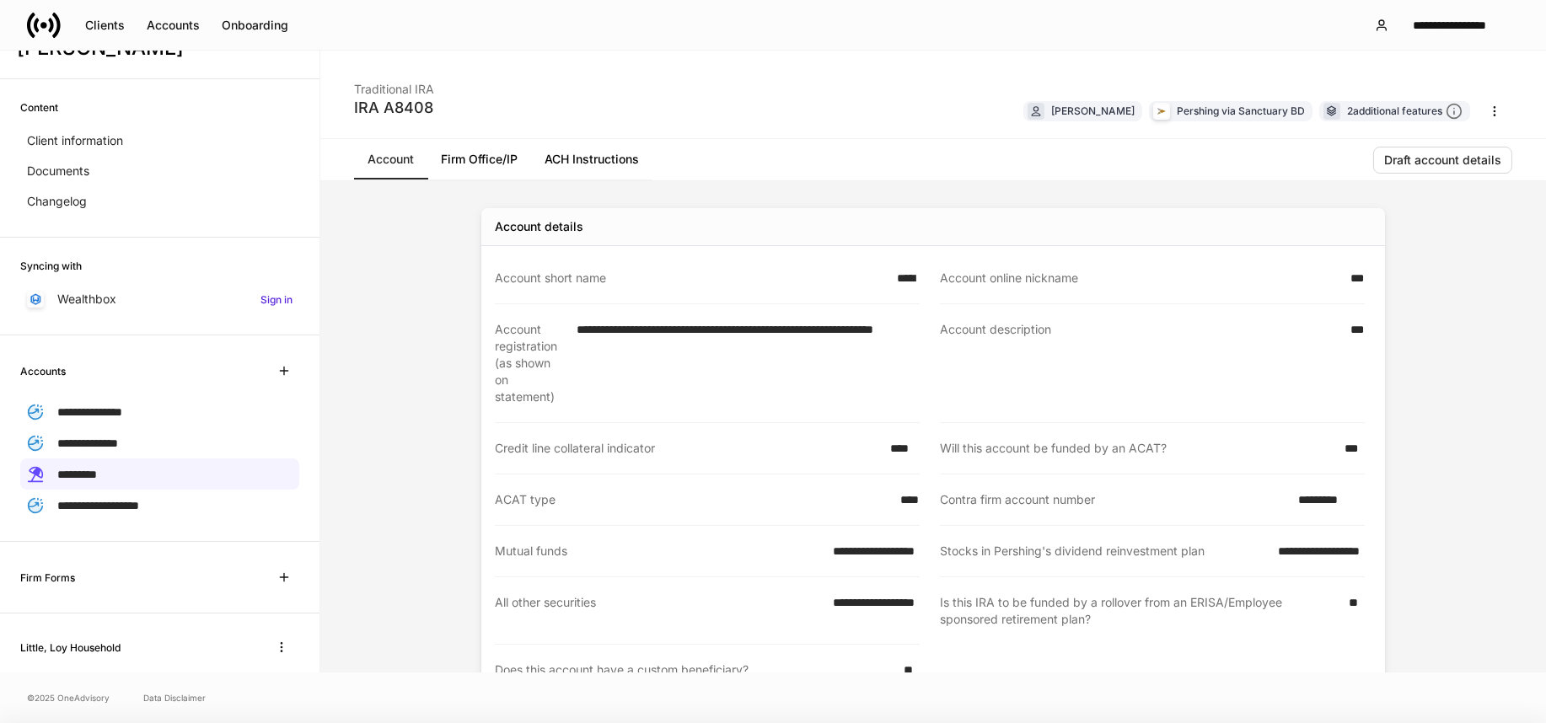
scroll to position [641, 0]
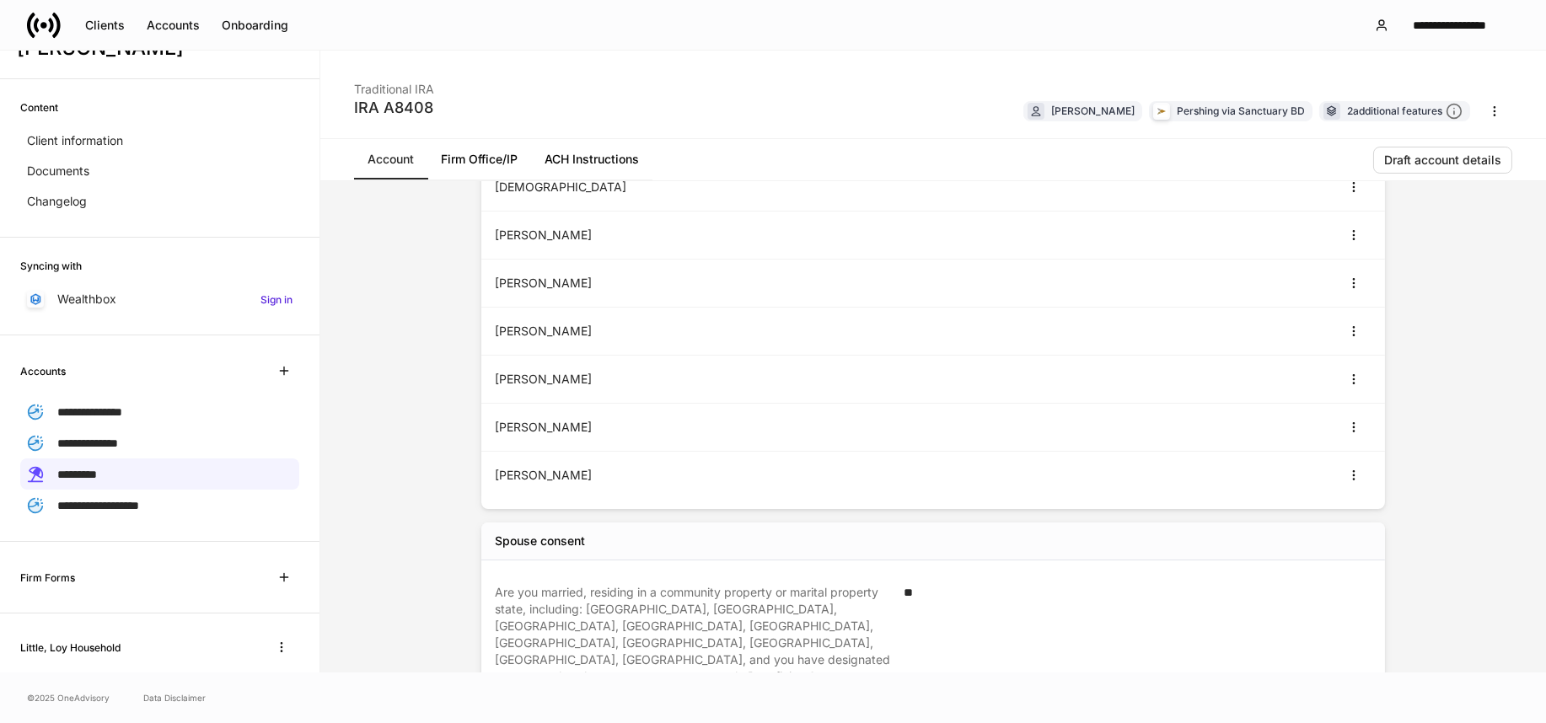
click at [1467, 688] on div "© 2025 OneAdvisory Data Disclaimer" at bounding box center [773, 698] width 1546 height 51
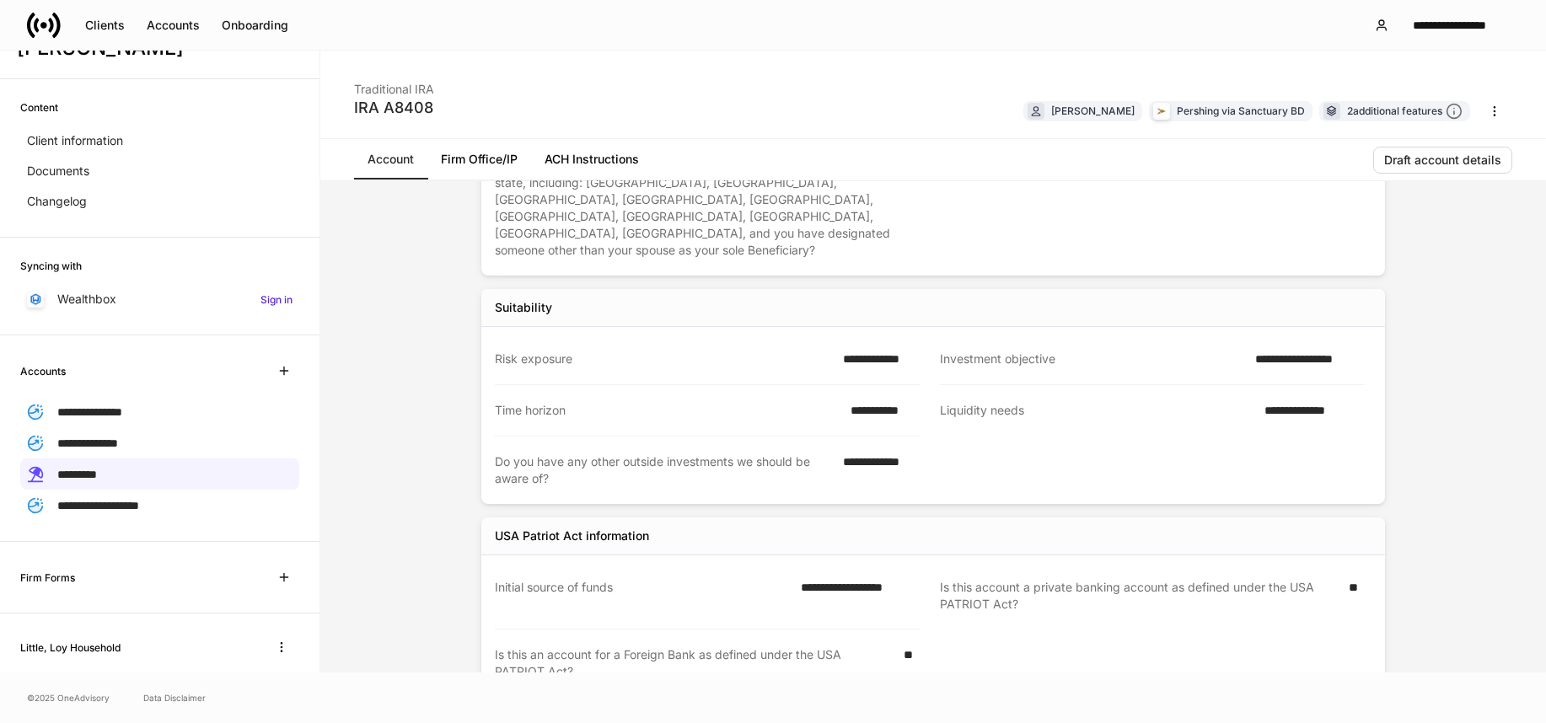
scroll to position [637, 0]
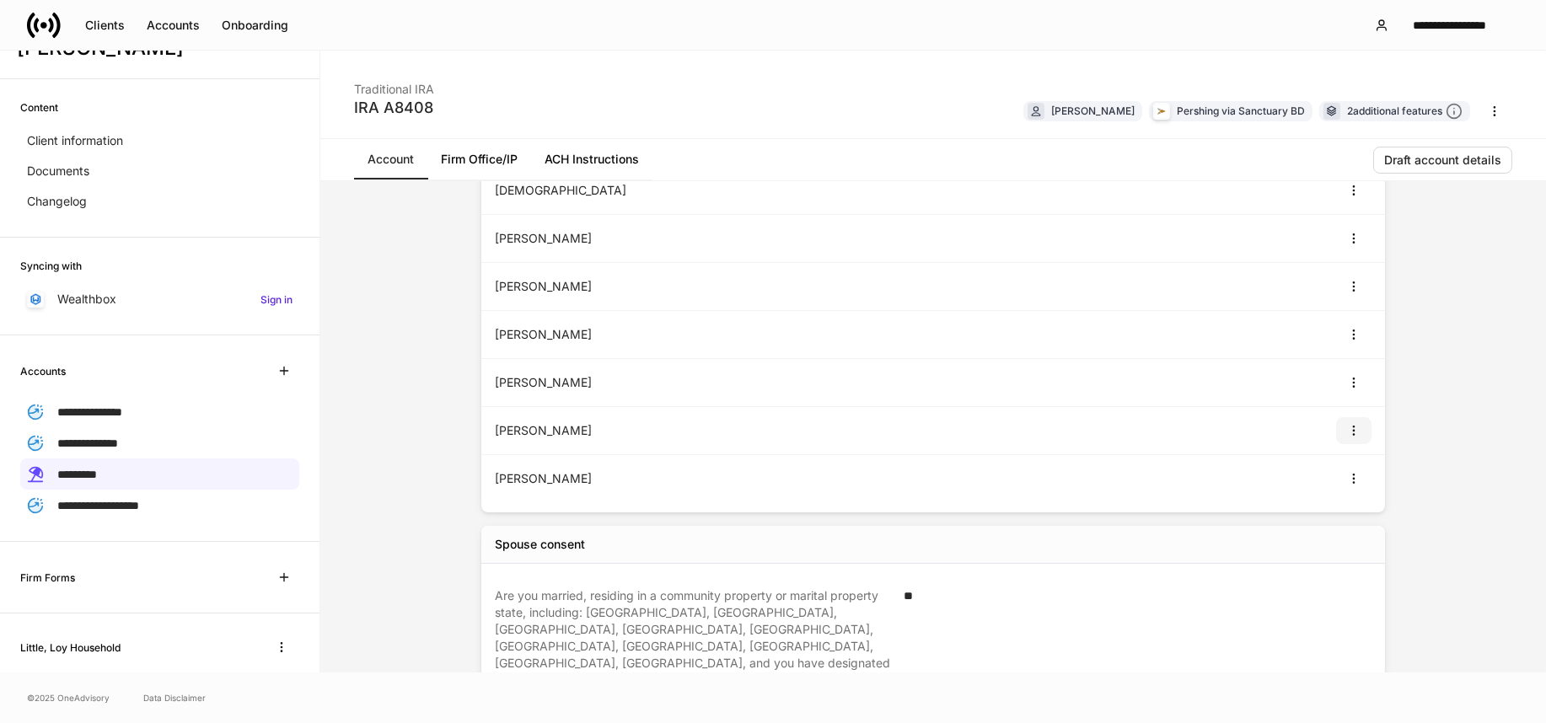
click at [1348, 434] on icon "button" at bounding box center [1353, 430] width 13 height 13
click at [1332, 474] on li "View" at bounding box center [1336, 470] width 54 height 27
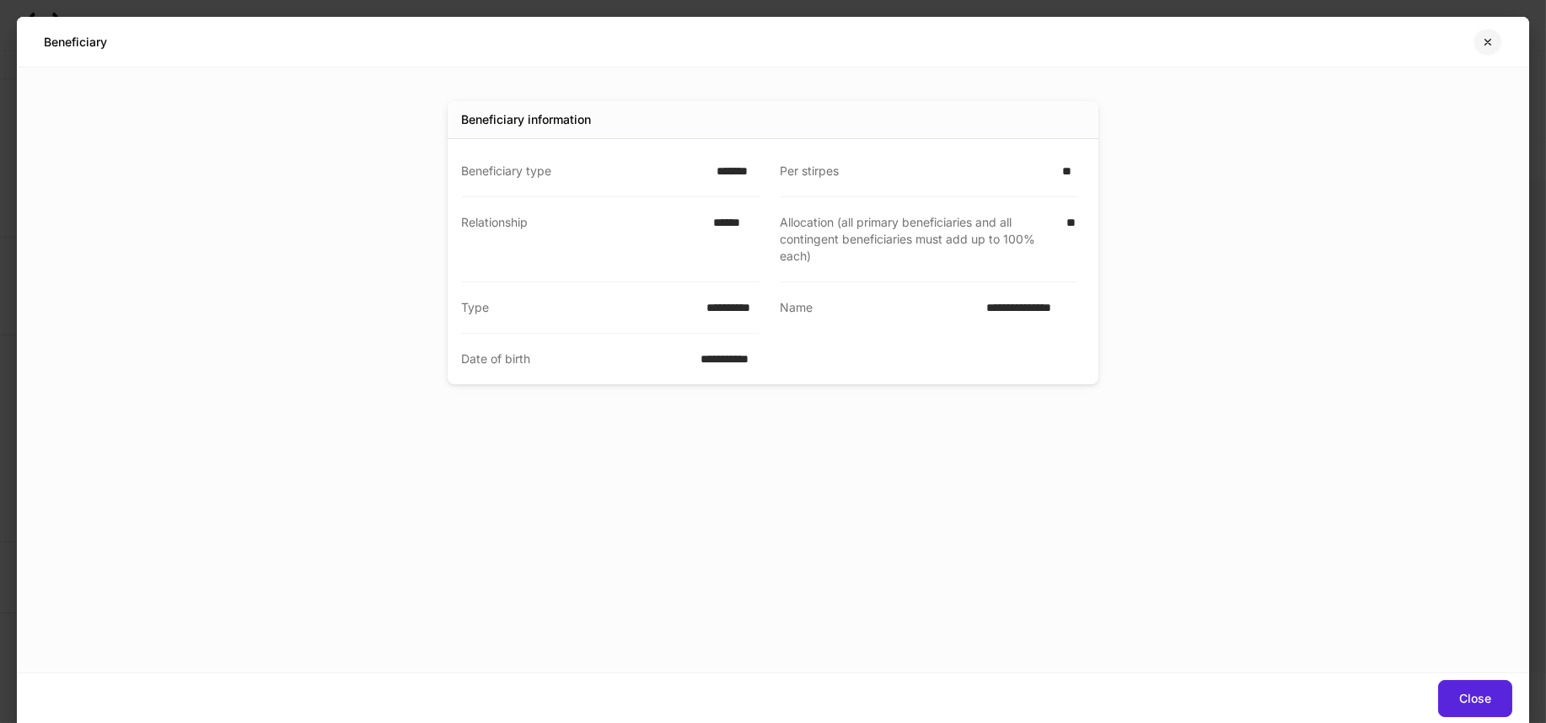
click at [1482, 46] on icon "button" at bounding box center [1487, 41] width 13 height 13
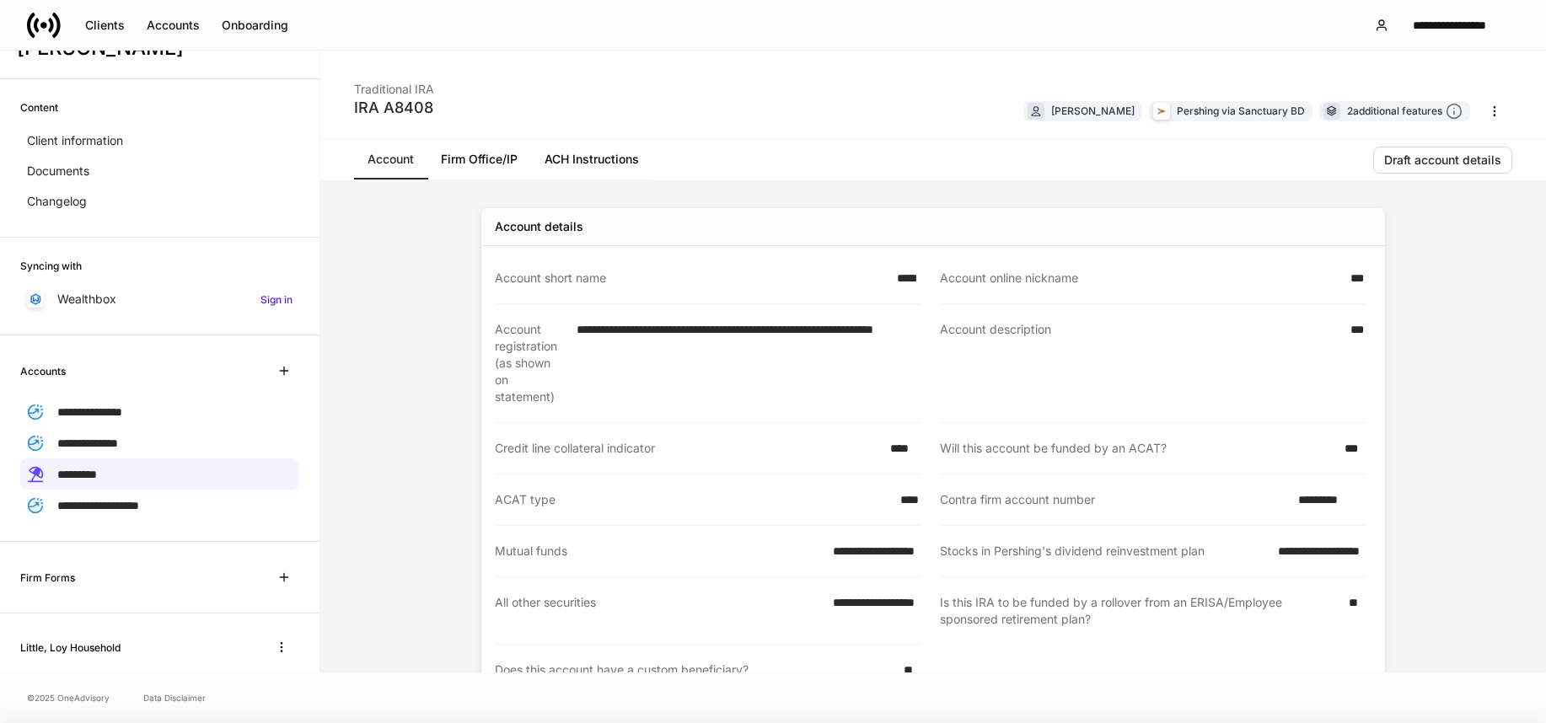
scroll to position [641, 0]
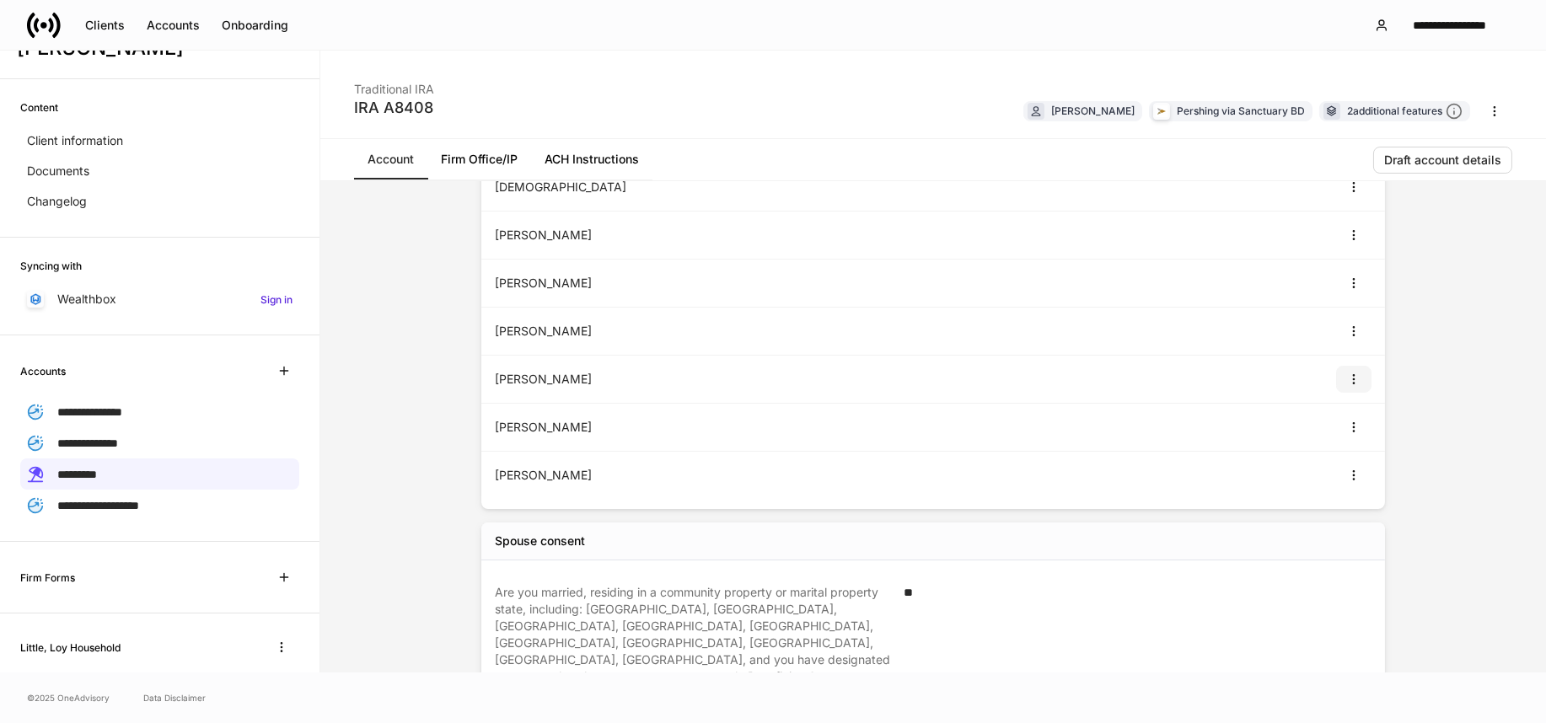
click at [1336, 374] on button "button" at bounding box center [1353, 379] width 35 height 27
click at [1331, 408] on li "View" at bounding box center [1336, 418] width 54 height 27
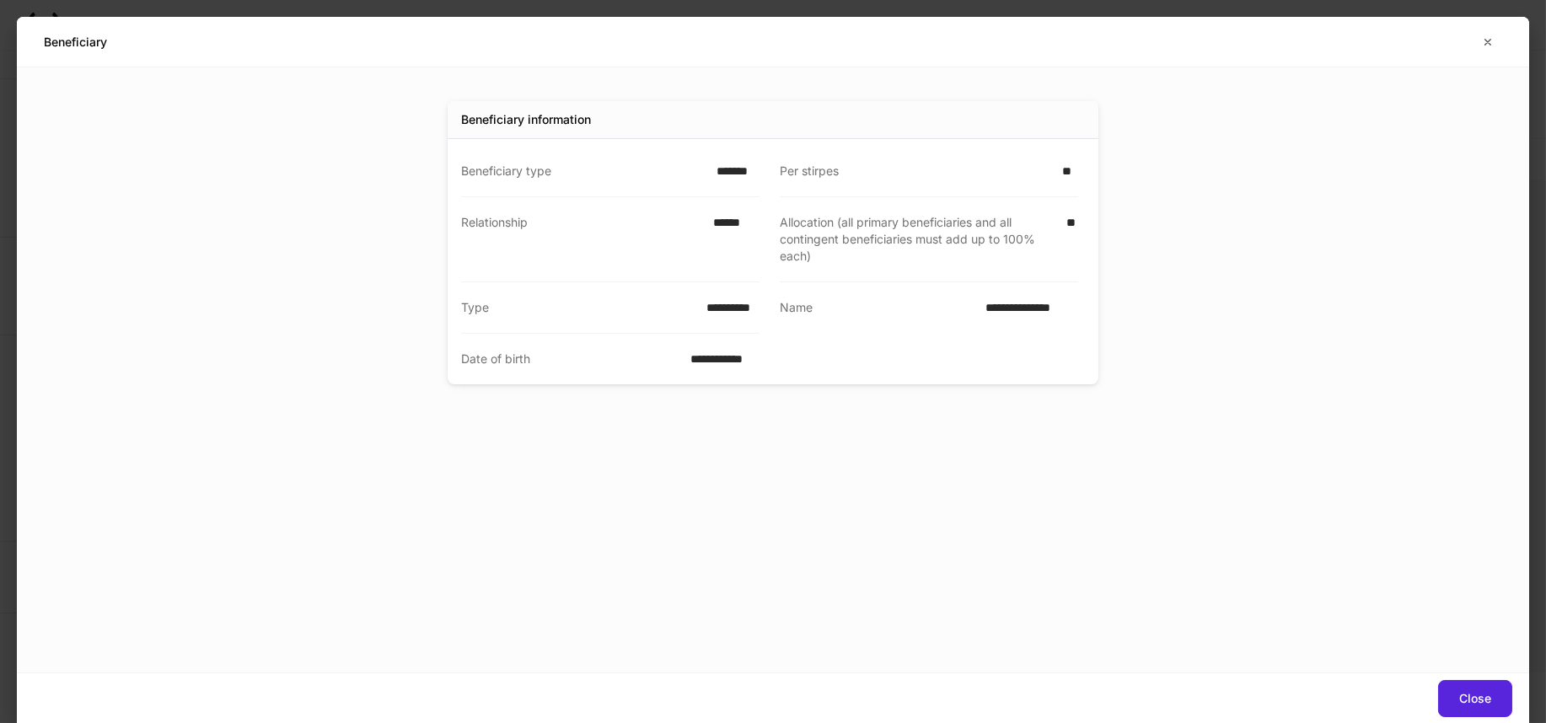
click at [1482, 679] on div "Close" at bounding box center [773, 698] width 1512 height 51
click at [1478, 680] on button "Close" at bounding box center [1475, 698] width 74 height 37
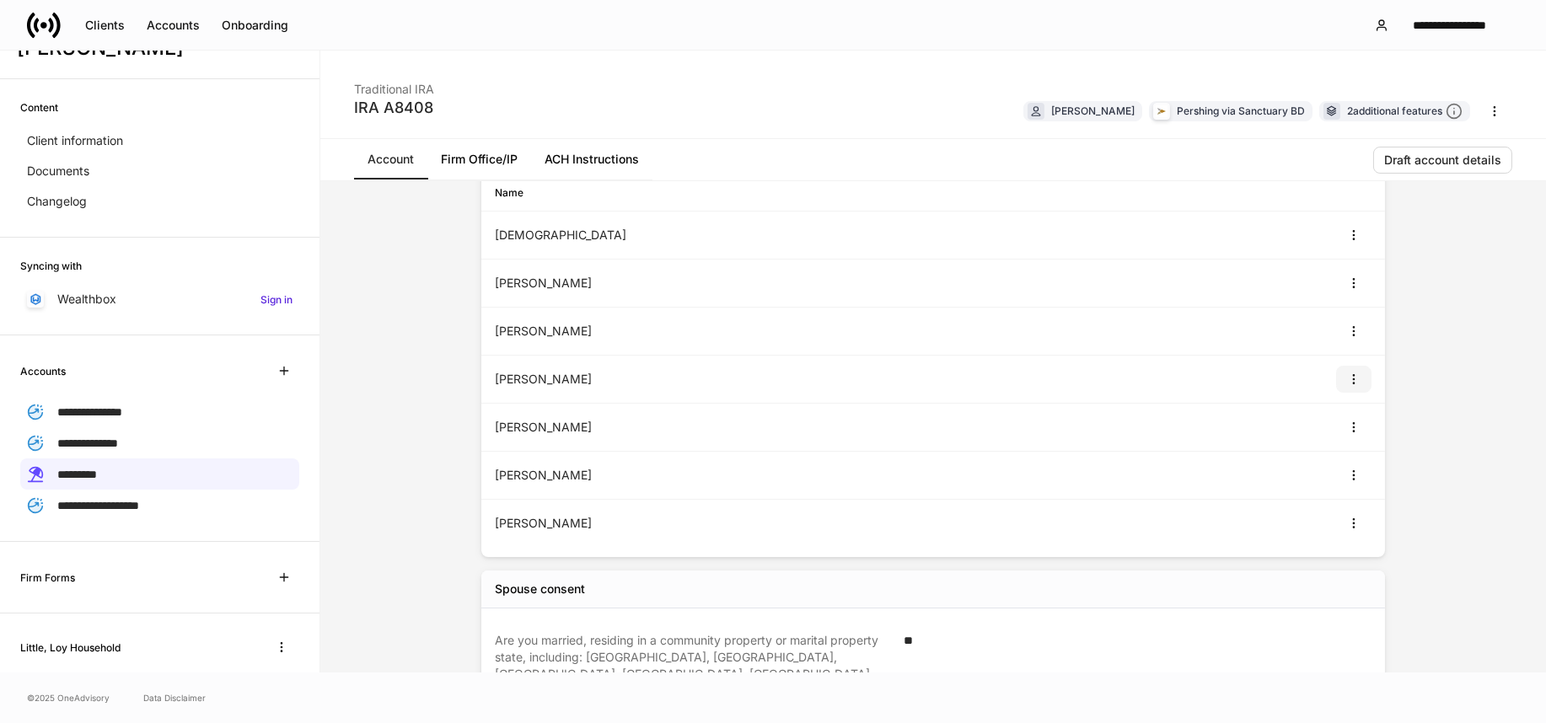
click at [1349, 376] on icon "button" at bounding box center [1353, 379] width 13 height 13
click at [1338, 423] on li "View" at bounding box center [1336, 419] width 54 height 27
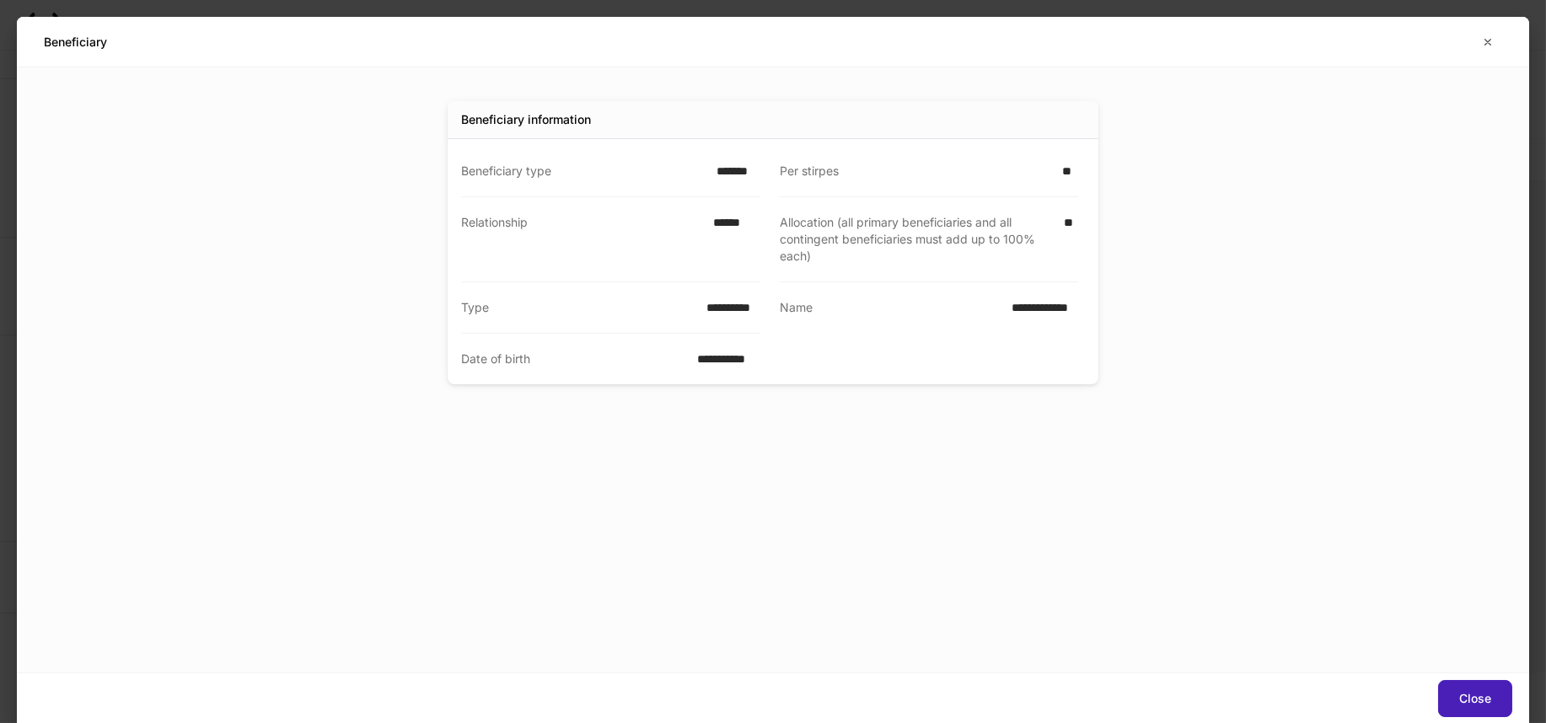
click at [1482, 685] on button "Close" at bounding box center [1475, 698] width 74 height 37
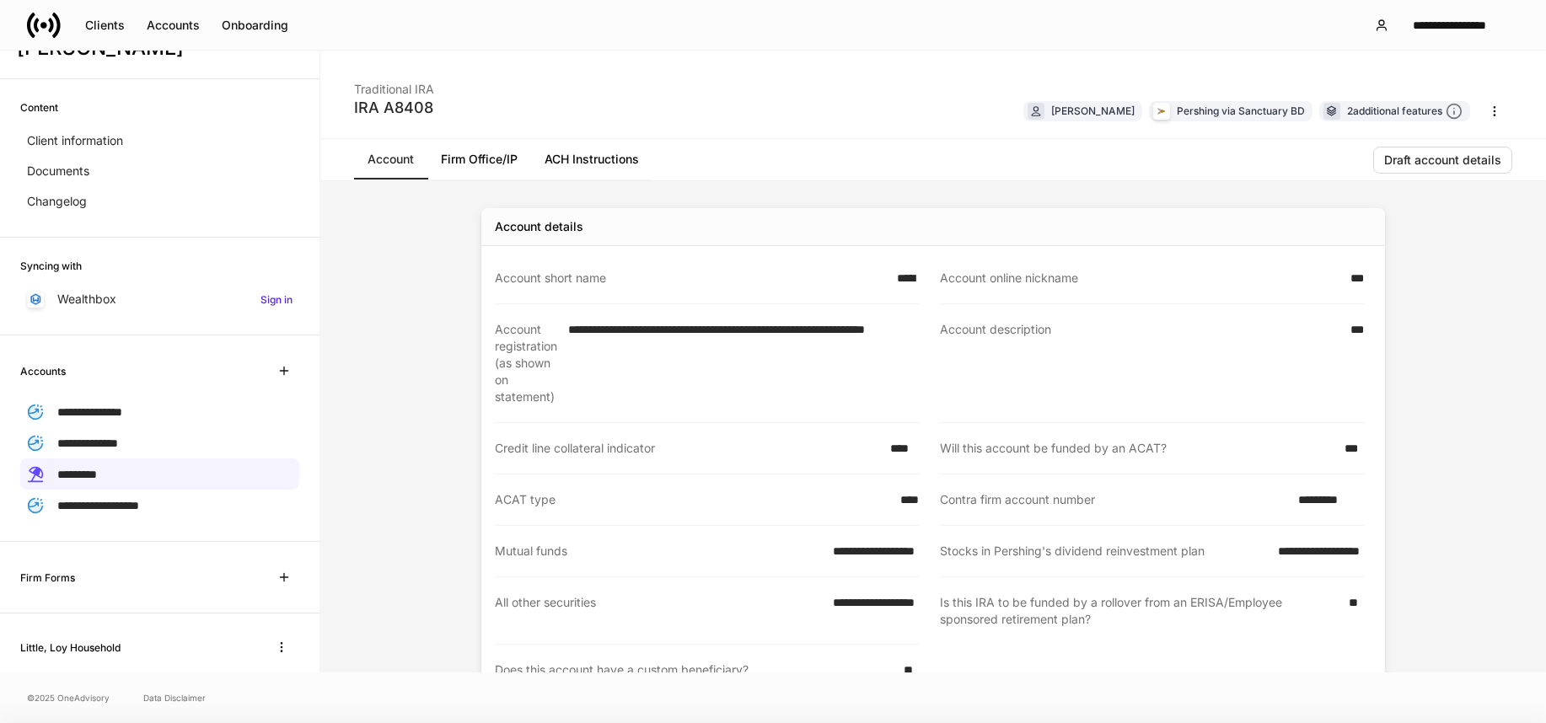
scroll to position [544, 0]
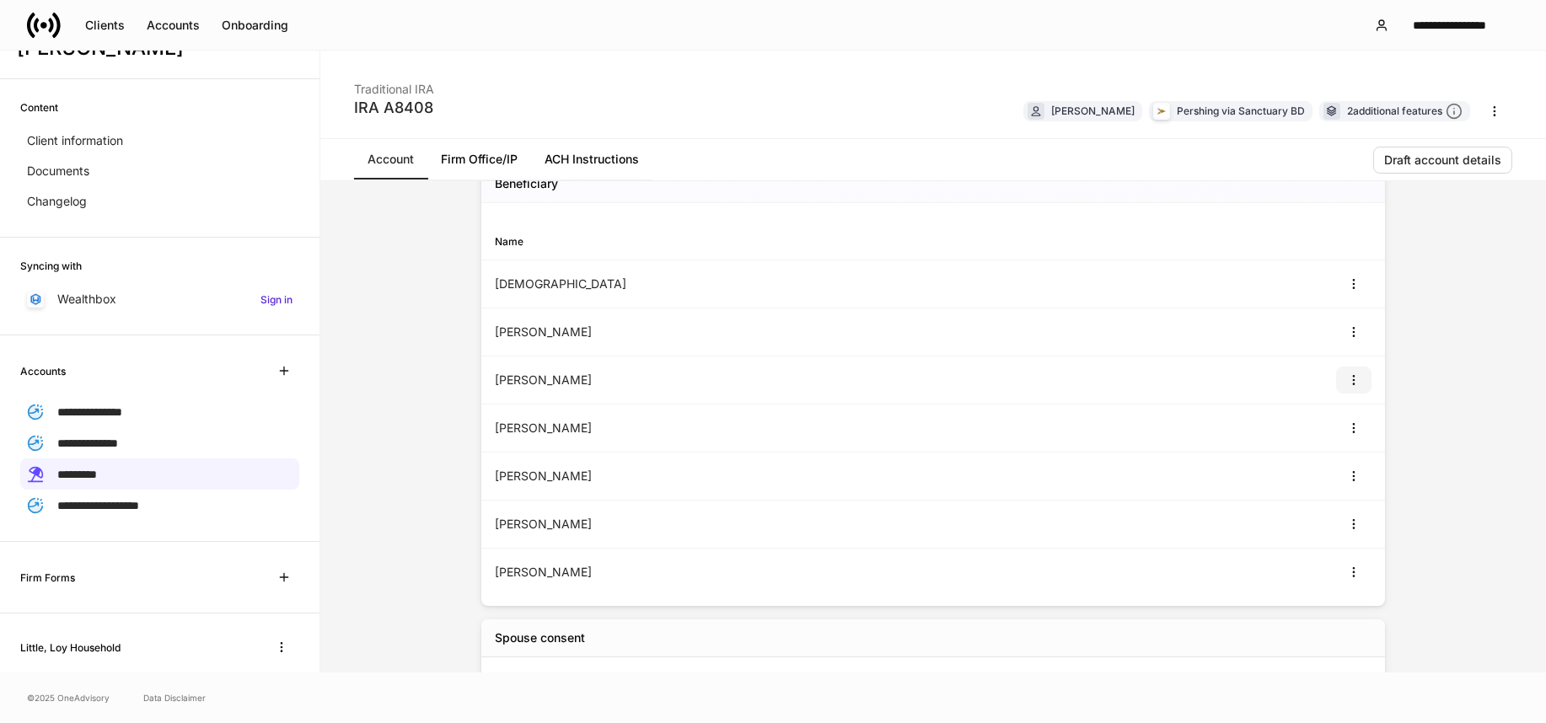
click at [1345, 371] on button "button" at bounding box center [1353, 380] width 35 height 27
click at [1340, 411] on li "View" at bounding box center [1336, 419] width 54 height 27
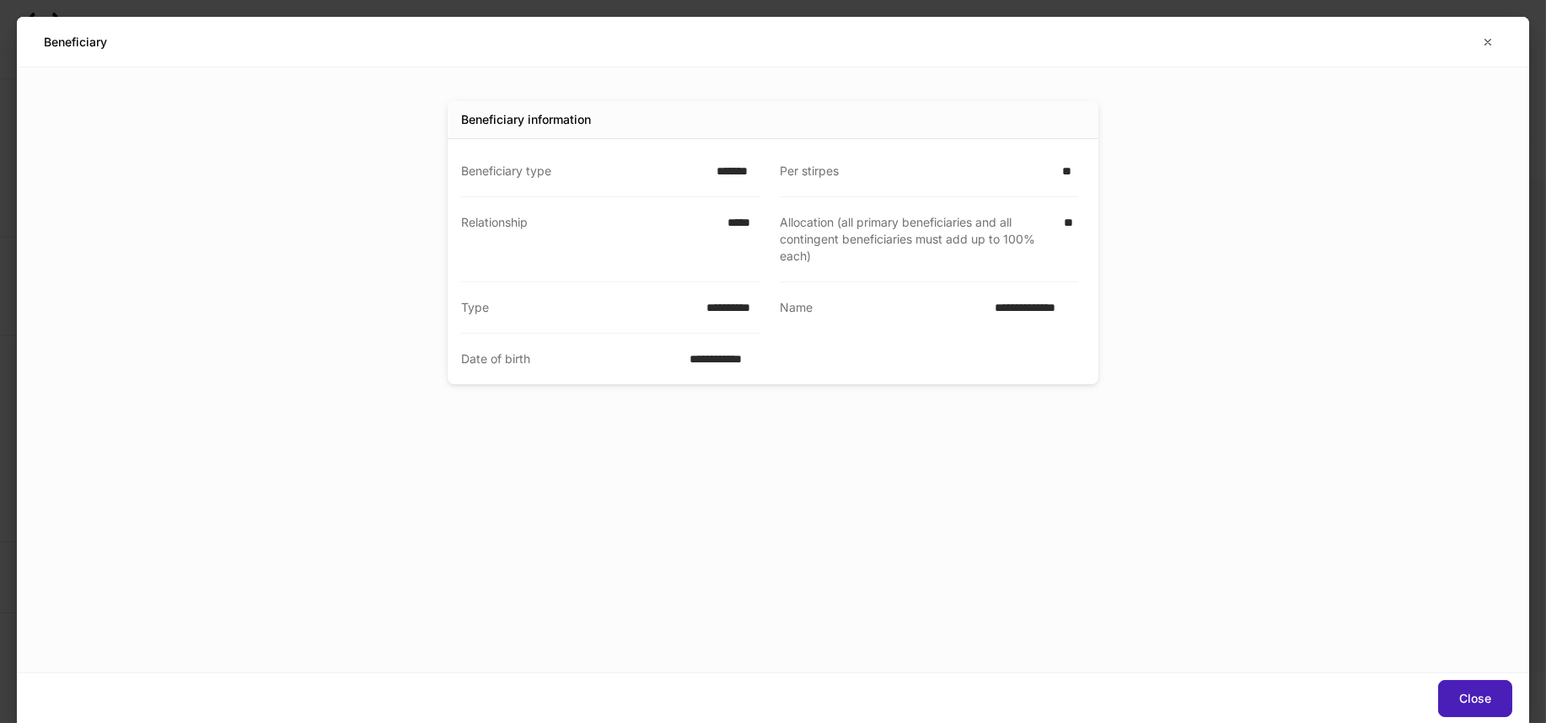
drag, startPoint x: 1493, startPoint y: 684, endPoint x: 1480, endPoint y: 671, distance: 18.5
click at [1492, 685] on button "Close" at bounding box center [1475, 698] width 74 height 37
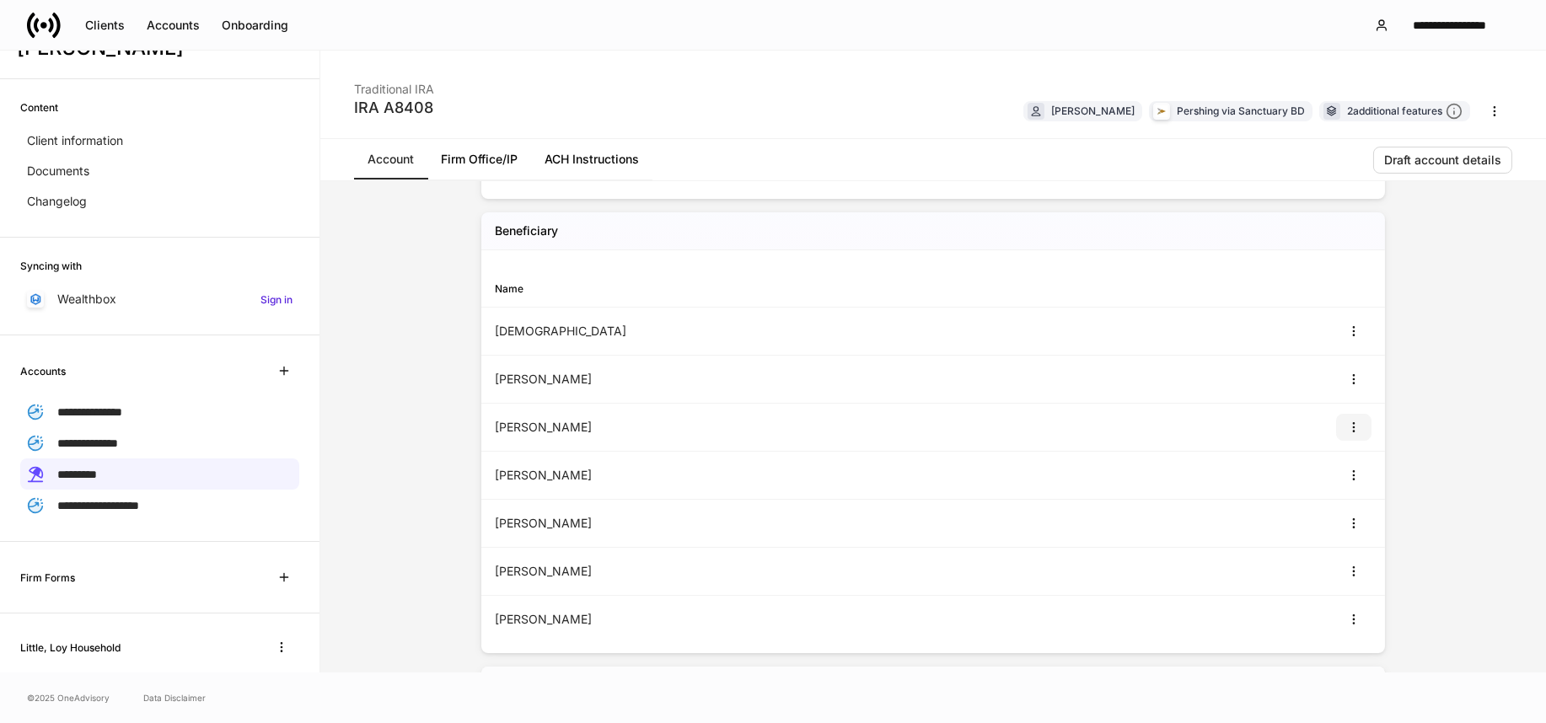
click at [1347, 421] on icon "button" at bounding box center [1353, 427] width 13 height 13
click at [1327, 461] on li "View" at bounding box center [1336, 467] width 54 height 27
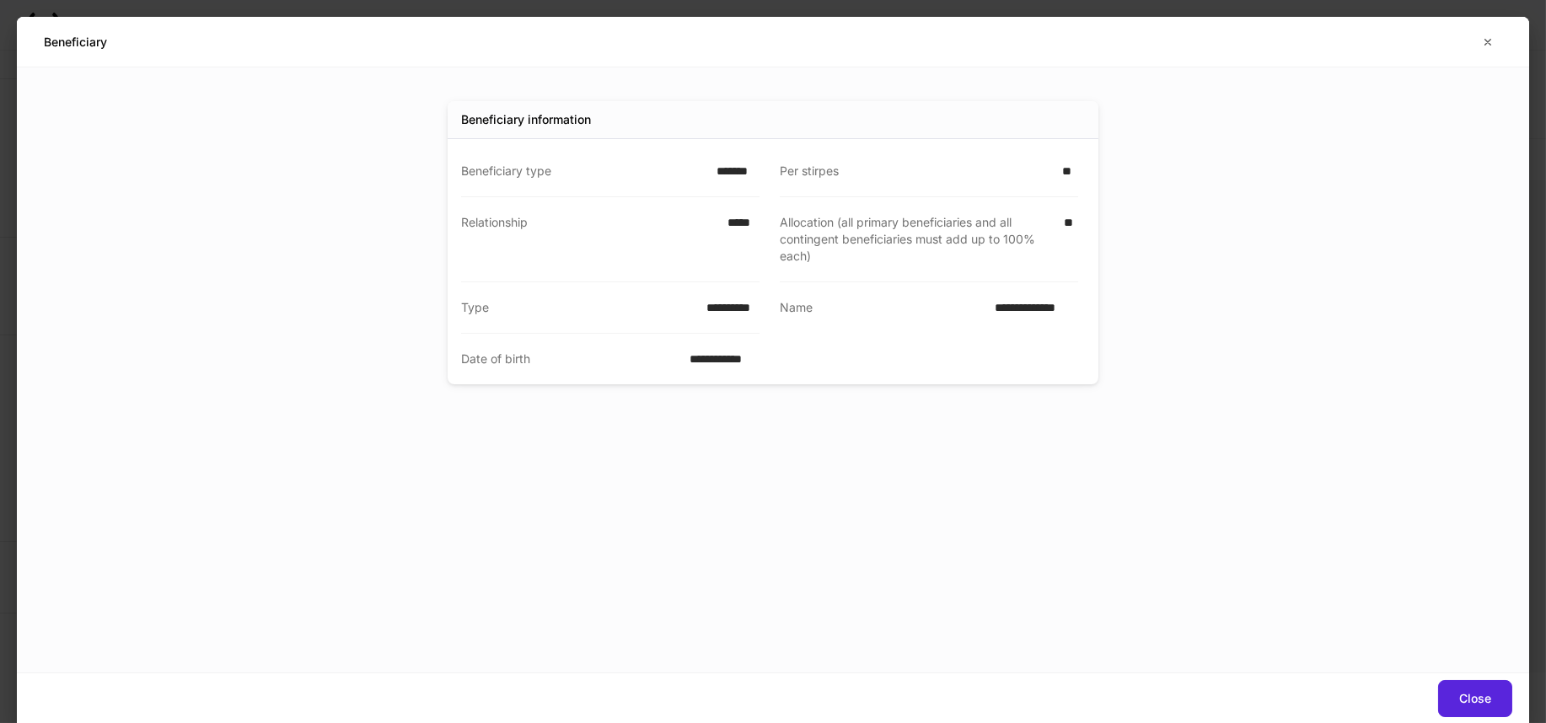
drag, startPoint x: 861, startPoint y: 472, endPoint x: 792, endPoint y: 487, distance: 70.0
click at [792, 487] on div "**********" at bounding box center [773, 369] width 759 height 605
click at [1461, 684] on button "Close" at bounding box center [1475, 698] width 74 height 37
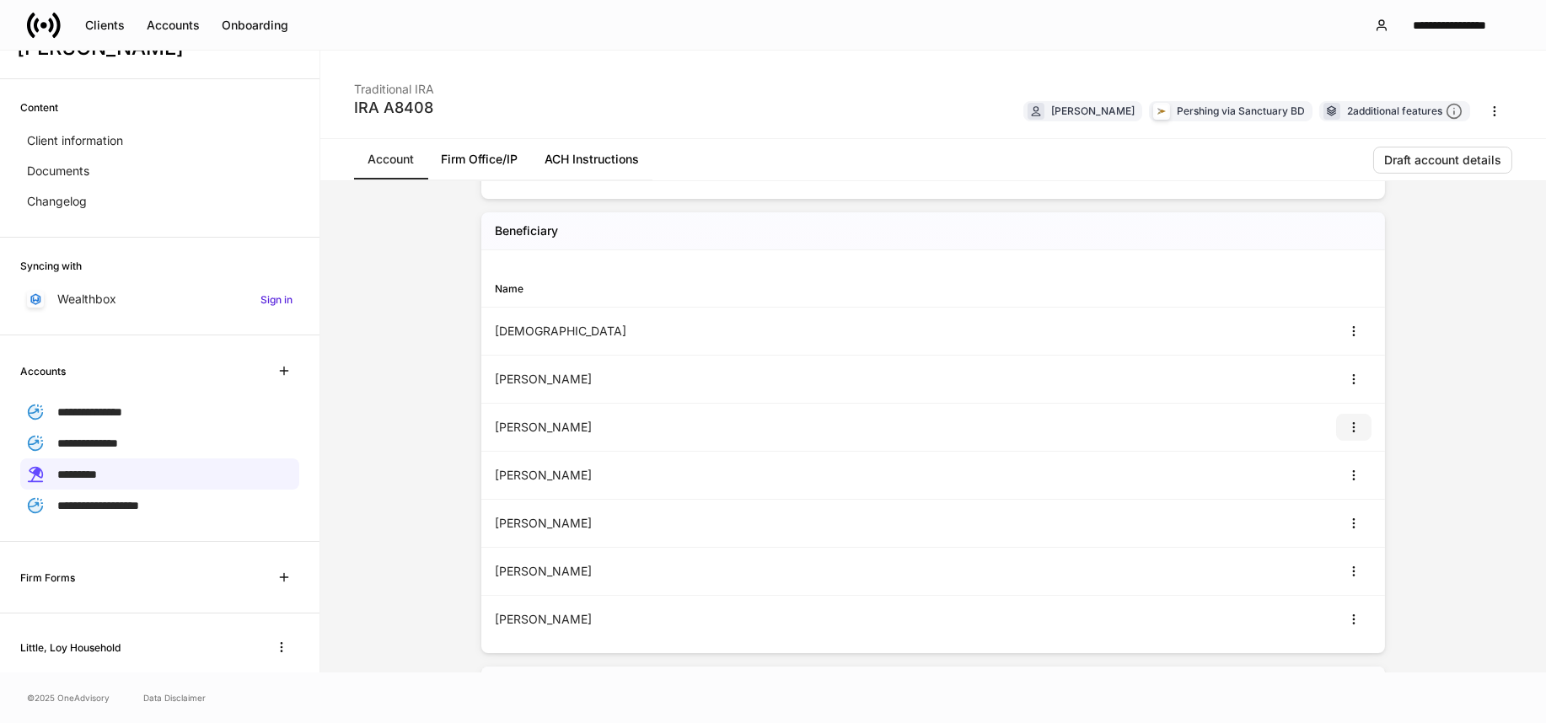
click at [1347, 422] on icon "button" at bounding box center [1353, 427] width 13 height 13
click at [1340, 464] on li "View" at bounding box center [1336, 467] width 54 height 27
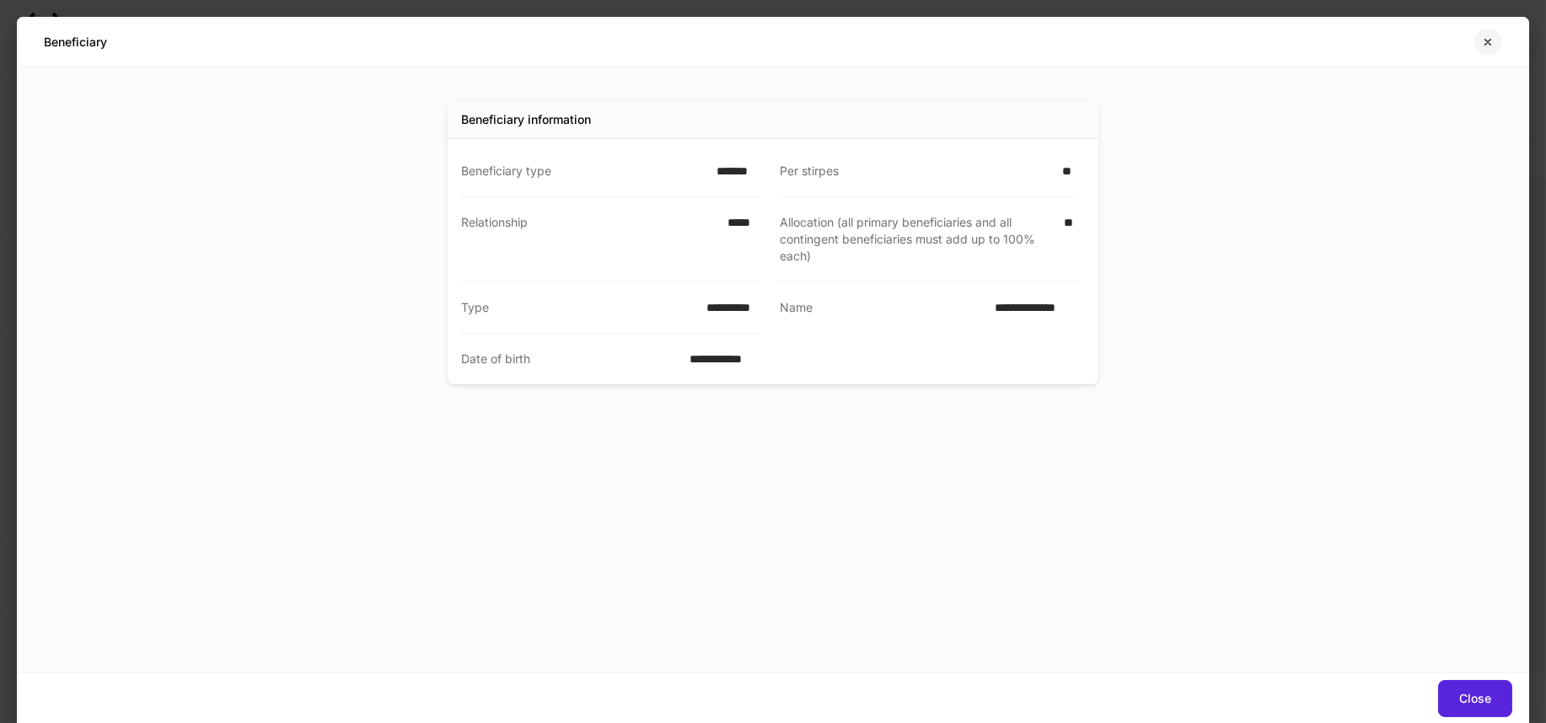
drag, startPoint x: 1485, startPoint y: 49, endPoint x: 1285, endPoint y: 142, distance: 221.0
click at [1485, 50] on button "button" at bounding box center [1488, 42] width 29 height 27
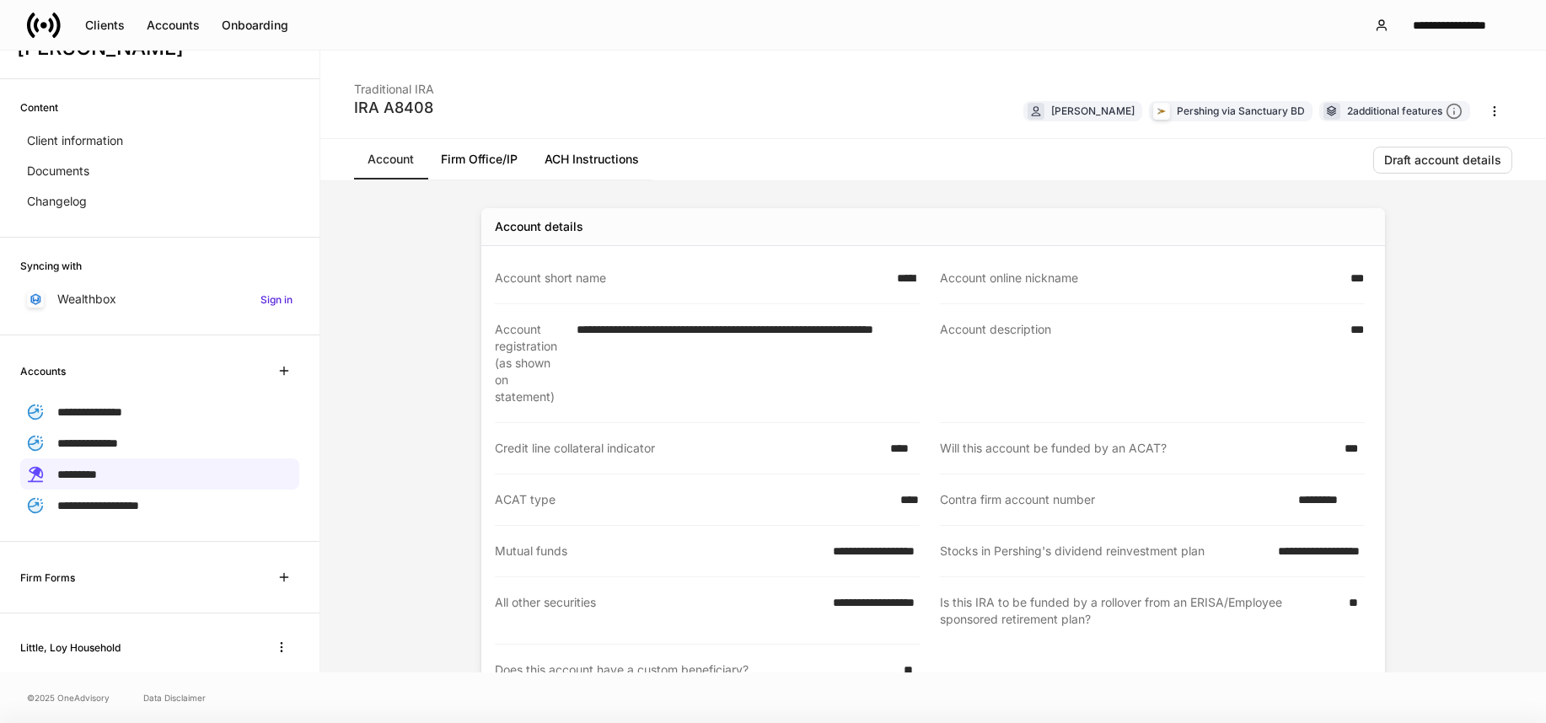
scroll to position [497, 0]
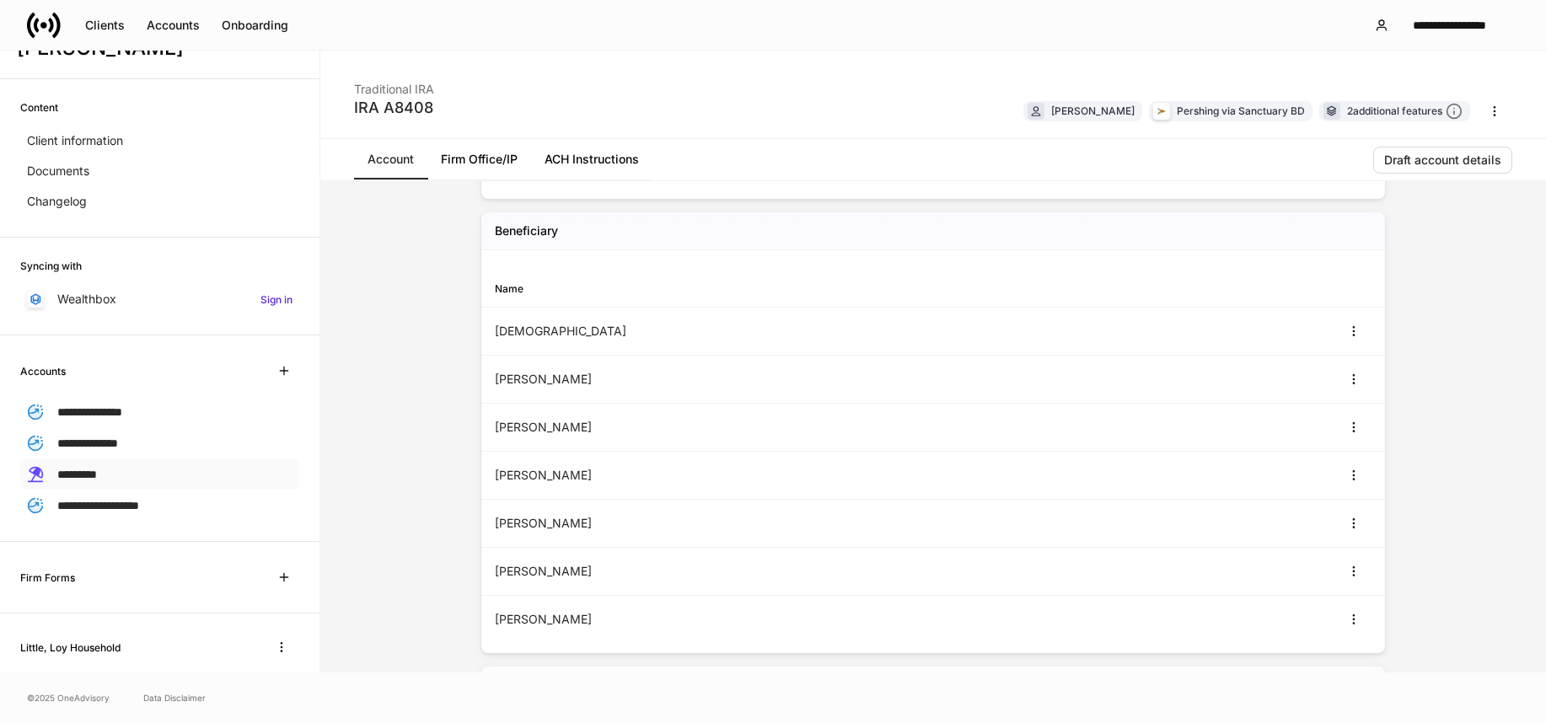
click at [75, 469] on span "*********" at bounding box center [77, 475] width 40 height 12
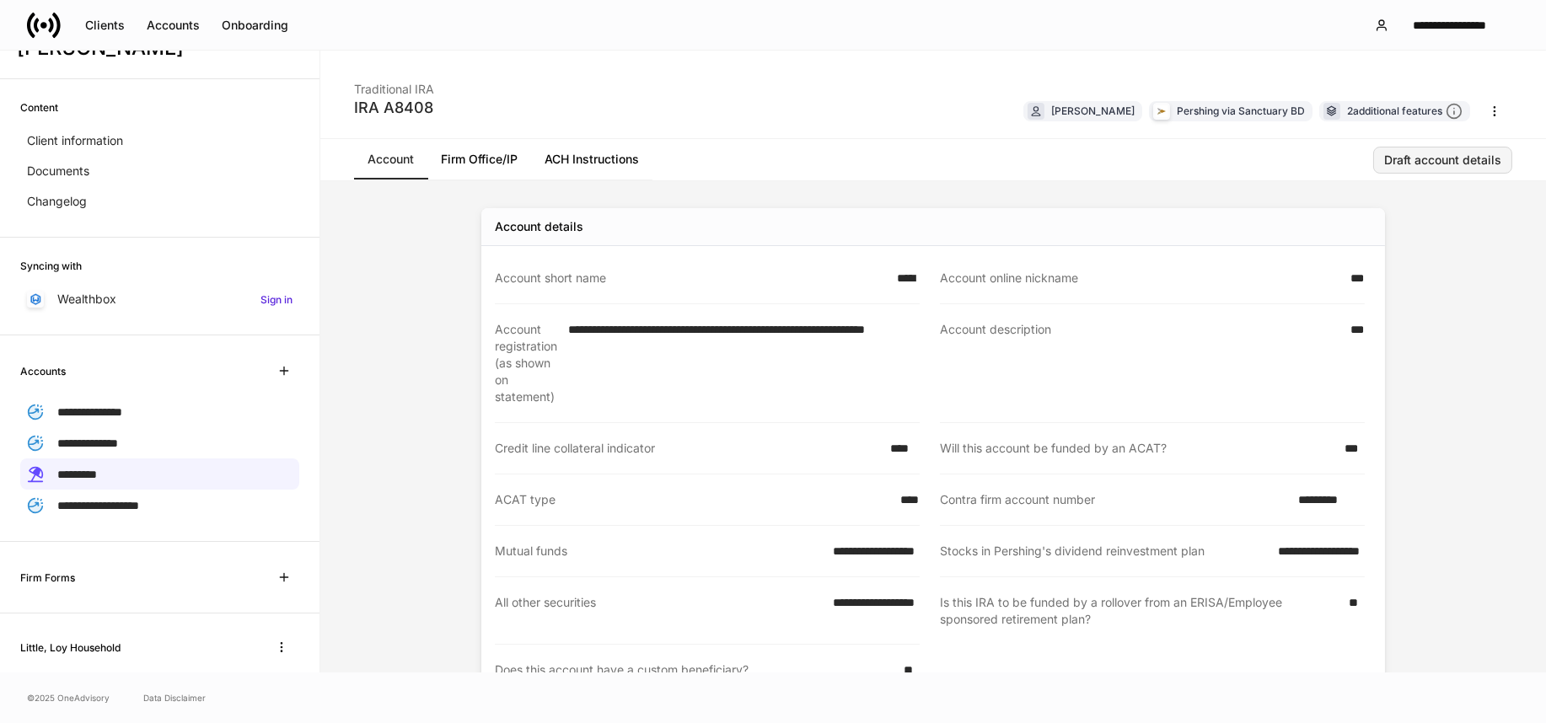
click at [1429, 169] on button "Draft account details" at bounding box center [1442, 160] width 139 height 27
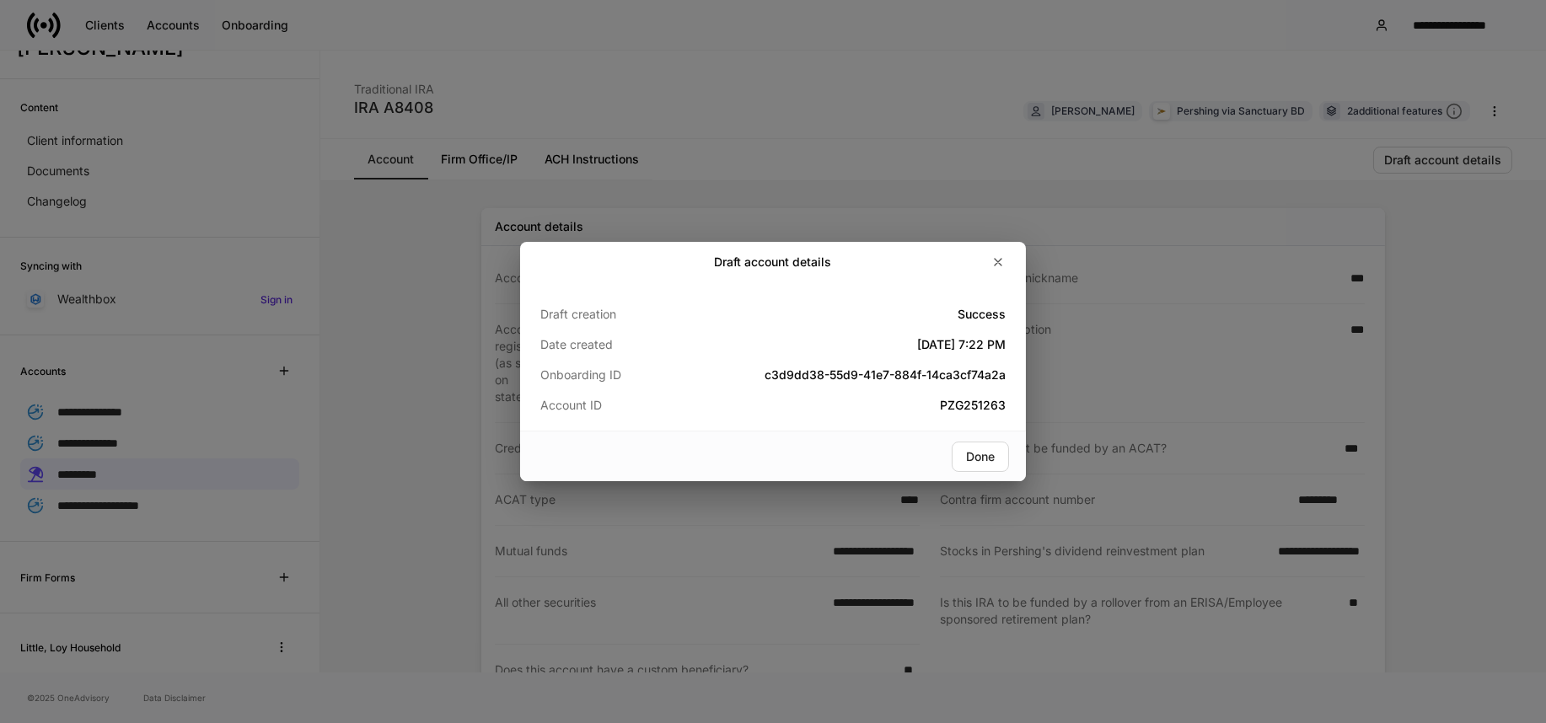
click at [968, 405] on h5 "PZG251263" at bounding box center [850, 405] width 310 height 17
click at [967, 405] on h5 "PZG251263" at bounding box center [850, 405] width 310 height 17
click at [966, 406] on h5 "PZG251263" at bounding box center [850, 405] width 310 height 17
copy h5 "PZG251263"
click at [1002, 262] on button "button" at bounding box center [998, 262] width 29 height 27
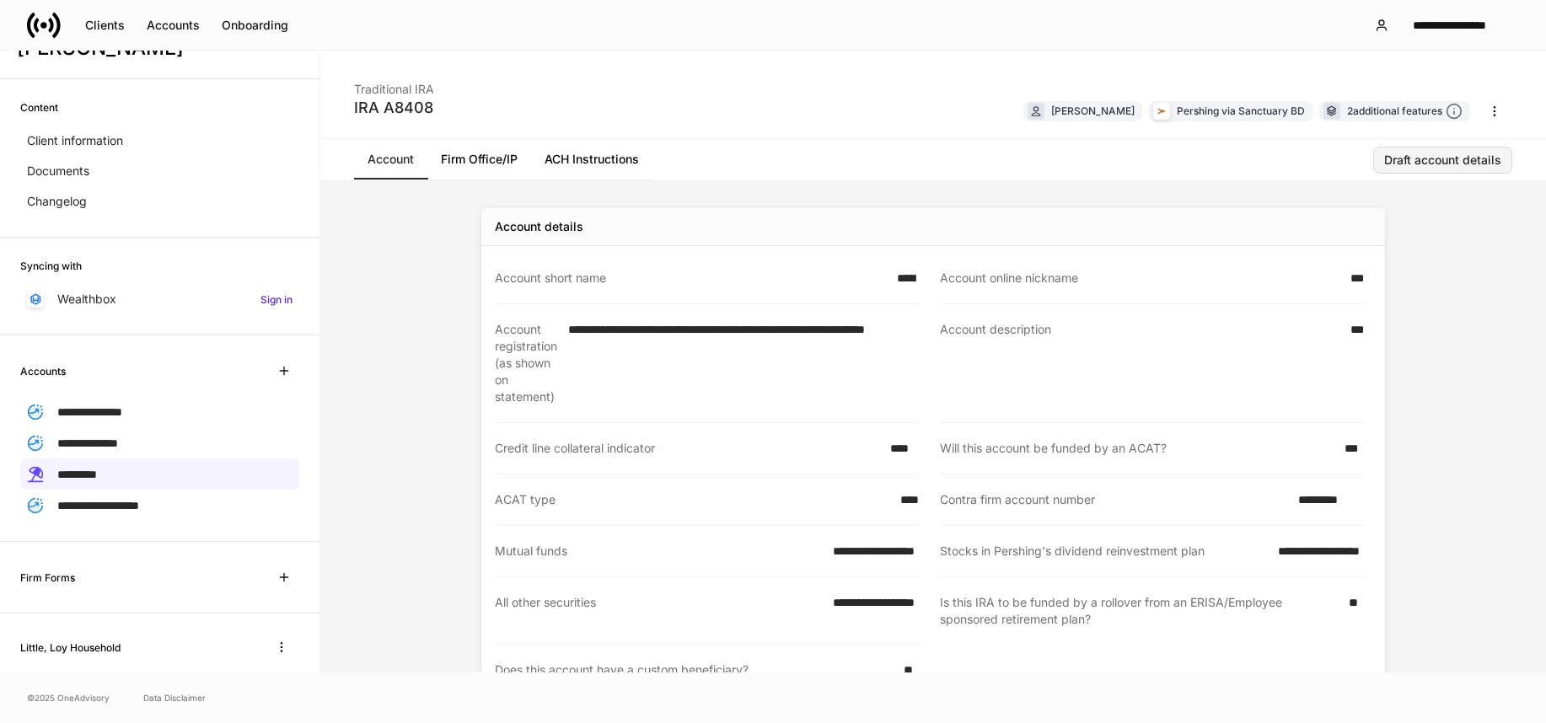
scroll to position [122, 0]
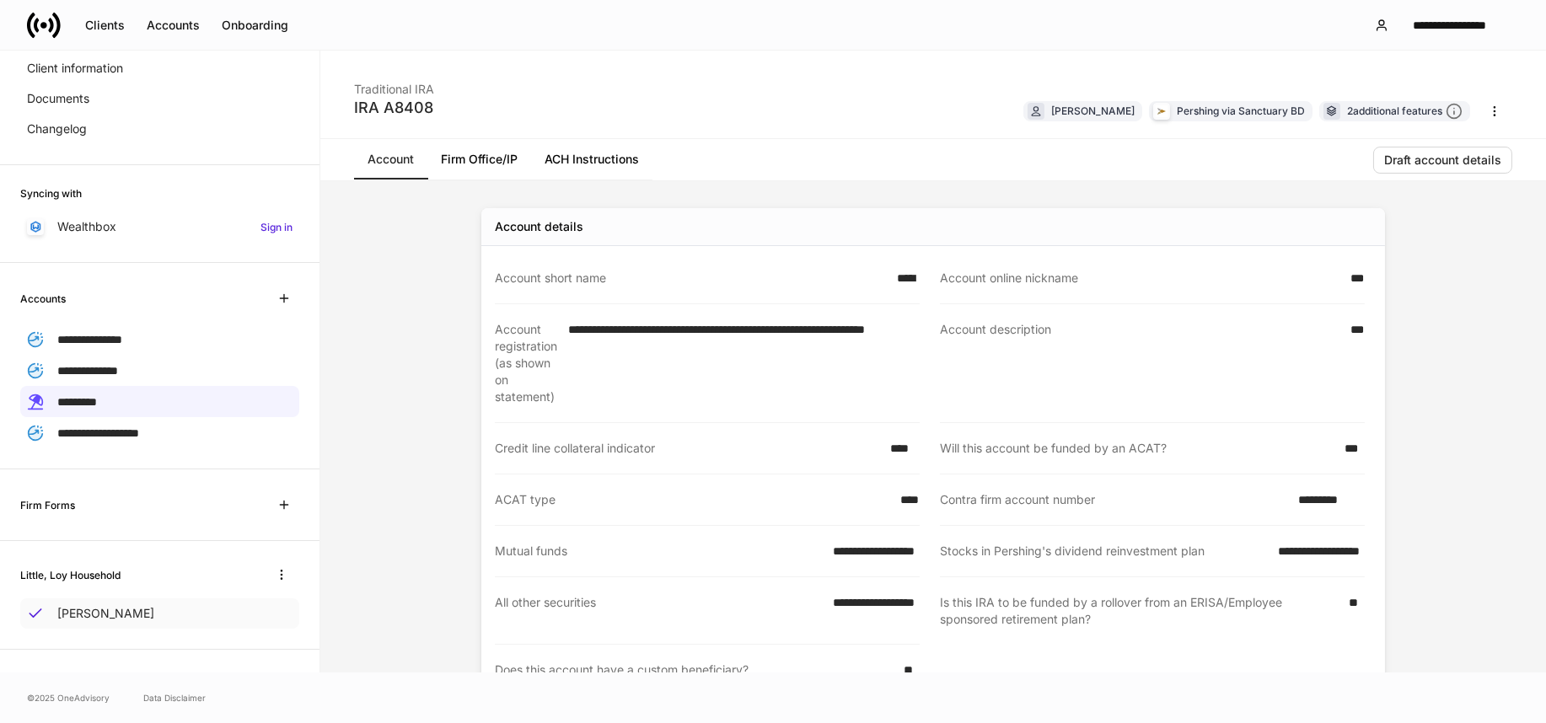
click at [77, 614] on p "[PERSON_NAME]" at bounding box center [105, 613] width 97 height 17
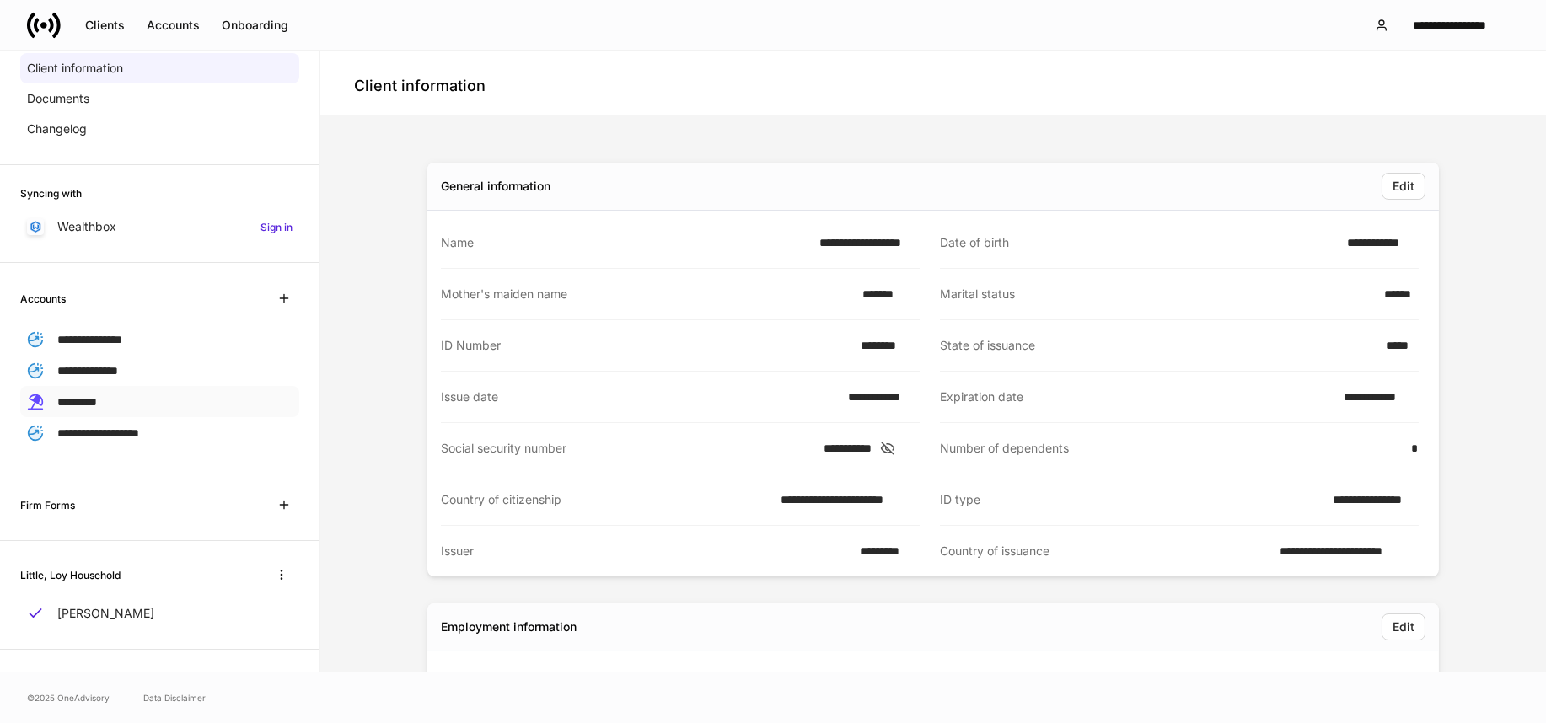
click at [97, 403] on span "*********" at bounding box center [77, 402] width 40 height 12
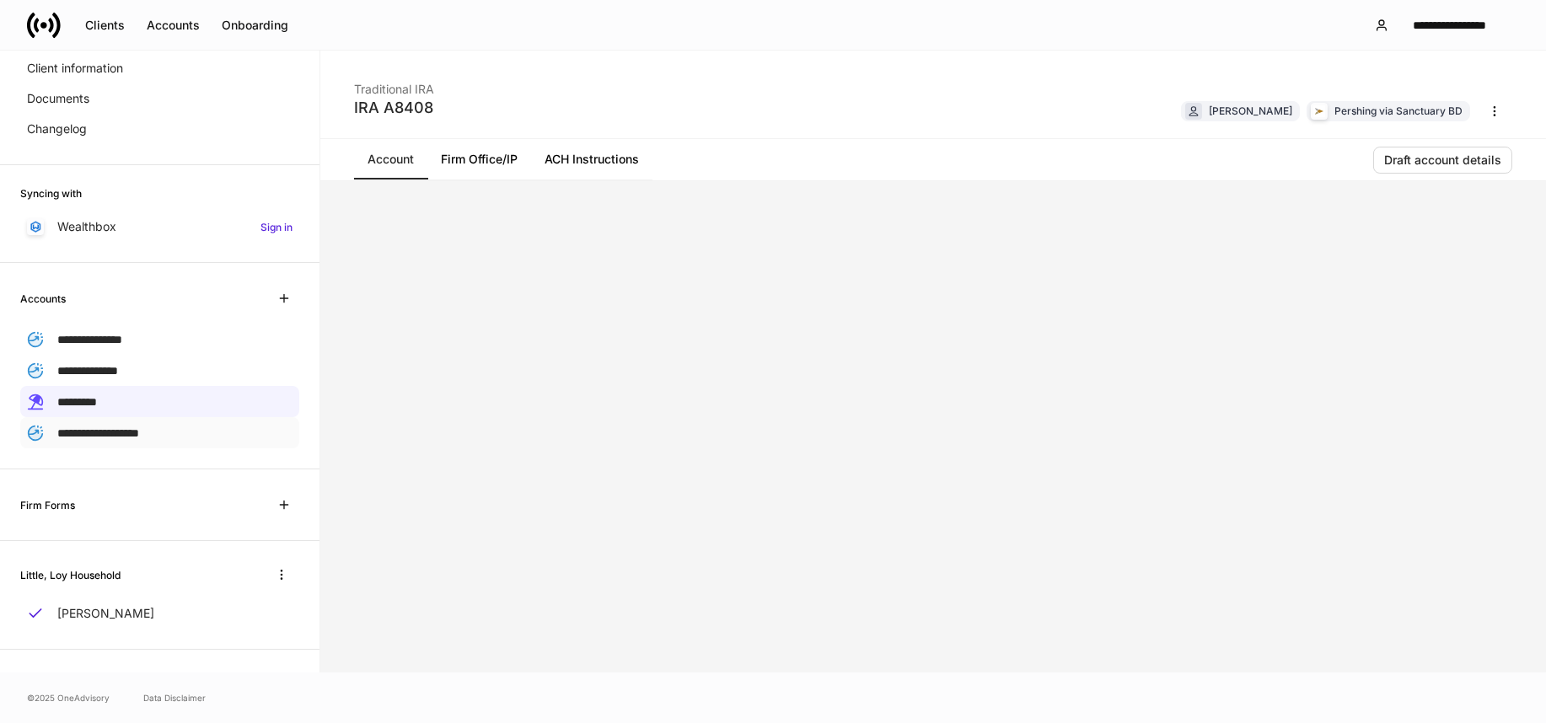
click at [110, 429] on span "**********" at bounding box center [98, 433] width 82 height 12
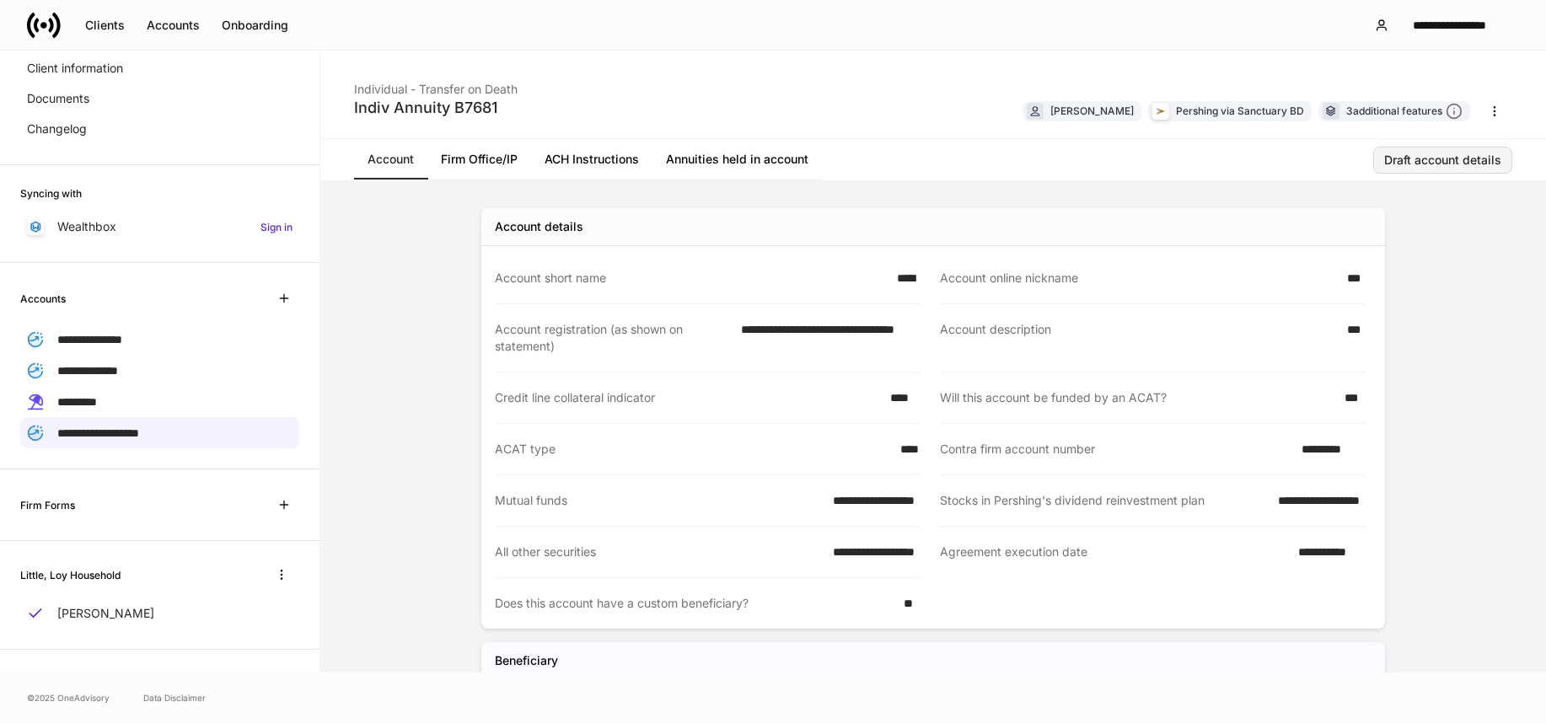
click at [1441, 159] on div "Draft account details" at bounding box center [1442, 160] width 117 height 12
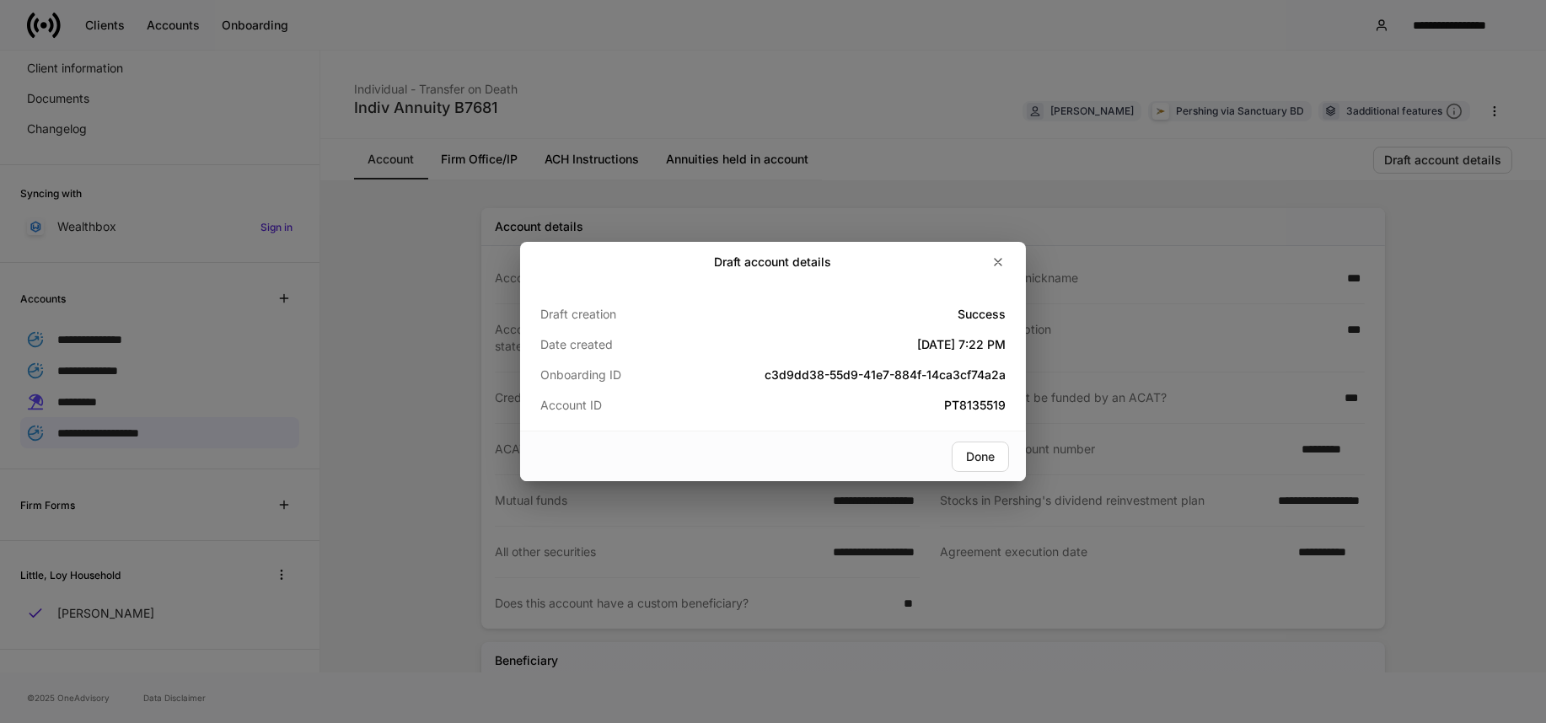
click at [95, 401] on div "Draft account details Draft creation Success Date created [DATE] 7:22 PM Onboar…" at bounding box center [773, 361] width 1546 height 723
click at [105, 394] on div "Draft account details Draft creation Success Date created [DATE] 7:22 PM Onboar…" at bounding box center [773, 361] width 1546 height 723
drag, startPoint x: 1303, startPoint y: 259, endPoint x: 784, endPoint y: 336, distance: 524.9
click at [846, 325] on div "Draft creation Success Date created [DATE] 7:22 PM Onboarding ID c3d9dd38-55d9-…" at bounding box center [772, 360] width 465 height 108
click at [1002, 265] on icon "button" at bounding box center [998, 262] width 7 height 7
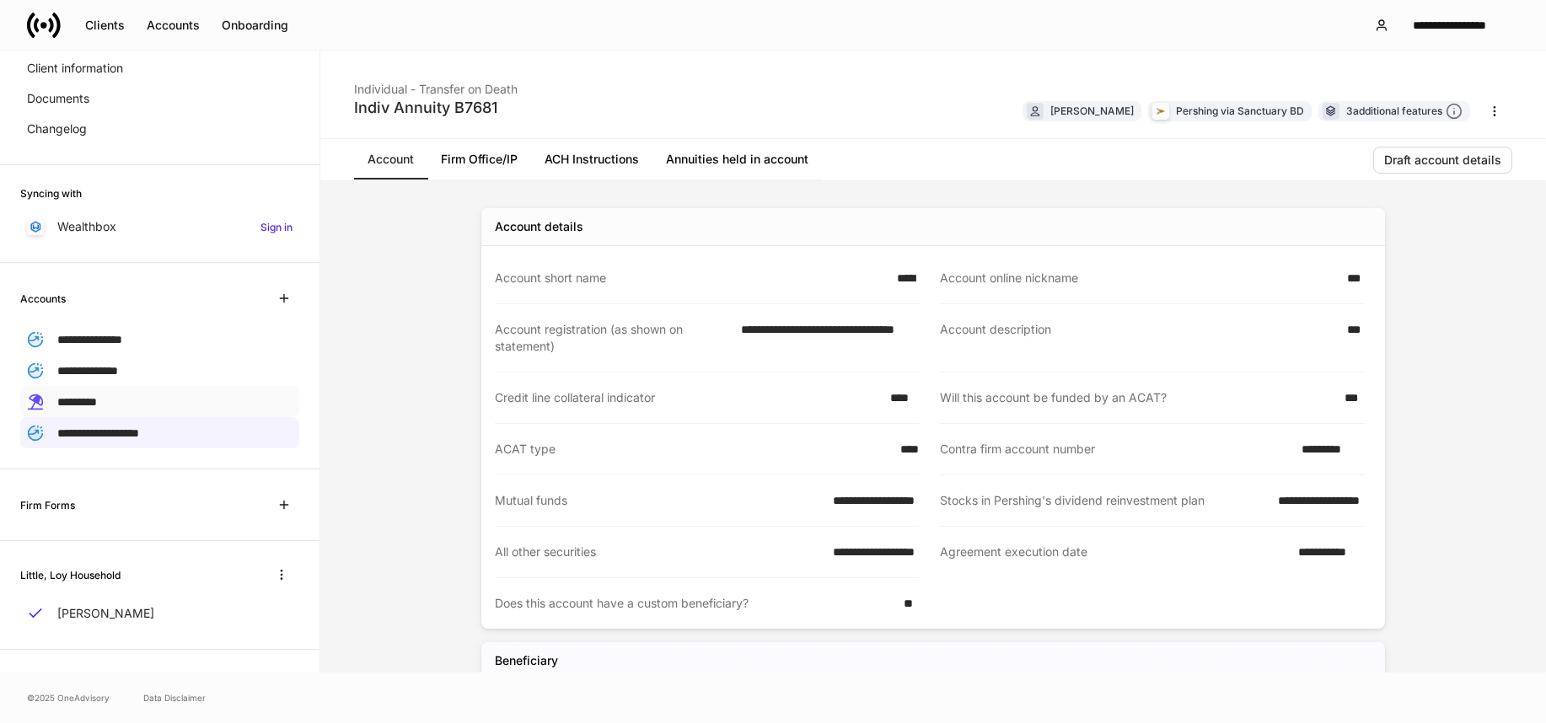
click at [115, 389] on div "*********" at bounding box center [159, 401] width 279 height 31
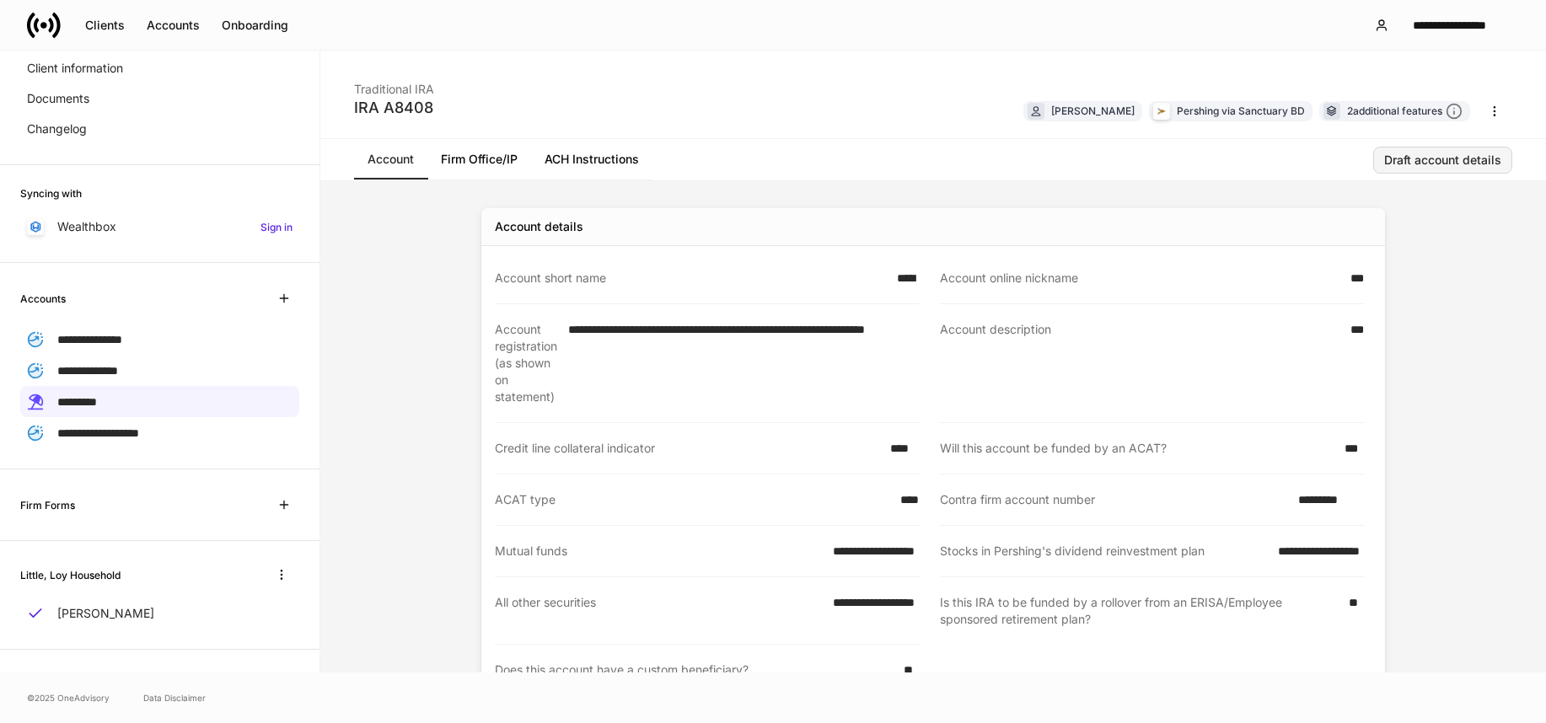
click at [1409, 168] on button "Draft account details" at bounding box center [1442, 160] width 139 height 27
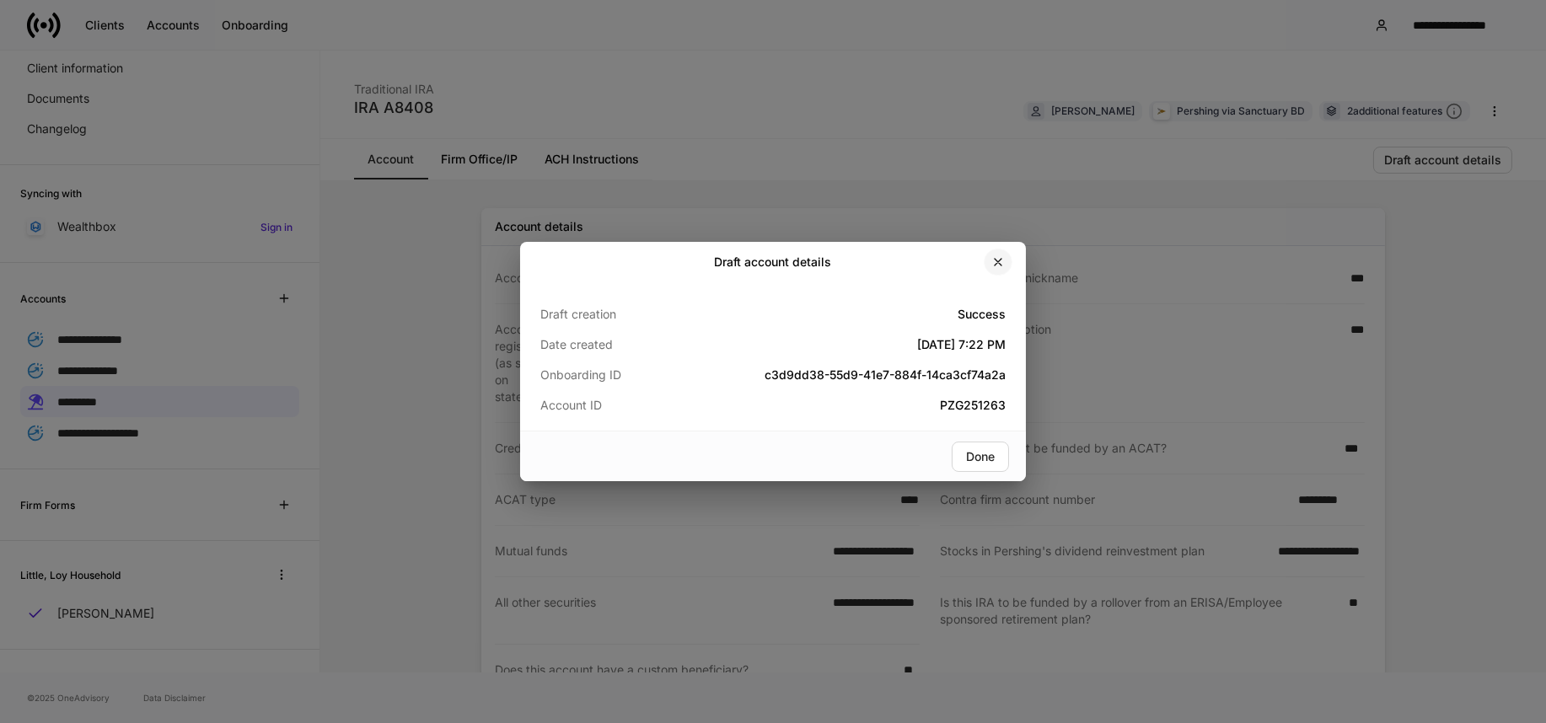
click at [1007, 256] on button "button" at bounding box center [998, 262] width 29 height 27
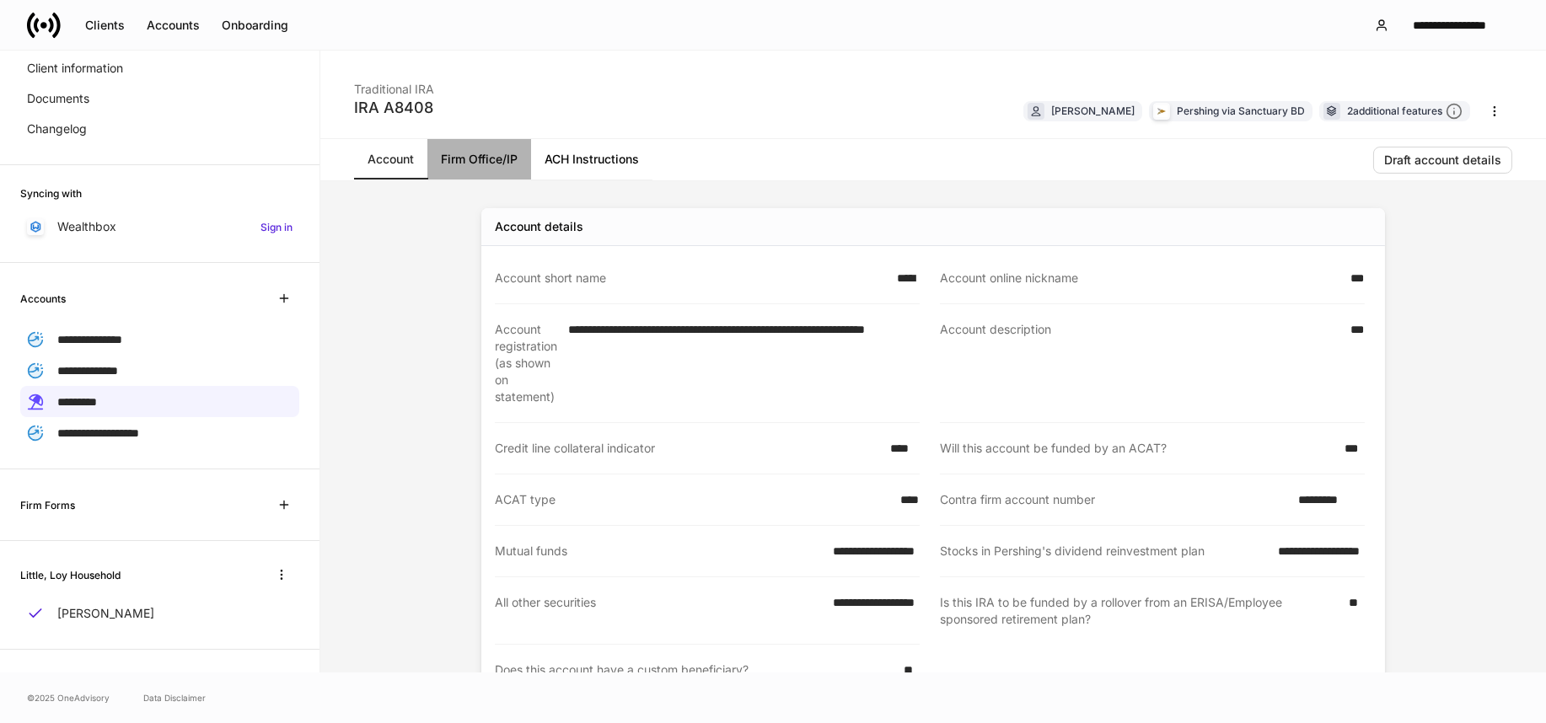
click at [456, 168] on link "Firm Office/IP" at bounding box center [479, 159] width 104 height 40
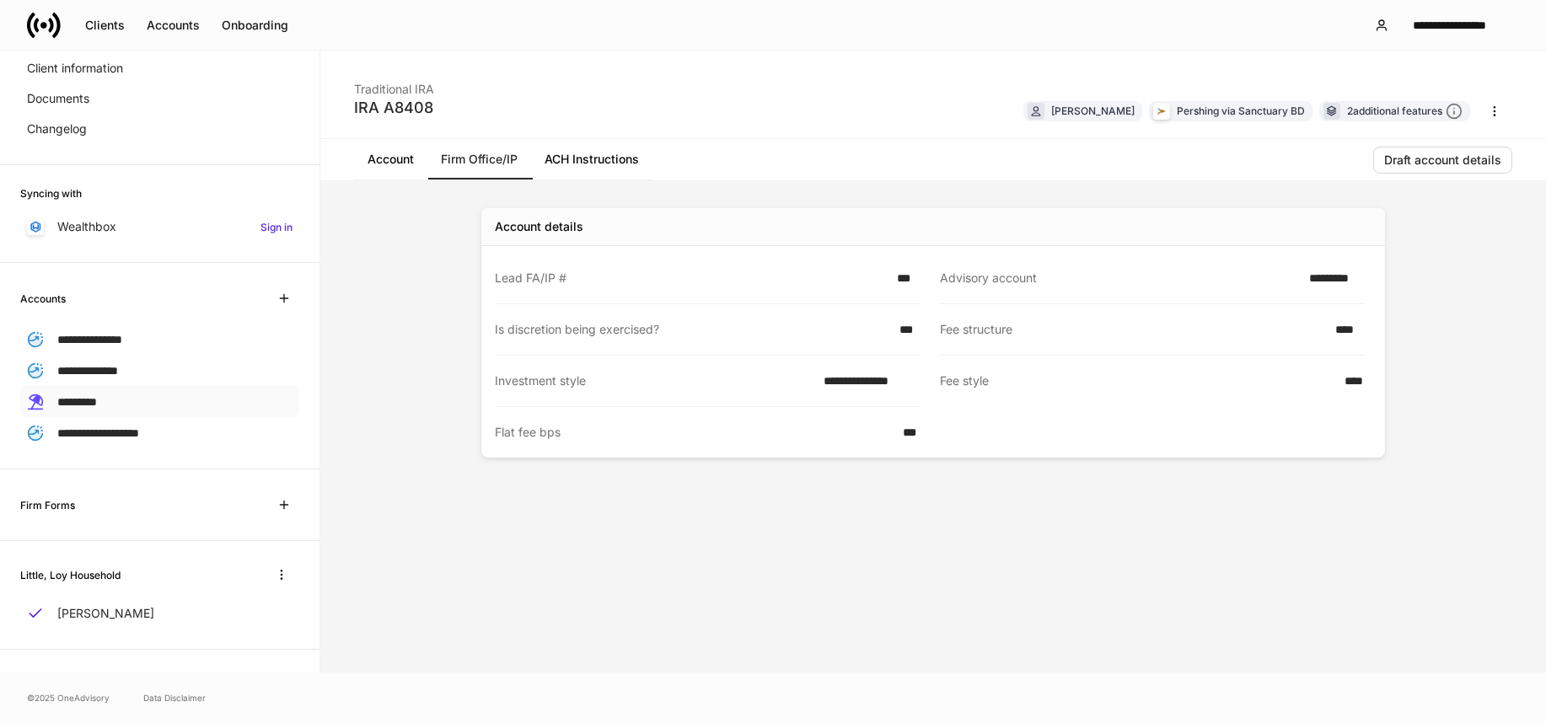
click at [95, 400] on span "*********" at bounding box center [77, 402] width 40 height 12
